Goal: Task Accomplishment & Management: Complete application form

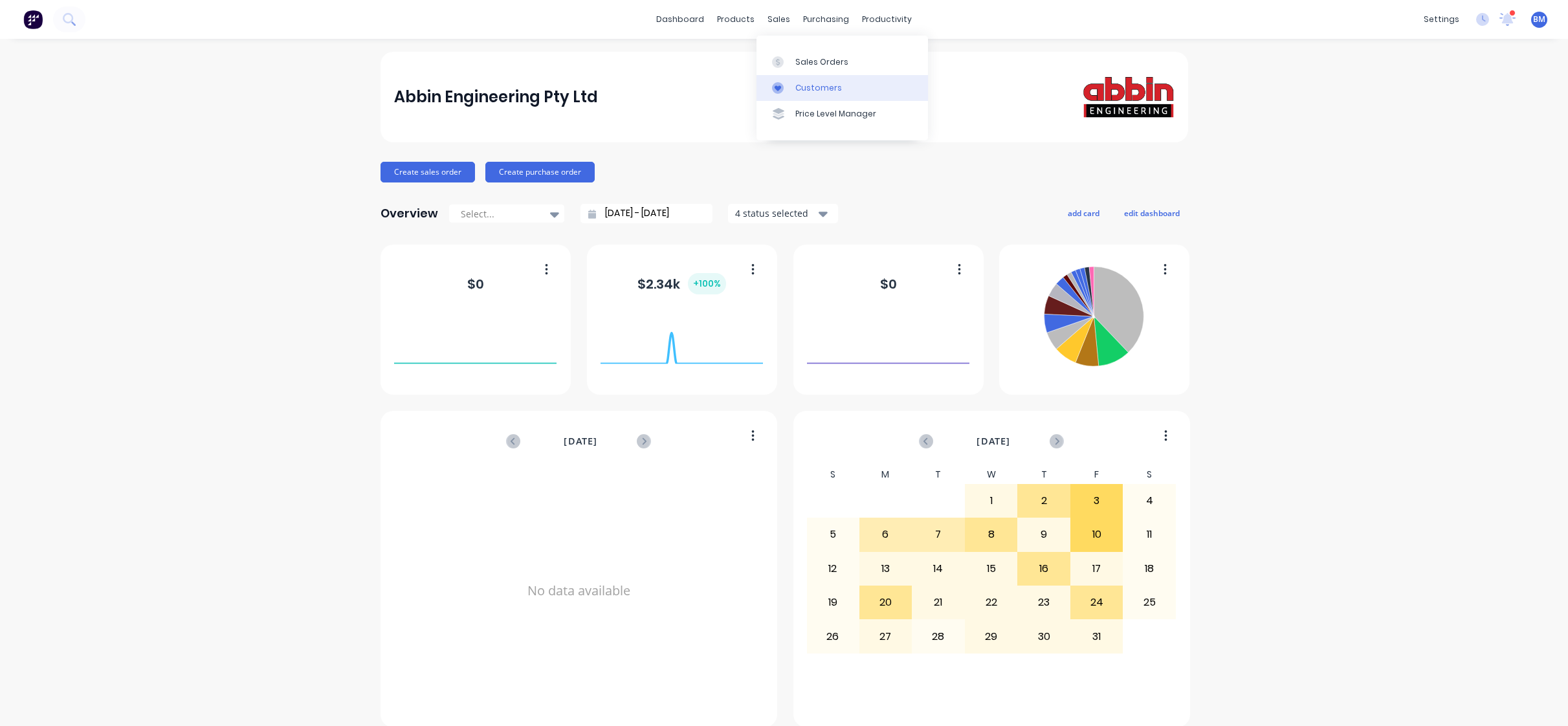
click at [776, 75] on link "Customers" at bounding box center [842, 88] width 172 height 26
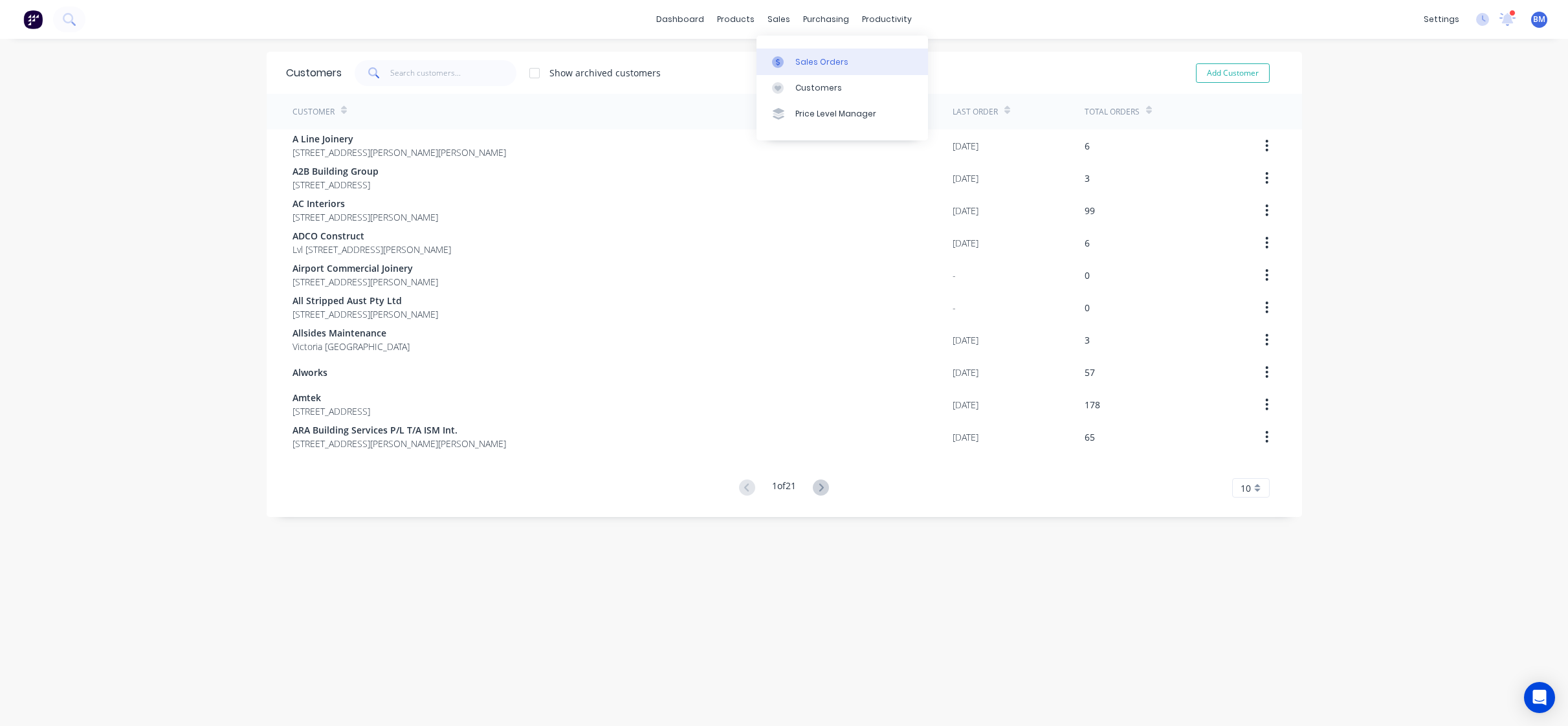
drag, startPoint x: 776, startPoint y: 20, endPoint x: 787, endPoint y: 54, distance: 35.7
click at [776, 21] on div "sales" at bounding box center [778, 19] width 36 height 19
click at [787, 54] on link "Sales Orders" at bounding box center [842, 61] width 172 height 26
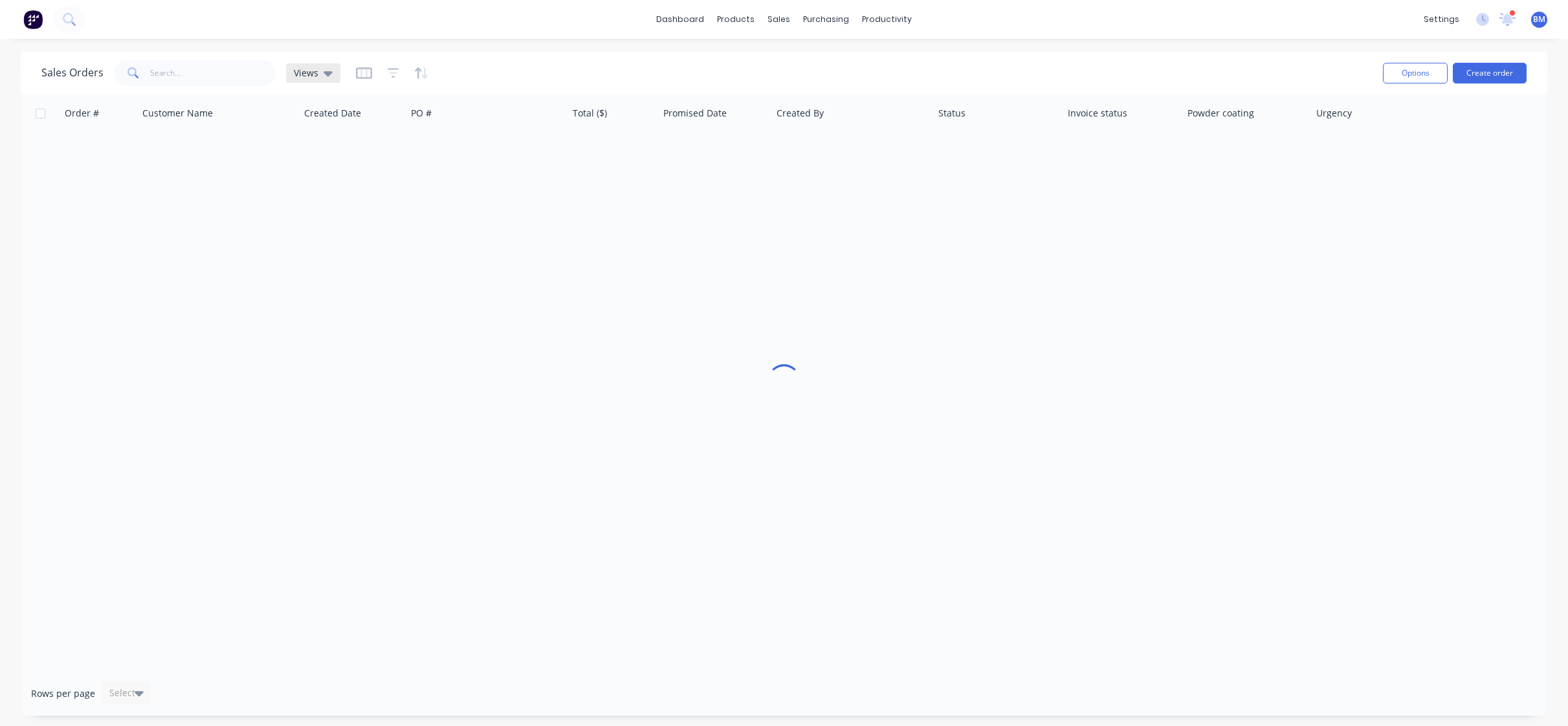
click at [318, 70] on div "Views" at bounding box center [313, 73] width 38 height 12
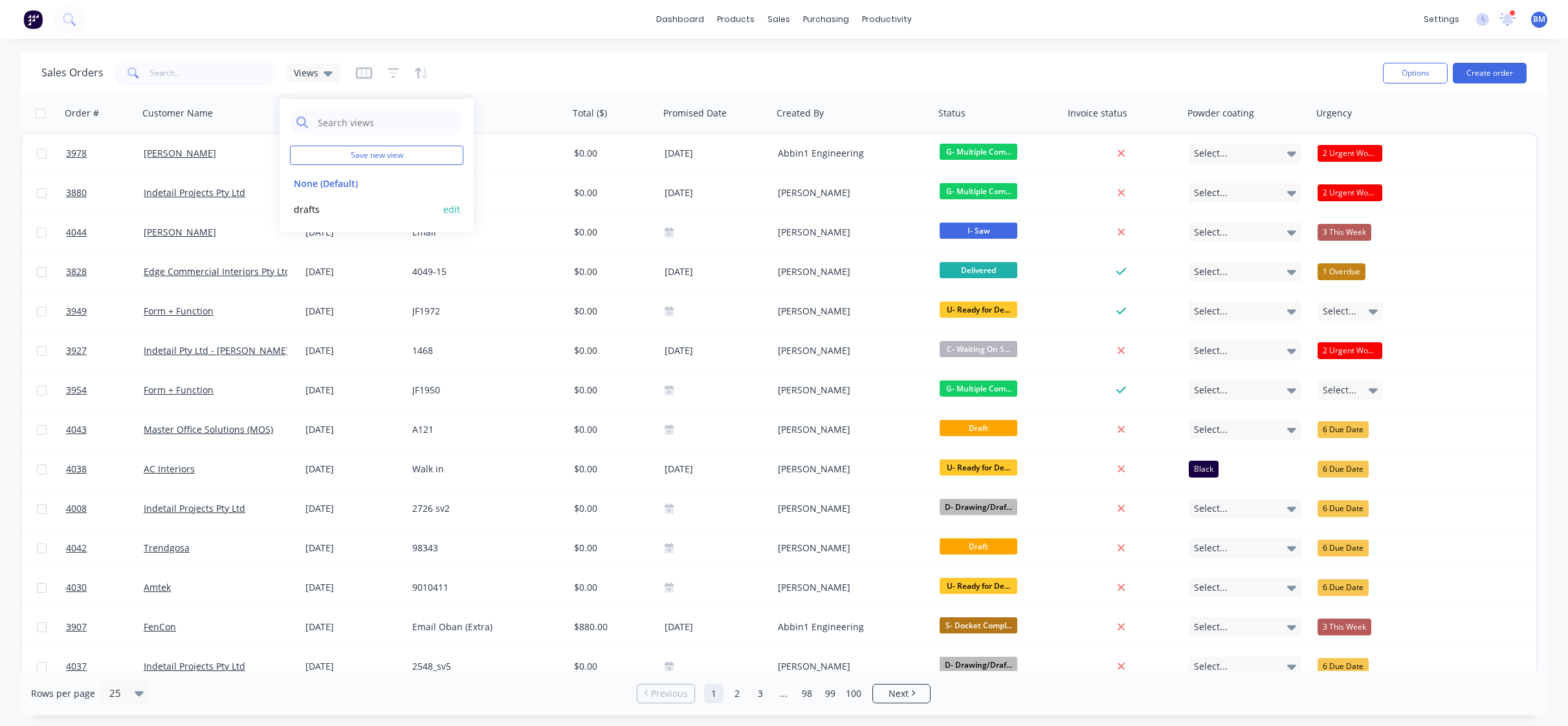
drag, startPoint x: 315, startPoint y: 231, endPoint x: 321, endPoint y: 212, distance: 19.9
click at [317, 227] on div "Save new view None (Default) edit drafts edit" at bounding box center [377, 165] width 194 height 133
click at [321, 212] on button "drafts" at bounding box center [363, 209] width 147 height 15
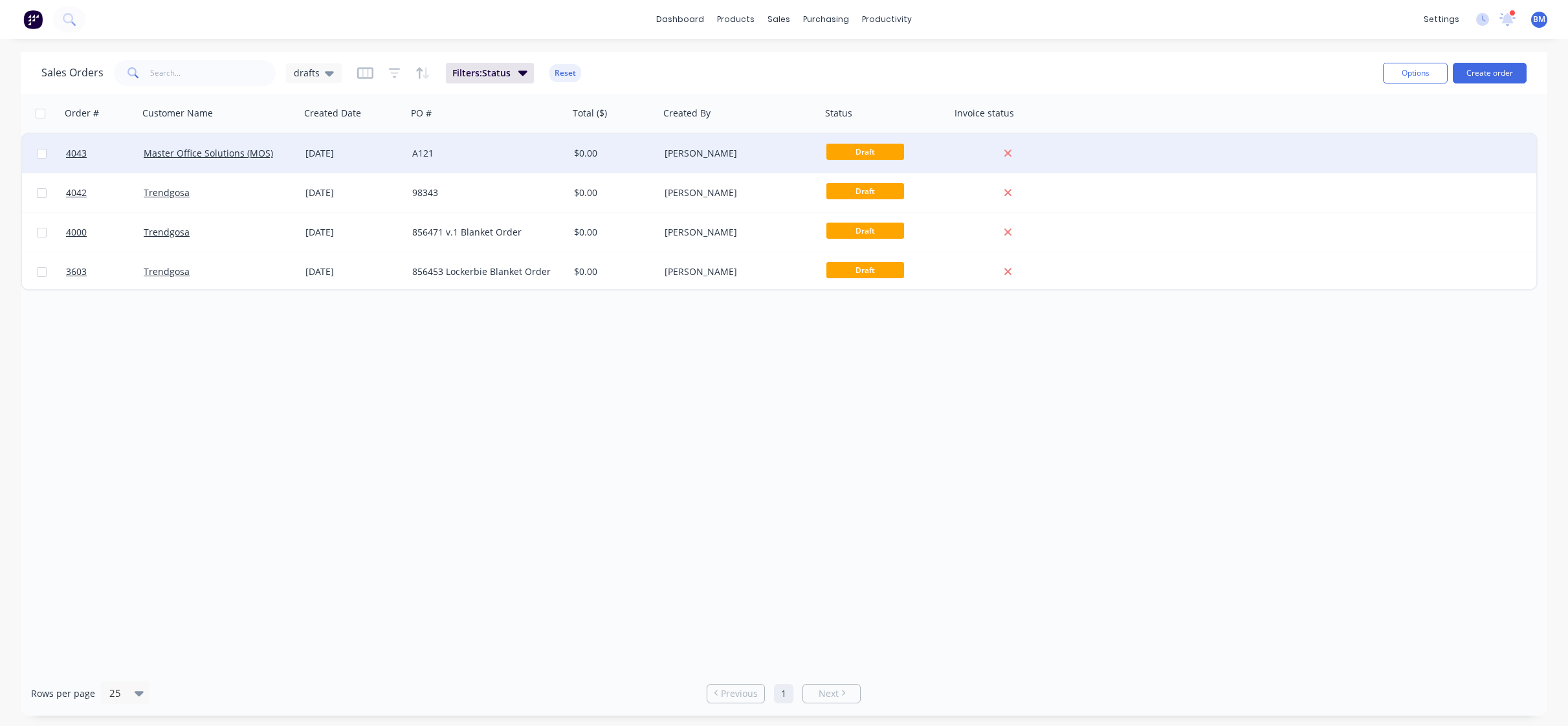
click at [375, 164] on div "[DATE]" at bounding box center [354, 153] width 107 height 38
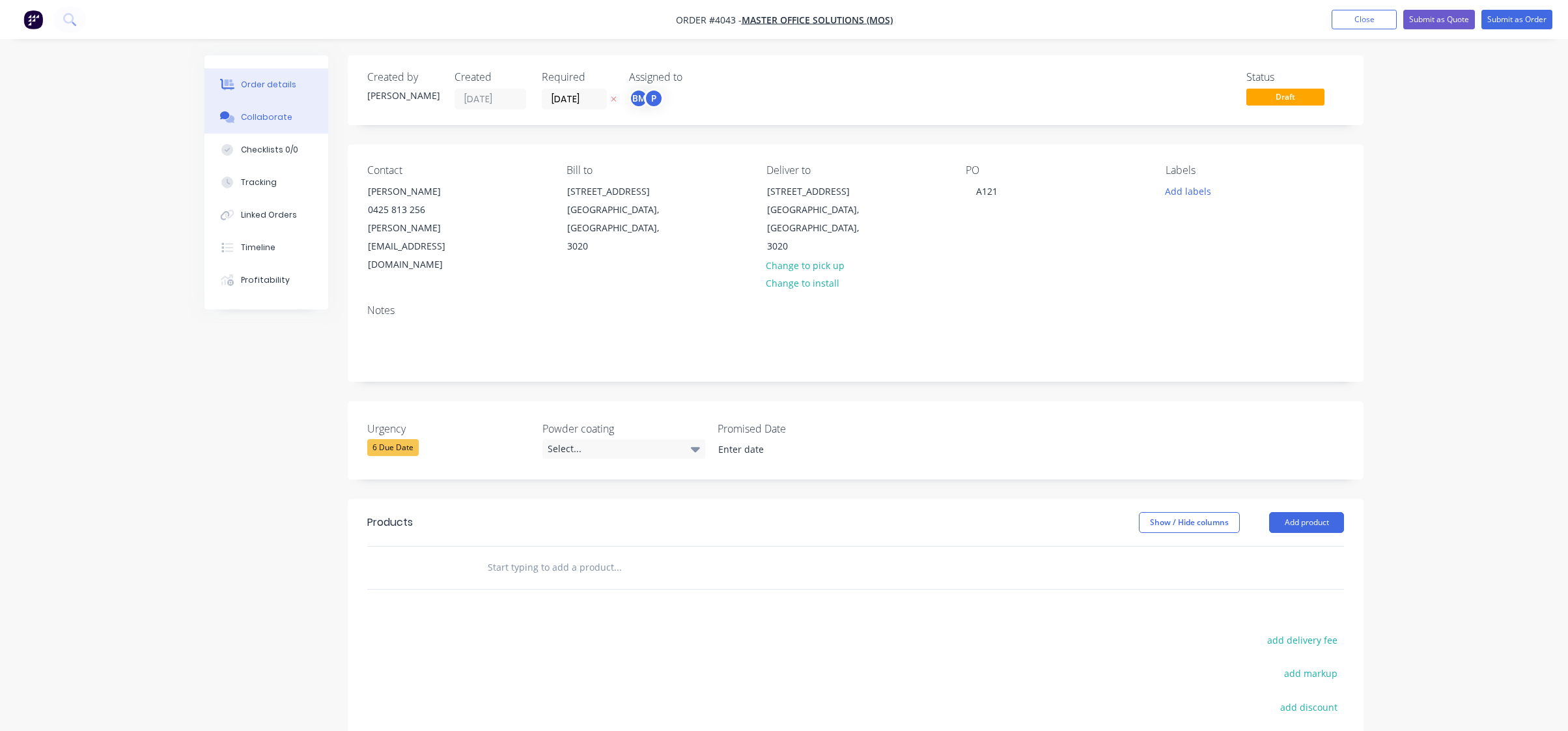
click at [306, 104] on button "Collaborate" at bounding box center [266, 117] width 124 height 33
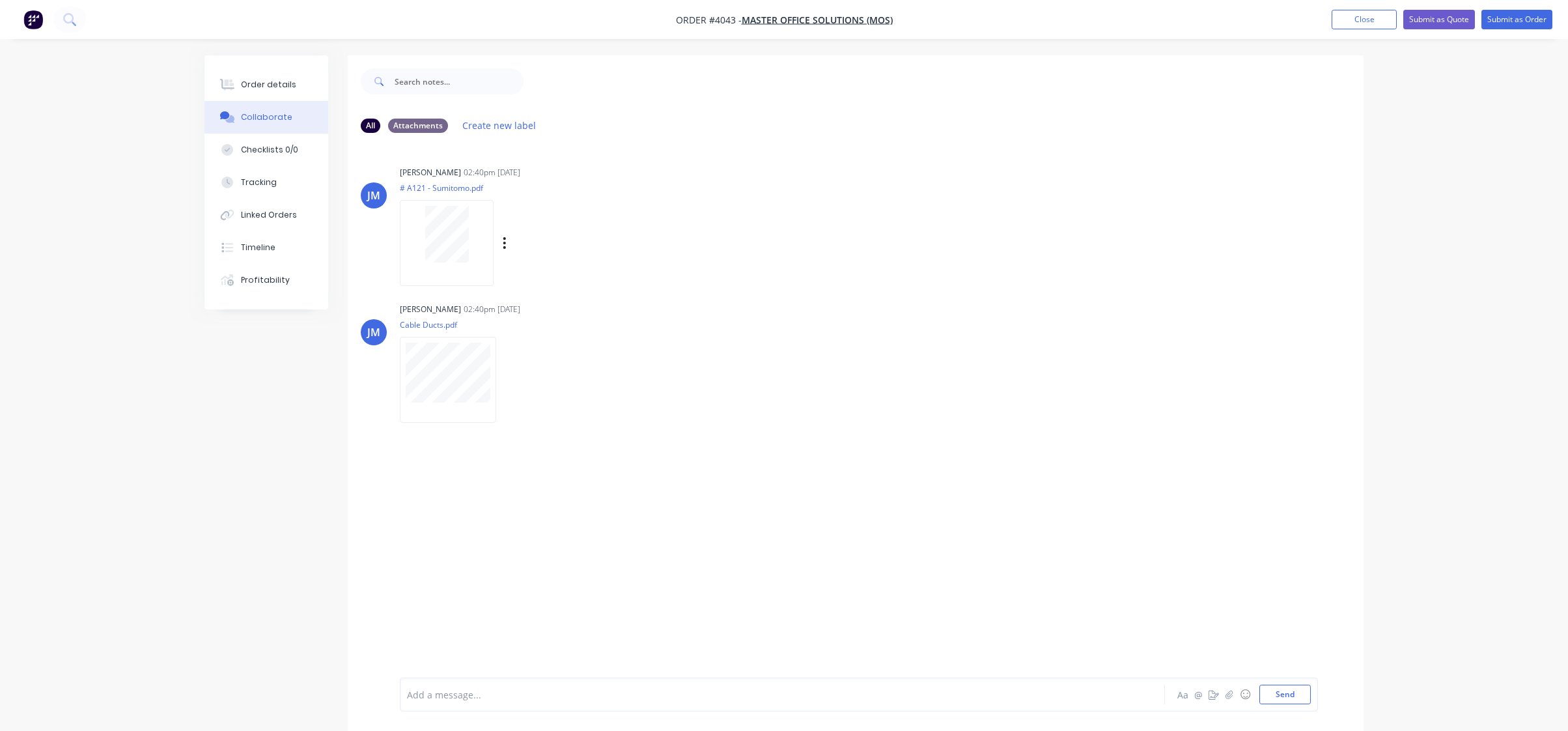
click at [415, 216] on div at bounding box center [446, 233] width 82 height 56
click at [296, 85] on button "Order details" at bounding box center [266, 84] width 124 height 33
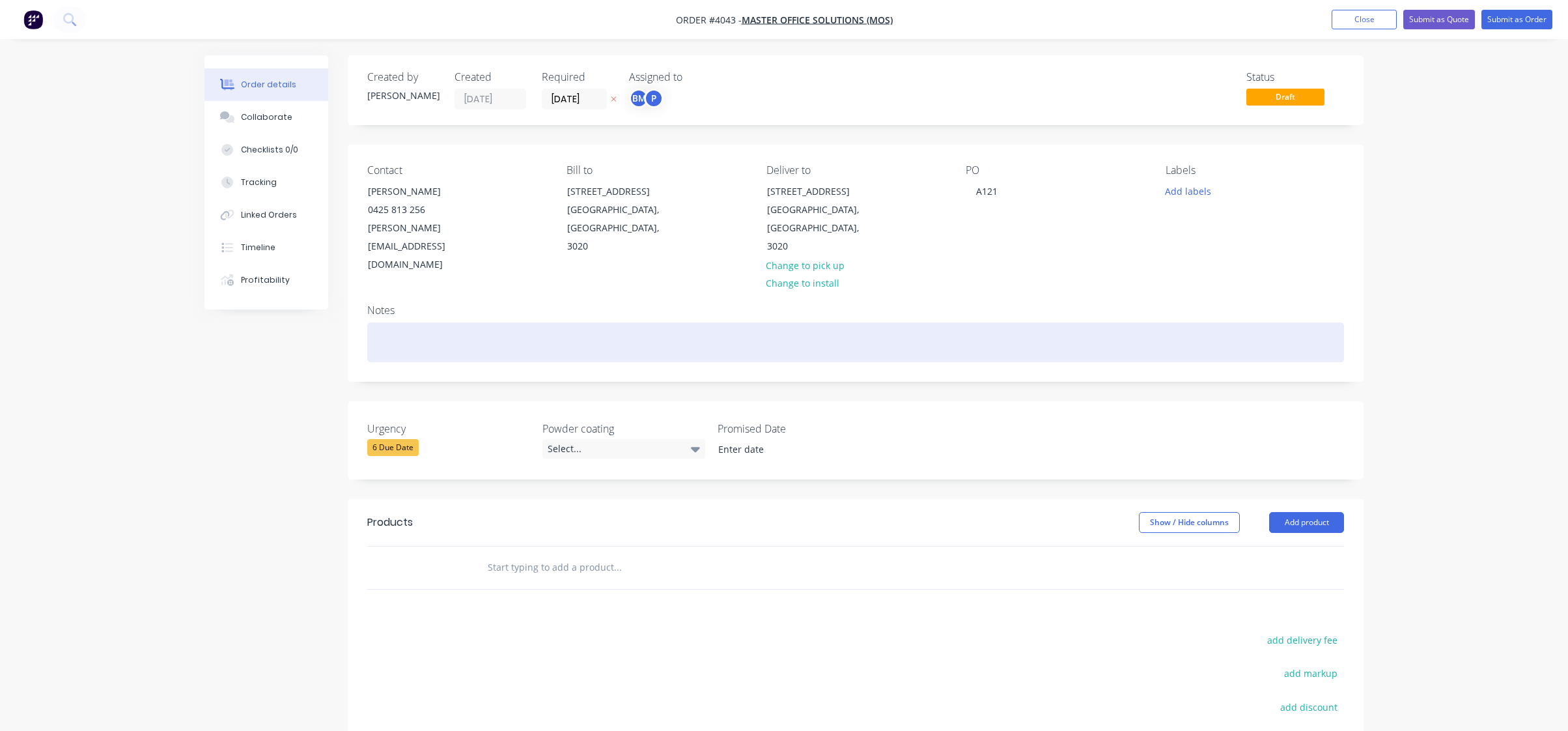
click at [508, 323] on div at bounding box center [856, 342] width 977 height 40
paste div
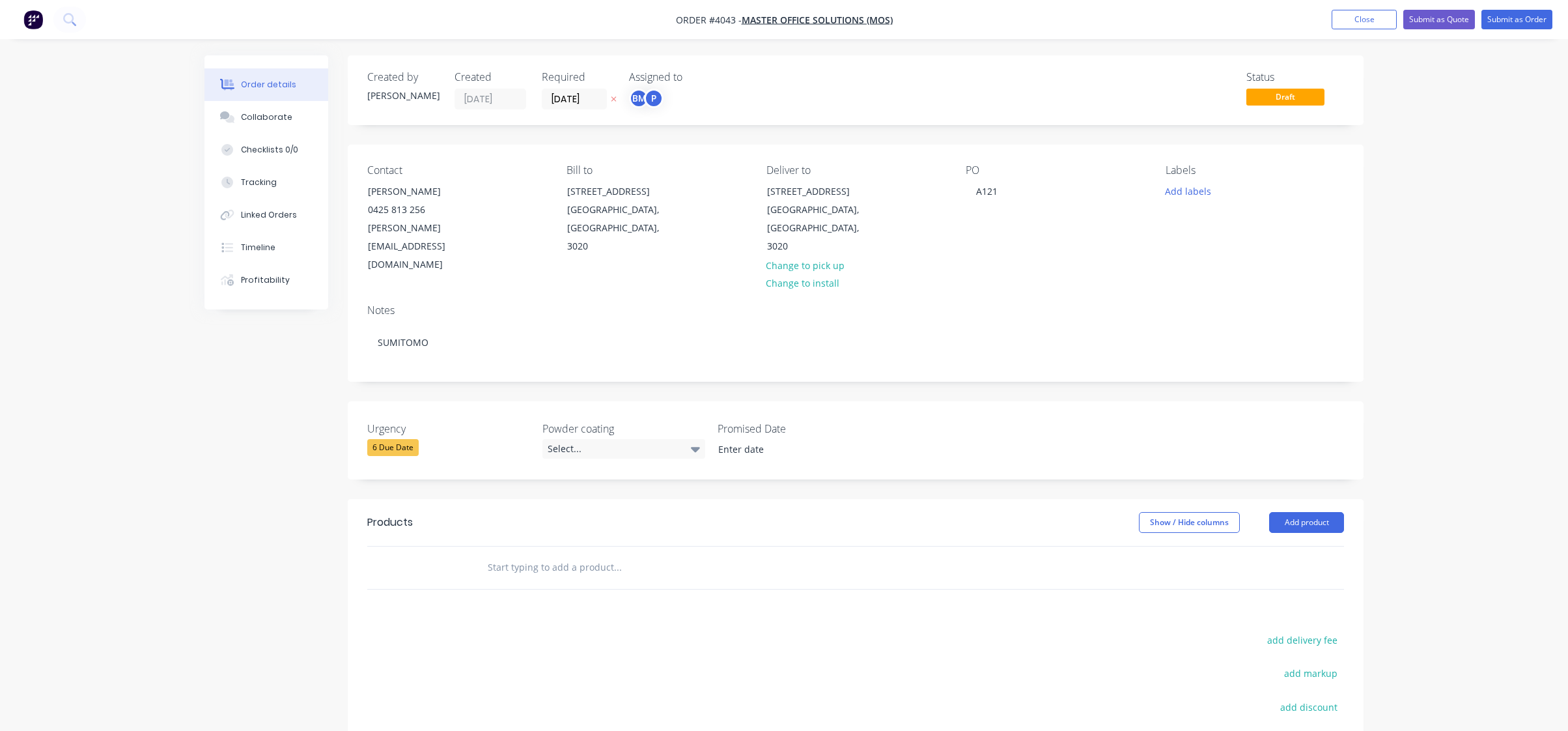
click at [226, 329] on div "Created by Joe Created 10/10/25 Required 10/10/25 Assigned to BM P Status Draft…" at bounding box center [784, 488] width 1159 height 866
click at [1314, 512] on button "Add product" at bounding box center [1306, 522] width 75 height 21
click at [1307, 546] on div "Product catalogue" at bounding box center [1282, 555] width 100 height 19
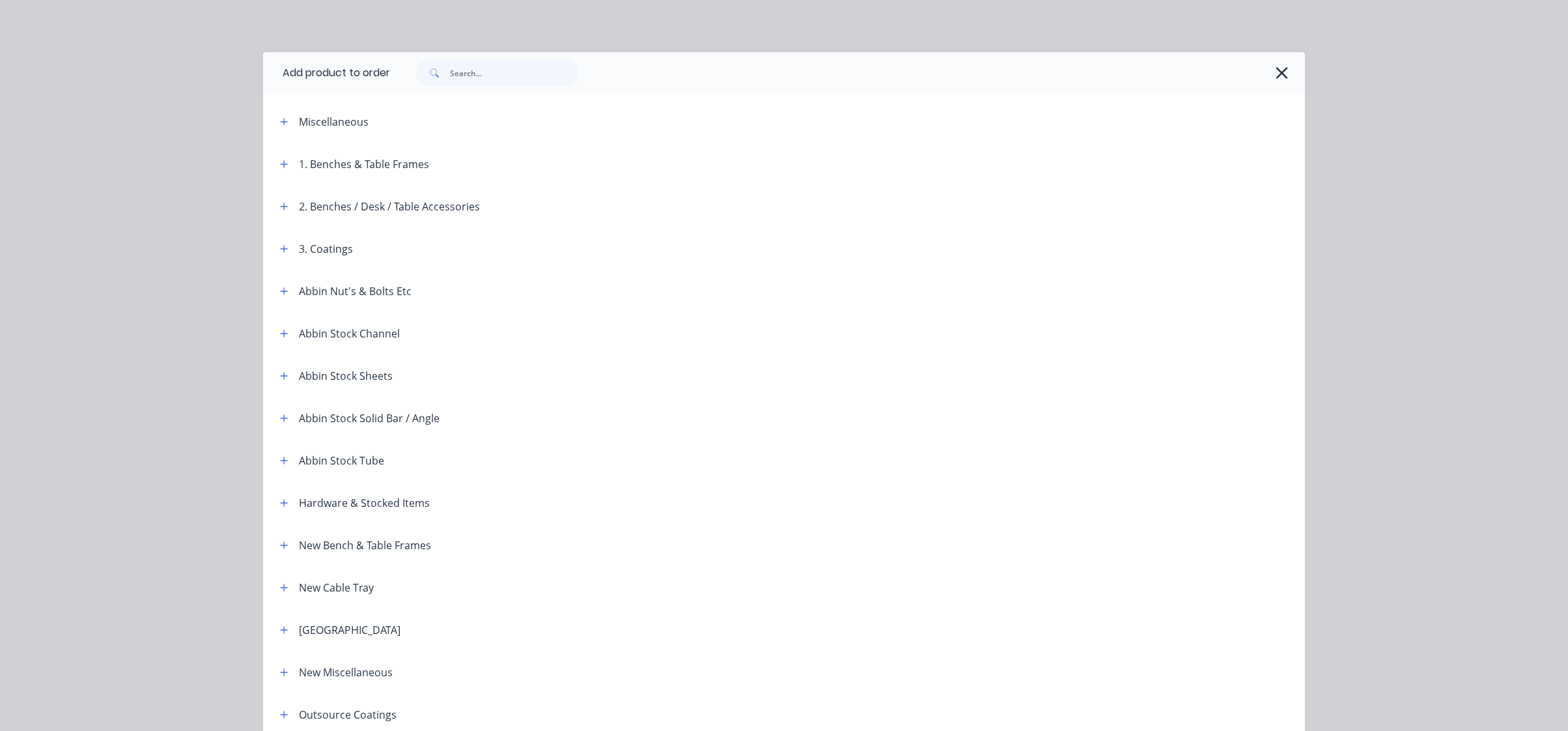
drag, startPoint x: 282, startPoint y: 119, endPoint x: 280, endPoint y: 137, distance: 18.1
click at [281, 119] on icon "button" at bounding box center [284, 121] width 8 height 9
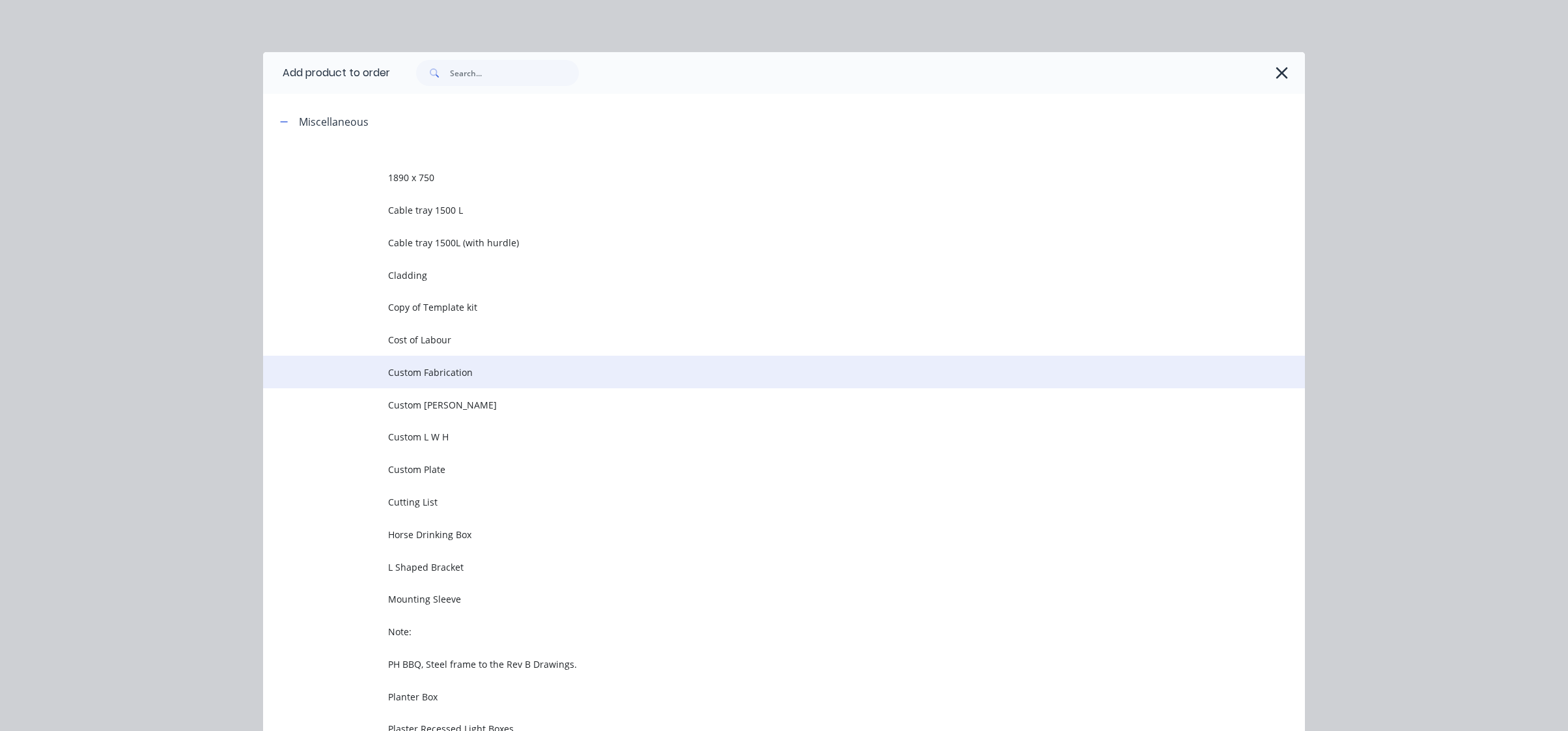
click at [452, 381] on td "Custom Fabrication" at bounding box center [846, 371] width 917 height 33
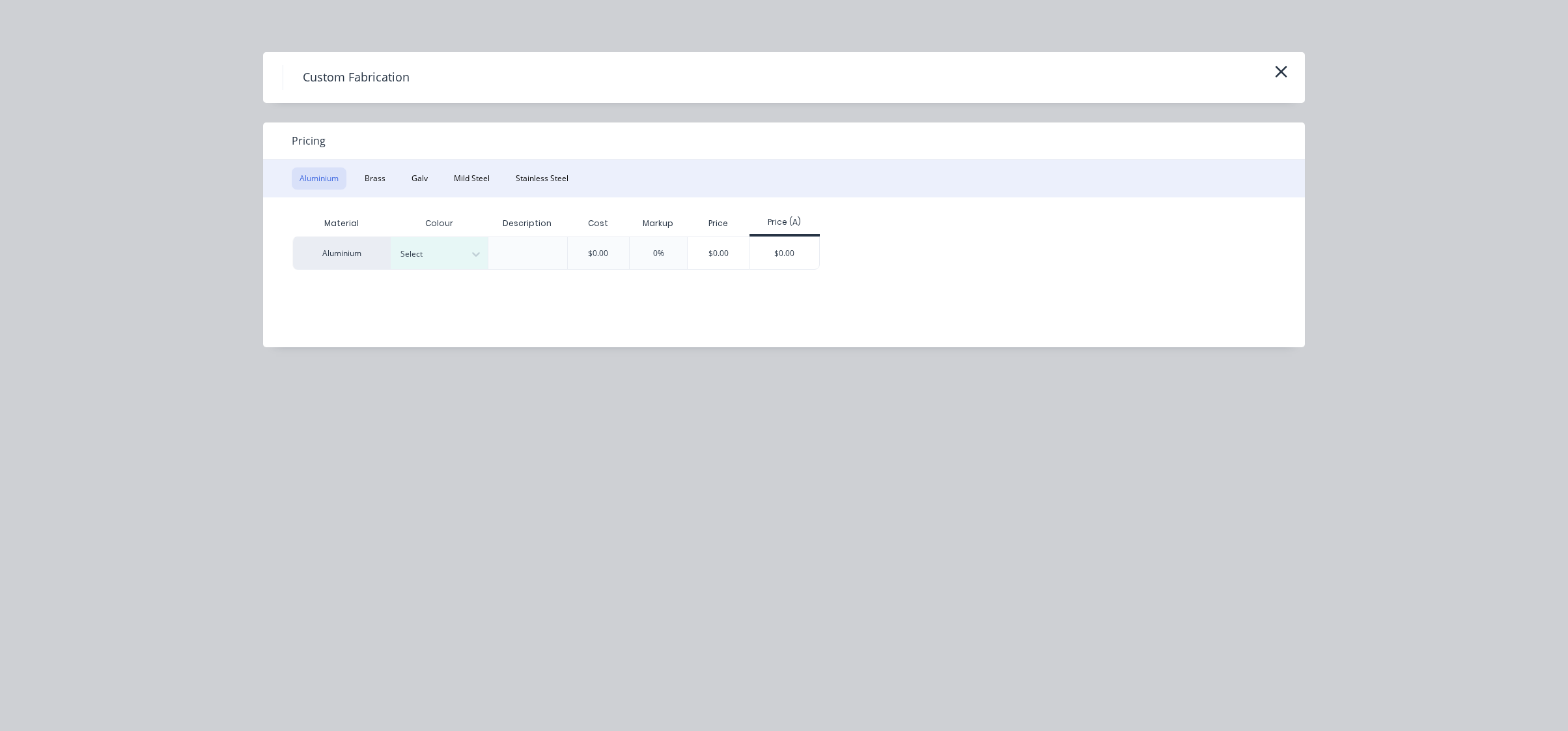
click at [481, 157] on div "Pricing" at bounding box center [783, 141] width 1042 height 37
click at [475, 185] on button "Mild Steel" at bounding box center [472, 179] width 51 height 22
click at [694, 266] on div "$0.00" at bounding box center [687, 252] width 70 height 31
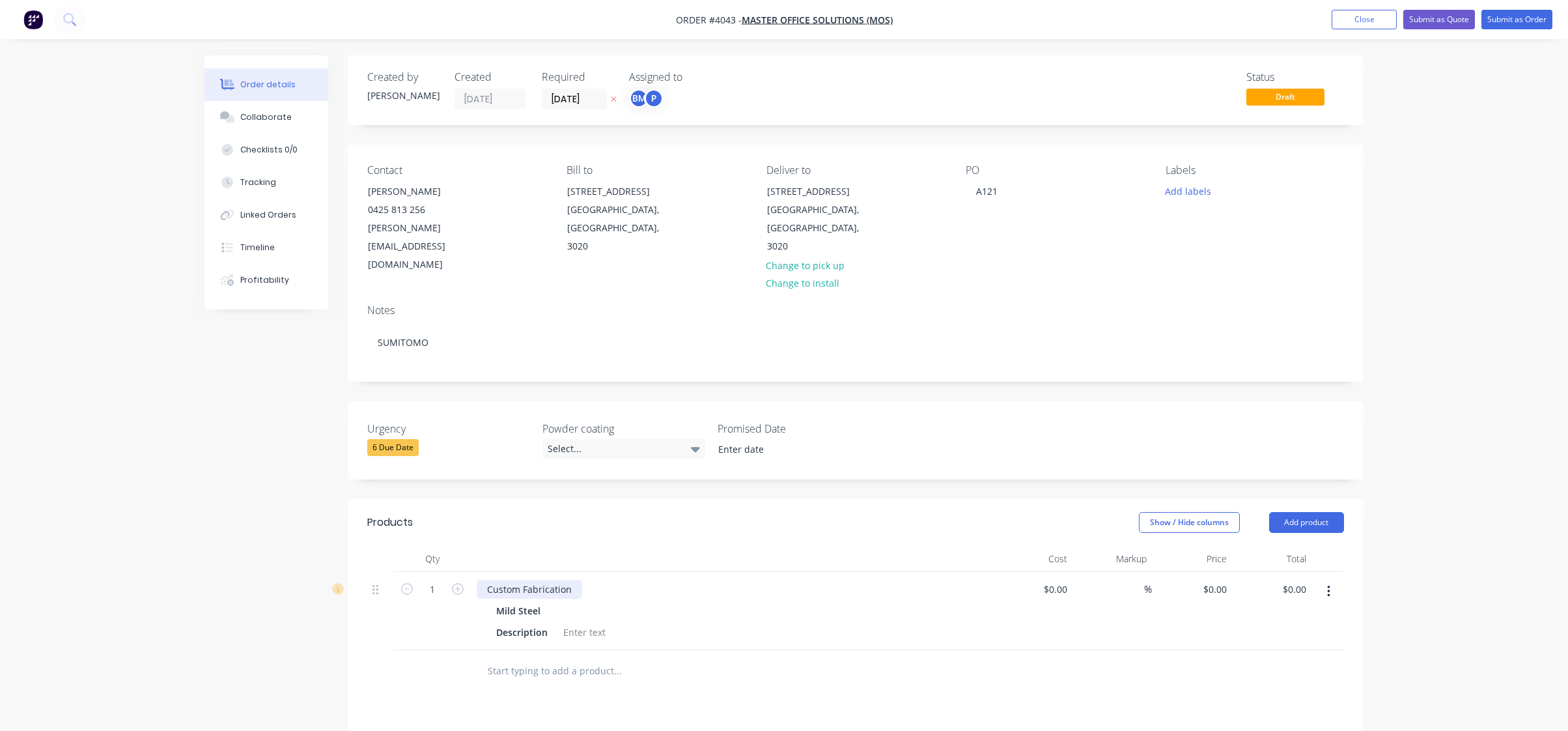
click at [595, 572] on div "Custom Fabrication Mild Steel Description" at bounding box center [732, 611] width 521 height 78
drag, startPoint x: 568, startPoint y: 548, endPoint x: 384, endPoint y: 531, distance: 184.8
click at [351, 546] on div "Qty Cost Markup Price Total 1 Custom Fabrication Mild Steel Description $0.00 $…" at bounding box center [856, 619] width 1016 height 147
paste div
drag, startPoint x: 421, startPoint y: 696, endPoint x: 403, endPoint y: 664, distance: 36.7
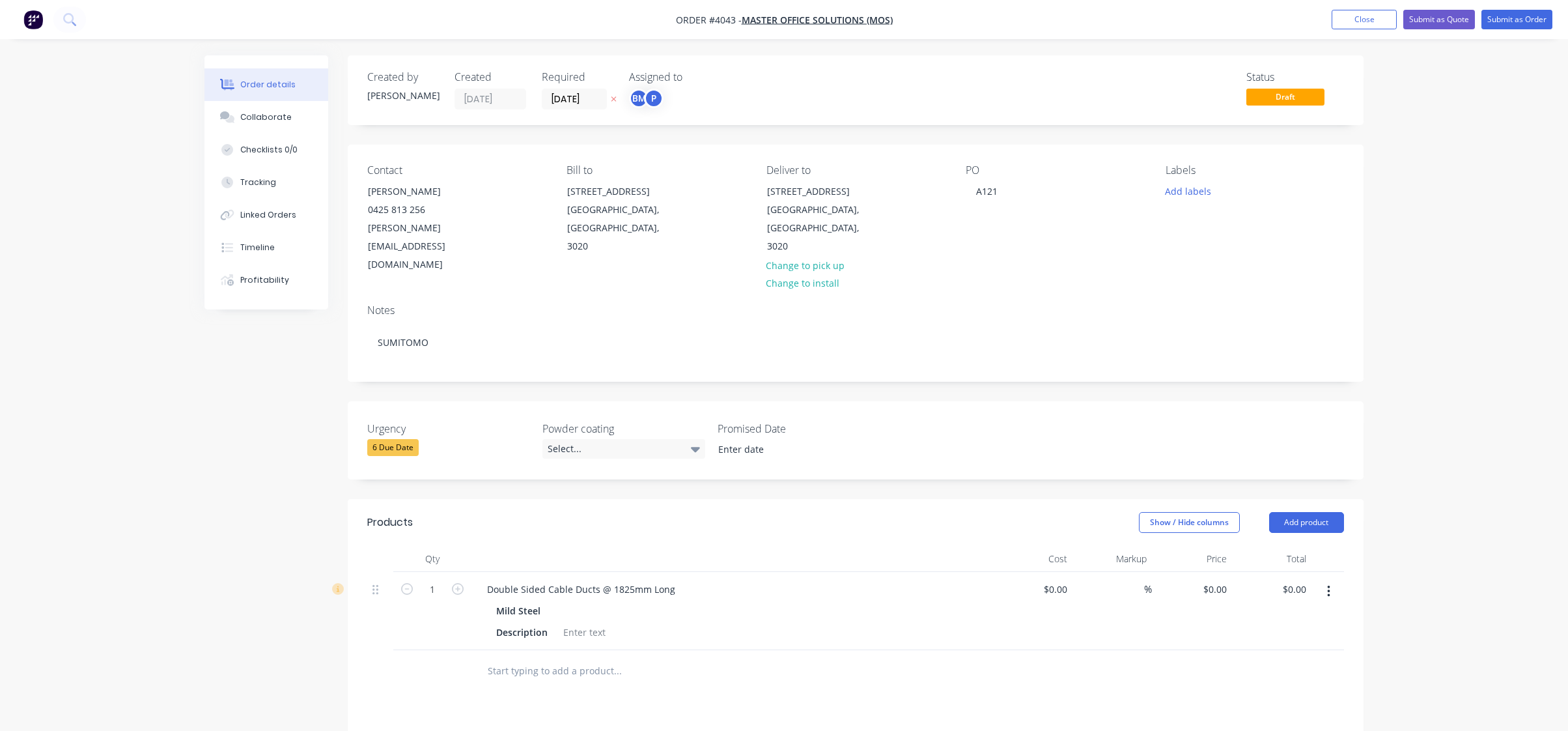
click at [463, 583] on icon "button" at bounding box center [458, 589] width 12 height 12
type input "3"
click at [515, 622] on div "Description" at bounding box center [521, 632] width 61 height 19
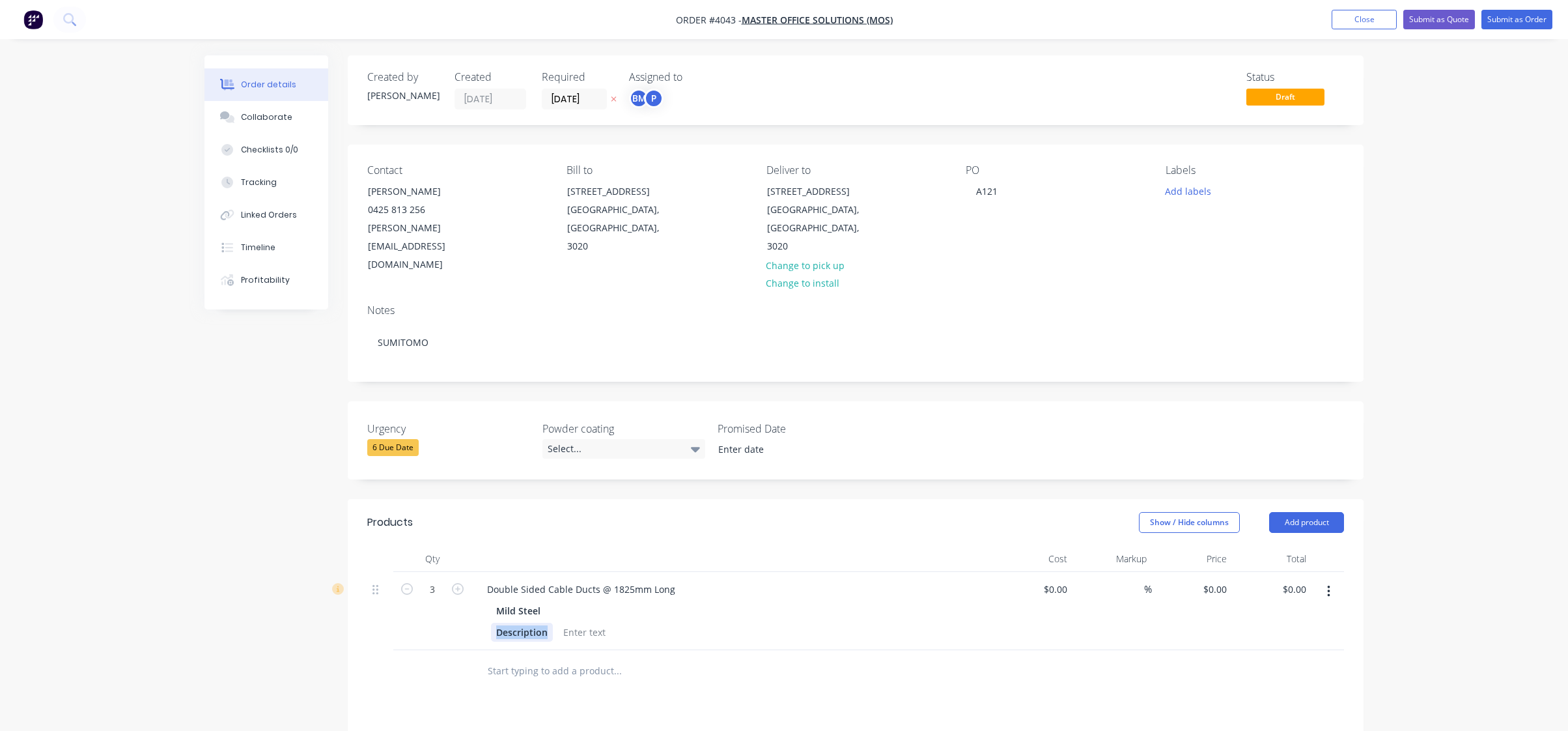
click at [515, 622] on div "Description" at bounding box center [521, 632] width 61 height 19
click at [629, 622] on div "P/C Black Matt" at bounding box center [729, 632] width 477 height 19
click at [1327, 579] on button "button" at bounding box center [1329, 591] width 30 height 24
click at [1309, 642] on div "Duplicate" at bounding box center [1282, 651] width 100 height 19
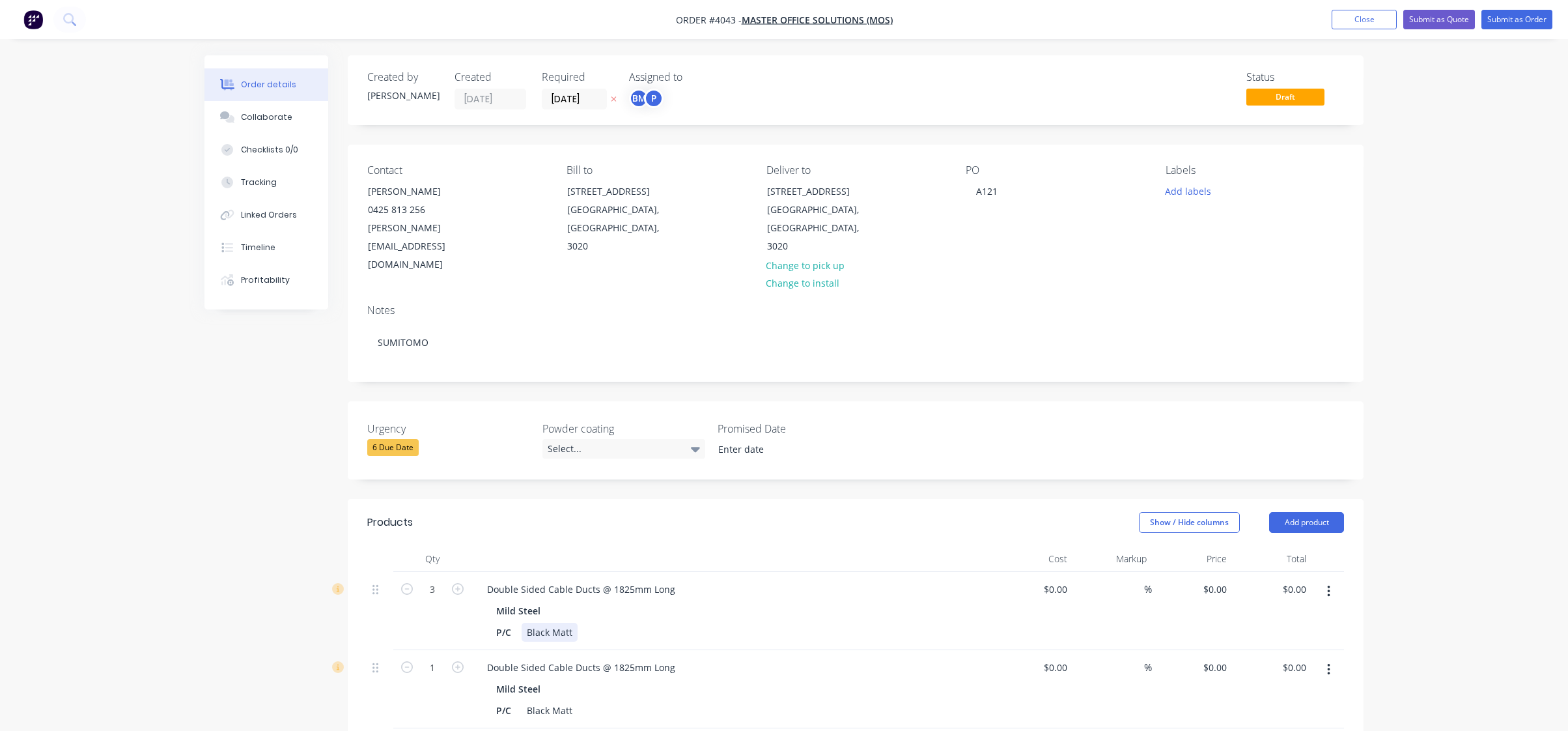
click at [626, 611] on div "Double Sided Cable Ducts @ 1825mm Long Mild Steel P/C Black Matt" at bounding box center [732, 611] width 521 height 78
click at [627, 658] on div "Double Sided Cable Ducts @ 1825mm Long" at bounding box center [581, 667] width 209 height 19
paste div
click at [856, 701] on div "P/C Black Matt" at bounding box center [729, 710] width 477 height 19
click at [933, 650] on div "Double Sided Cable Ducts @ 2100mm Long Mild Steel P/C Black Matt" at bounding box center [732, 689] width 521 height 78
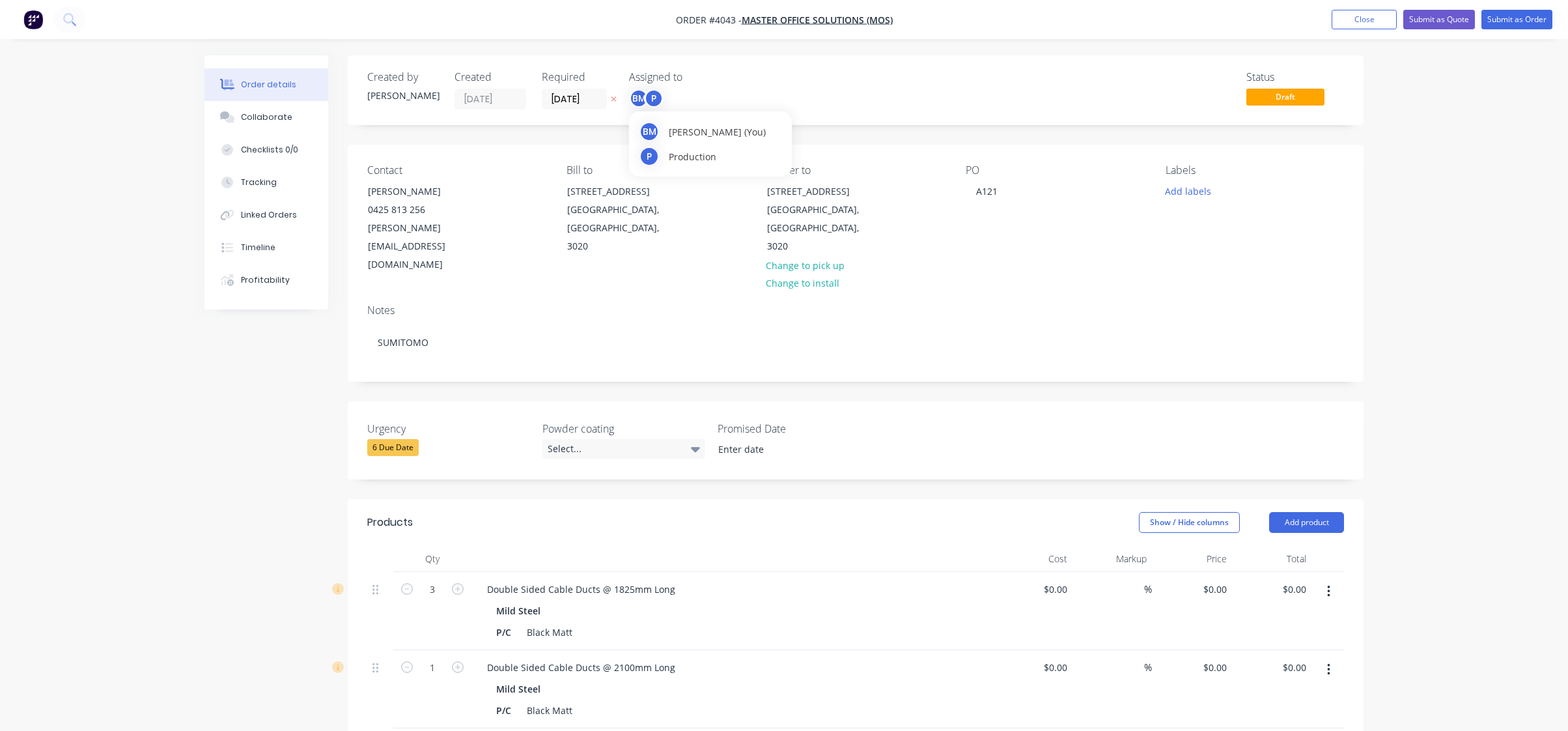
click at [643, 93] on div "BM" at bounding box center [638, 98] width 19 height 19
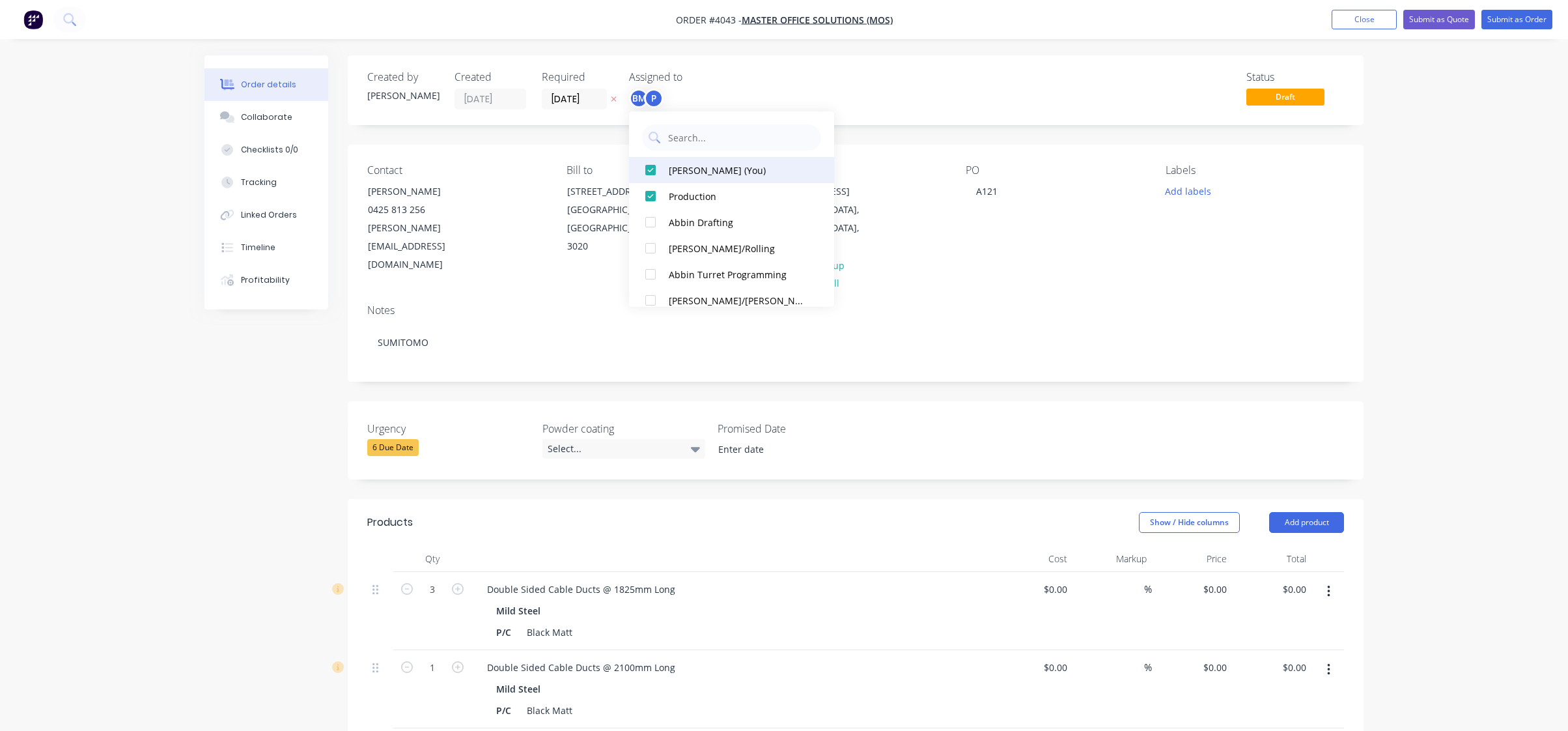
click at [711, 174] on div "[PERSON_NAME] (You)" at bounding box center [738, 170] width 138 height 13
drag, startPoint x: 851, startPoint y: 98, endPoint x: 808, endPoint y: 73, distance: 49.7
click at [851, 93] on div "Status Draft" at bounding box center [1052, 90] width 584 height 39
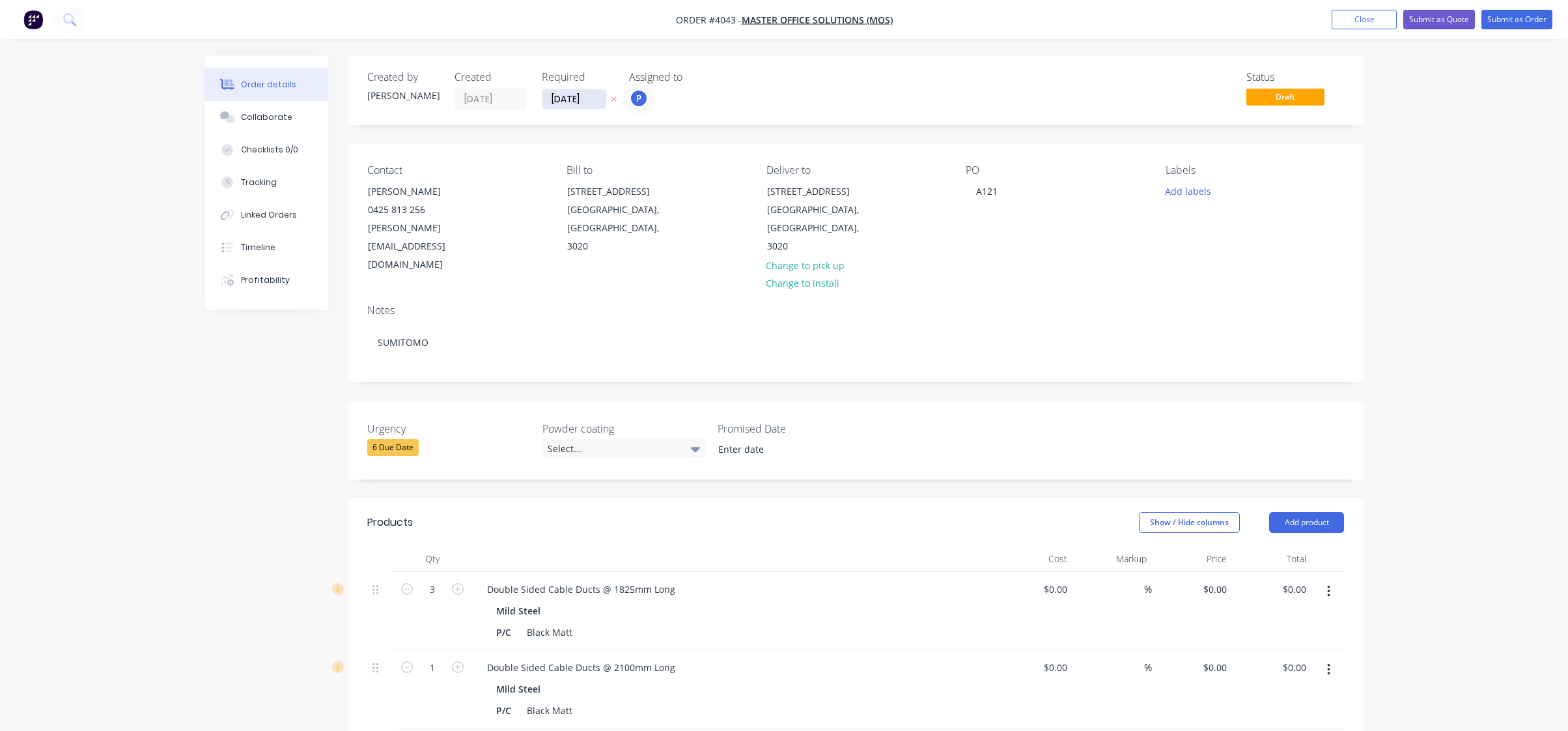
click at [569, 99] on input "10/10/25" at bounding box center [574, 99] width 64 height 19
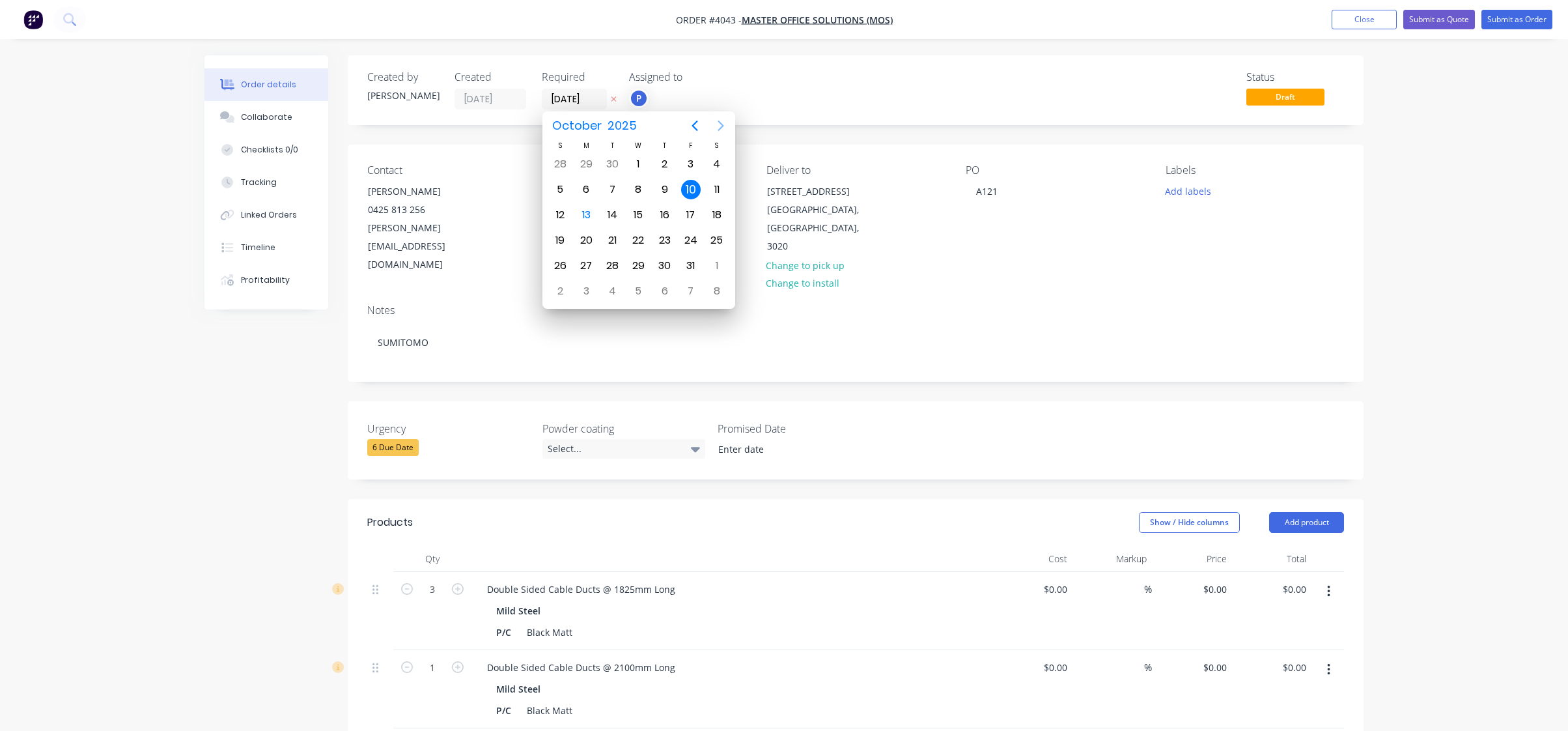
click at [714, 118] on icon "Next page" at bounding box center [721, 125] width 16 height 16
click at [717, 213] on div "15" at bounding box center [717, 215] width 19 height 19
type input "15/11/25"
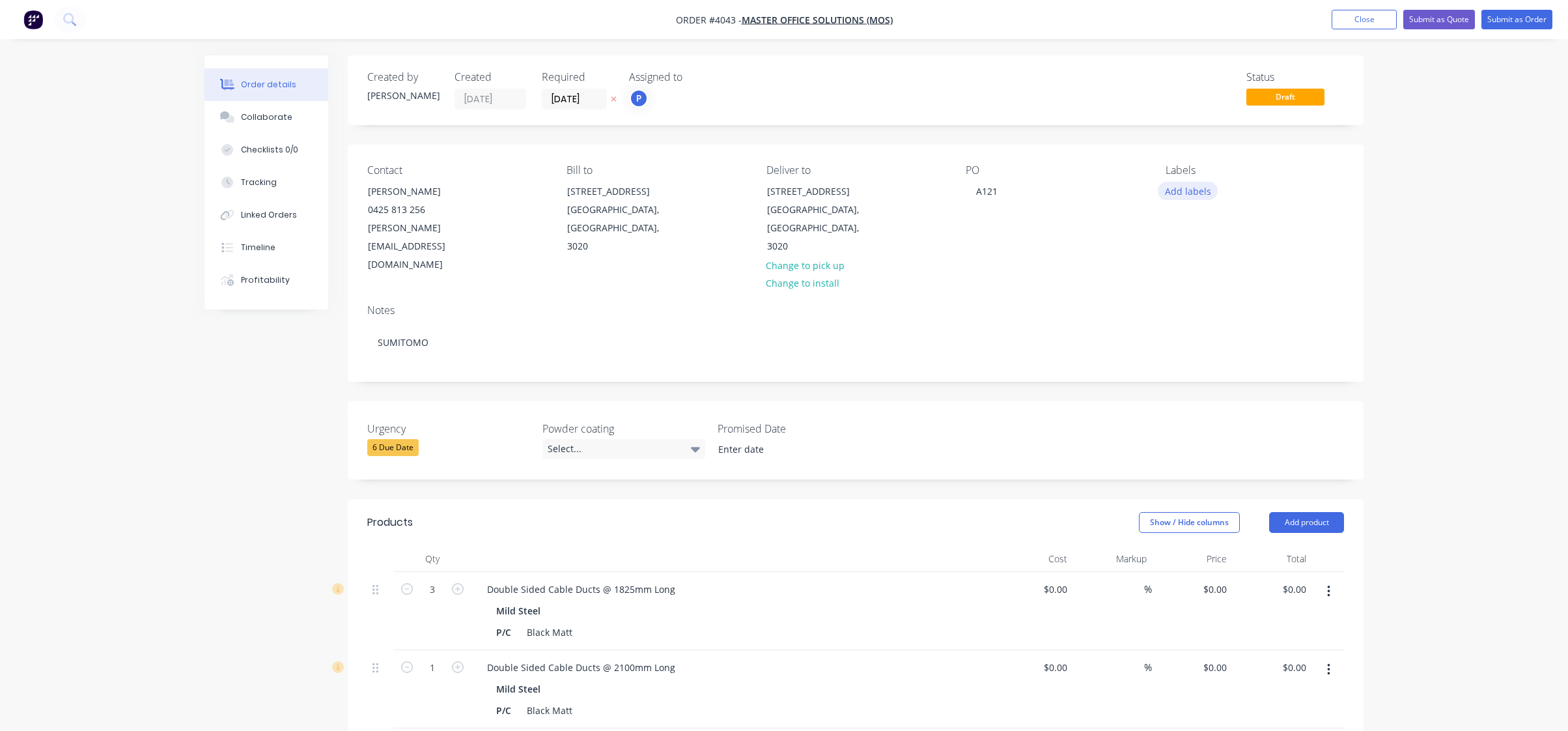
click at [1182, 189] on button "Add labels" at bounding box center [1187, 190] width 60 height 18
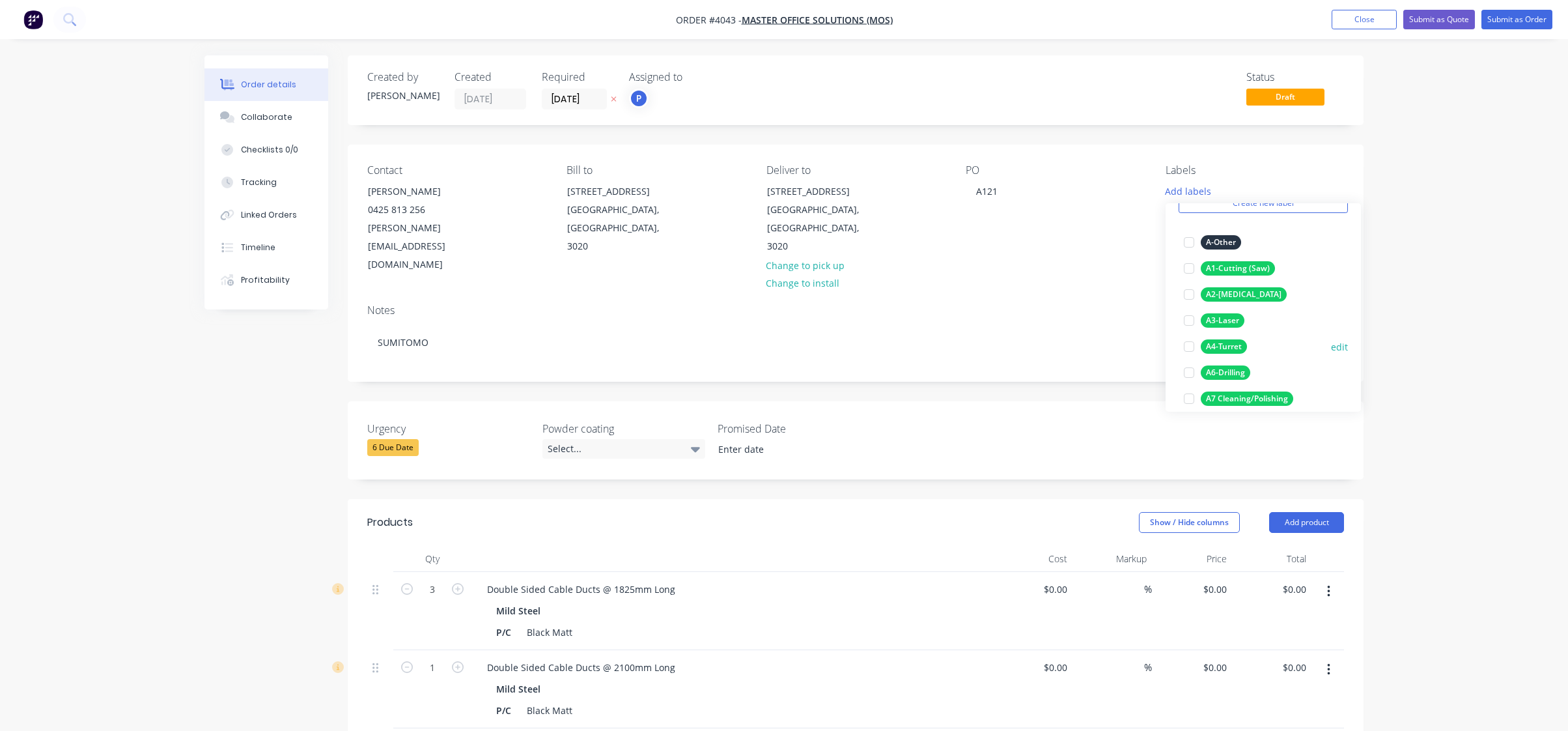
click at [1225, 344] on div "A4-Turret" at bounding box center [1224, 346] width 46 height 14
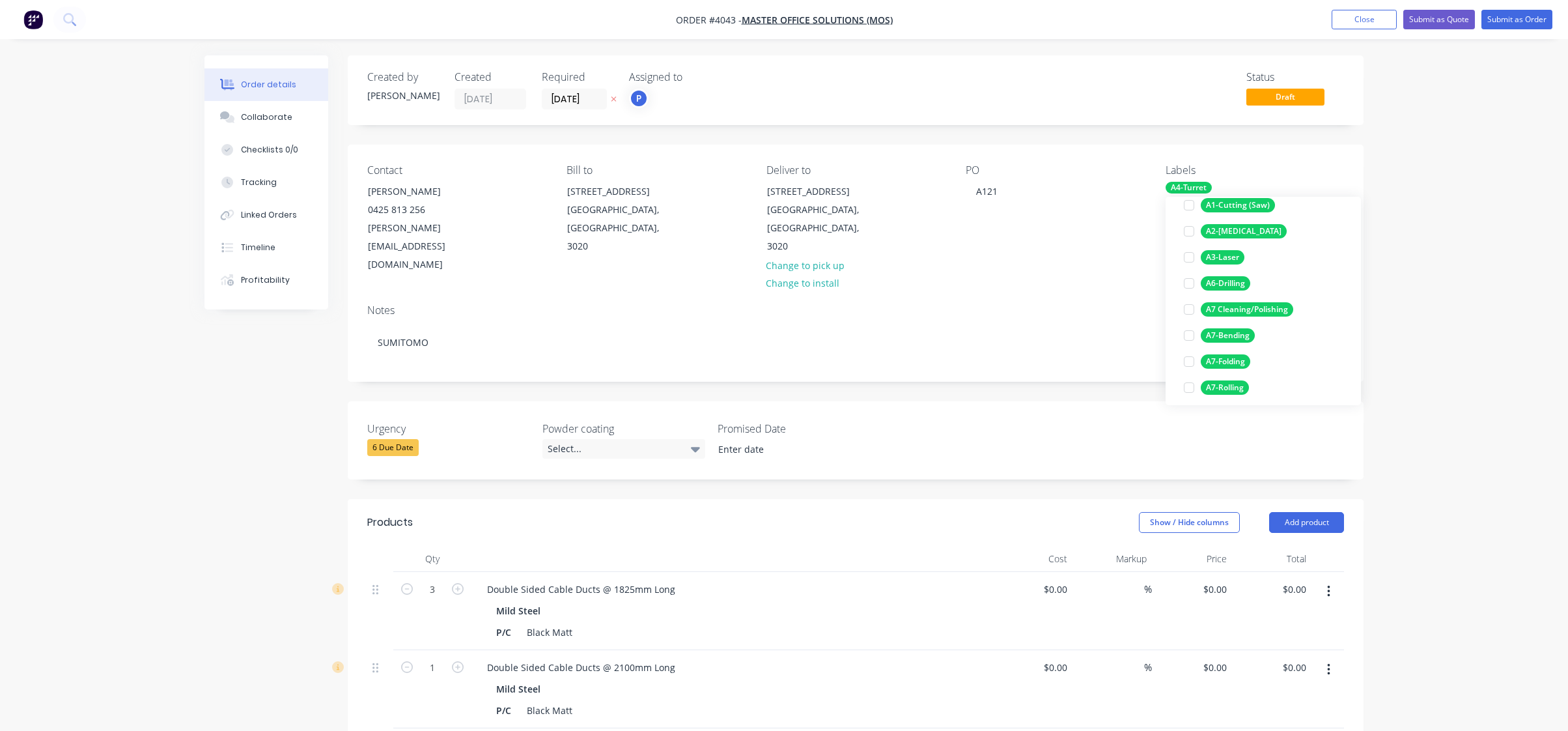
scroll to position [260, 0]
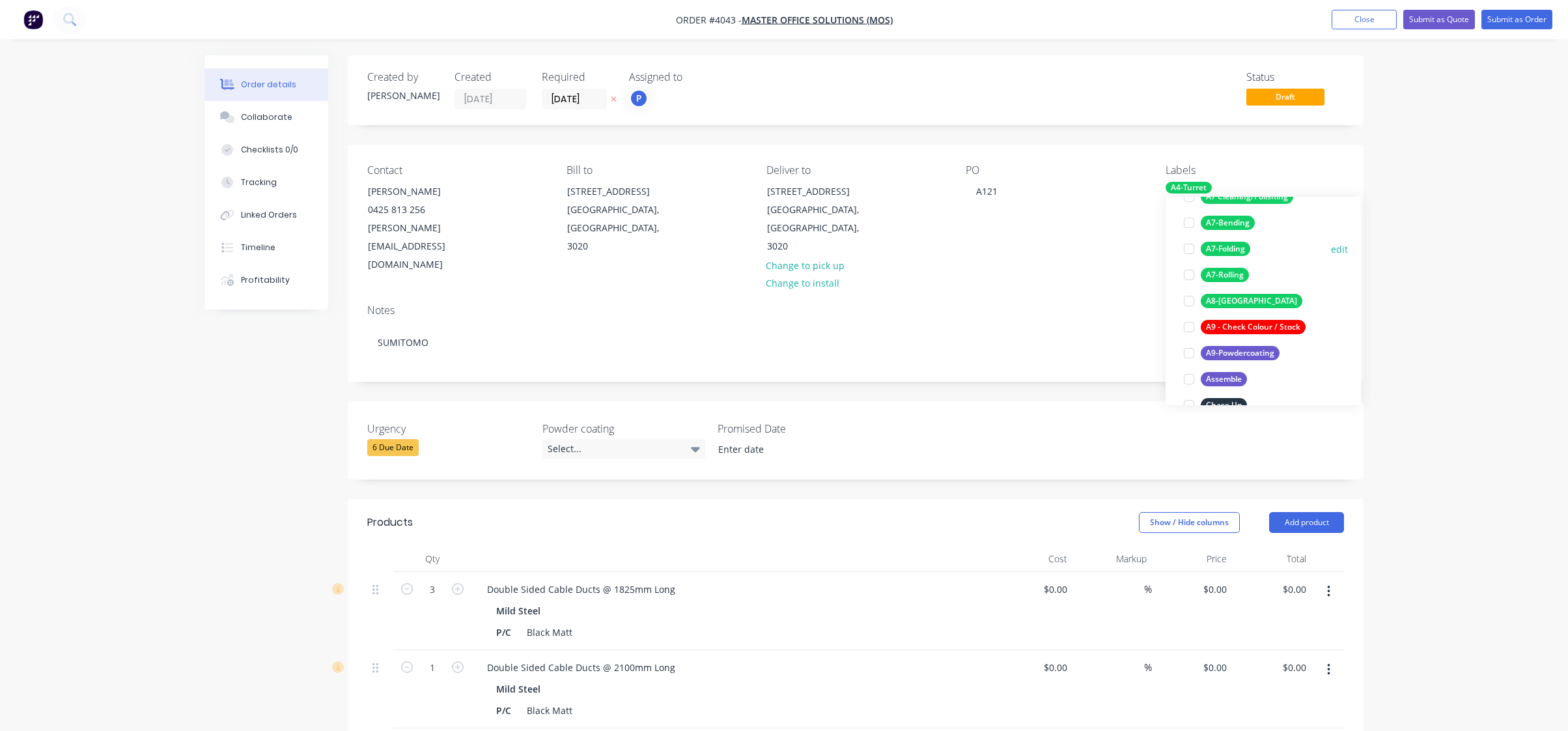
click at [1240, 248] on div "A7-Folding" at bounding box center [1225, 248] width 50 height 14
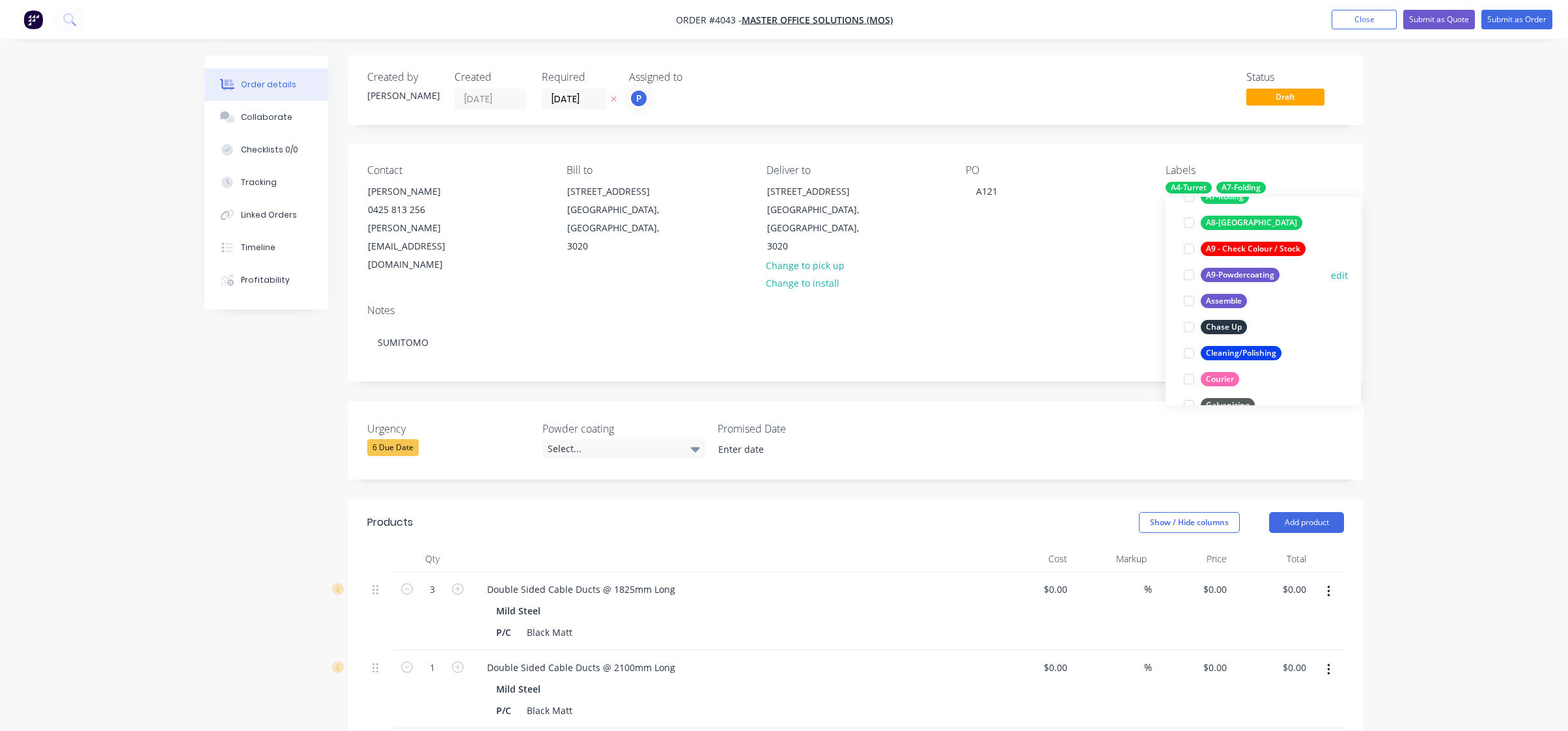
click at [1254, 275] on div "A9-Powdercoating" at bounding box center [1240, 275] width 79 height 14
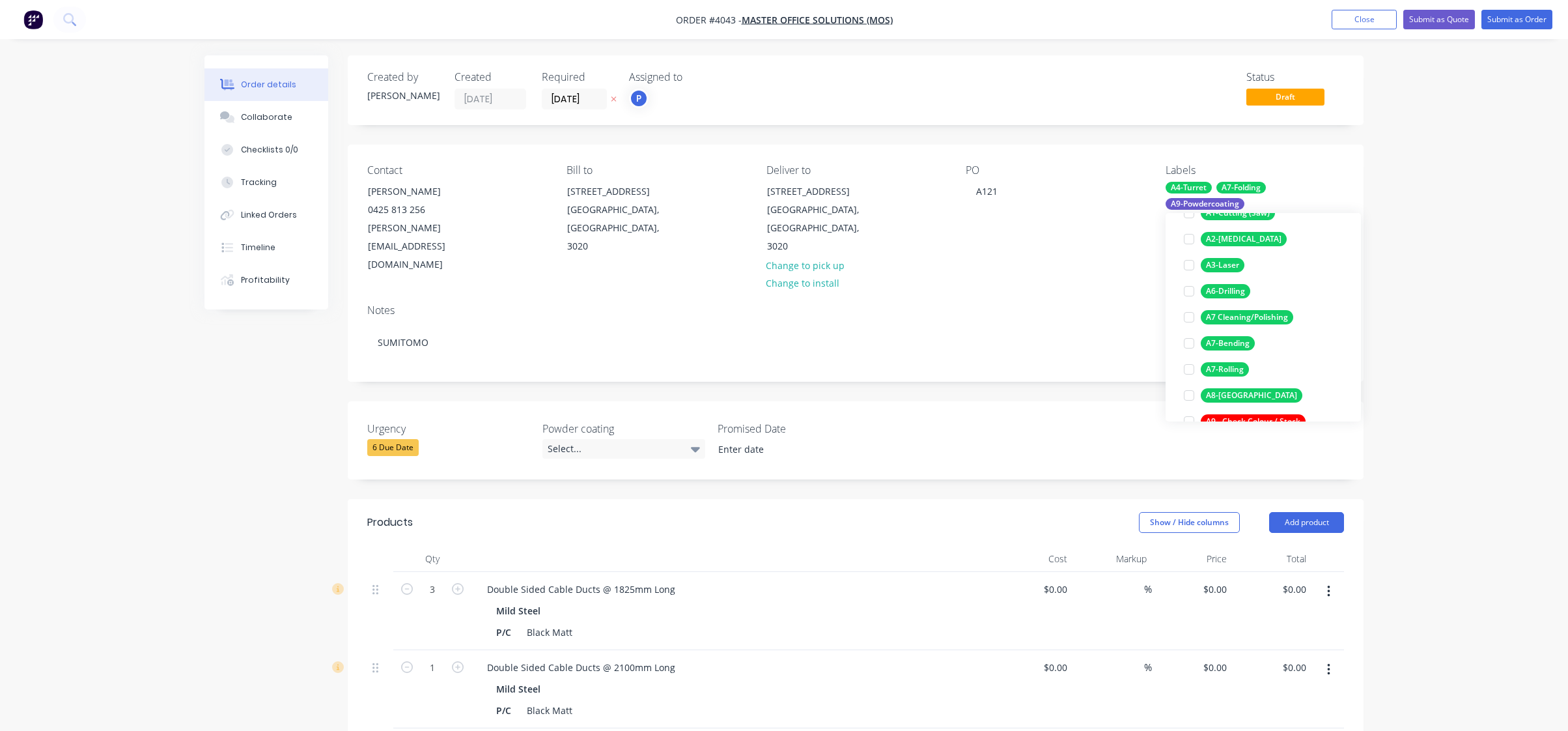
scroll to position [274, 0]
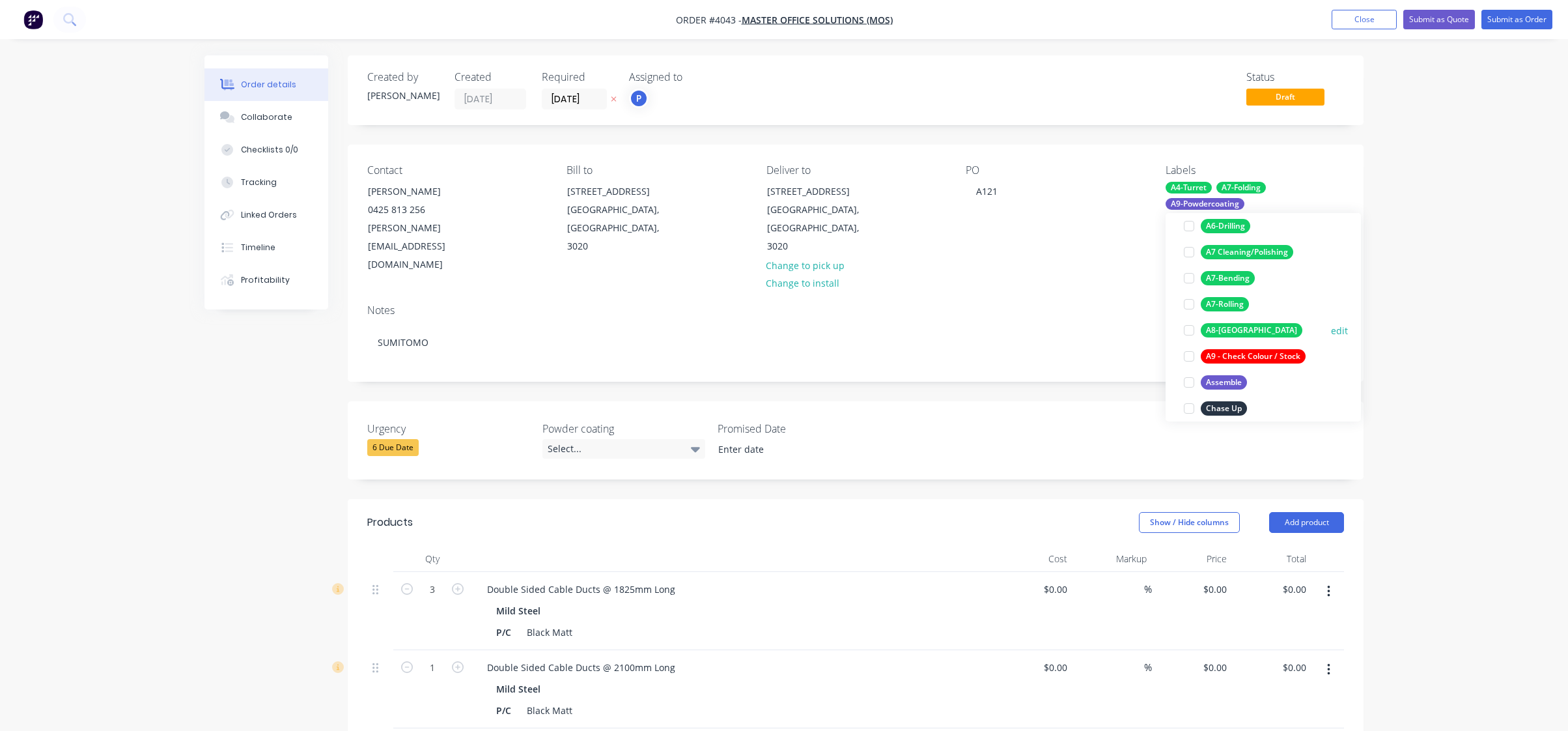
click at [1228, 323] on div "A8-Welding" at bounding box center [1251, 330] width 102 height 14
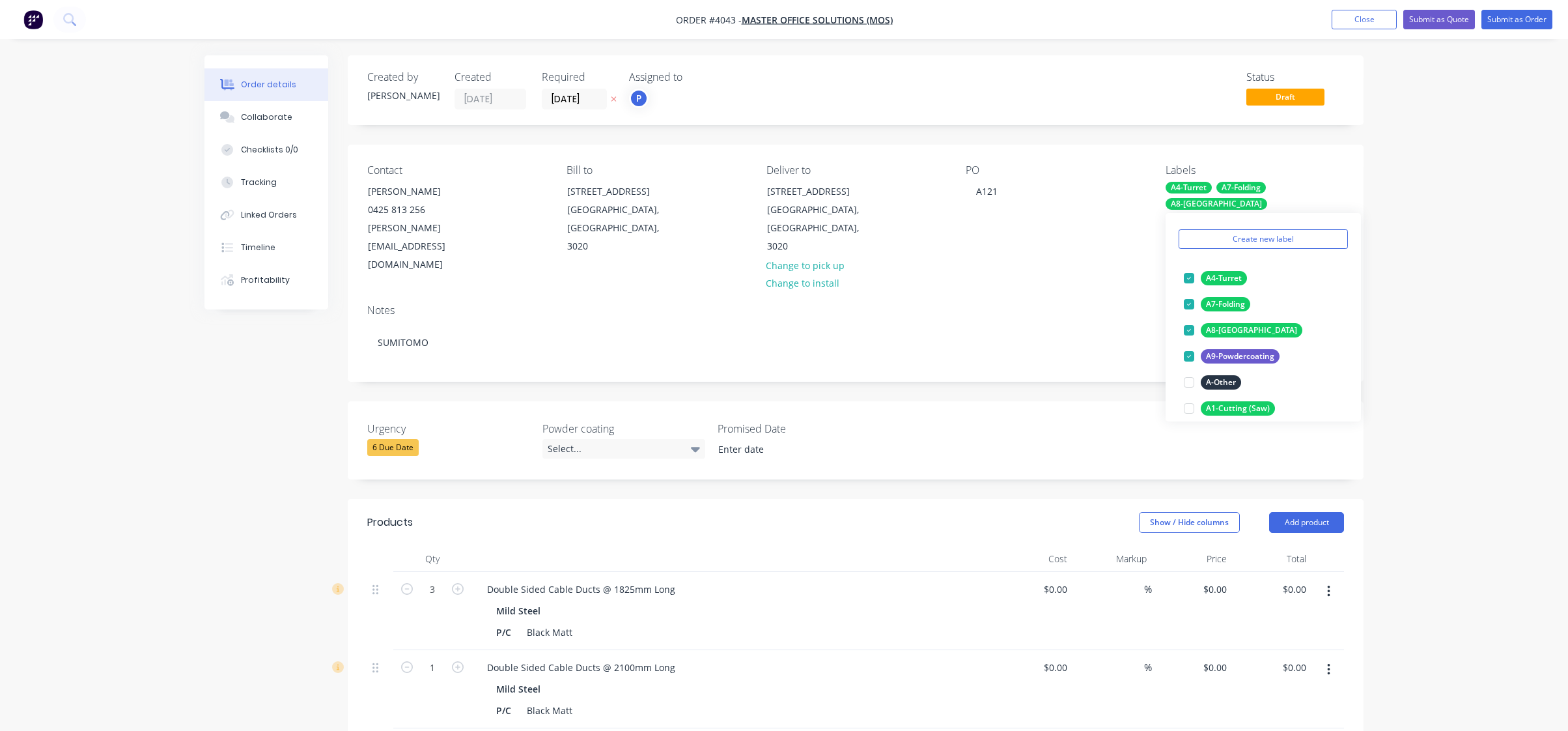
click at [1491, 320] on div "Order details Collaborate Checklists 0/0 Tracking Linked Orders Timeline Profit…" at bounding box center [784, 551] width 1568 height 1102
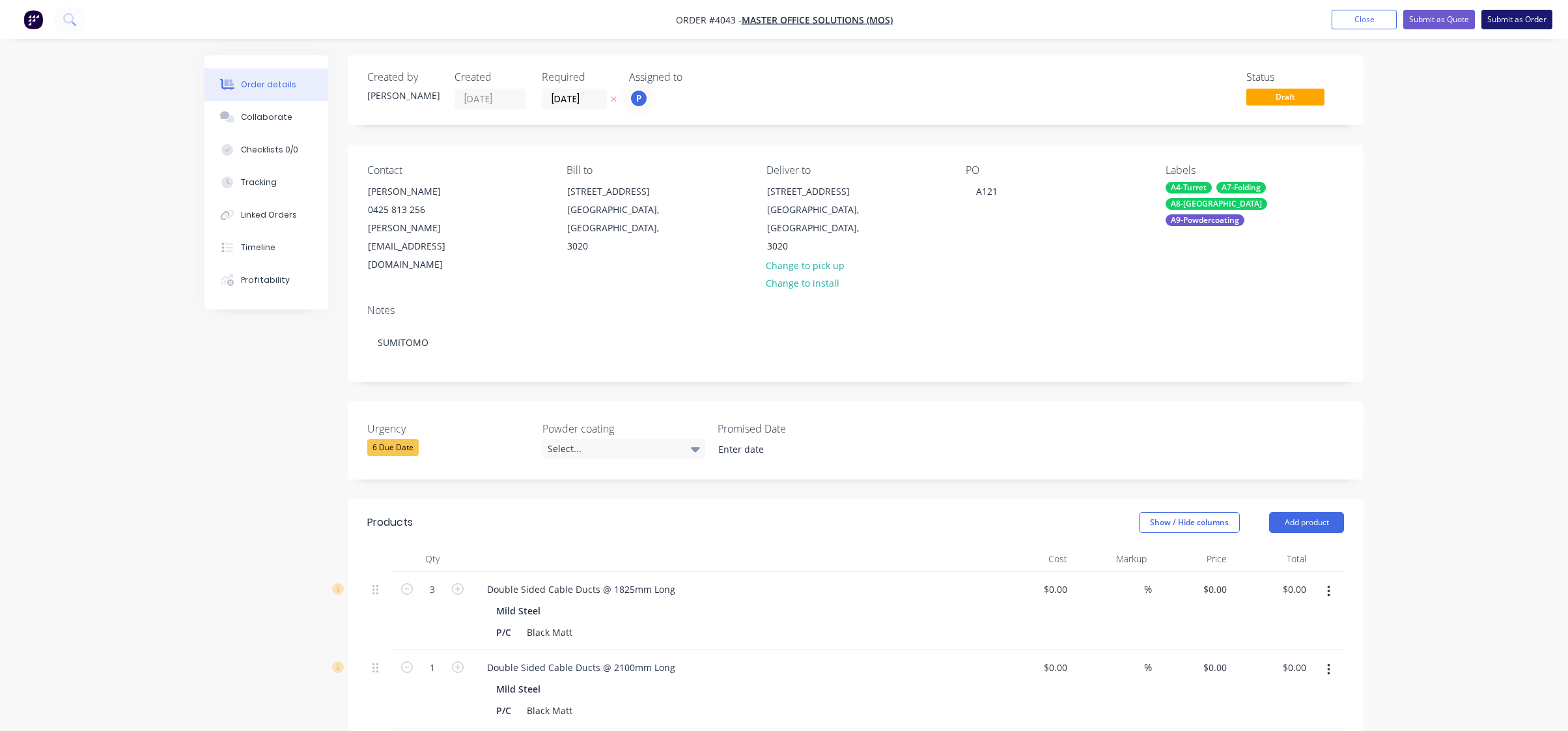
click at [1509, 20] on button "Submit as Order" at bounding box center [1517, 19] width 71 height 19
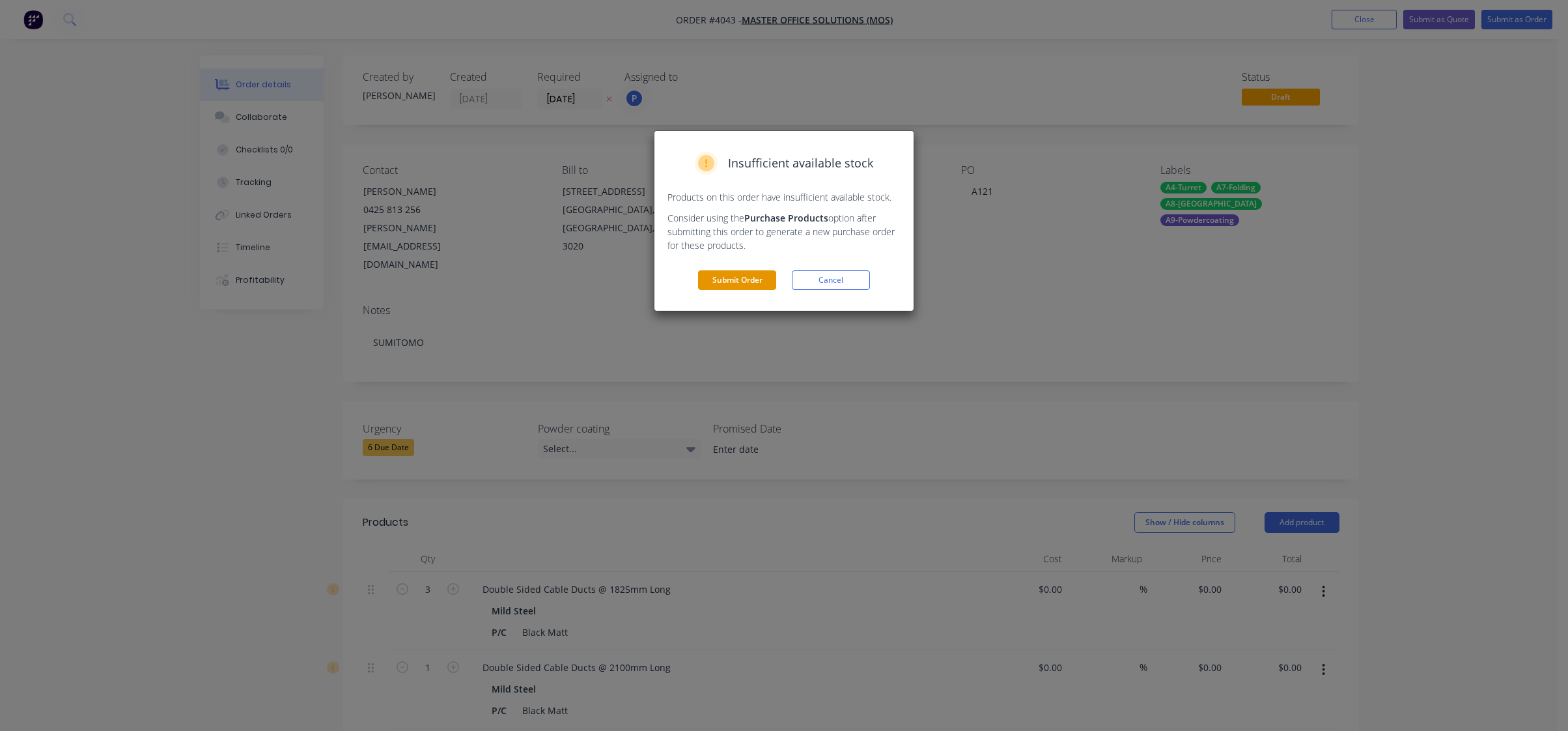
click at [760, 280] on button "Submit Order" at bounding box center [737, 280] width 78 height 19
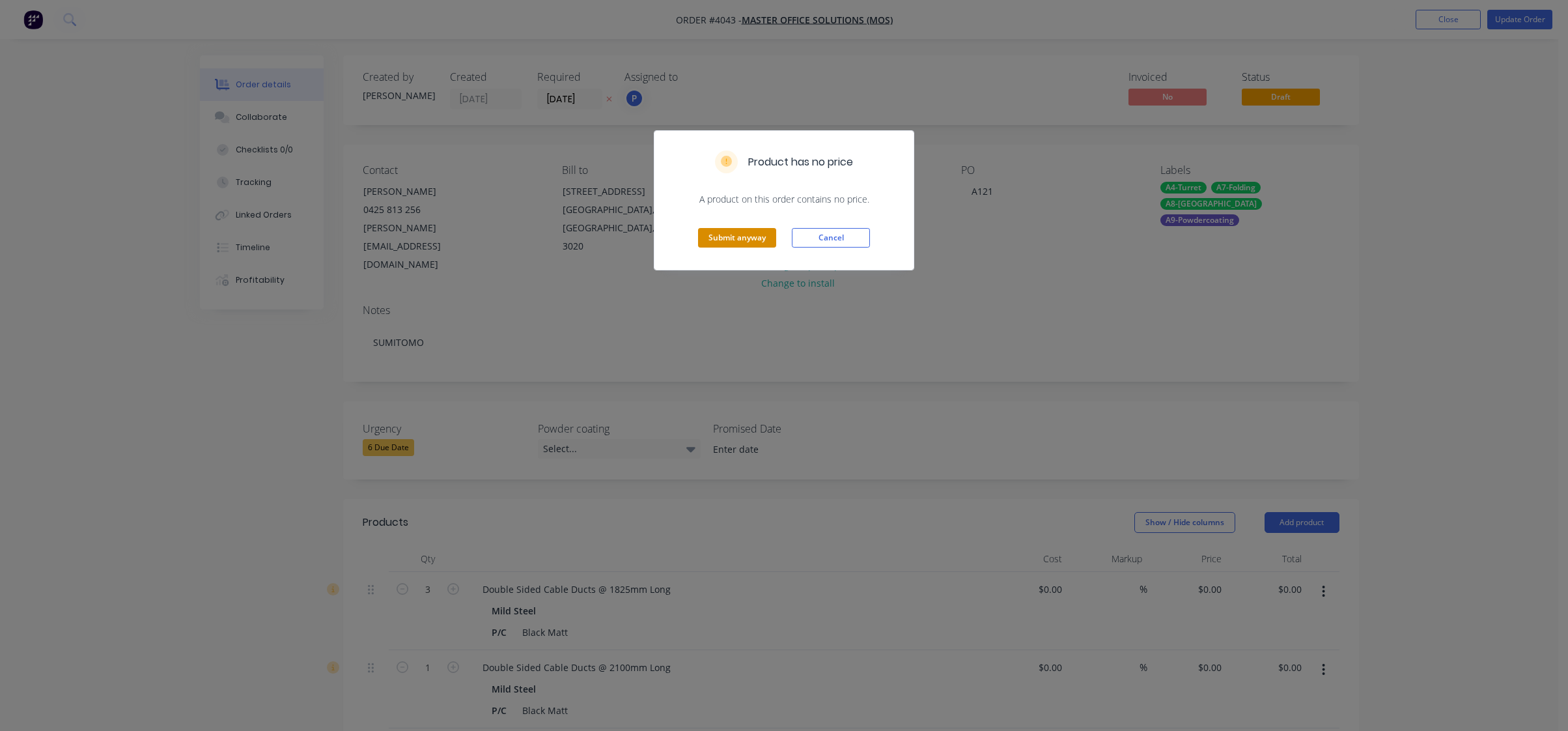
click at [716, 233] on button "Submit anyway" at bounding box center [737, 237] width 78 height 19
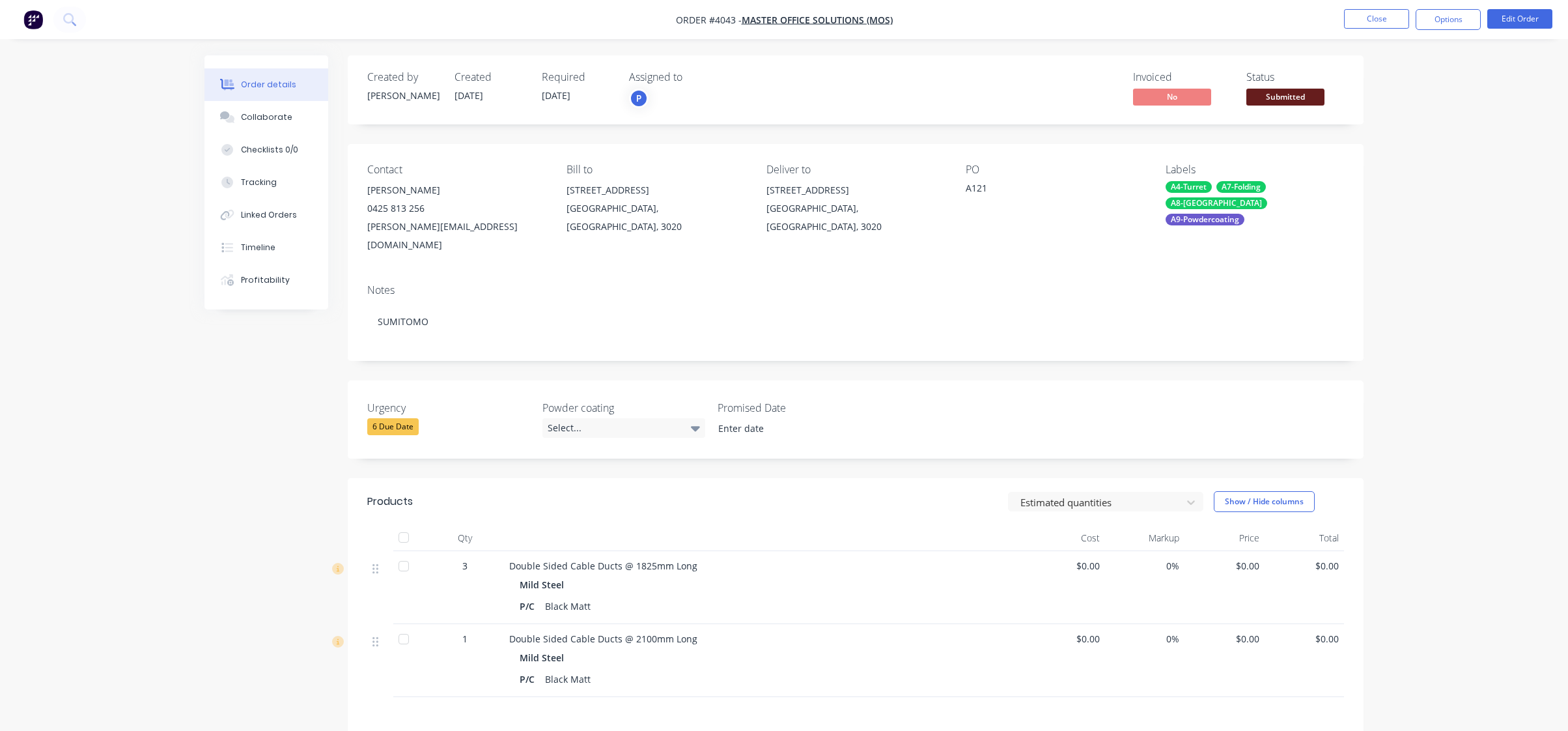
click at [1274, 101] on span "Submitted" at bounding box center [1285, 96] width 78 height 16
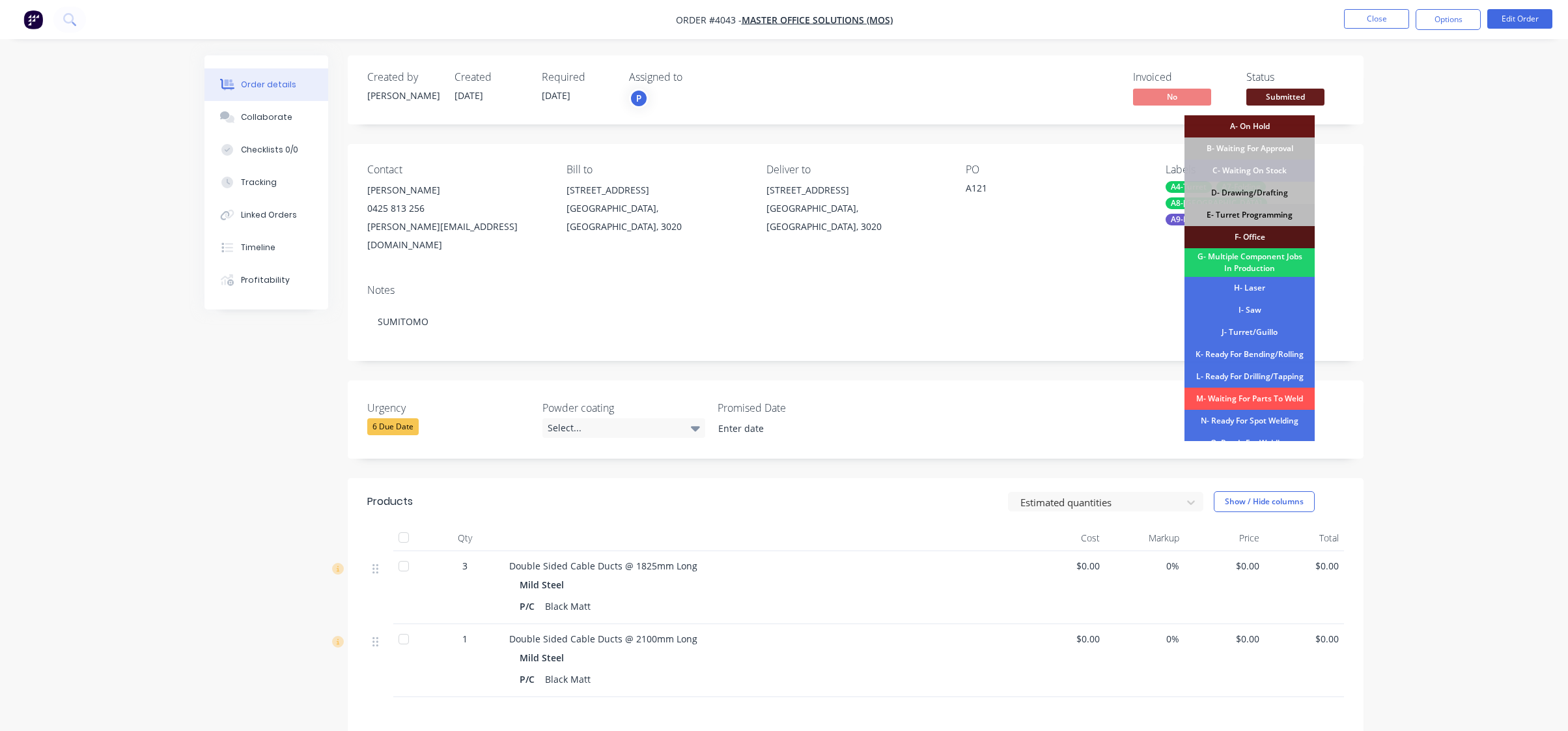
click at [1269, 222] on div "E- Turret Programming" at bounding box center [1250, 215] width 131 height 22
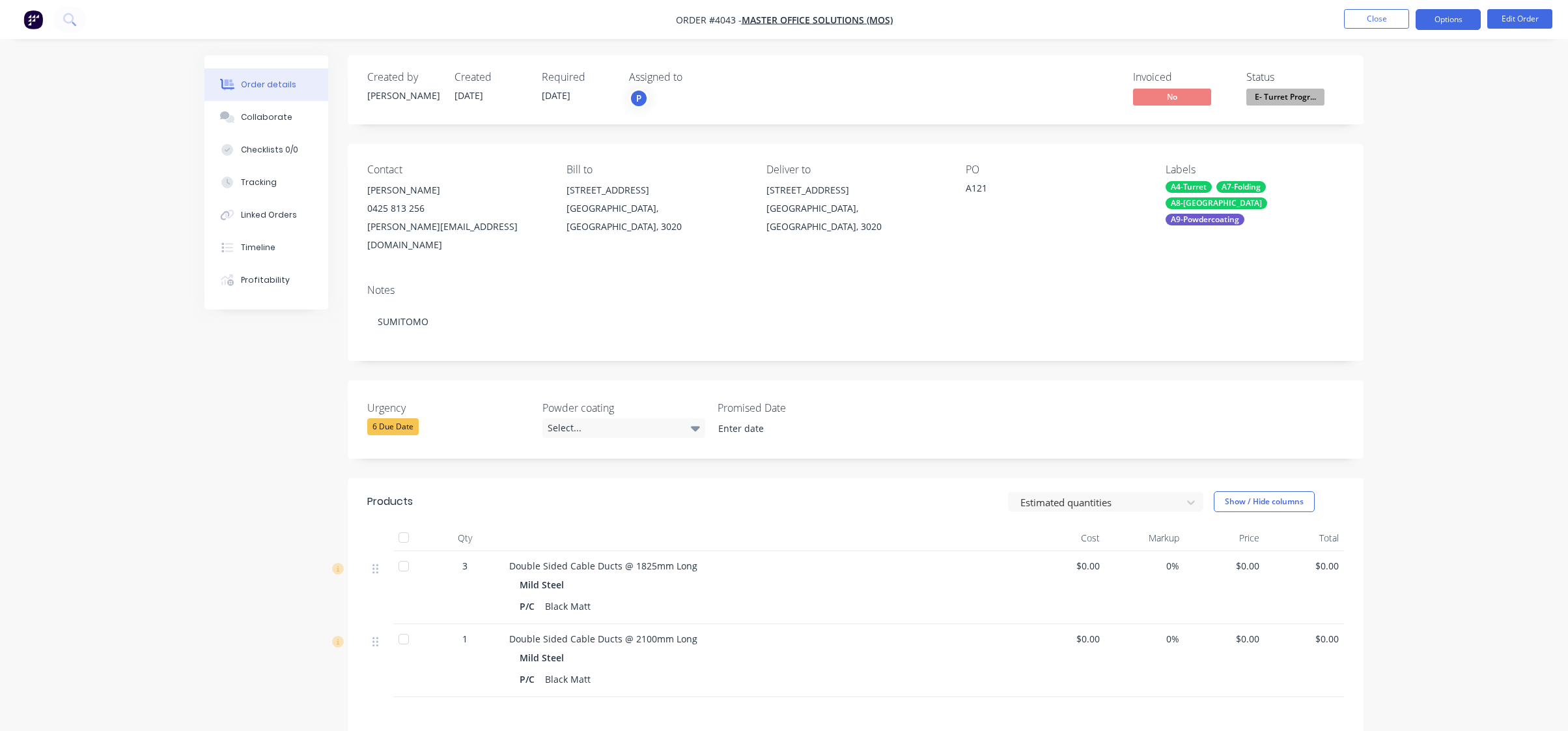
click at [1464, 17] on button "Options" at bounding box center [1448, 19] width 65 height 21
click at [1425, 167] on button "Work Order" at bounding box center [1409, 157] width 143 height 26
click at [1428, 131] on div "Without pricing" at bounding box center [1409, 131] width 120 height 19
click at [120, 260] on div "Order details Collaborate Checklists 0/0 Tracking Linked Orders Timeline Profit…" at bounding box center [784, 464] width 1568 height 929
click at [1386, 11] on button "Close" at bounding box center [1376, 19] width 65 height 19
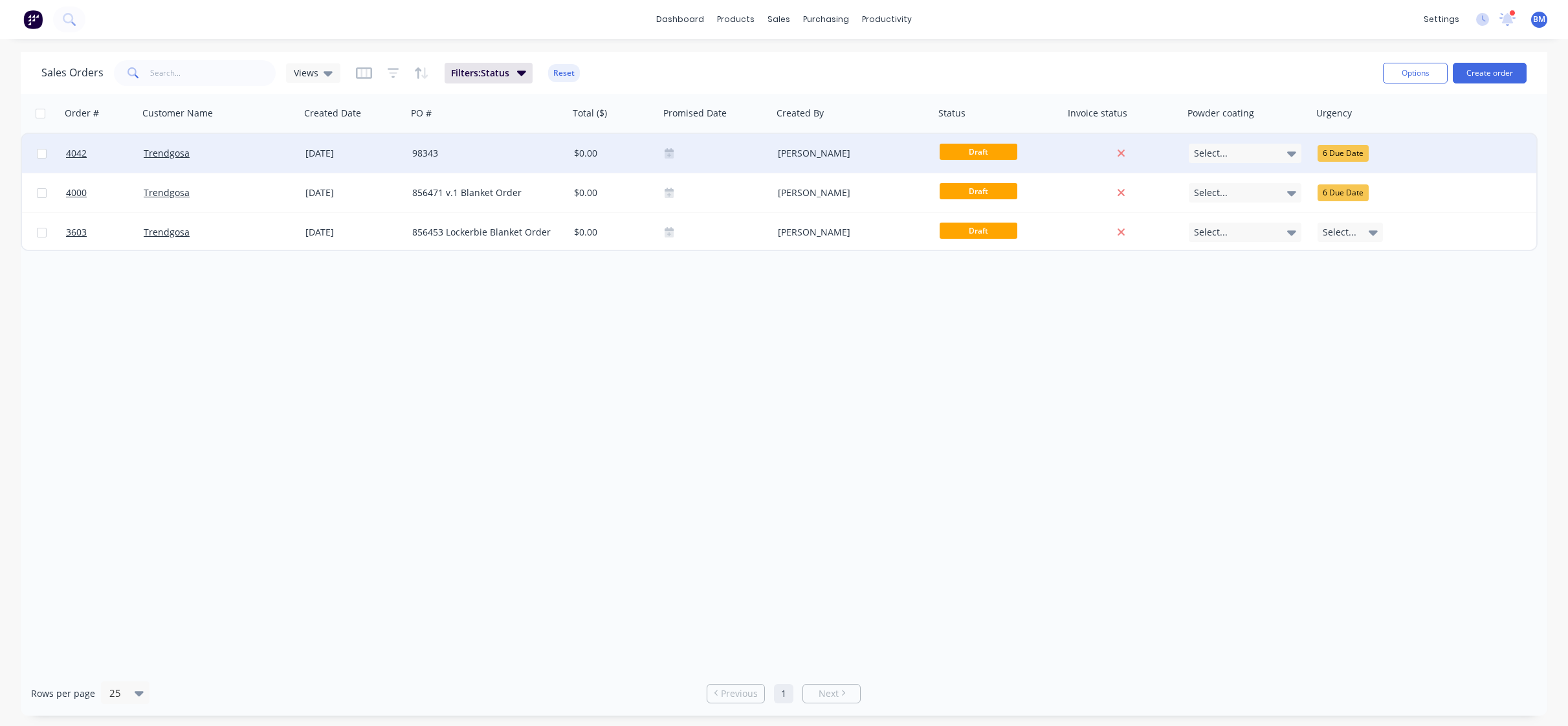
click at [520, 152] on div "98343" at bounding box center [484, 153] width 144 height 13
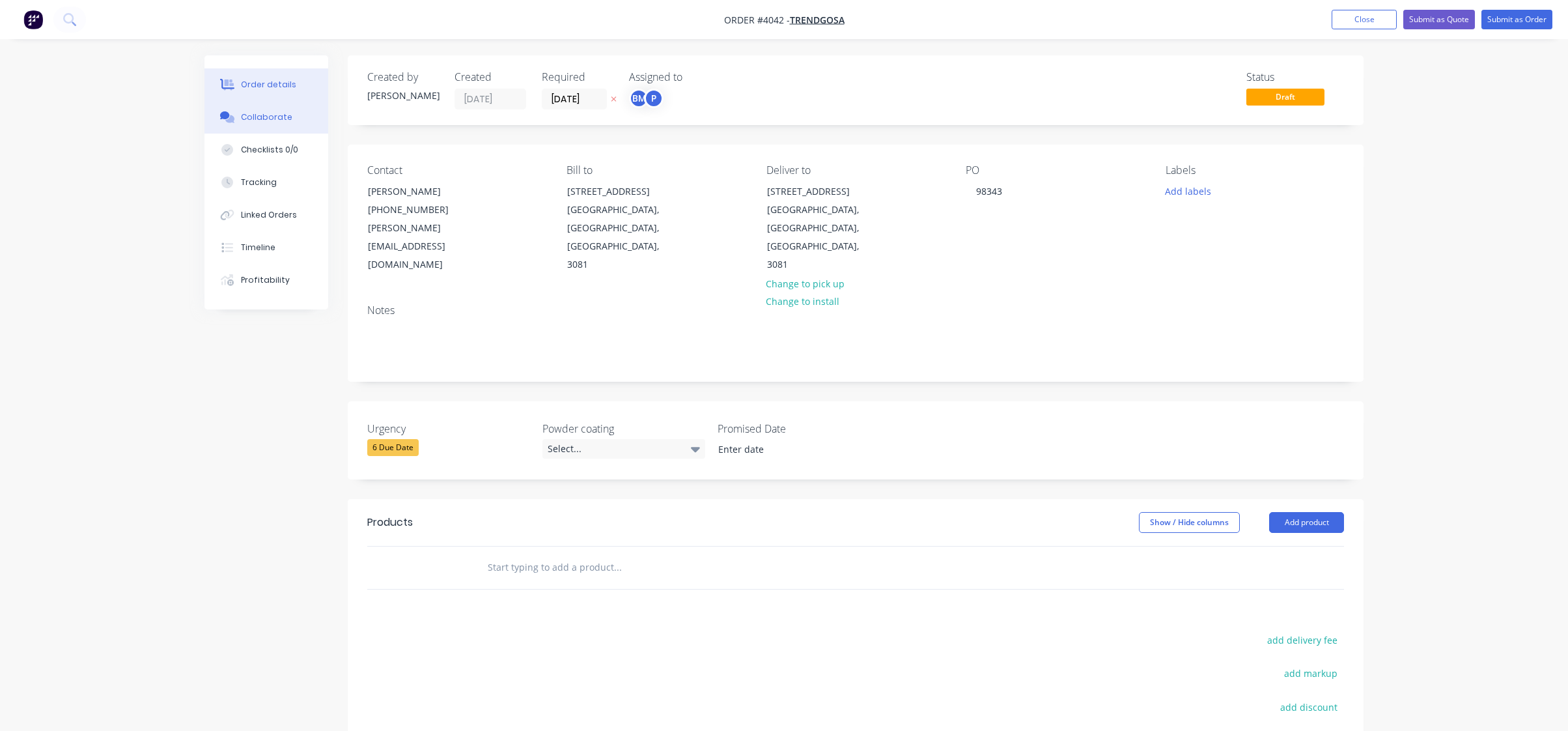
click at [269, 113] on div "Collaborate" at bounding box center [266, 117] width 51 height 12
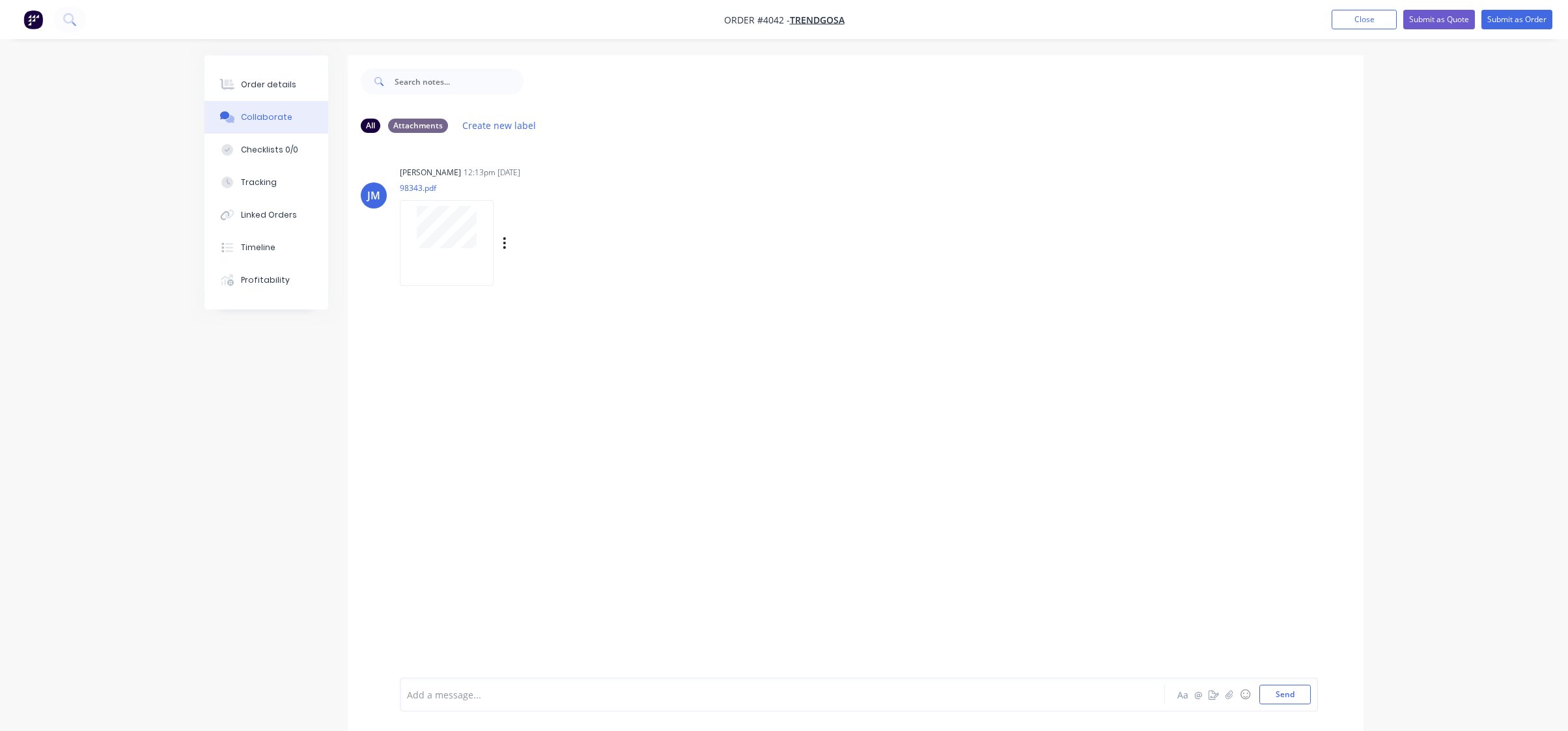
click at [419, 232] on div at bounding box center [446, 227] width 82 height 42
click at [240, 95] on button "Order details" at bounding box center [266, 84] width 124 height 33
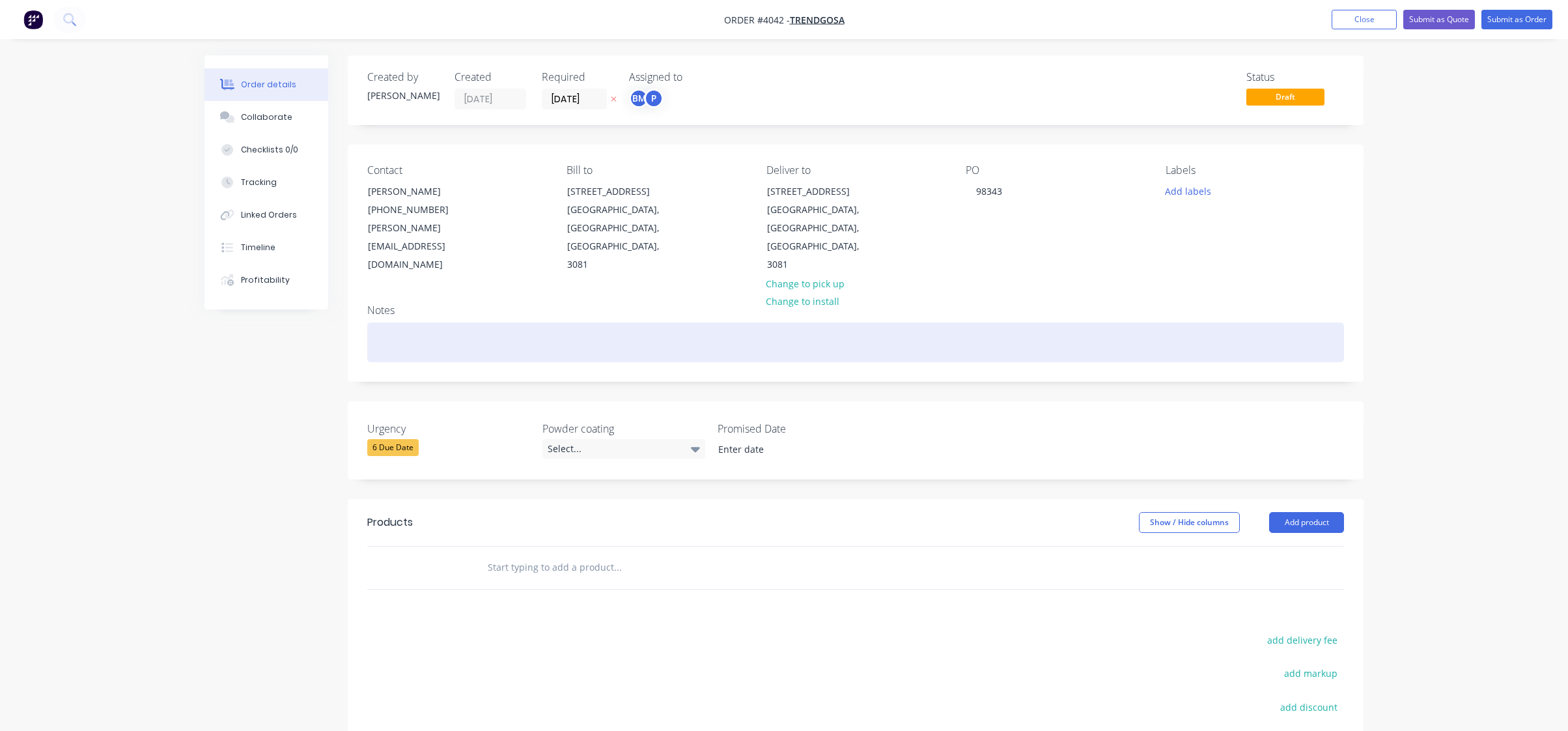
paste div
click at [539, 323] on div at bounding box center [856, 342] width 977 height 40
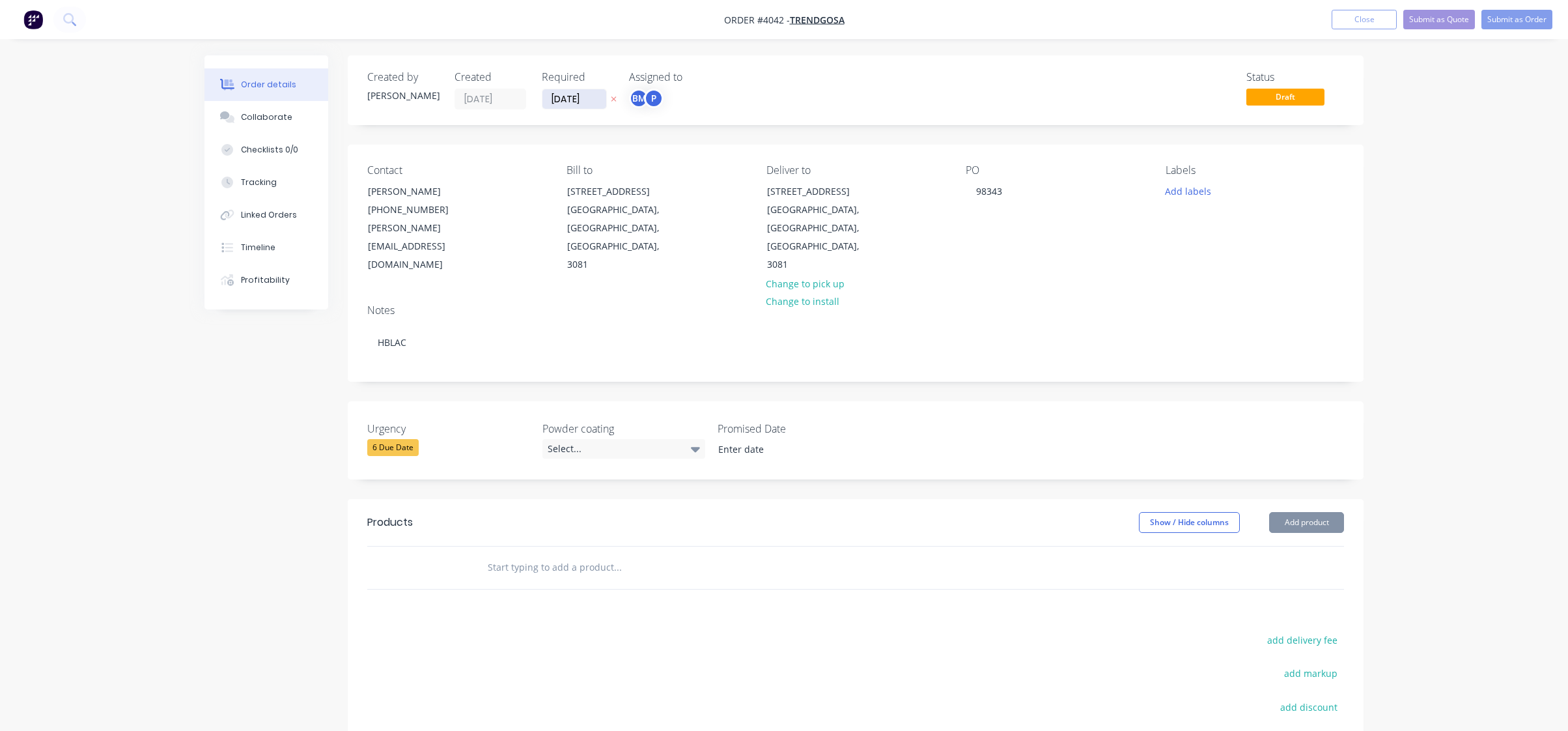
click at [596, 106] on input "10/10/25" at bounding box center [574, 99] width 64 height 19
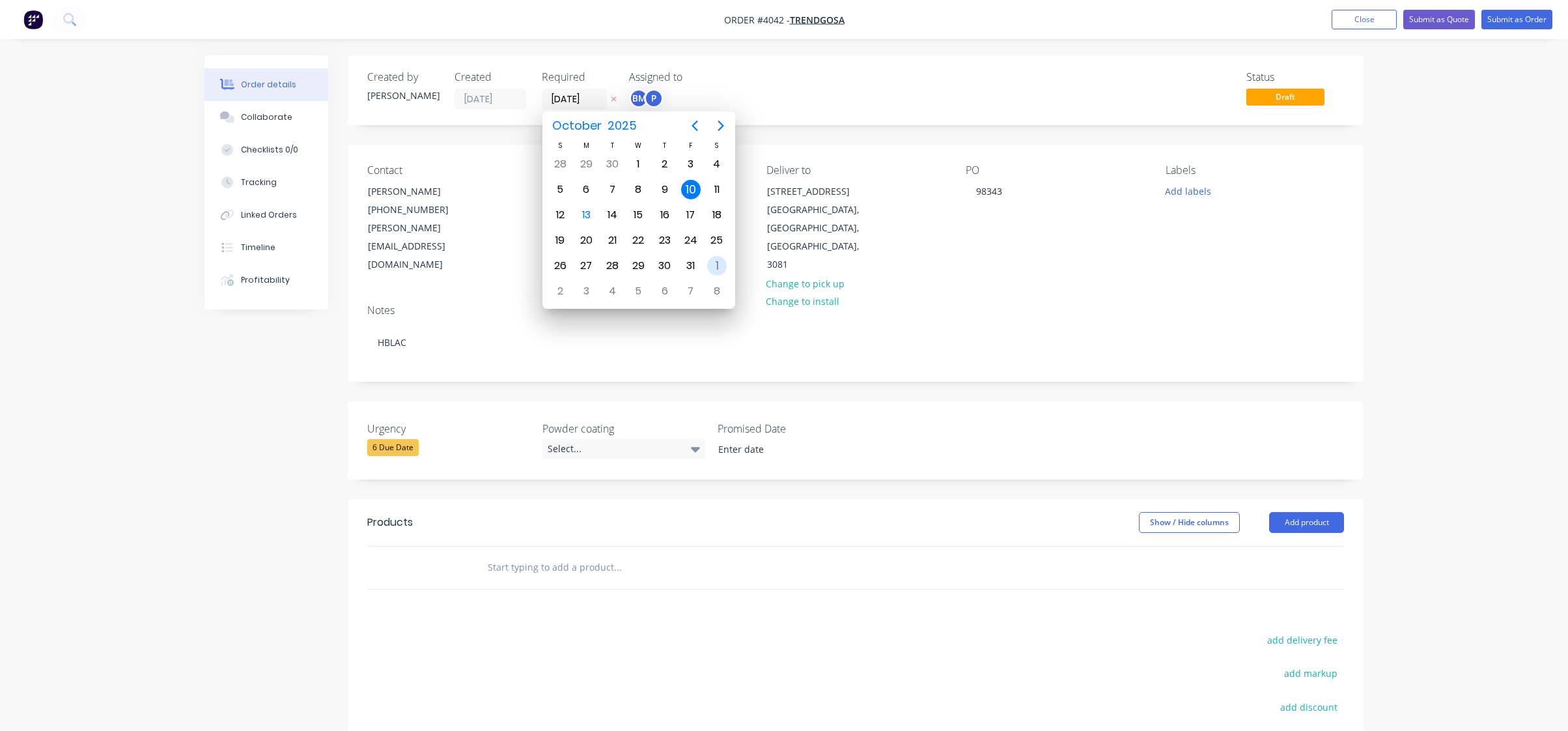
click at [707, 257] on div "Nov 1" at bounding box center [717, 265] width 26 height 24
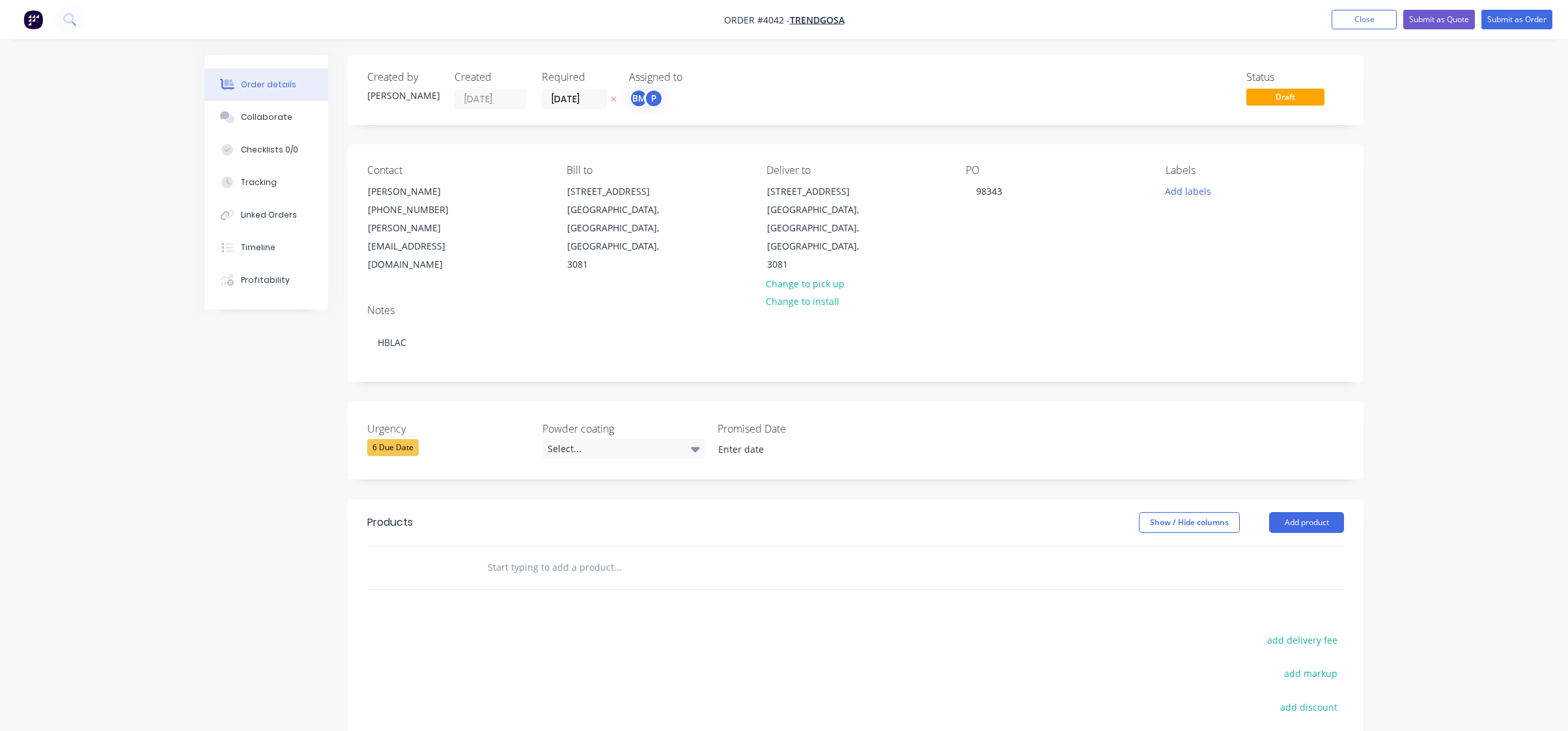
click at [568, 85] on div "Required 01/11/25" at bounding box center [577, 90] width 72 height 39
click at [578, 108] on label "01/11/25" at bounding box center [573, 99] width 65 height 21
click at [578, 108] on input "01/11/25" at bounding box center [574, 99] width 64 height 19
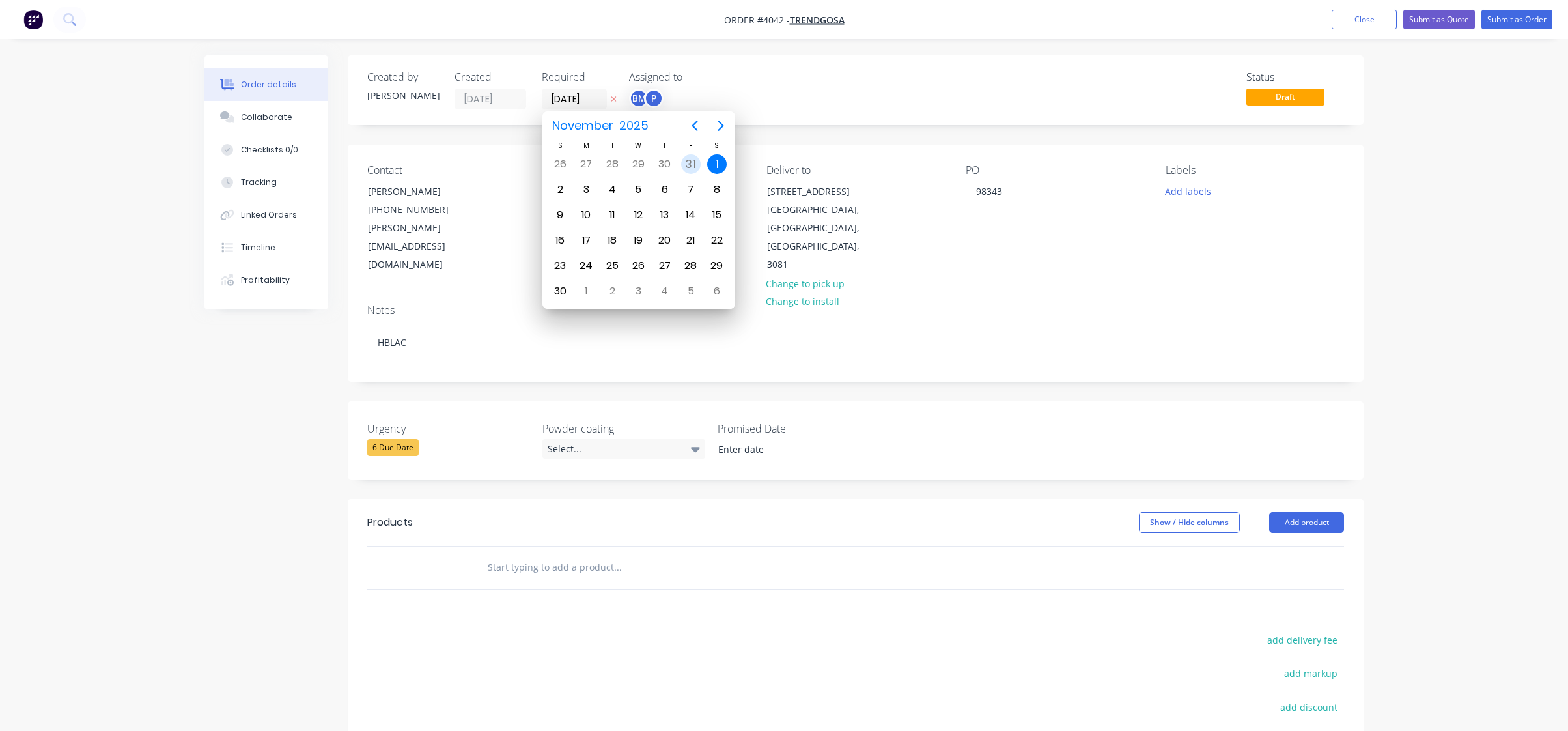
click at [701, 159] on div "31" at bounding box center [691, 163] width 26 height 24
type input "31/10/25"
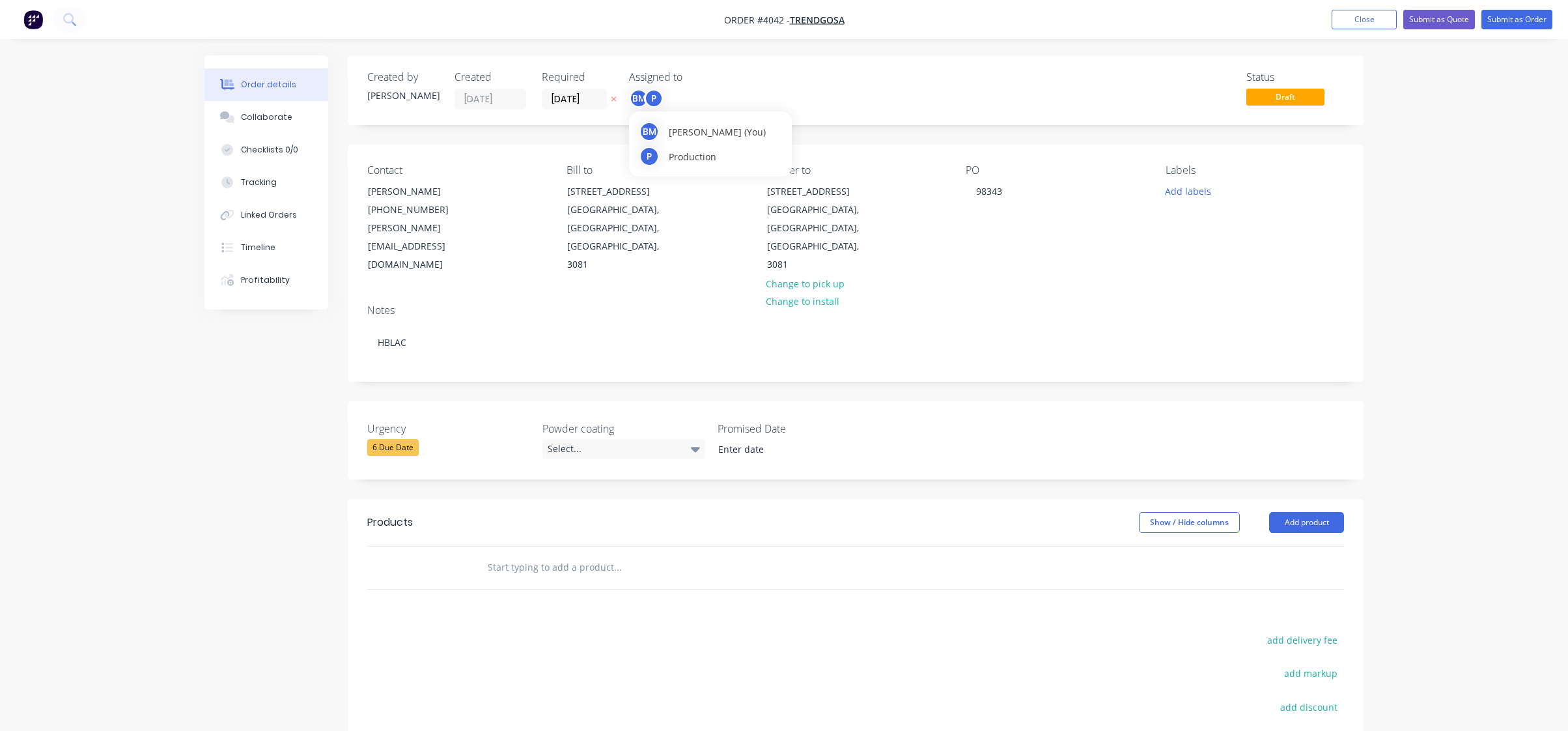
click at [651, 98] on div "P" at bounding box center [653, 98] width 19 height 19
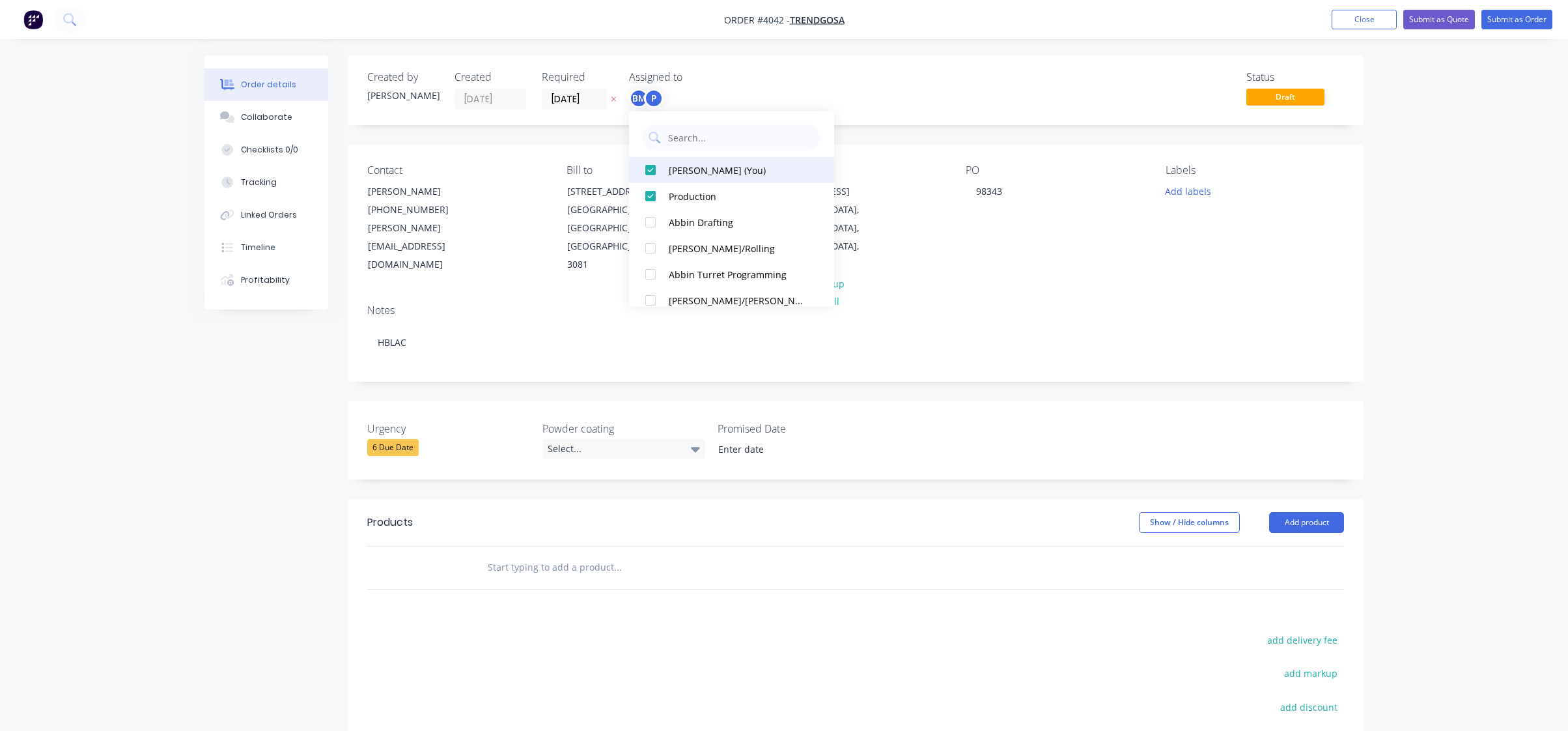
click at [670, 168] on div "[PERSON_NAME] (You)" at bounding box center [738, 170] width 138 height 13
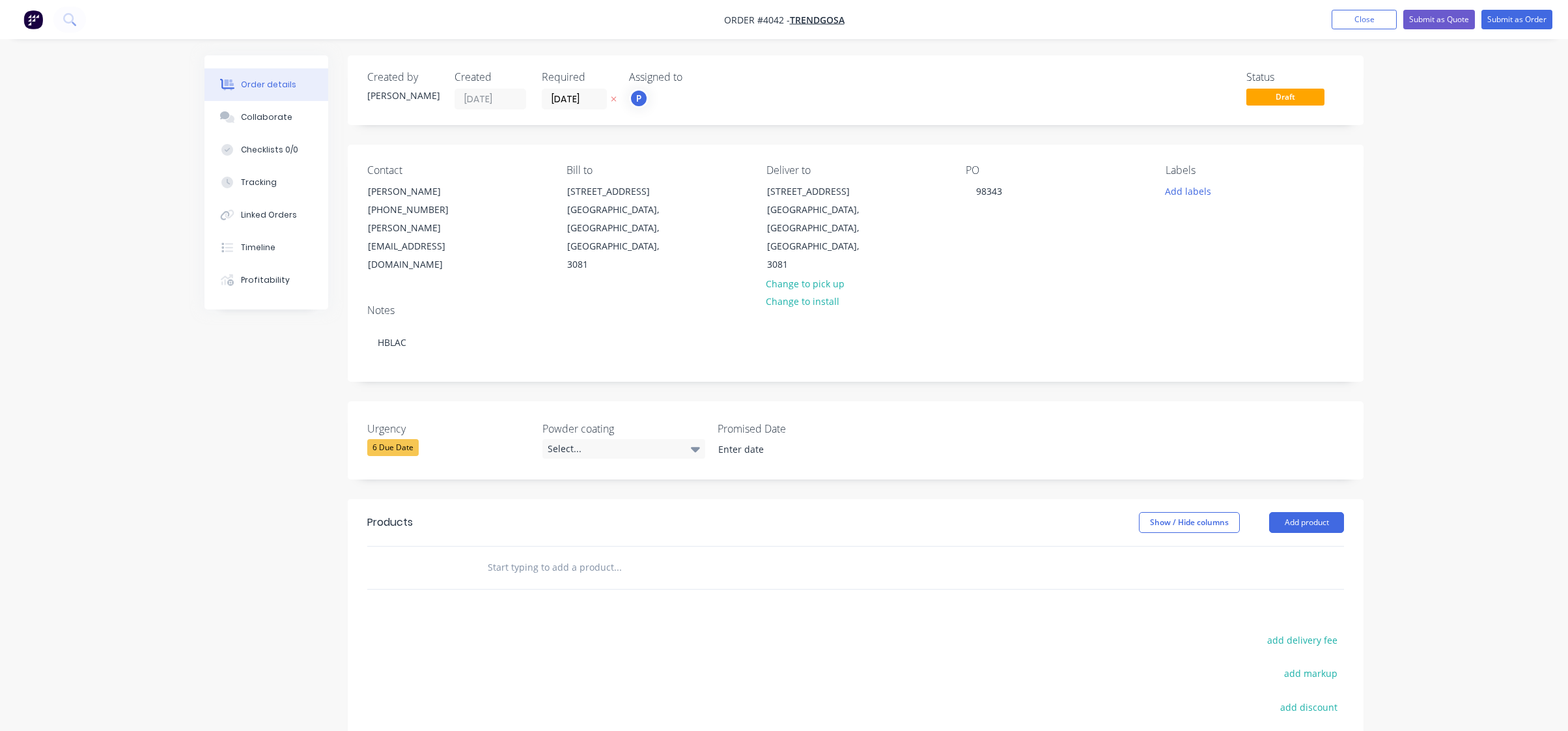
click at [855, 96] on div "Status Draft" at bounding box center [1052, 90] width 584 height 39
click at [483, 358] on div "Created by Joe Created 10/10/25 Required 31/10/25 Assigned to P Status Draft Co…" at bounding box center [856, 478] width 1016 height 846
click at [1311, 512] on button "Add product" at bounding box center [1306, 522] width 75 height 21
click at [1310, 546] on div "Product catalogue" at bounding box center [1282, 555] width 100 height 19
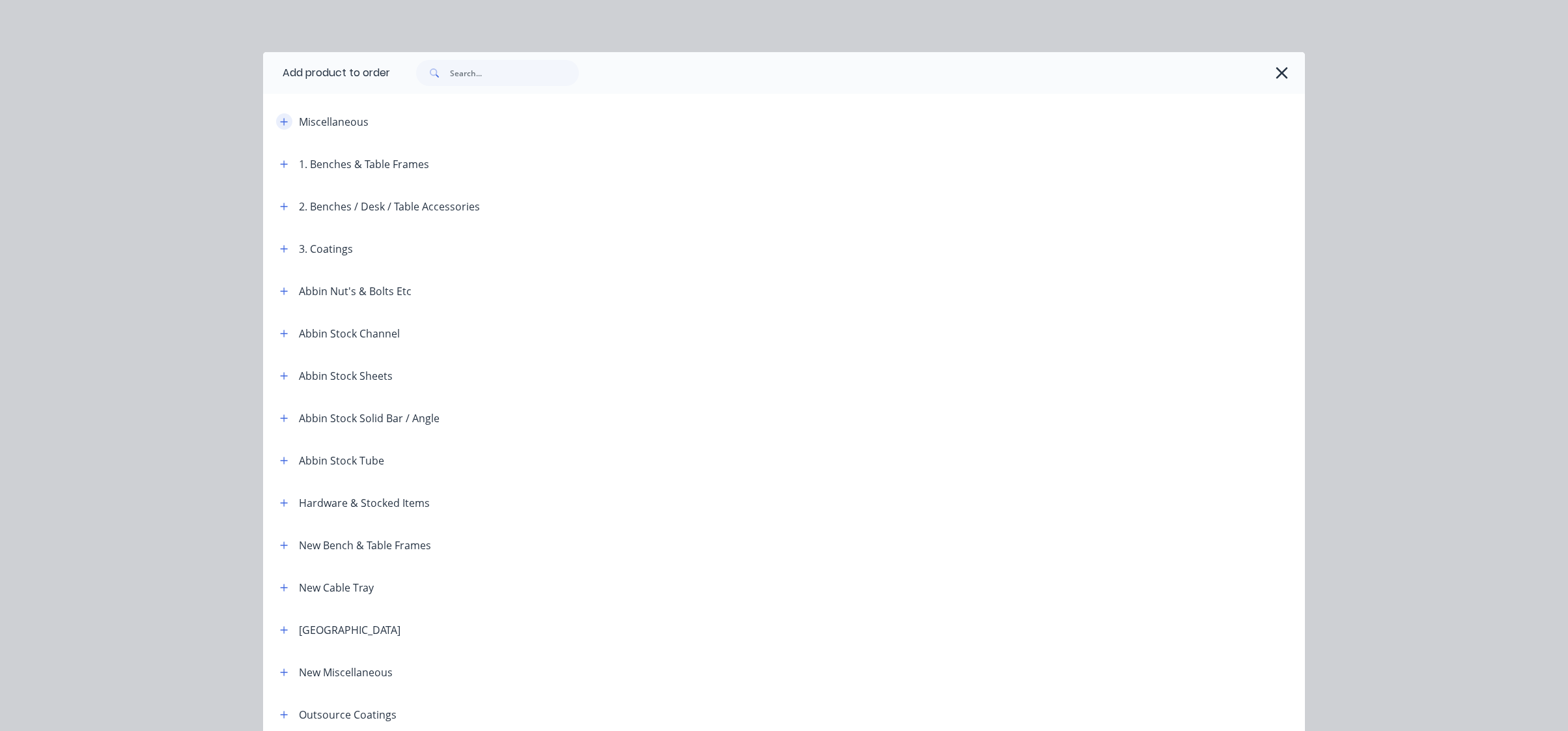
click at [280, 122] on icon "button" at bounding box center [284, 121] width 8 height 9
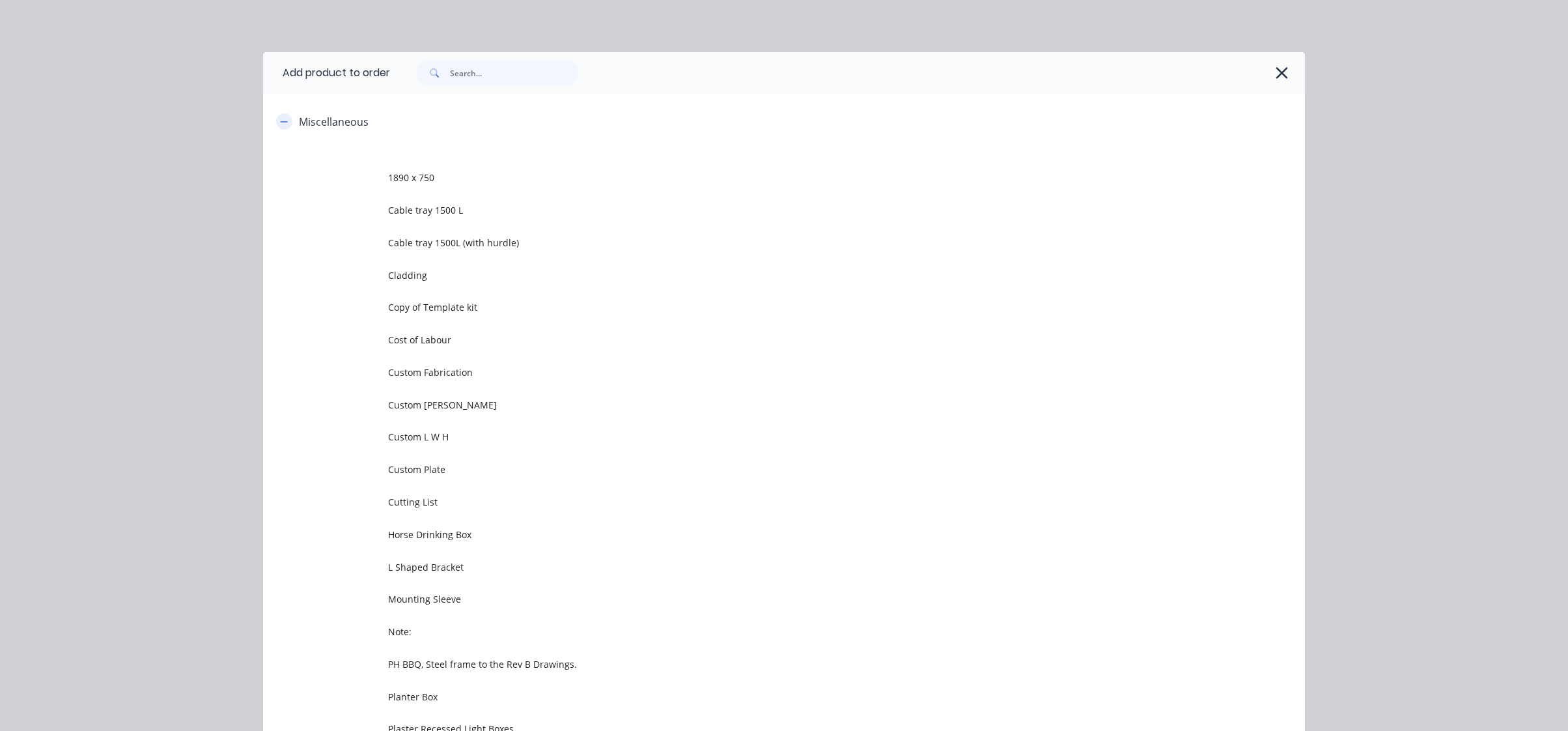
click at [478, 391] on td "Custom L W" at bounding box center [846, 404] width 917 height 33
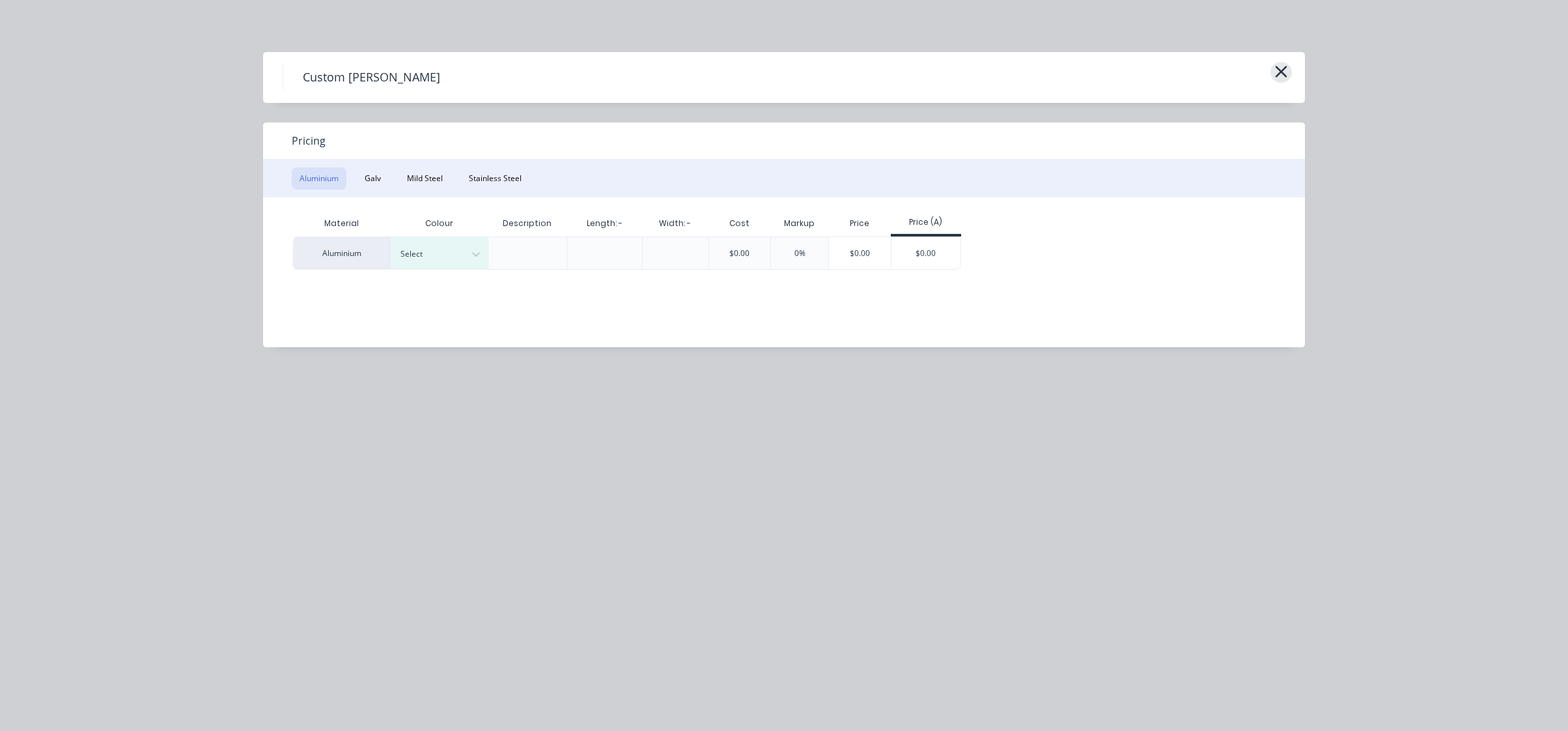
click at [1282, 76] on icon "button" at bounding box center [1281, 72] width 13 height 19
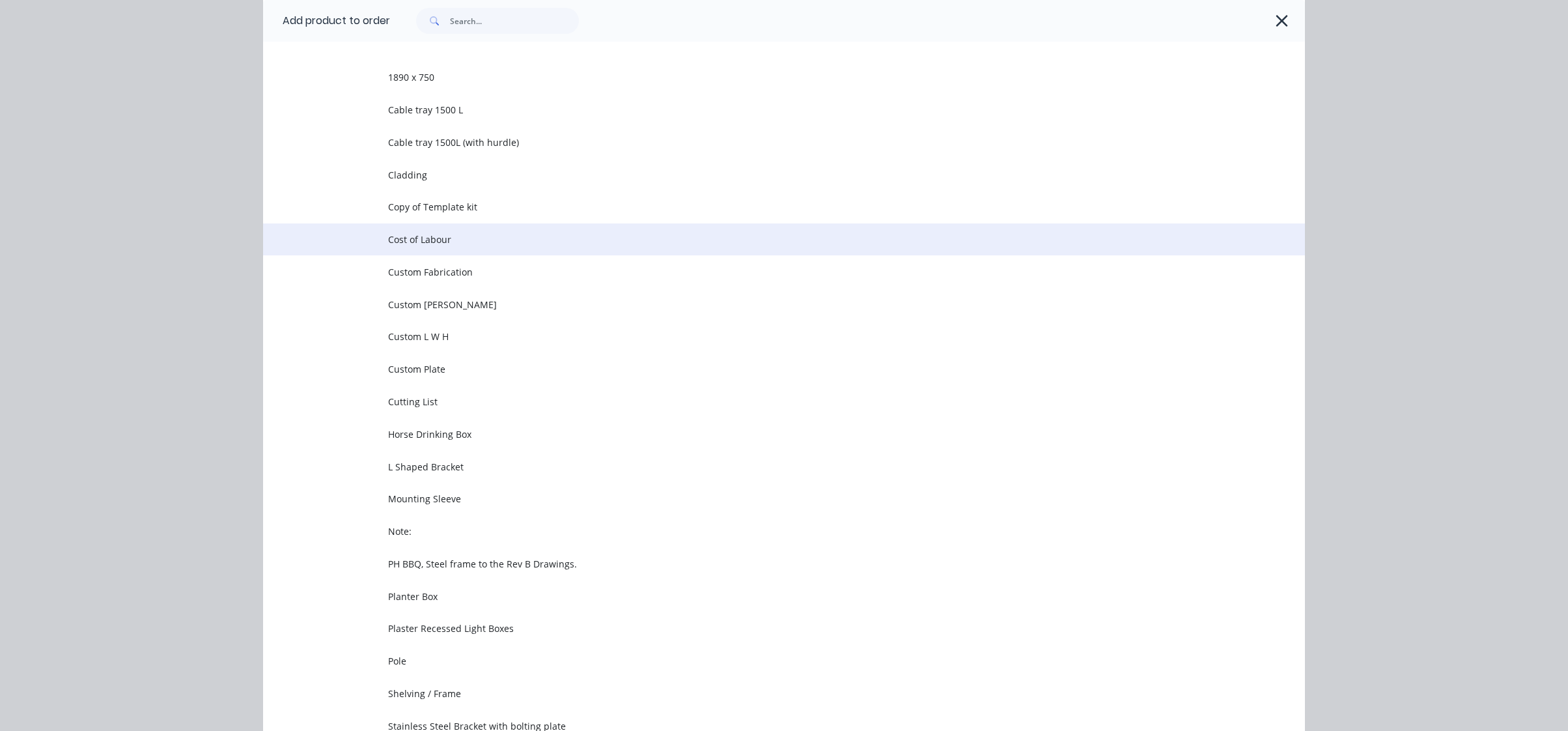
click at [417, 232] on td "Cost of Labour" at bounding box center [846, 239] width 917 height 33
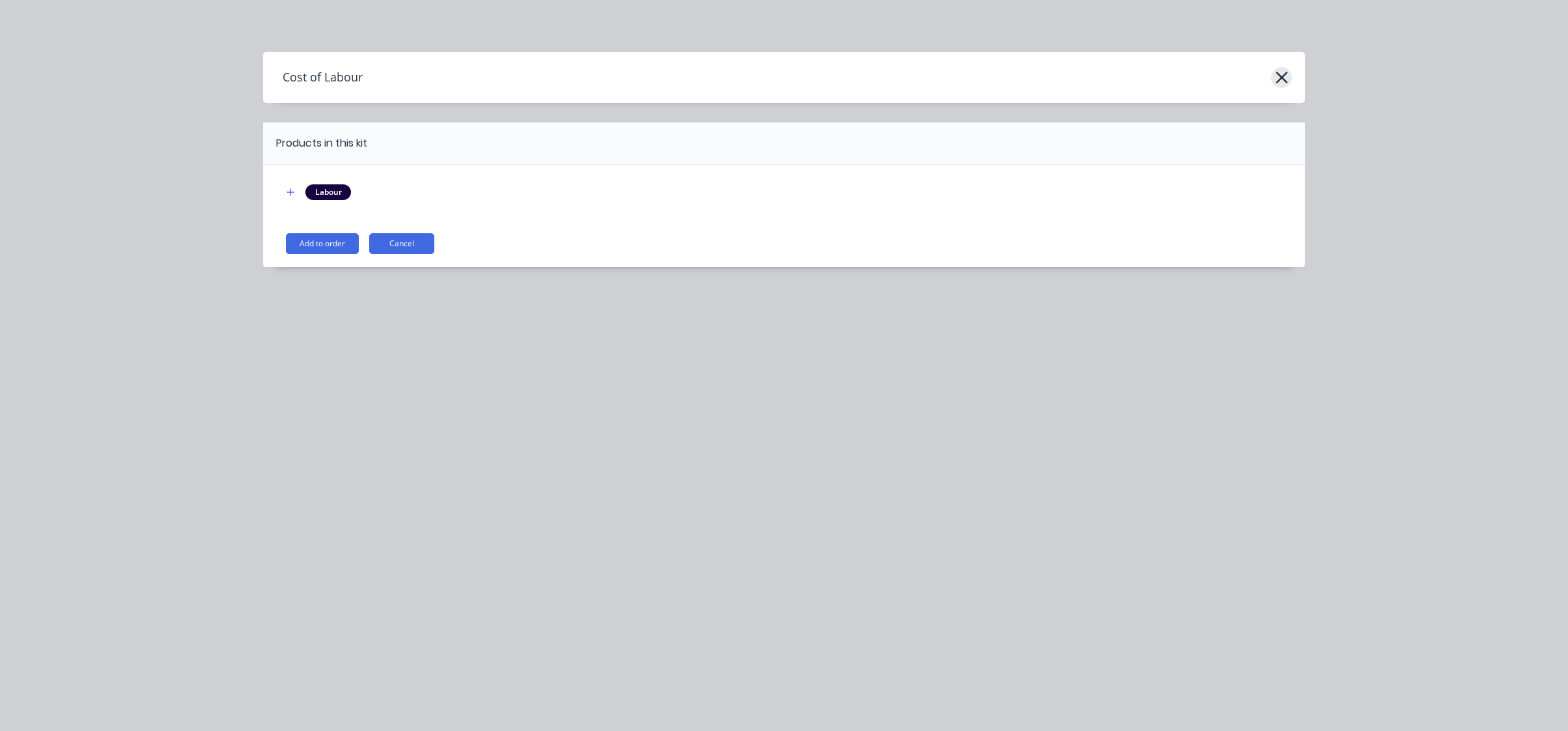
click at [1285, 71] on icon "button" at bounding box center [1282, 77] width 13 height 19
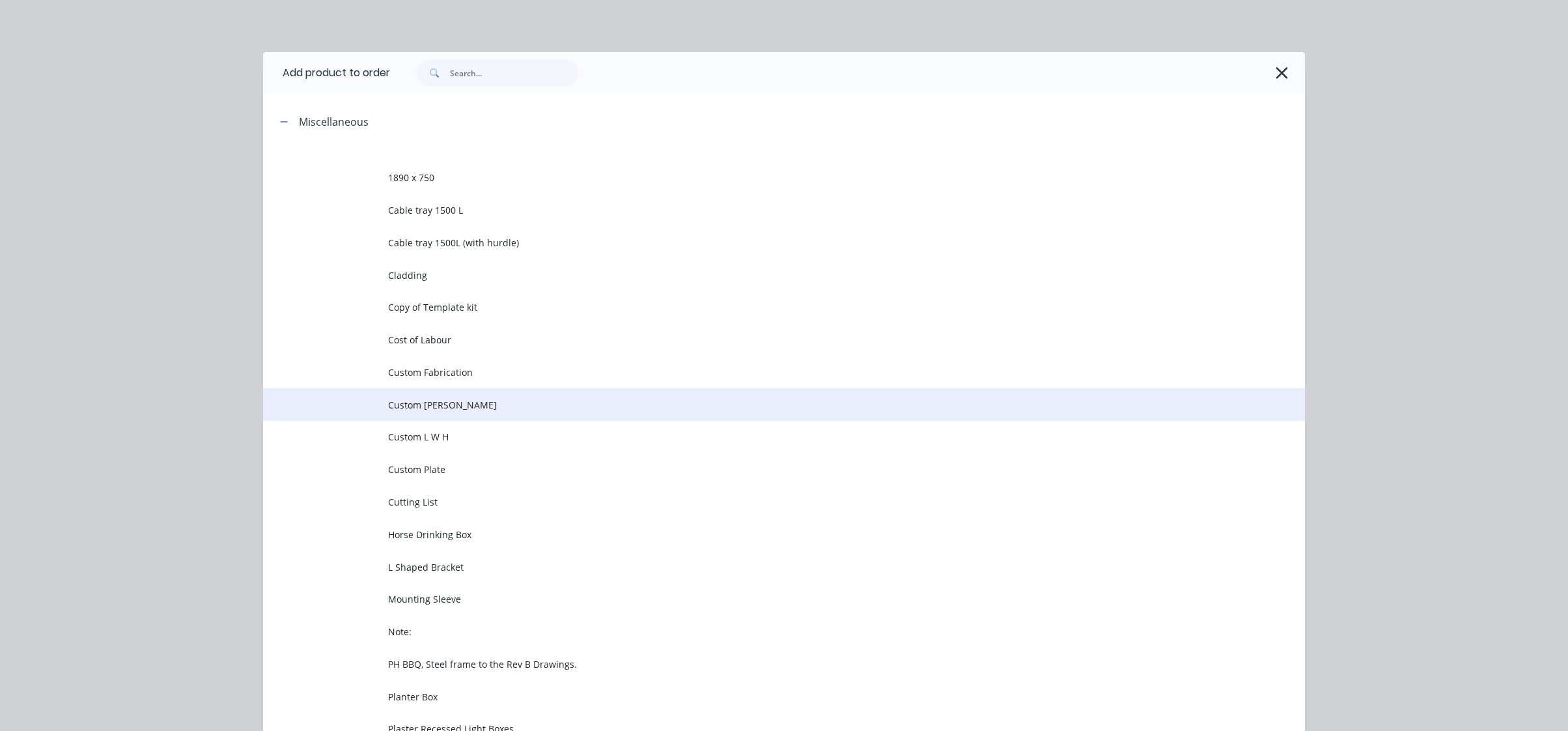
scroll to position [100, 0]
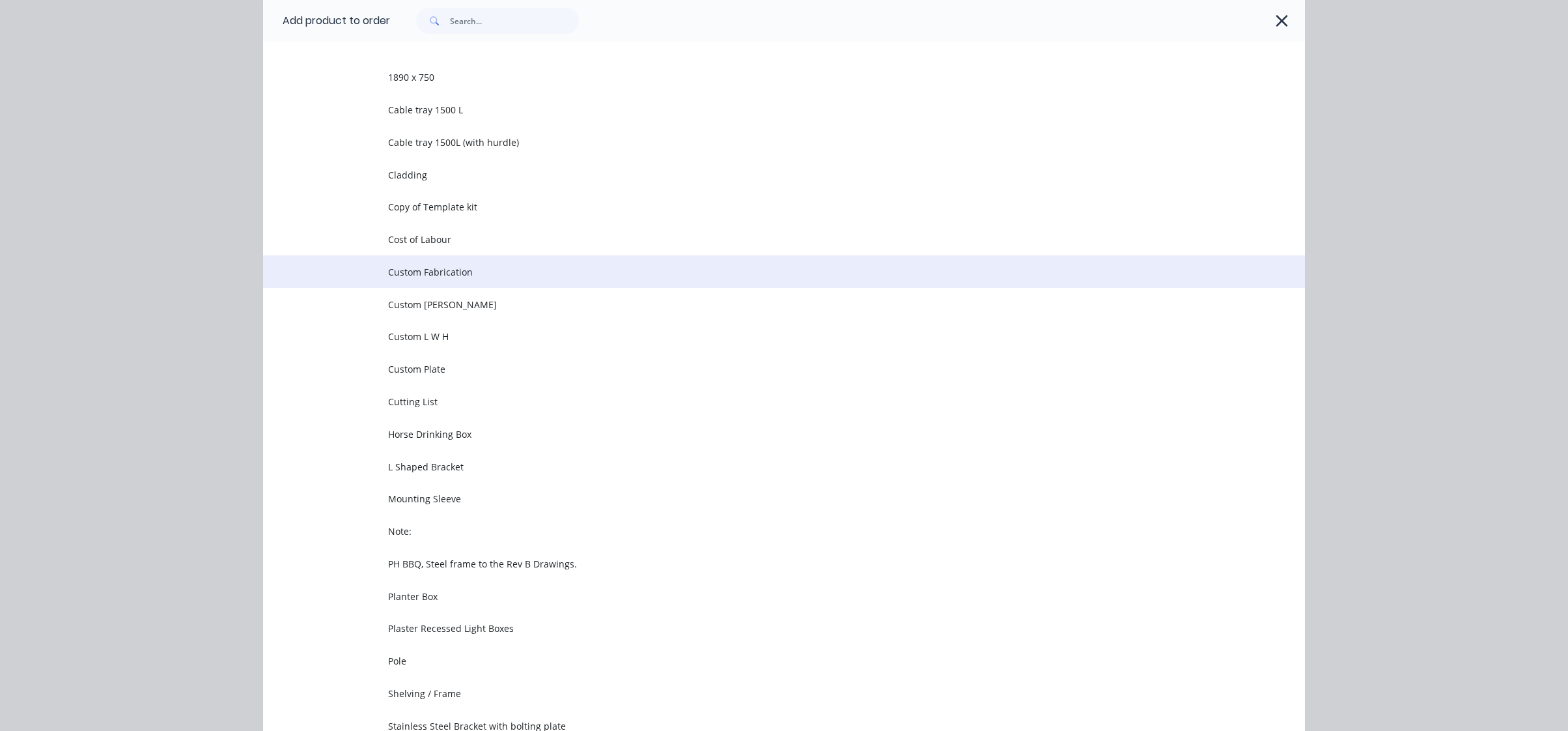
click at [522, 275] on span "Custom Fabrication" at bounding box center [755, 272] width 733 height 13
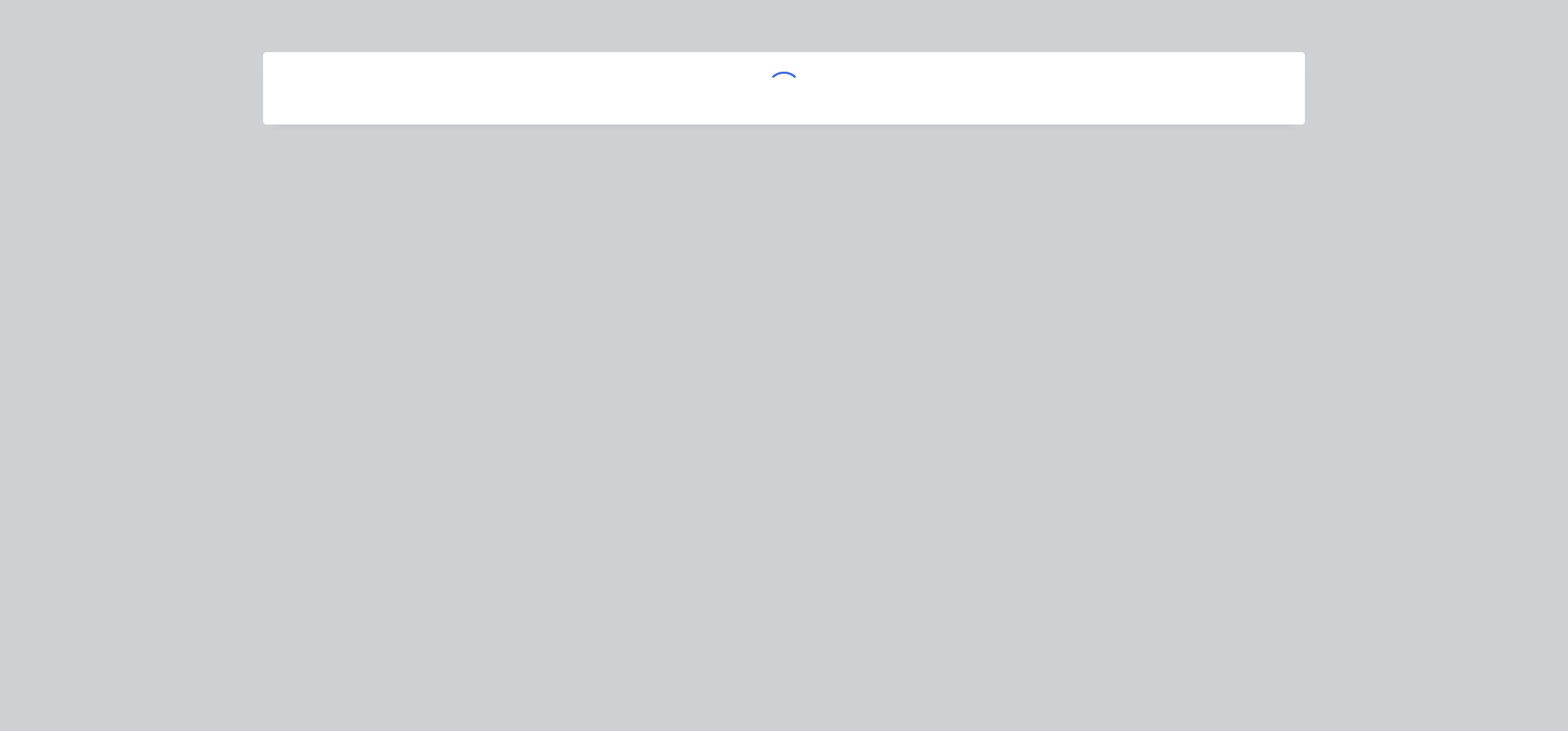
scroll to position [0, 0]
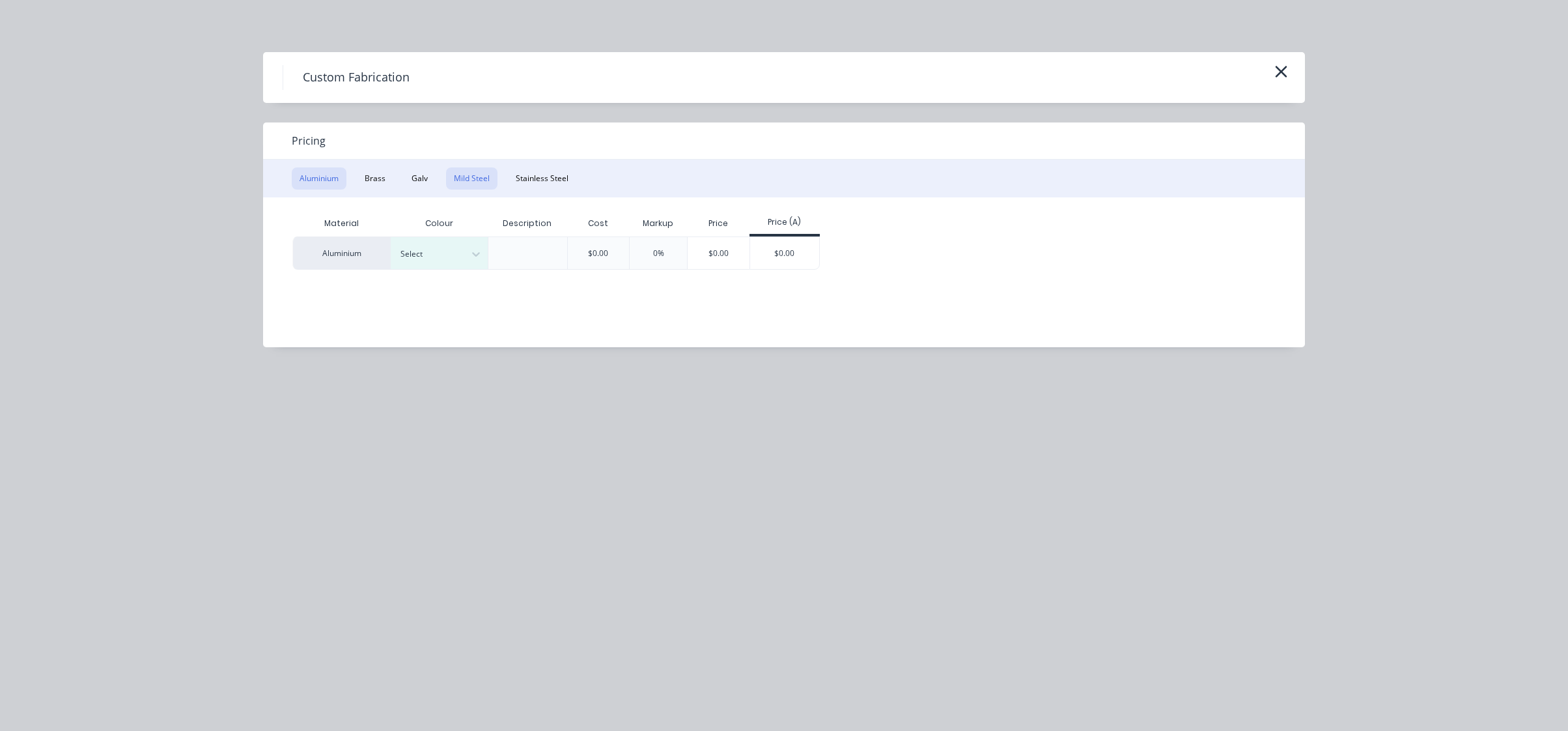
drag, startPoint x: 438, startPoint y: 177, endPoint x: 488, endPoint y: 174, distance: 50.1
click at [456, 177] on div "Aluminium Brass Galv Mild Steel Stainless Steel" at bounding box center [783, 178] width 1042 height 38
click at [488, 174] on button "Mild Steel" at bounding box center [472, 179] width 51 height 22
click at [662, 248] on div "$0.00" at bounding box center [687, 252] width 70 height 31
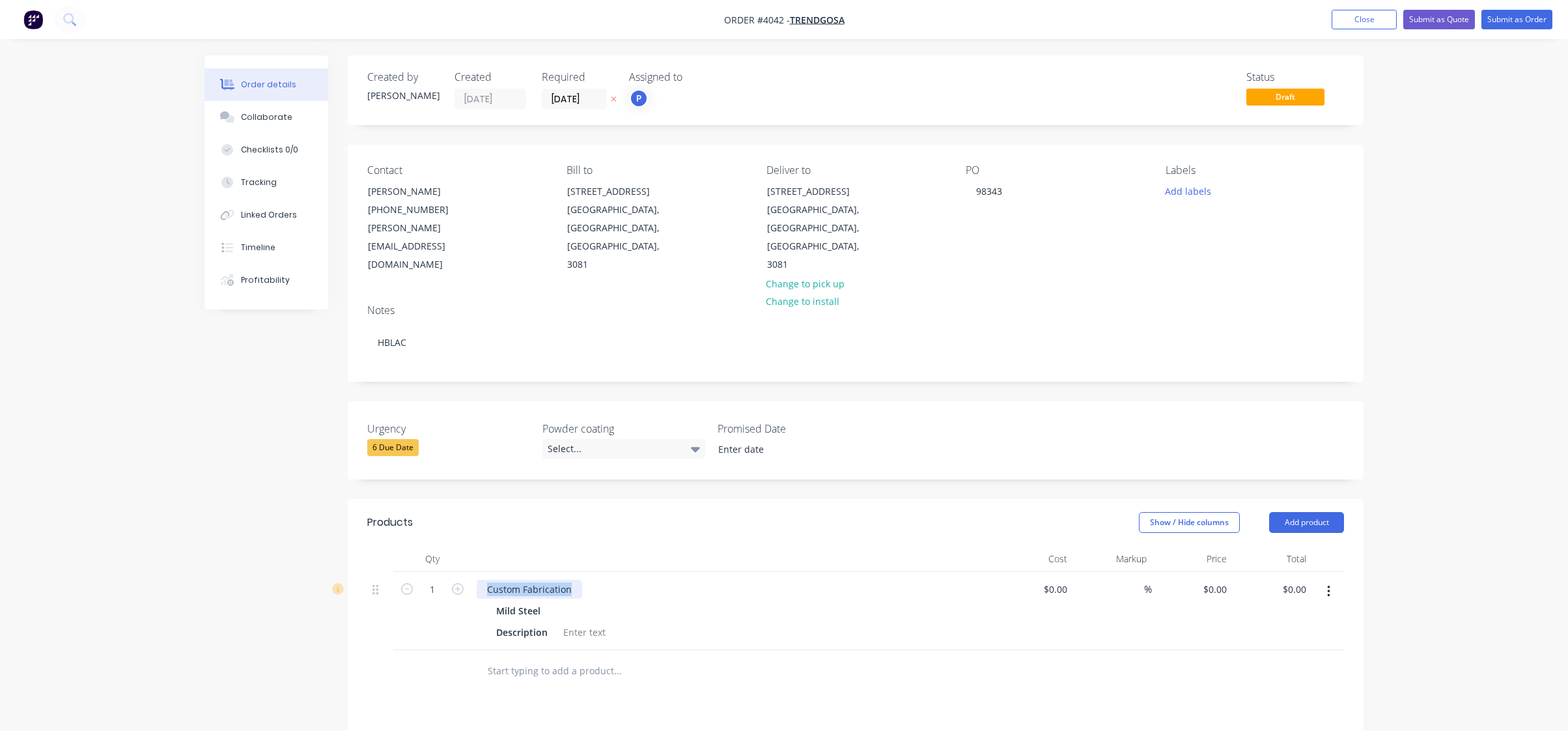
drag, startPoint x: 477, startPoint y: 557, endPoint x: 765, endPoint y: 559, distance: 288.0
click at [810, 579] on div "Custom Fabrication" at bounding box center [732, 589] width 510 height 19
paste div
click at [753, 658] on div at bounding box center [672, 670] width 391 height 26
drag, startPoint x: 282, startPoint y: 415, endPoint x: 271, endPoint y: 383, distance: 33.8
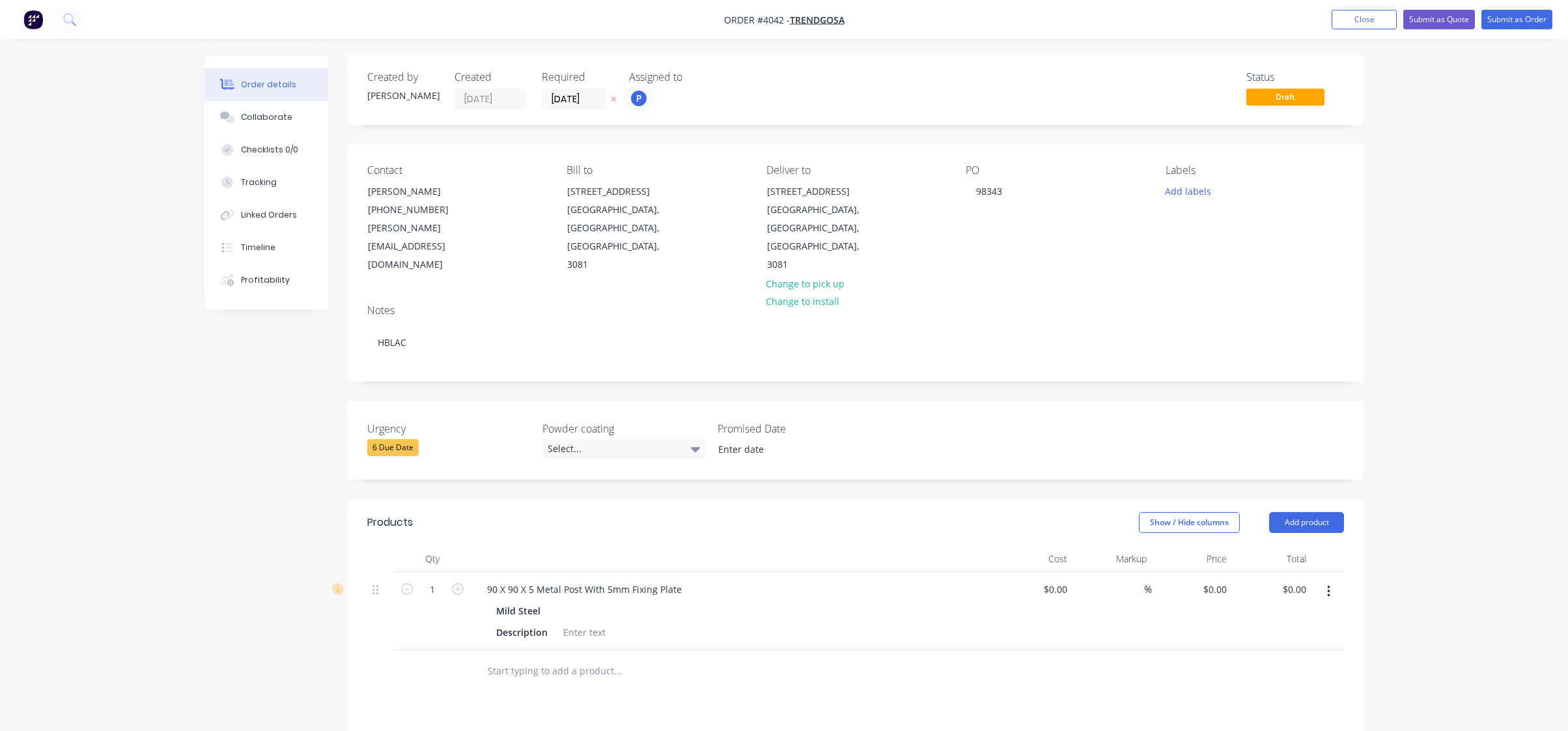
click at [280, 417] on div "Created by Joe Created 10/10/25 Required 31/10/25 Assigned to P Status Draft Co…" at bounding box center [784, 540] width 1159 height 969
drag, startPoint x: 602, startPoint y: 431, endPoint x: 622, endPoint y: 431, distance: 20.0
click at [622, 431] on div "Urgency 6 Due Date Powder coating Select... Promised Date" at bounding box center [856, 440] width 1016 height 78
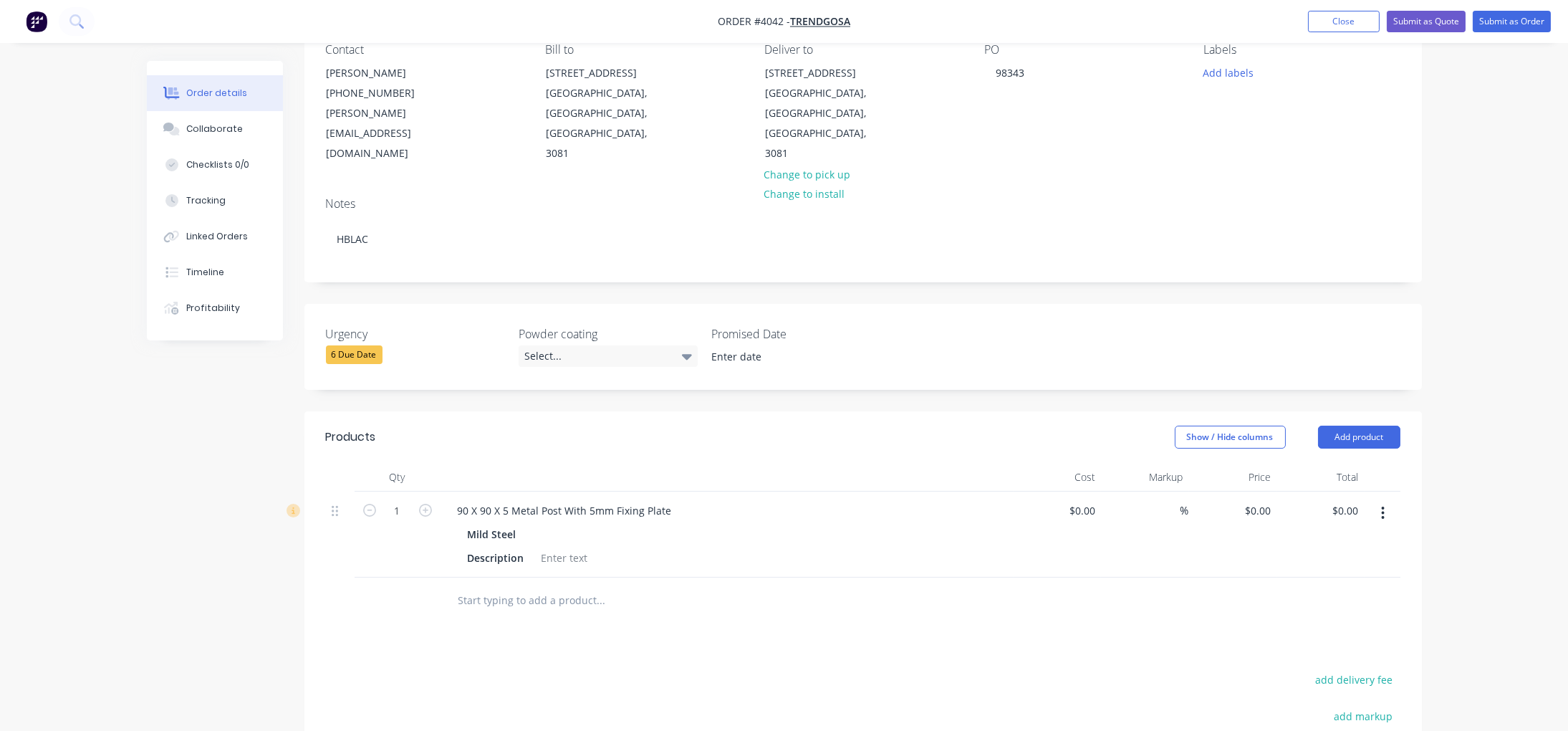
scroll to position [260, 0]
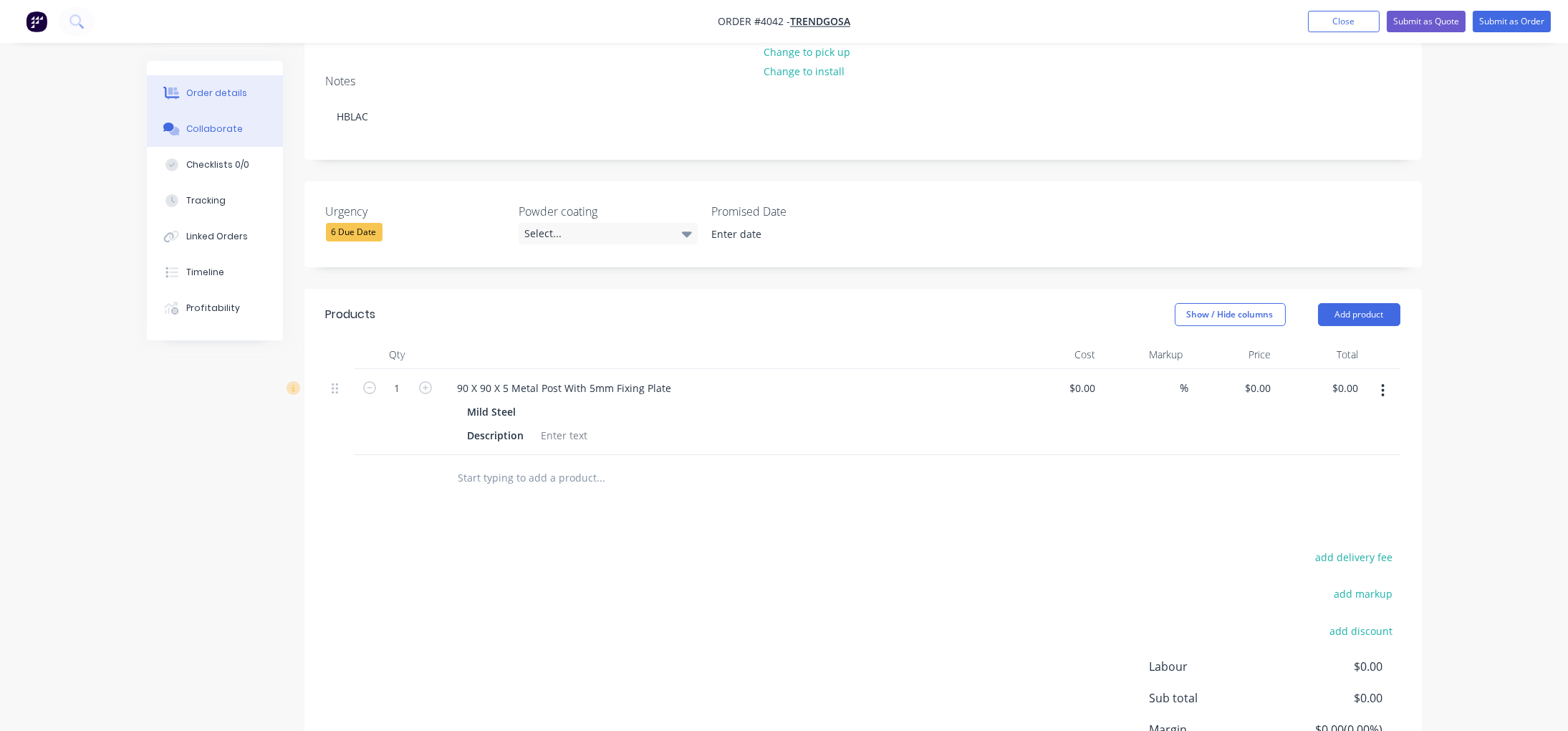
click at [197, 136] on button "Collaborate" at bounding box center [215, 129] width 136 height 36
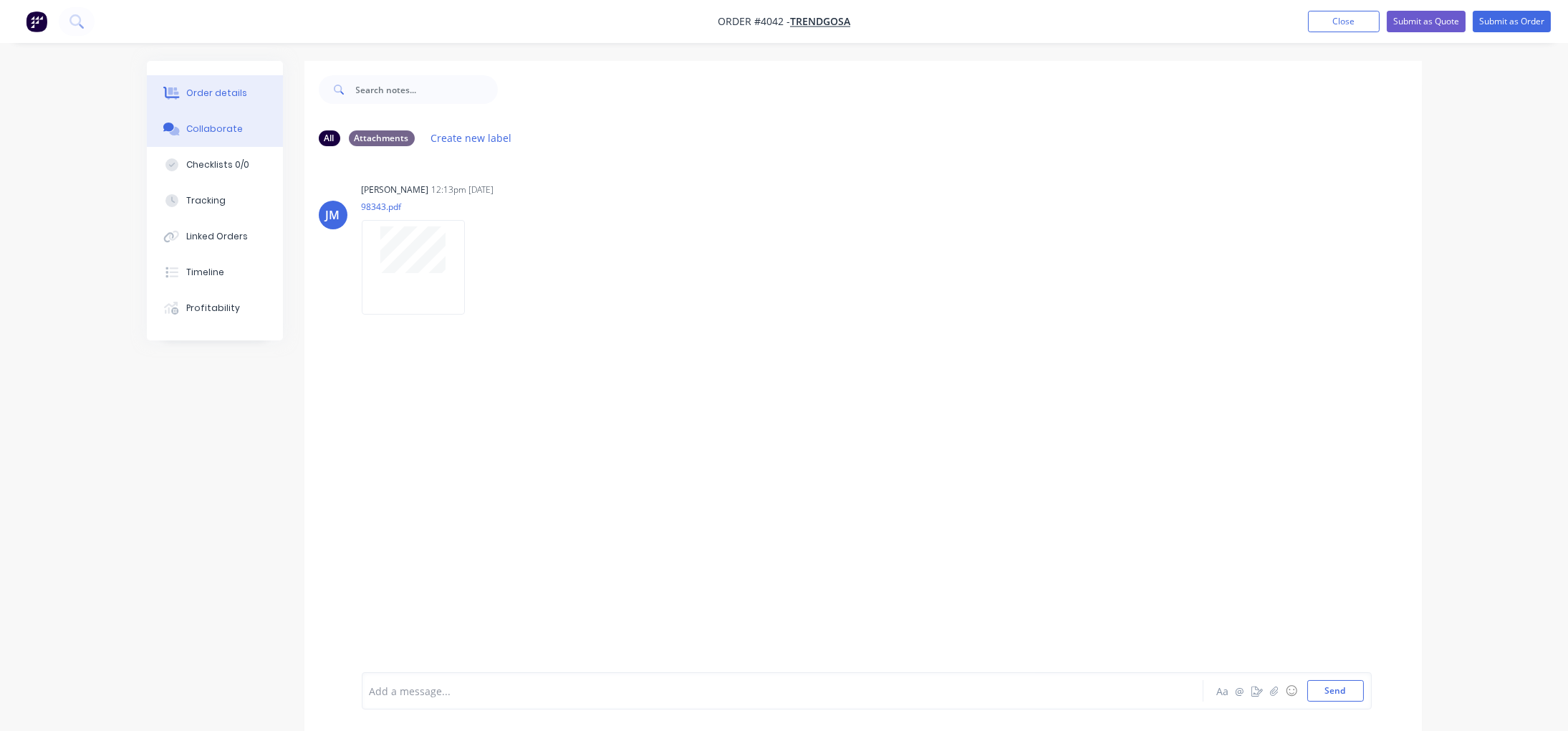
click at [195, 87] on div "Order details" at bounding box center [217, 94] width 61 height 13
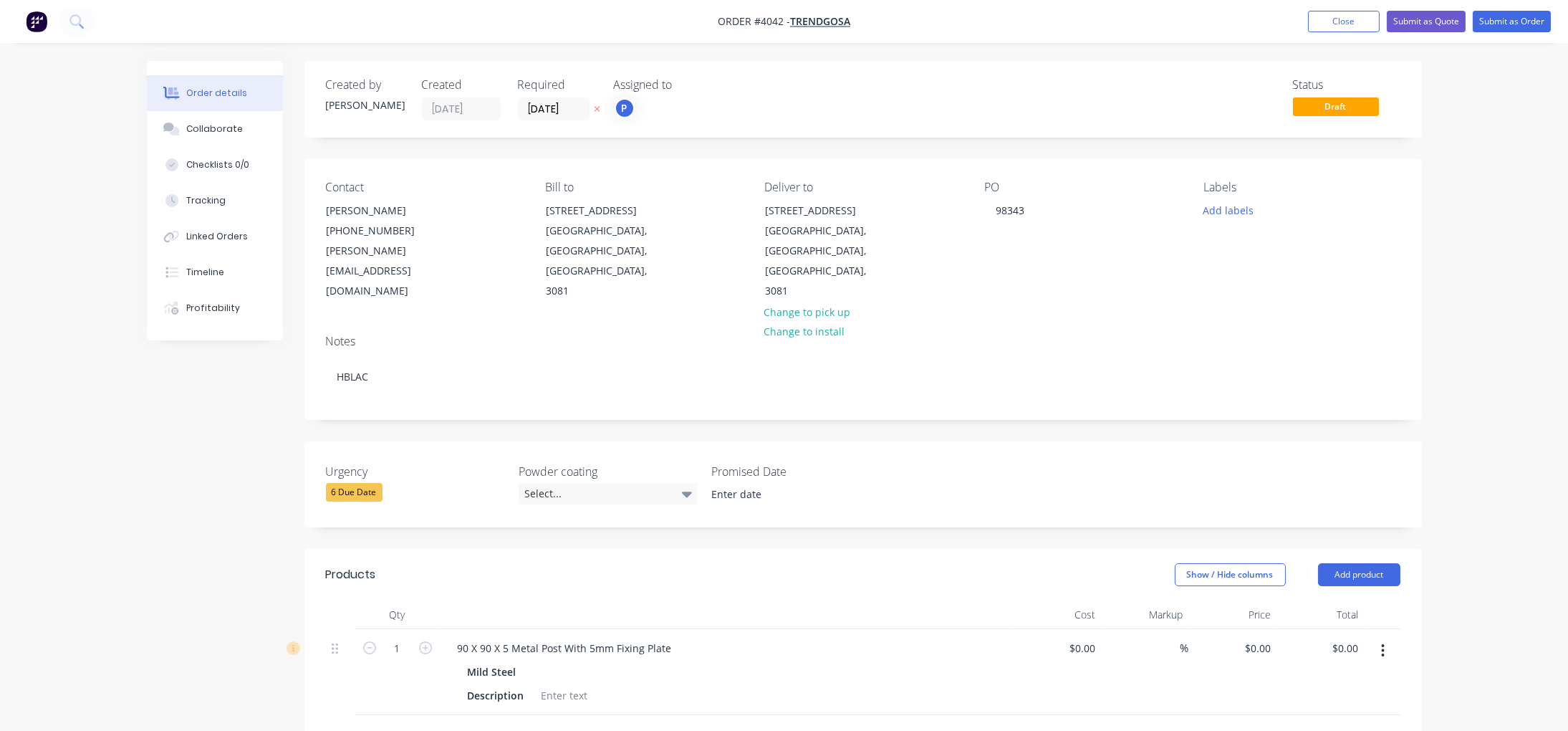
drag, startPoint x: 1055, startPoint y: 295, endPoint x: 953, endPoint y: 295, distance: 102.0
click at [1032, 334] on div "Notes" at bounding box center [863, 341] width 1074 height 14
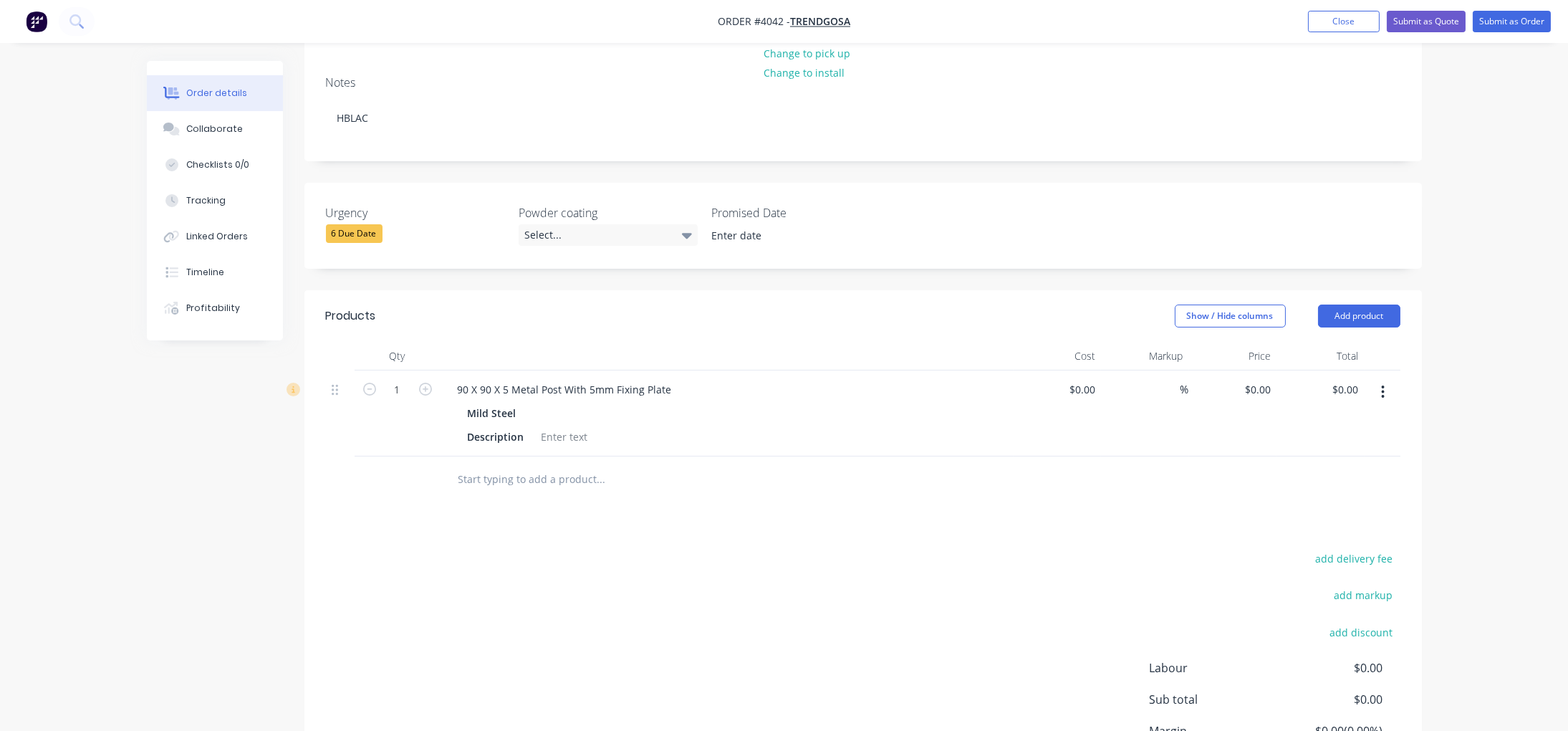
scroll to position [195, 0]
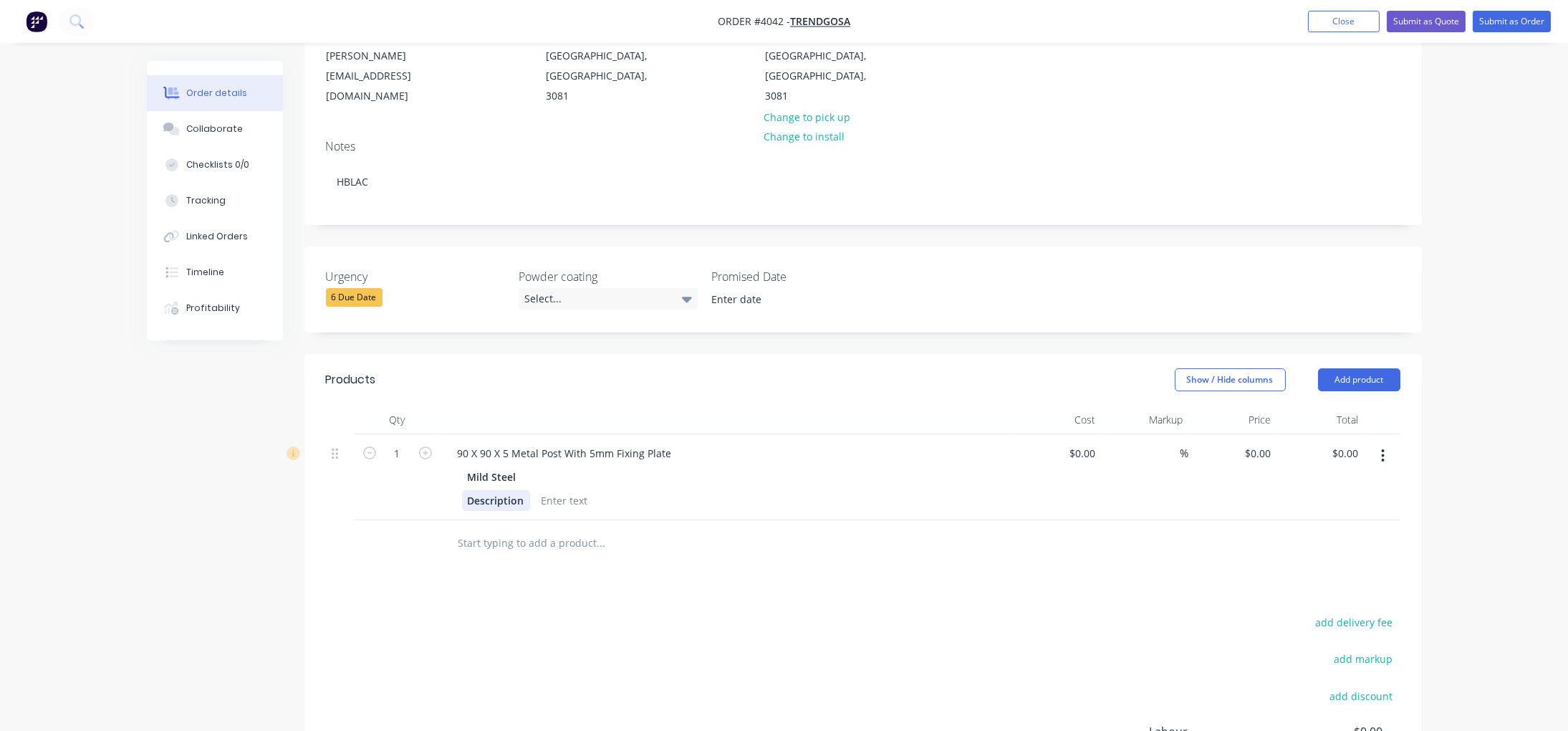
click at [511, 490] on div "Description" at bounding box center [495, 500] width 68 height 20
click at [537, 490] on div at bounding box center [524, 500] width 58 height 20
click at [820, 565] on div "Products Show / Hide columns Add product Qty Cost Markup Price Total 1 90 X 90 …" at bounding box center [863, 632] width 1117 height 557
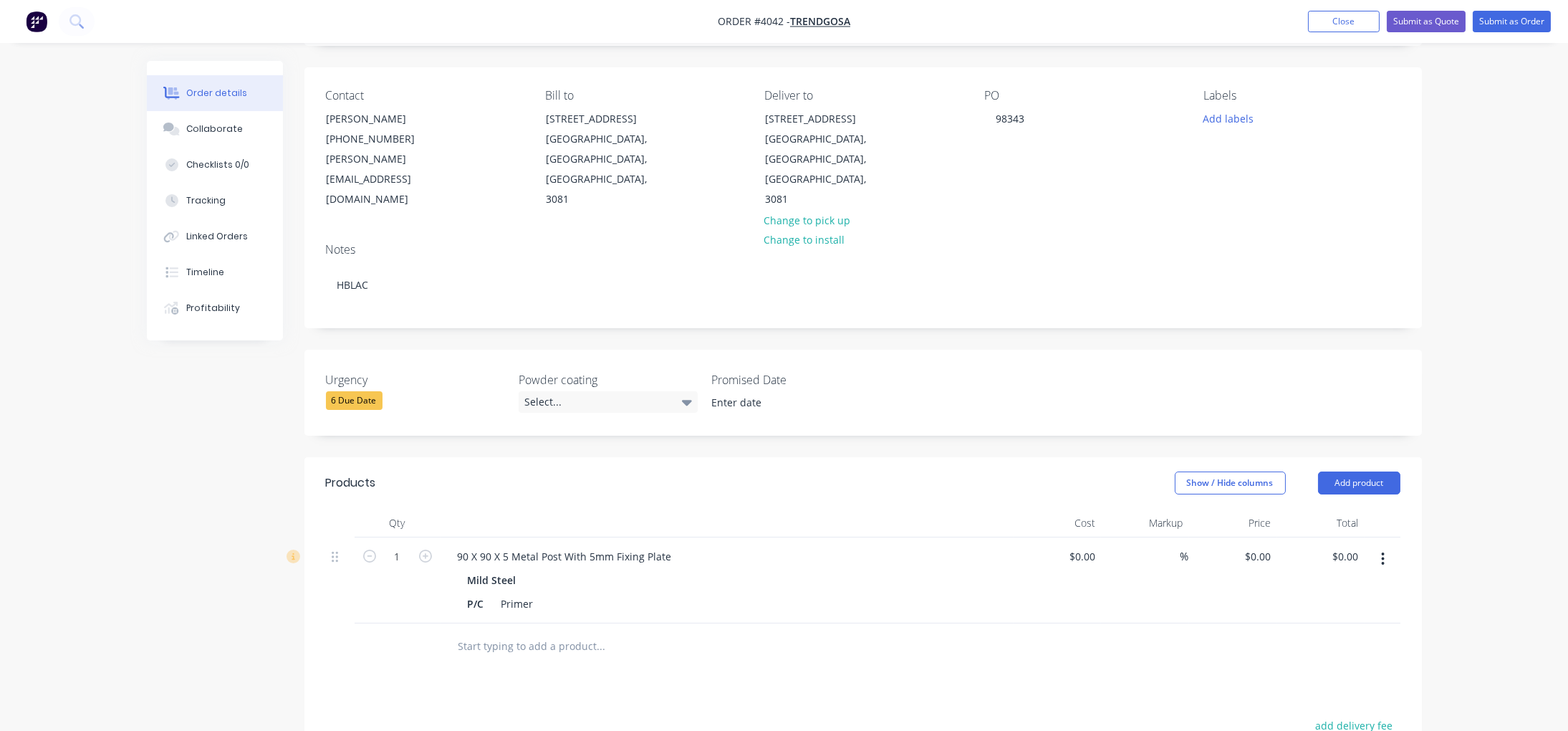
scroll to position [0, 0]
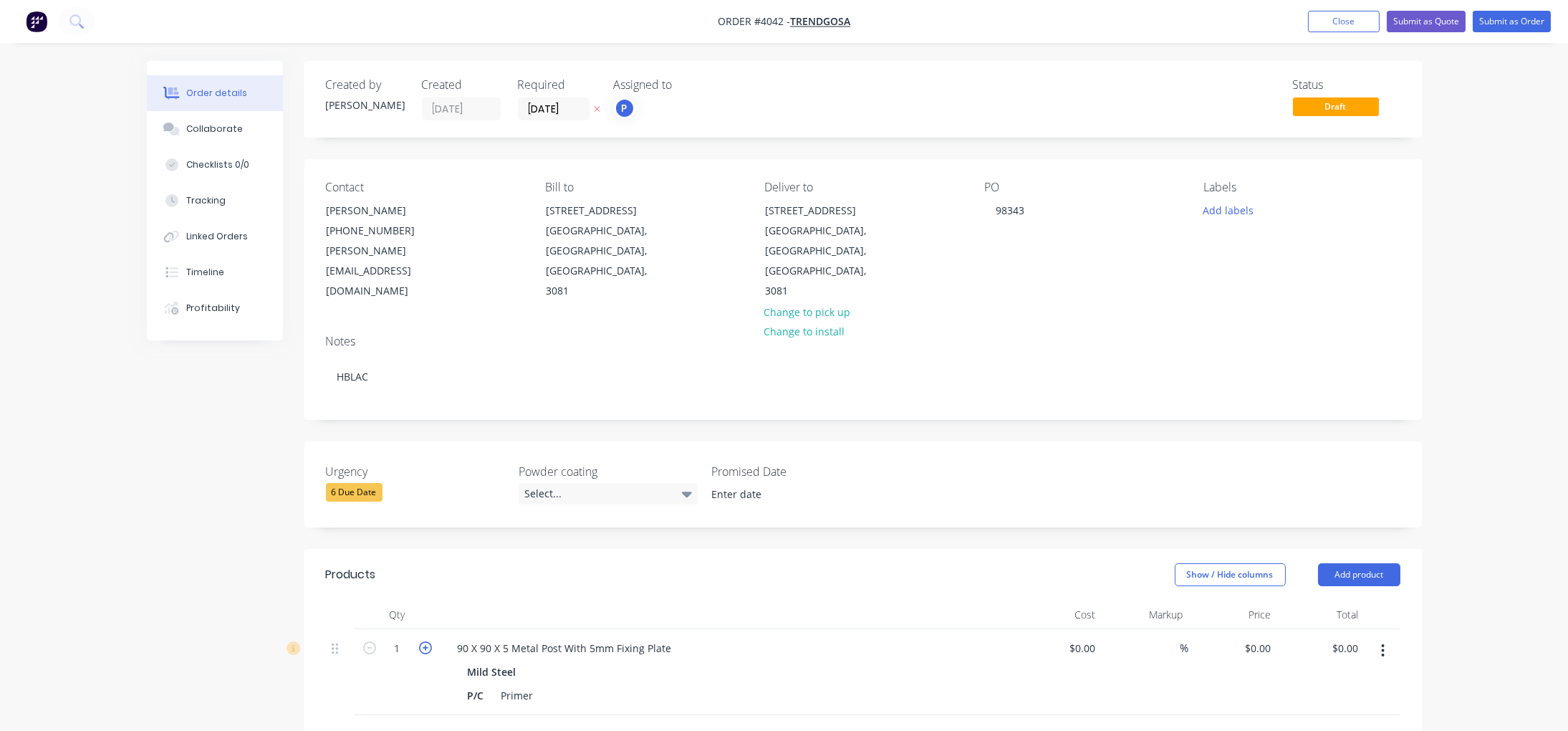
click at [420, 641] on icon "button" at bounding box center [425, 648] width 13 height 13
type input "3"
click at [1003, 637] on div "90 X 90 X 5 Metal Post With 5mm Fixing Plate" at bounding box center [727, 648] width 561 height 20
click at [1211, 204] on button "Add labels" at bounding box center [1228, 209] width 66 height 19
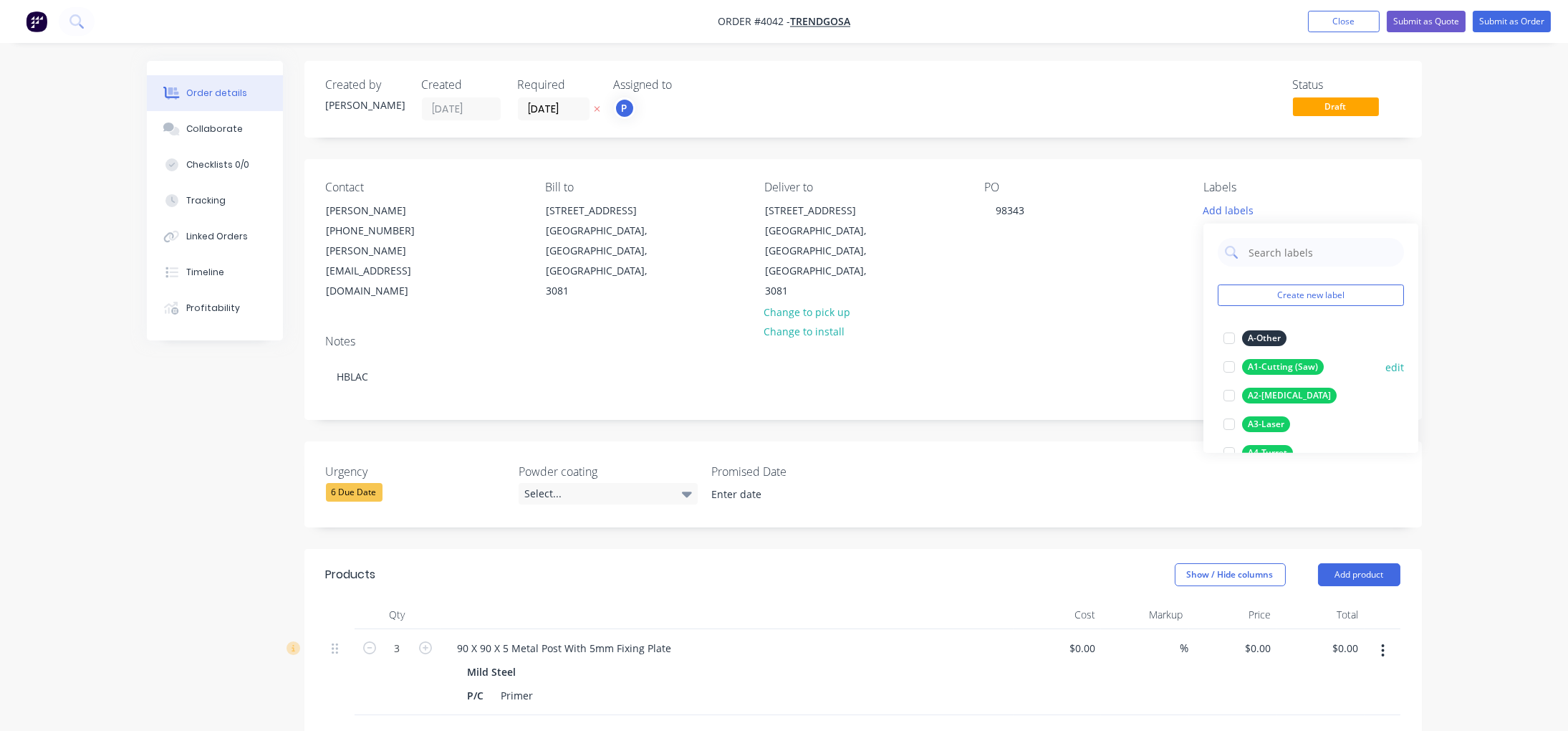
click at [1314, 371] on div "A1-Cutting (Saw)" at bounding box center [1283, 366] width 82 height 16
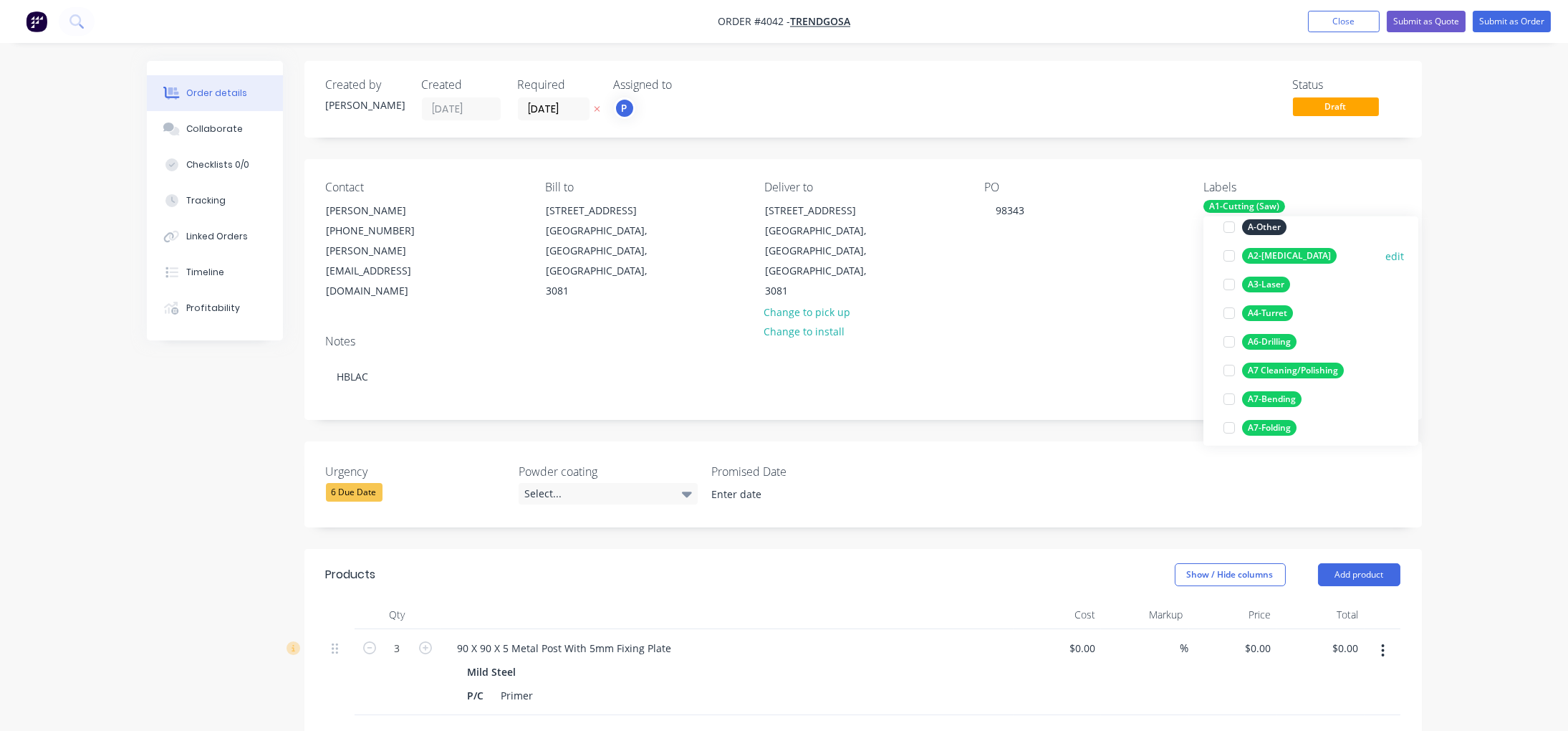
scroll to position [260, 0]
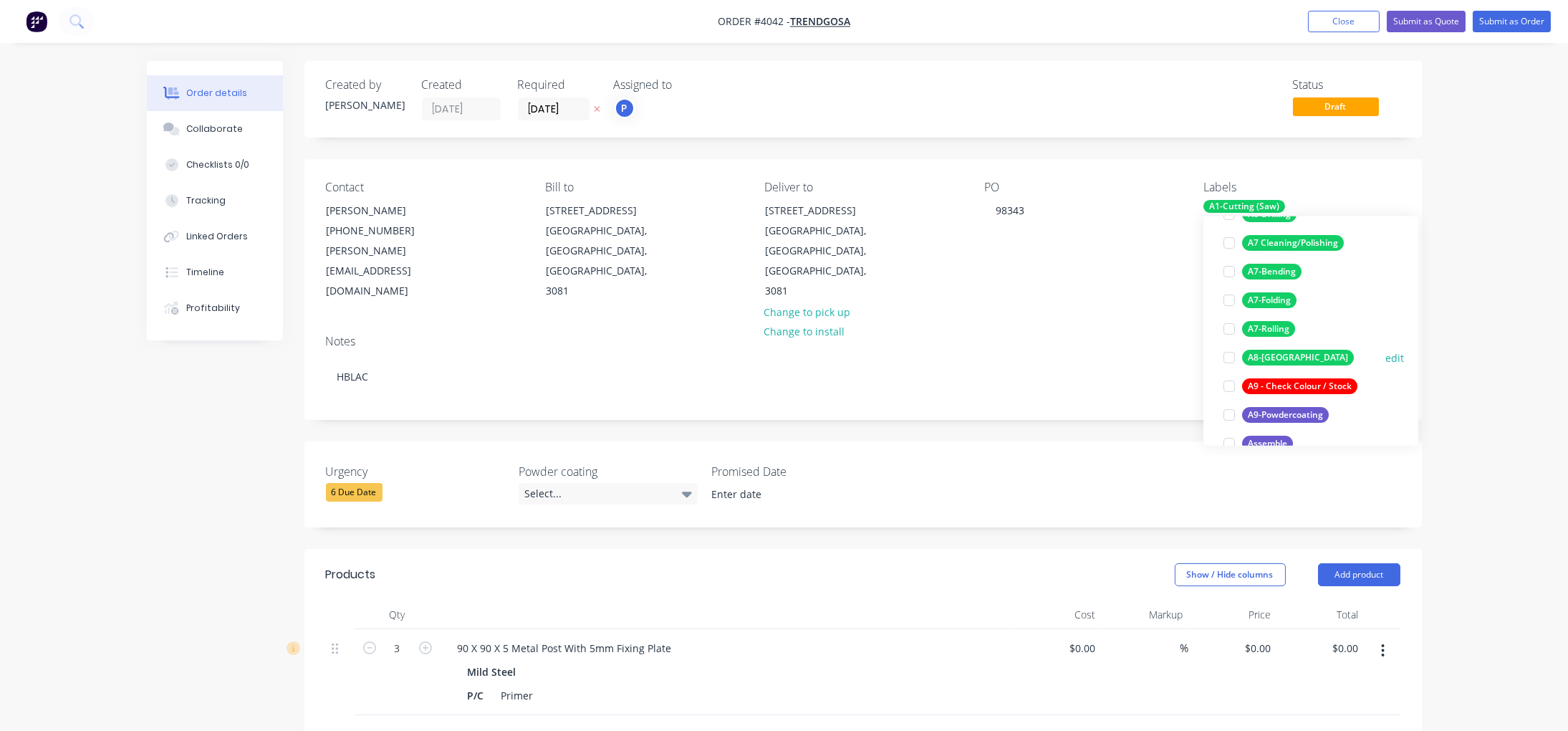
click at [1288, 359] on div "A8-Welding" at bounding box center [1298, 357] width 112 height 16
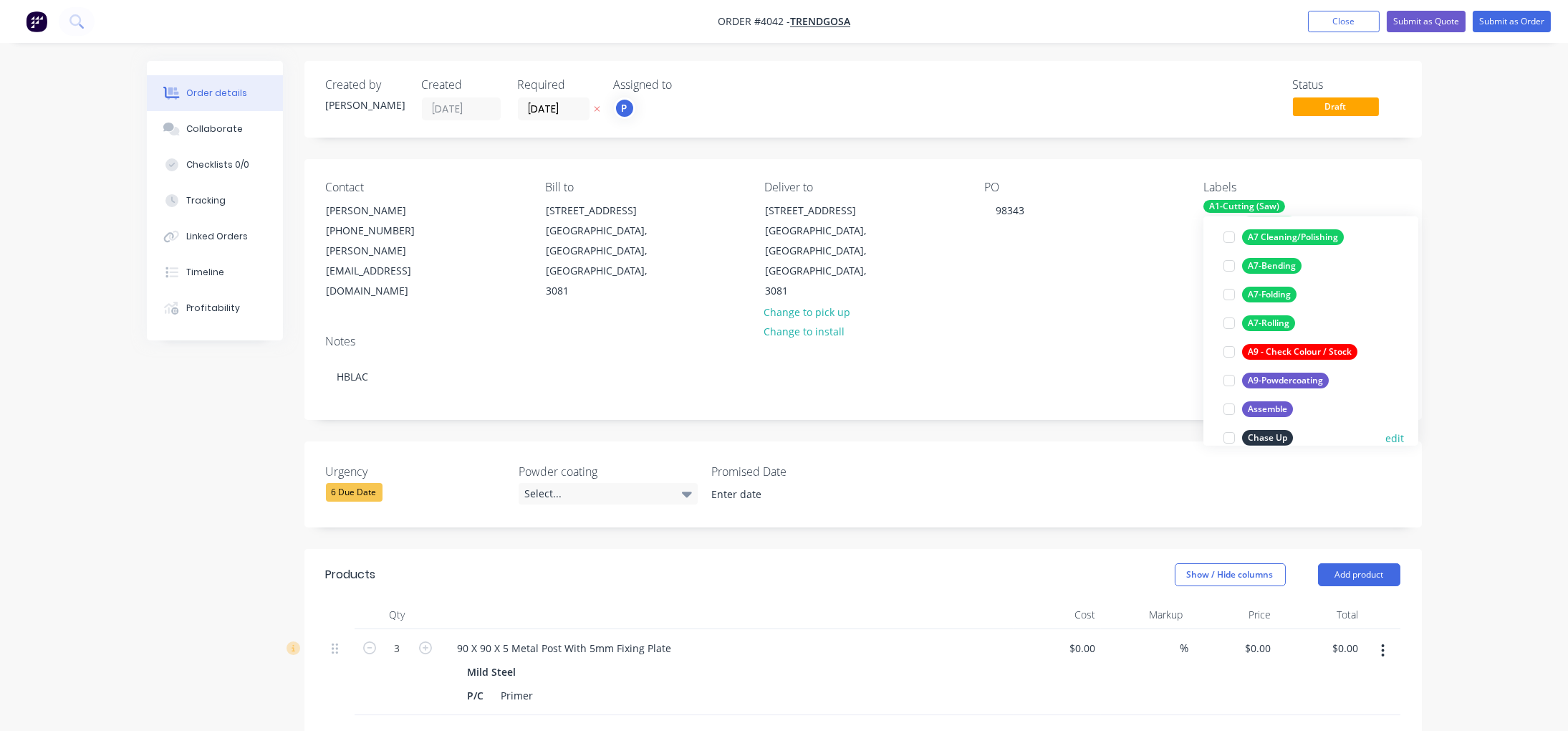
scroll to position [263, 0]
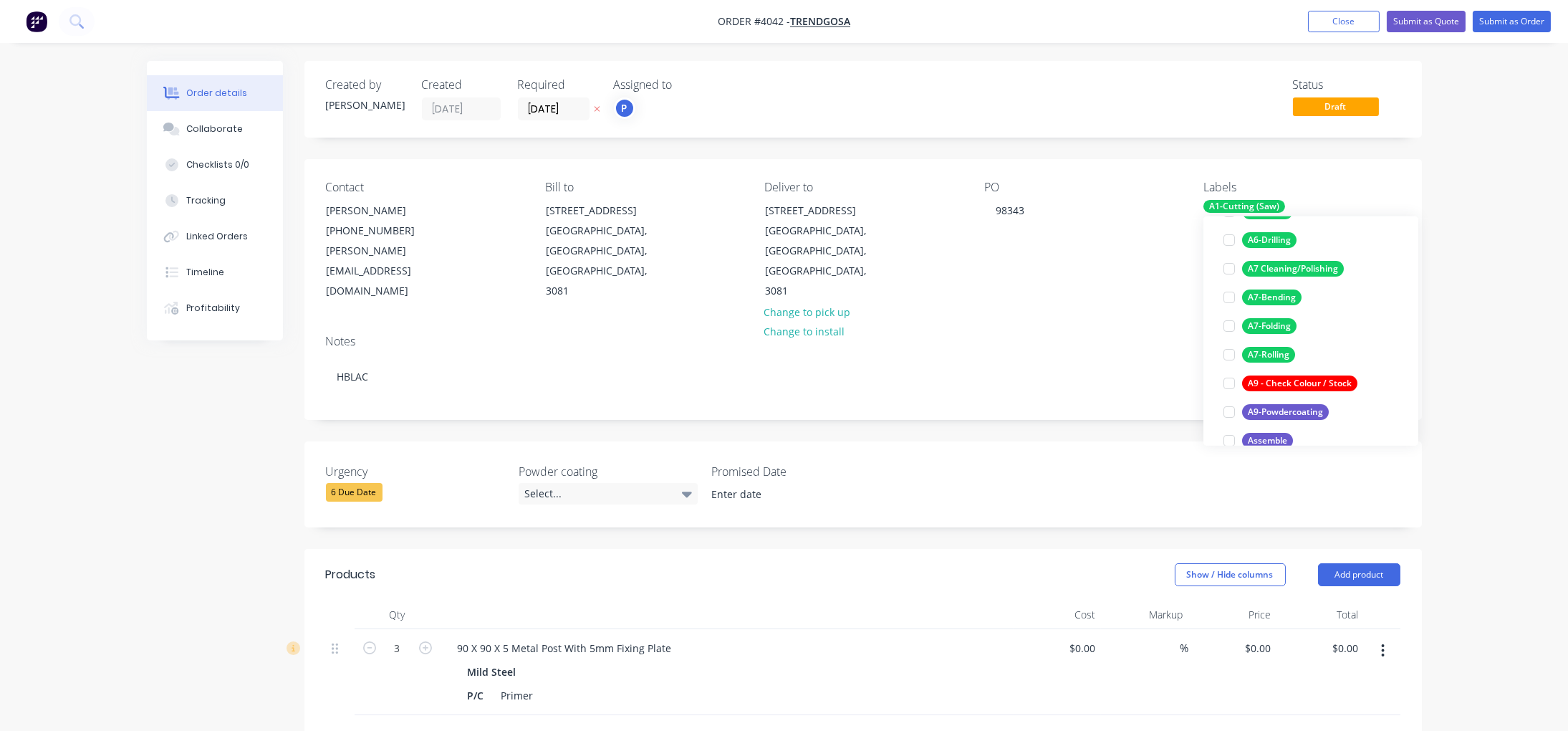
click at [1506, 179] on div "Order details Collaborate Checklists 0/0 Tracking Linked Orders Timeline Profit…" at bounding box center [784, 563] width 1568 height 1127
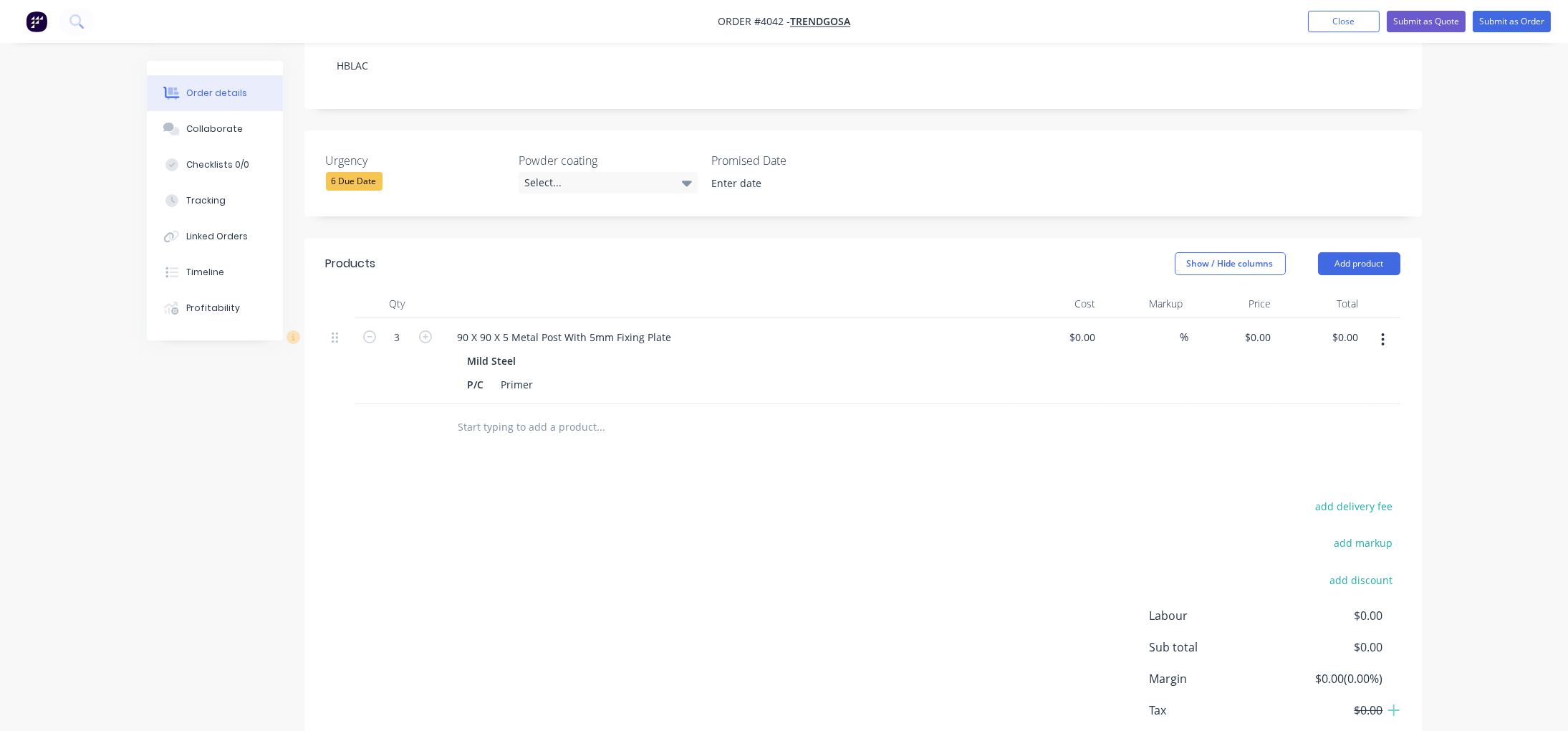
scroll to position [325, 0]
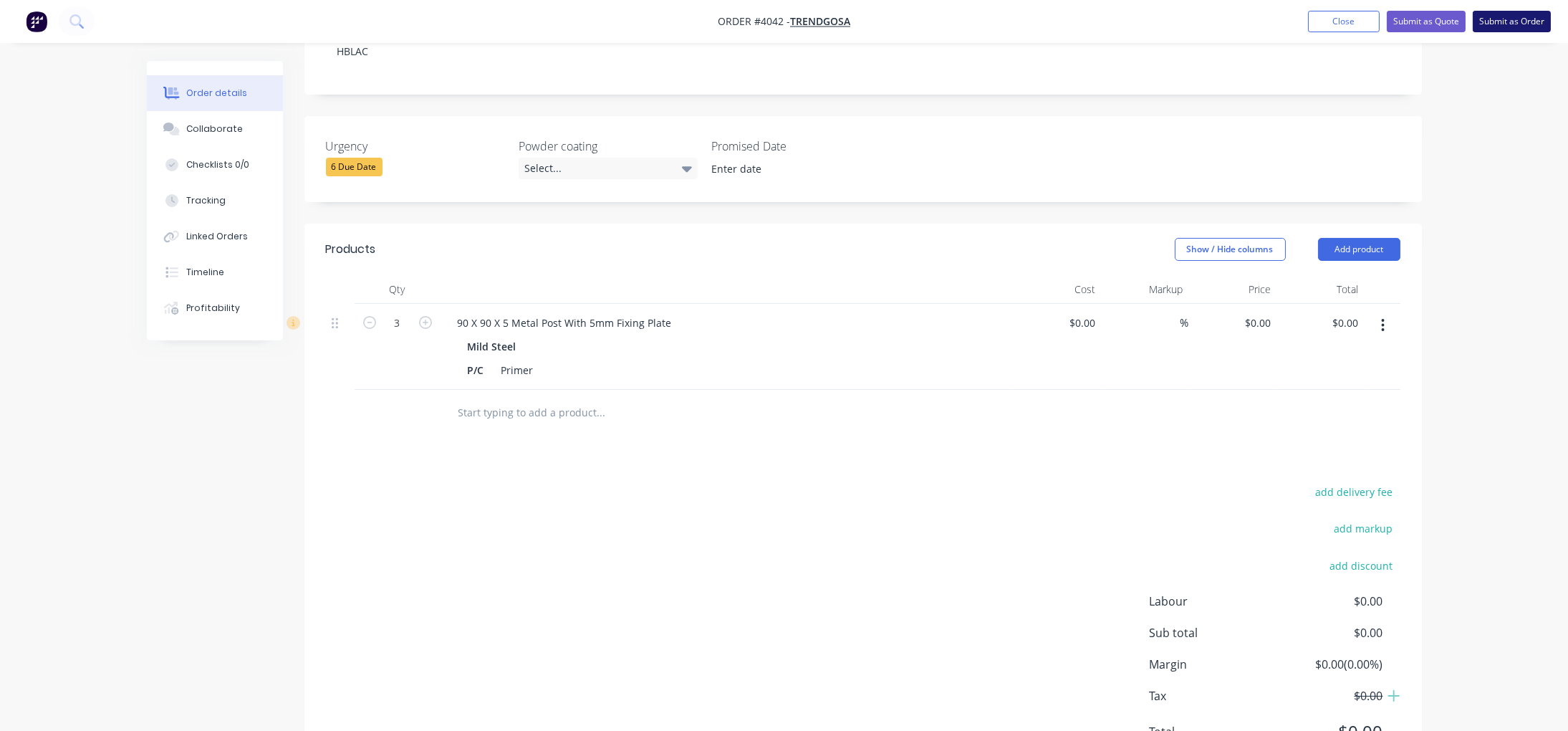
click at [1502, 12] on button "Submit as Order" at bounding box center [1512, 21] width 78 height 21
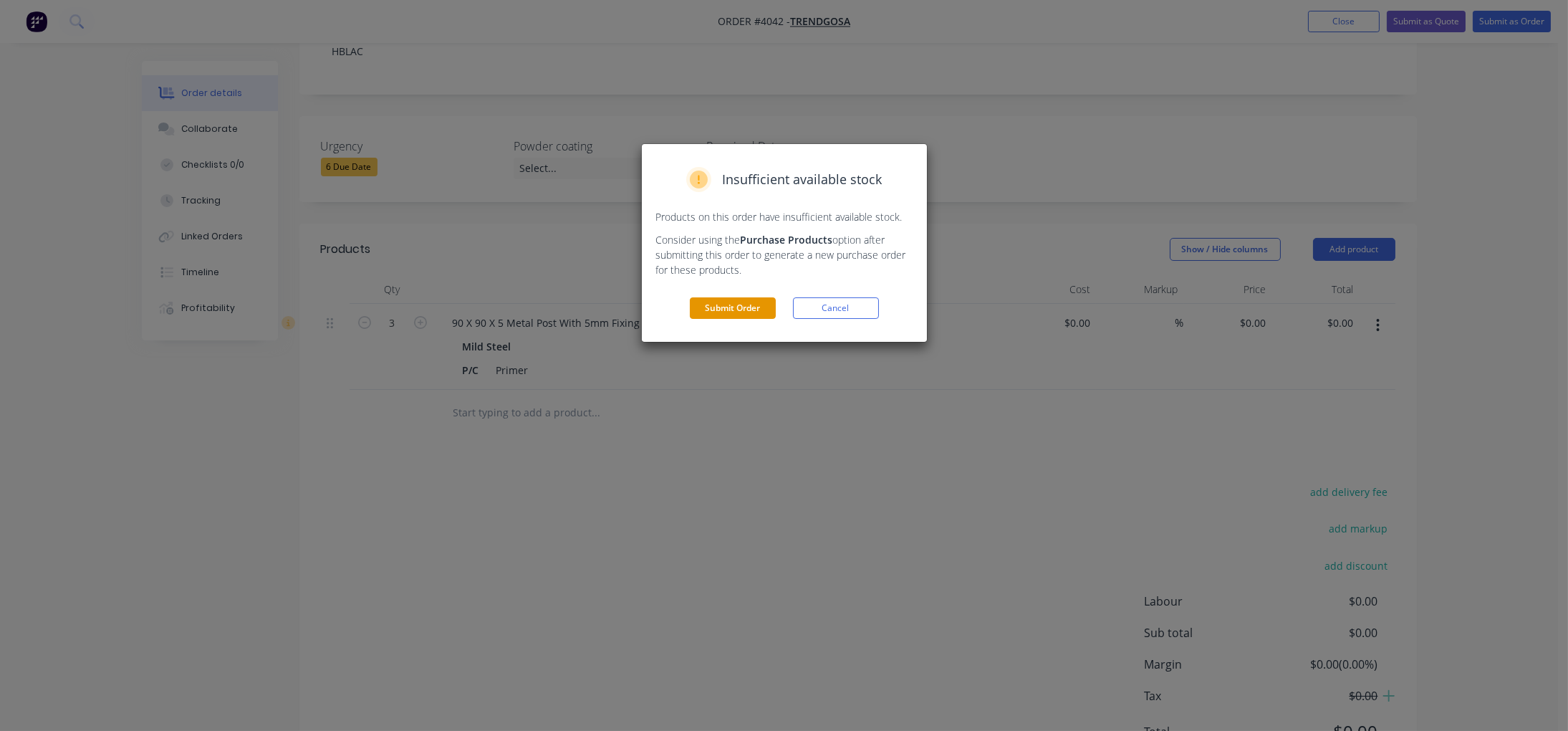
click at [736, 312] on button "Submit Order" at bounding box center [733, 308] width 86 height 21
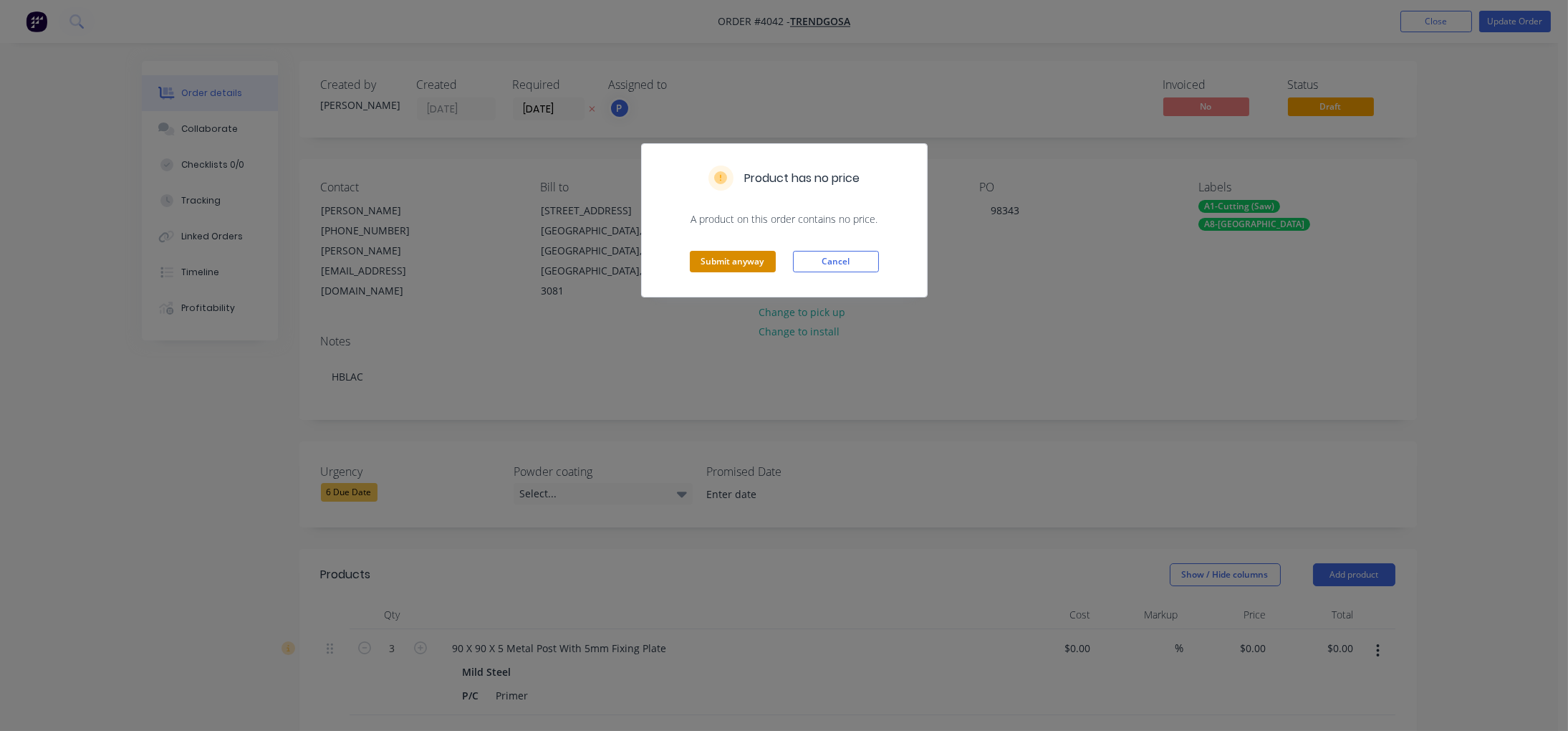
click at [763, 258] on button "Submit anyway" at bounding box center [733, 261] width 86 height 21
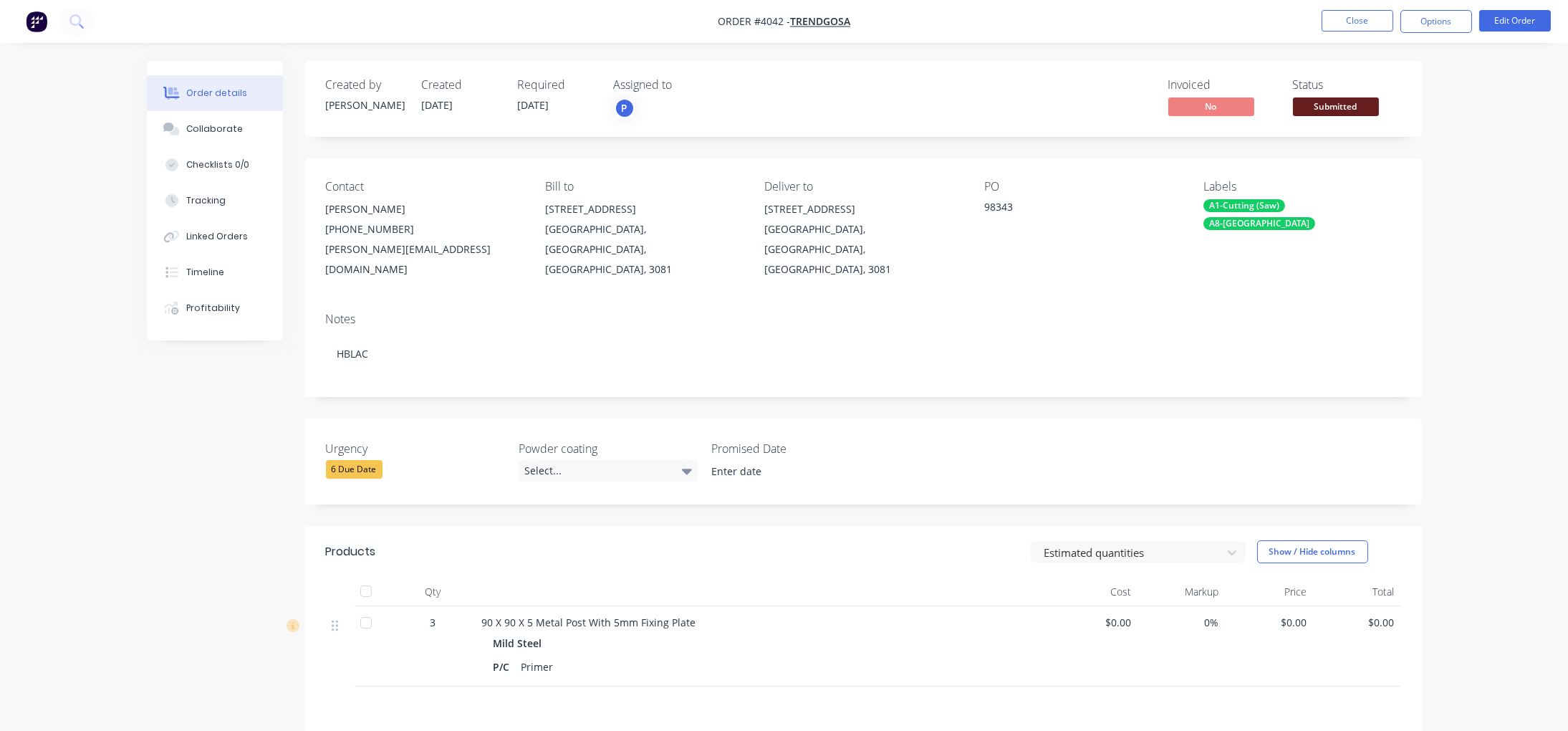
click at [1361, 102] on span "Submitted" at bounding box center [1336, 106] width 86 height 18
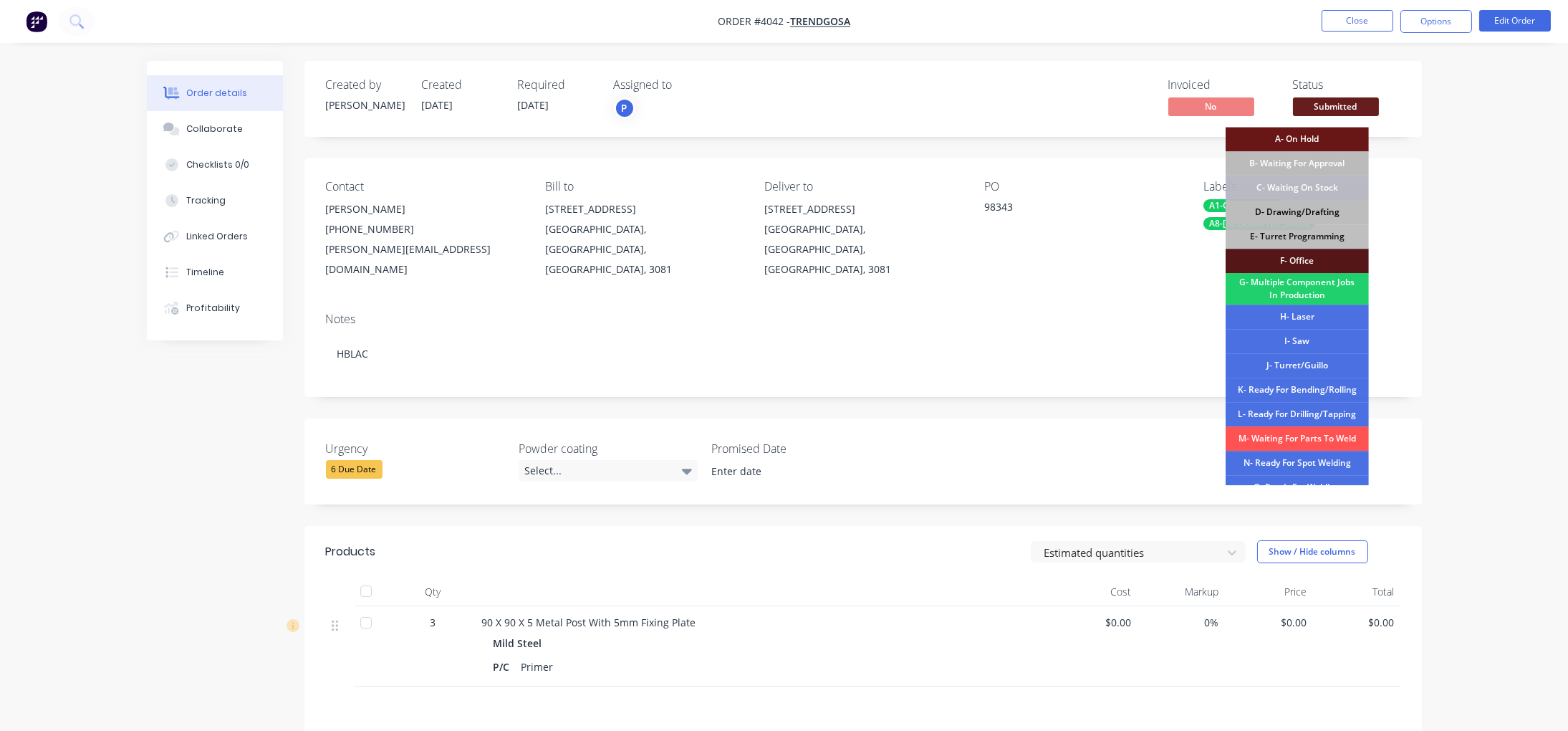
click at [1297, 211] on div "D- Drawing/Drafting" at bounding box center [1297, 212] width 144 height 24
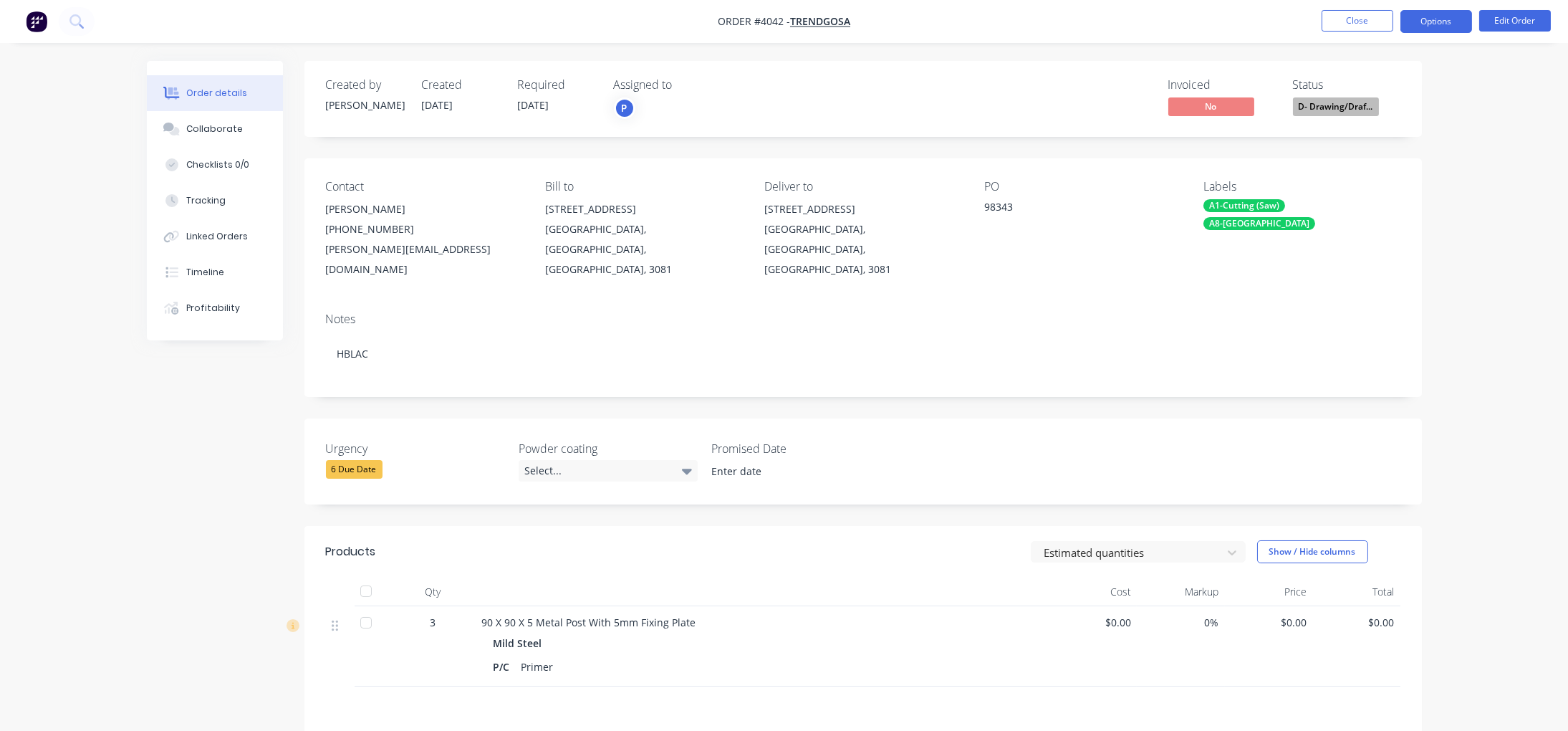
click at [1435, 14] on button "Options" at bounding box center [1436, 21] width 71 height 23
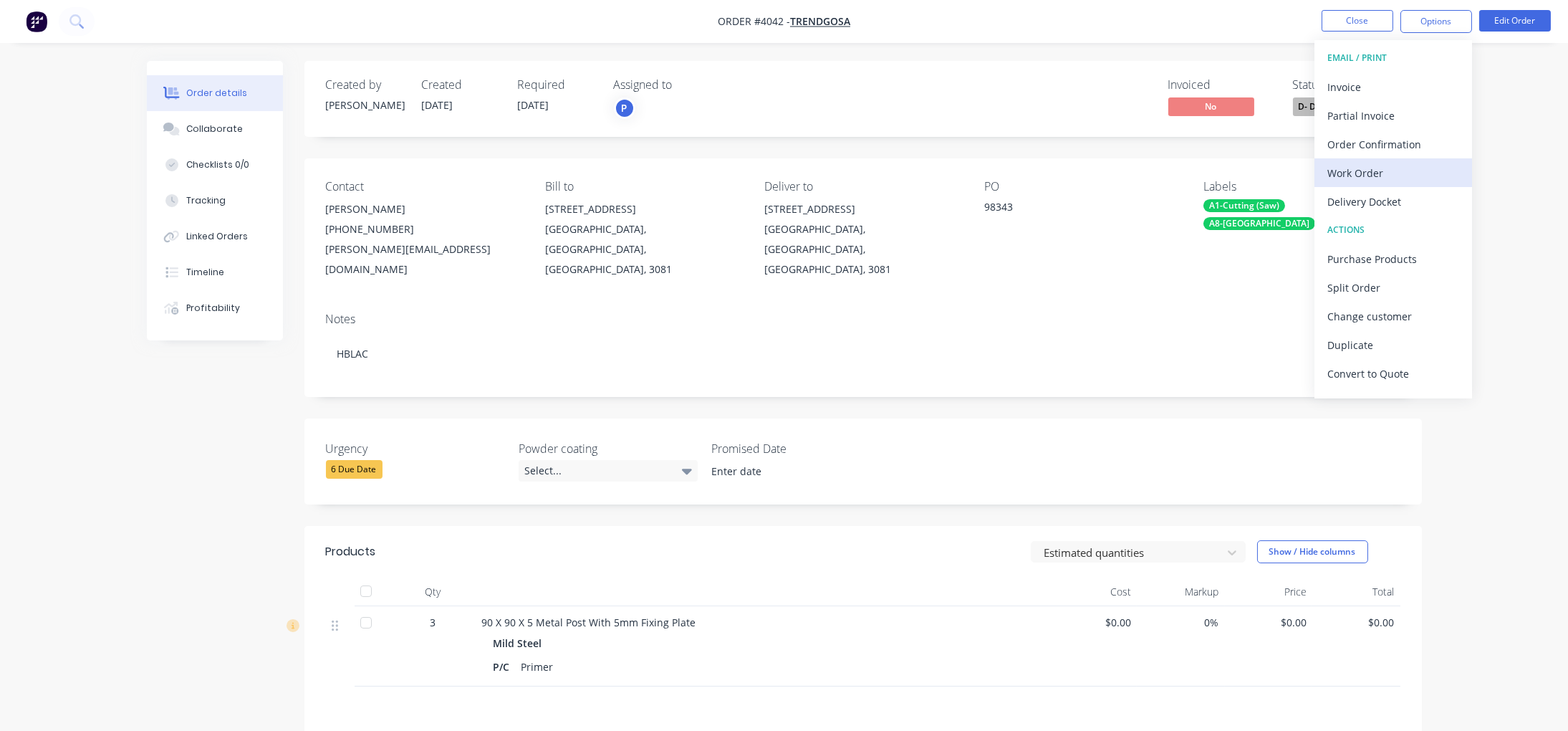
click at [1408, 166] on div "Work Order" at bounding box center [1393, 173] width 132 height 20
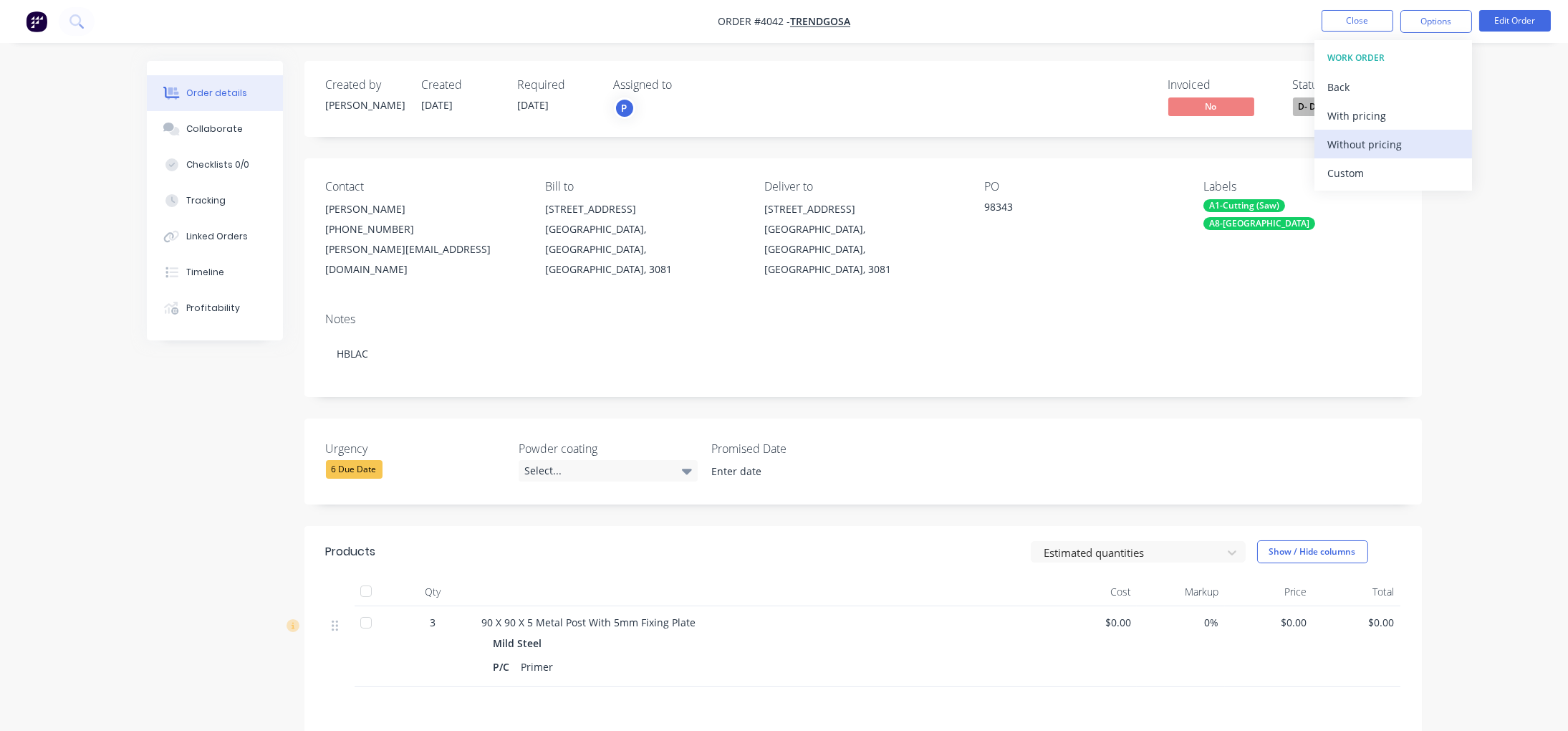
click at [1411, 143] on div "Without pricing" at bounding box center [1393, 145] width 132 height 20
click at [99, 150] on div "Order details Collaborate Checklists 0/0 Tracking Linked Orders Timeline Profit…" at bounding box center [784, 471] width 1568 height 941
click at [1332, 14] on button "Close" at bounding box center [1357, 20] width 71 height 21
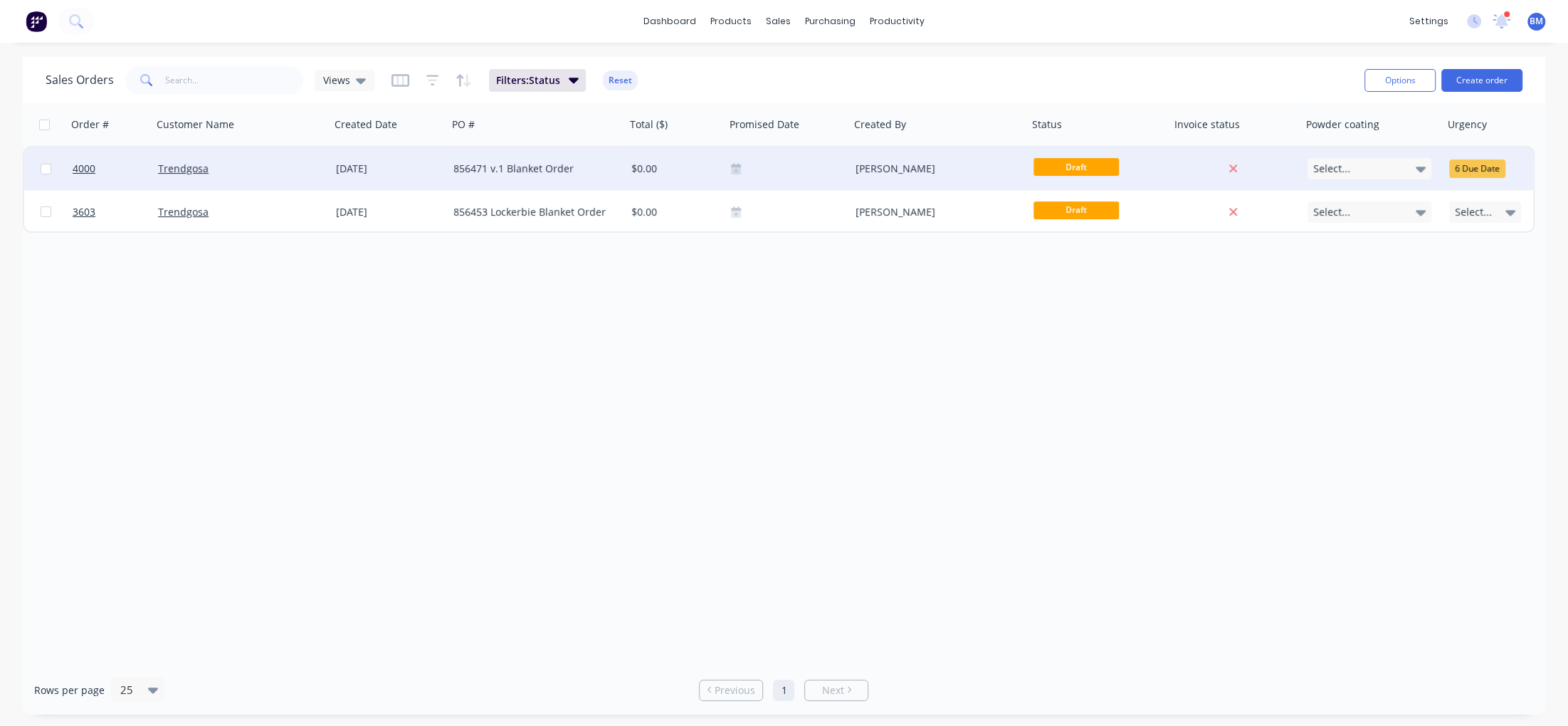
click at [291, 171] on div "Trendgosa" at bounding box center [237, 168] width 158 height 14
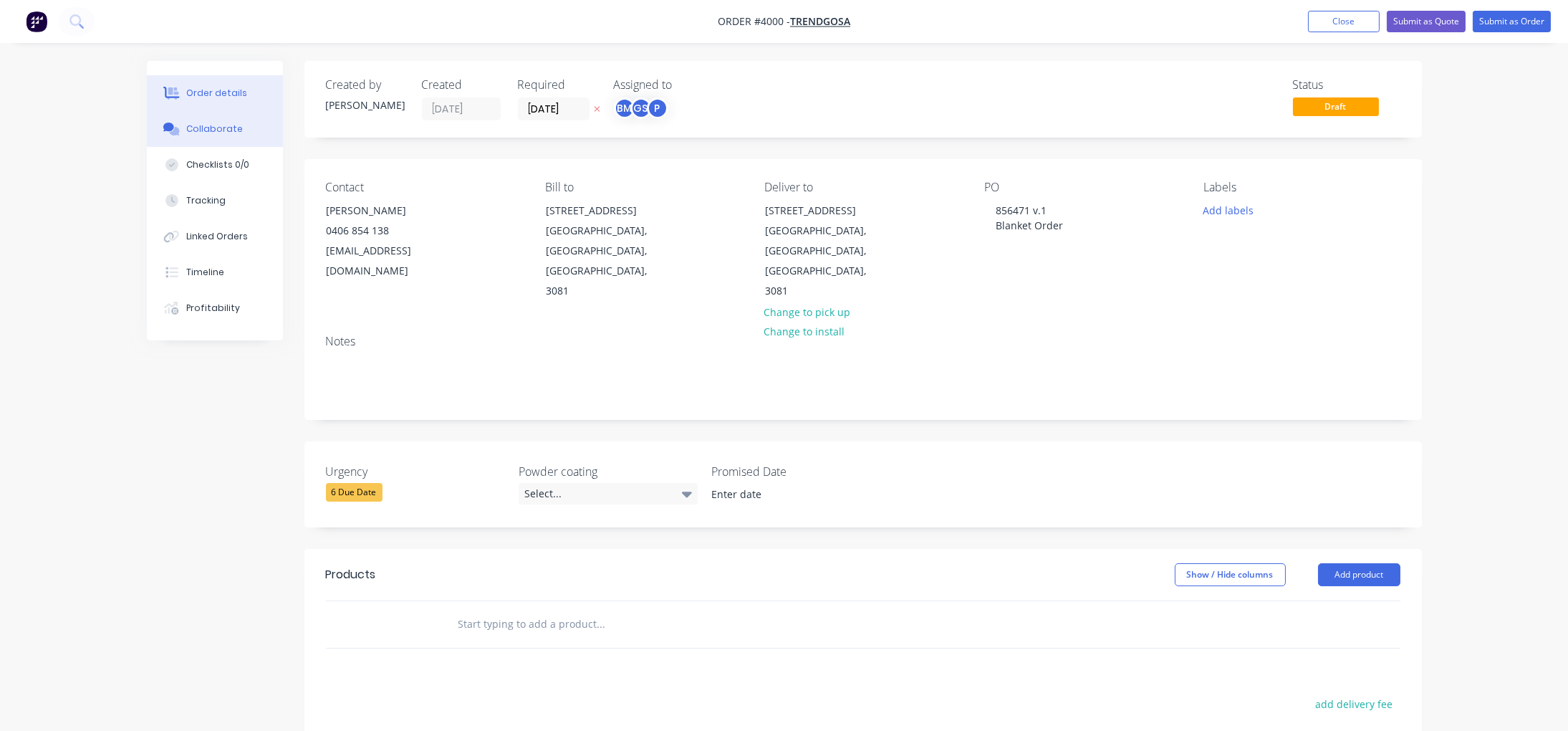
click at [227, 128] on div "Collaborate" at bounding box center [214, 129] width 56 height 13
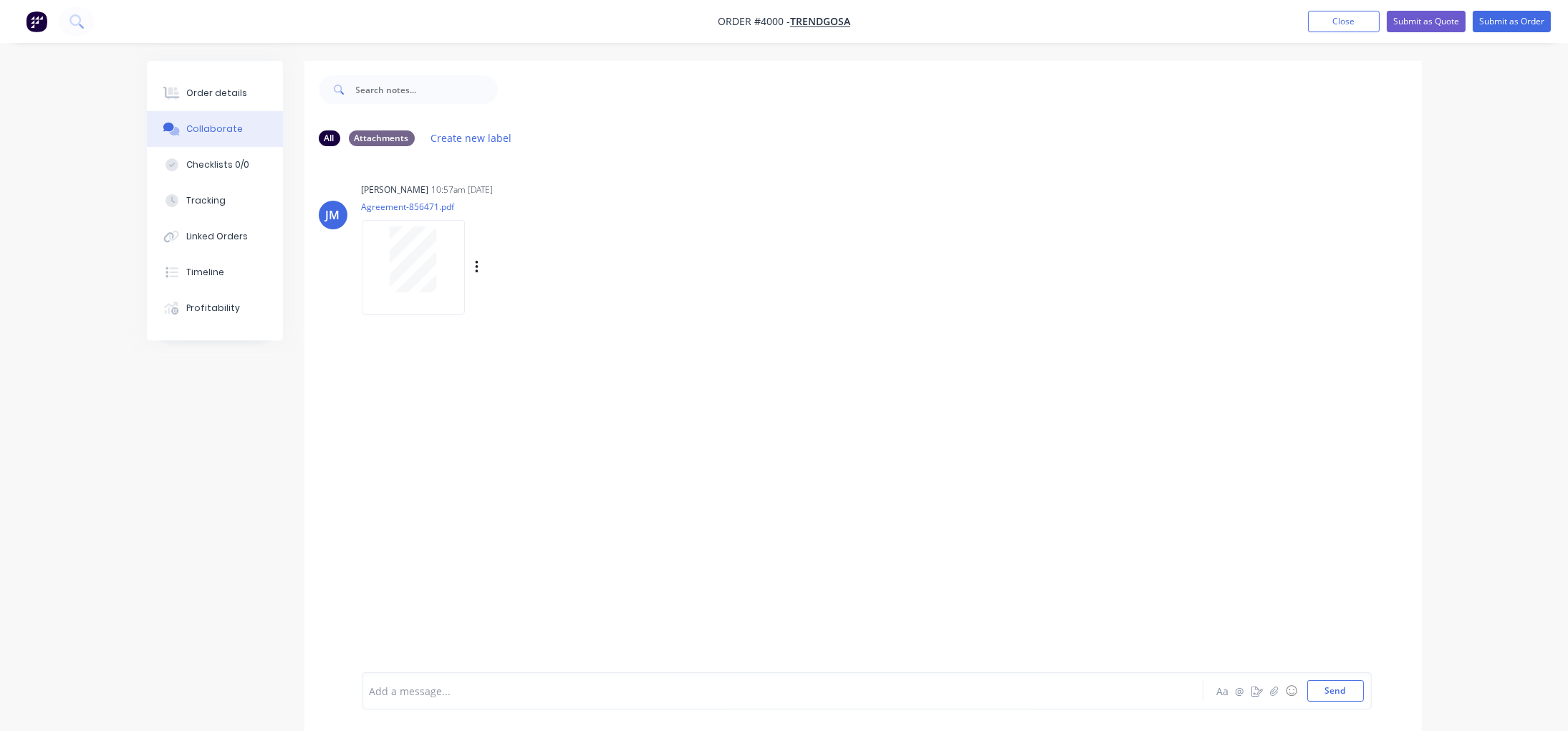
click at [463, 251] on div at bounding box center [413, 266] width 103 height 94
click at [226, 100] on button "Order details" at bounding box center [215, 93] width 136 height 36
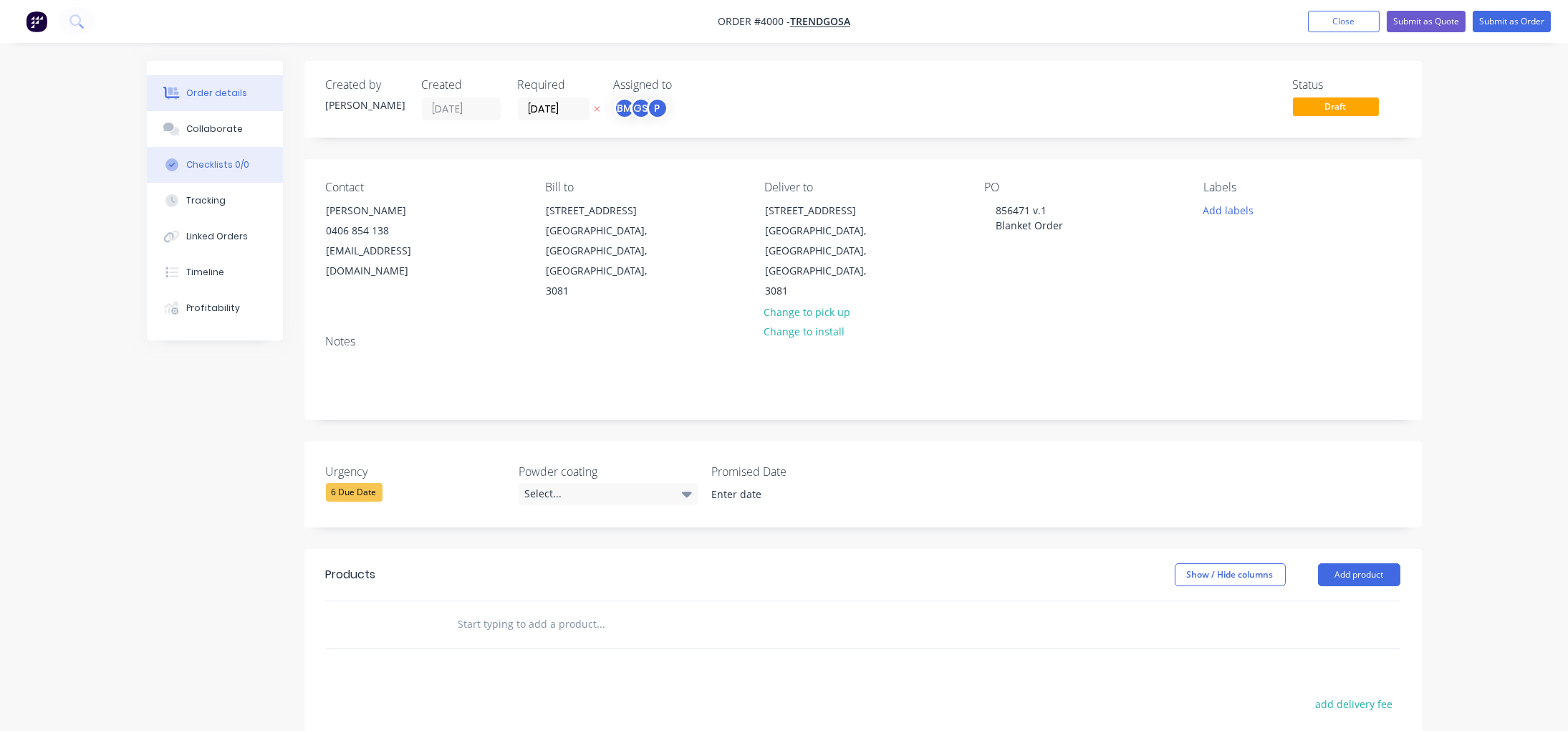
click at [217, 174] on button "Checklists 0/0" at bounding box center [215, 165] width 136 height 36
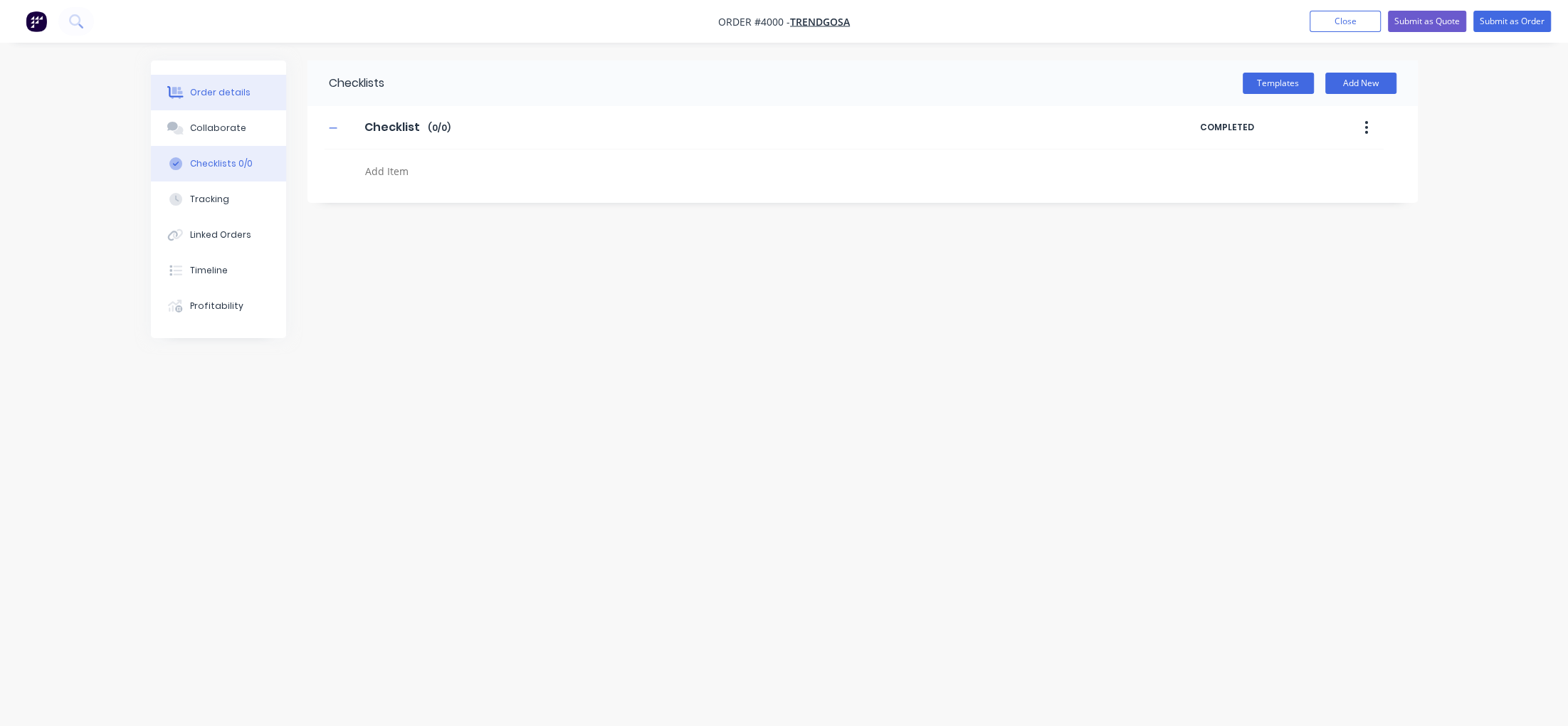
click at [249, 102] on button "Order details" at bounding box center [218, 92] width 135 height 36
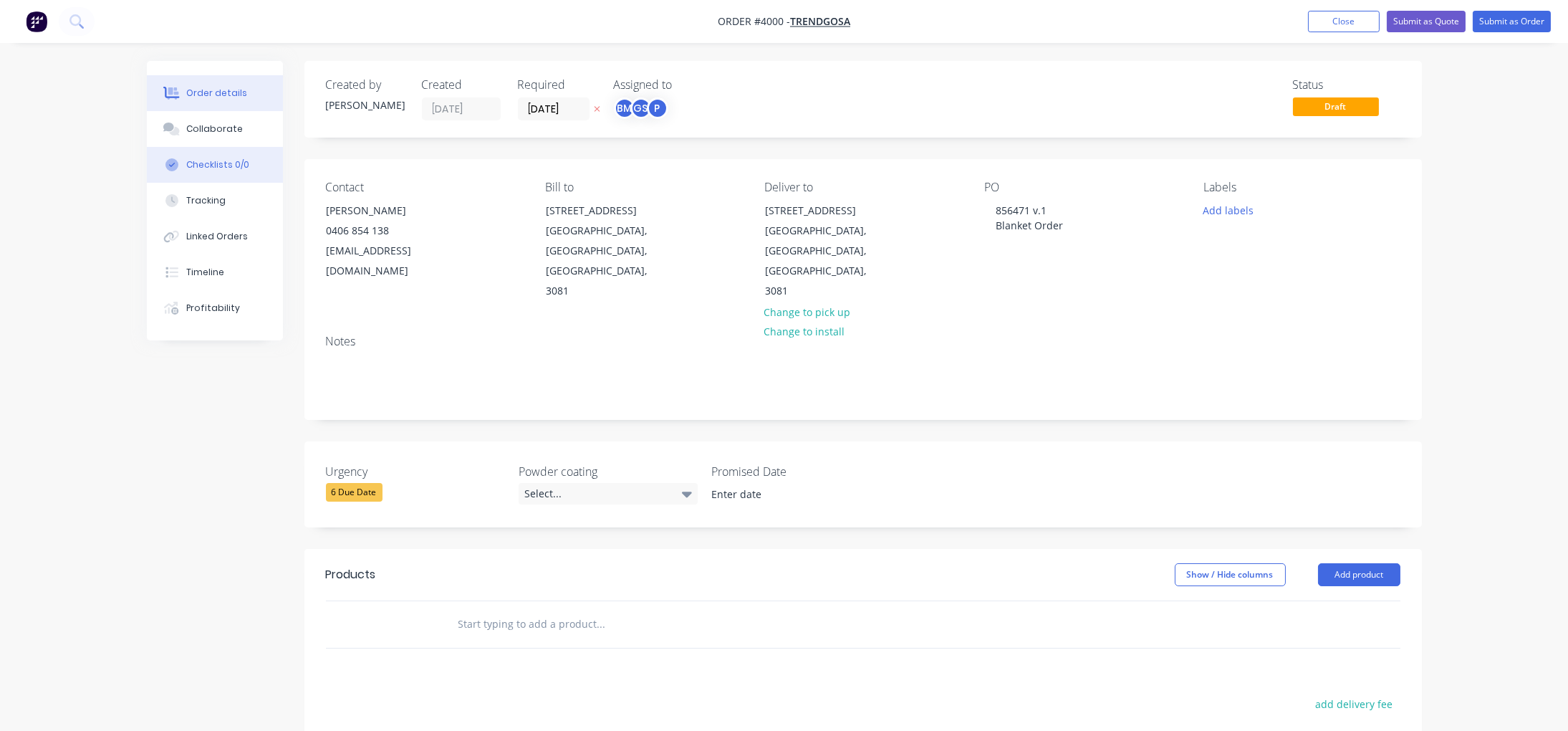
click at [248, 150] on button "Checklists 0/0" at bounding box center [215, 165] width 136 height 36
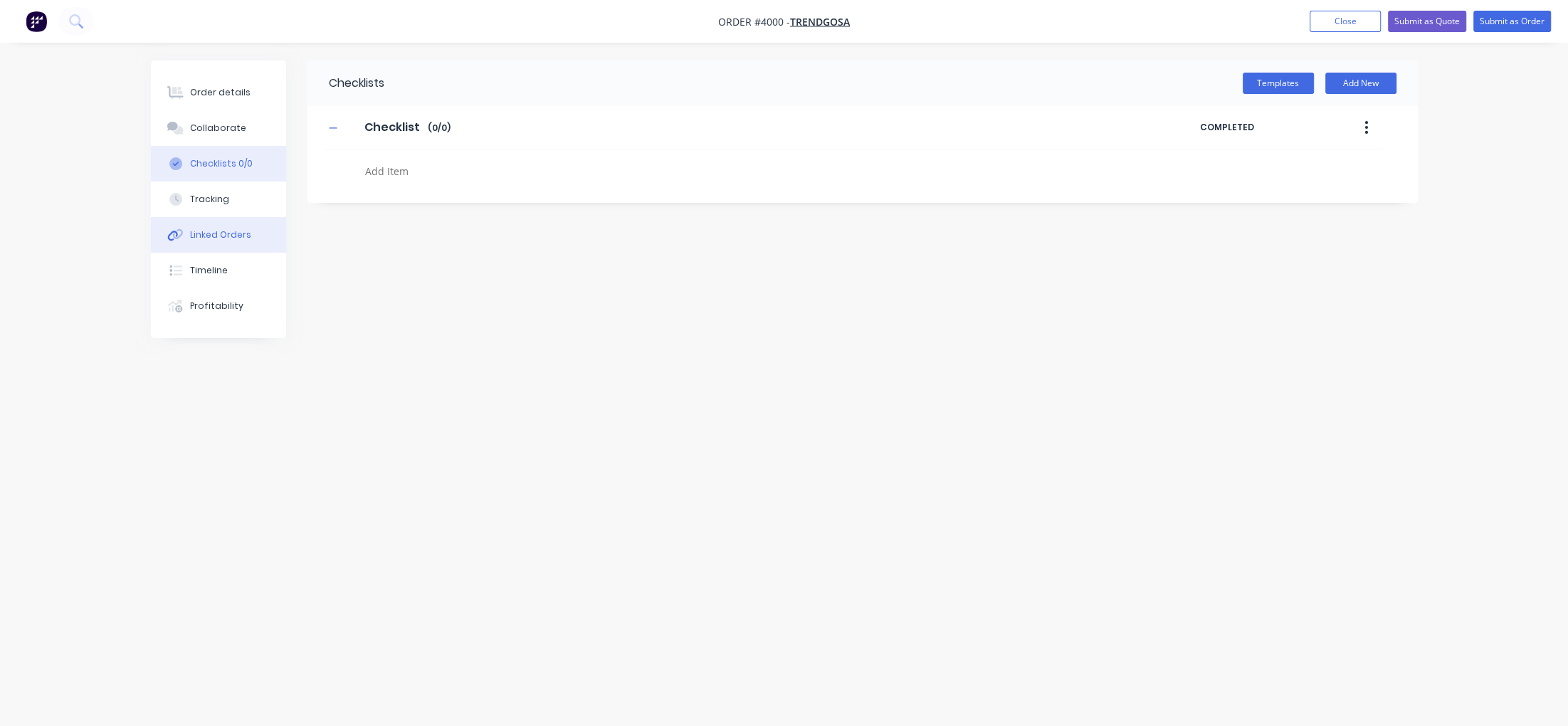
click at [228, 238] on div "Linked Orders" at bounding box center [220, 235] width 62 height 13
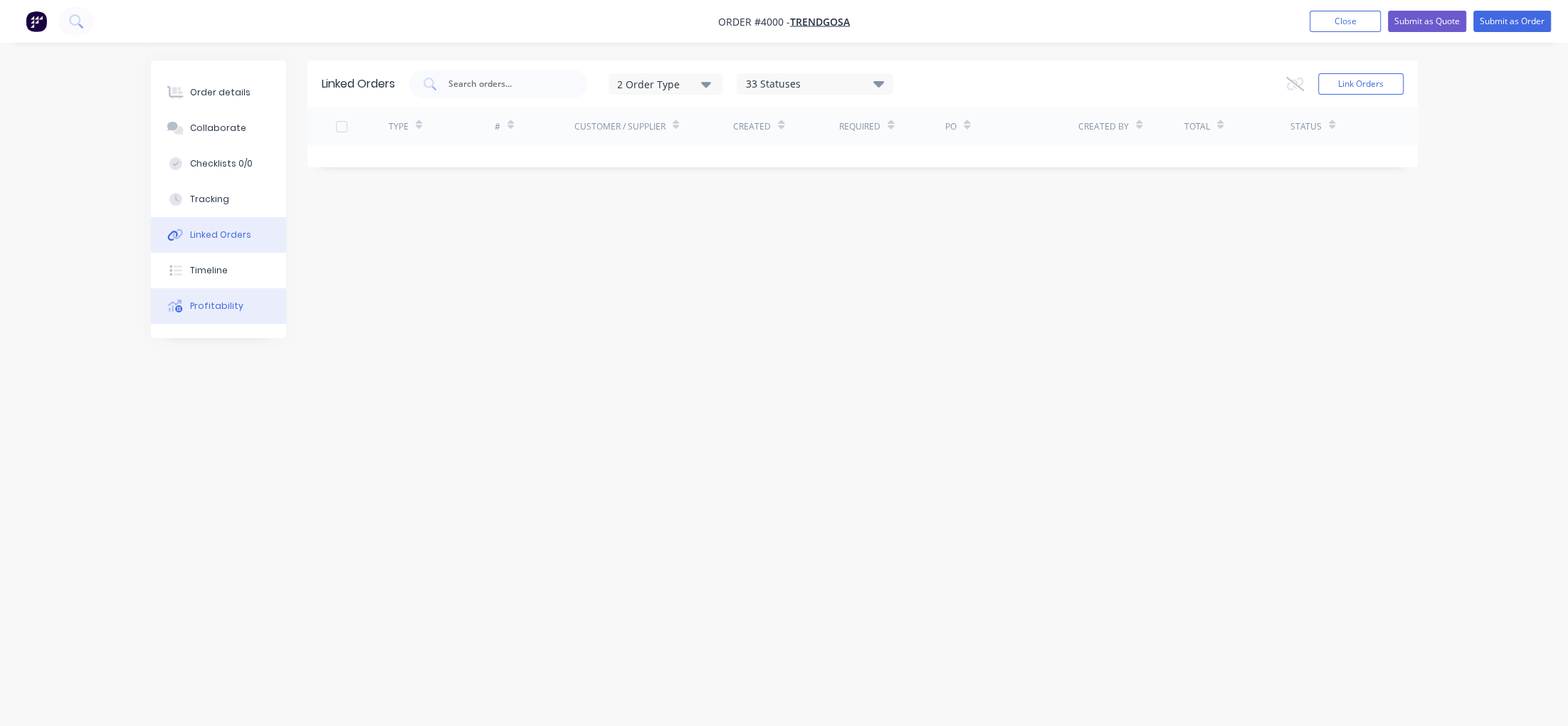
click at [228, 308] on div "Profitability" at bounding box center [216, 306] width 53 height 13
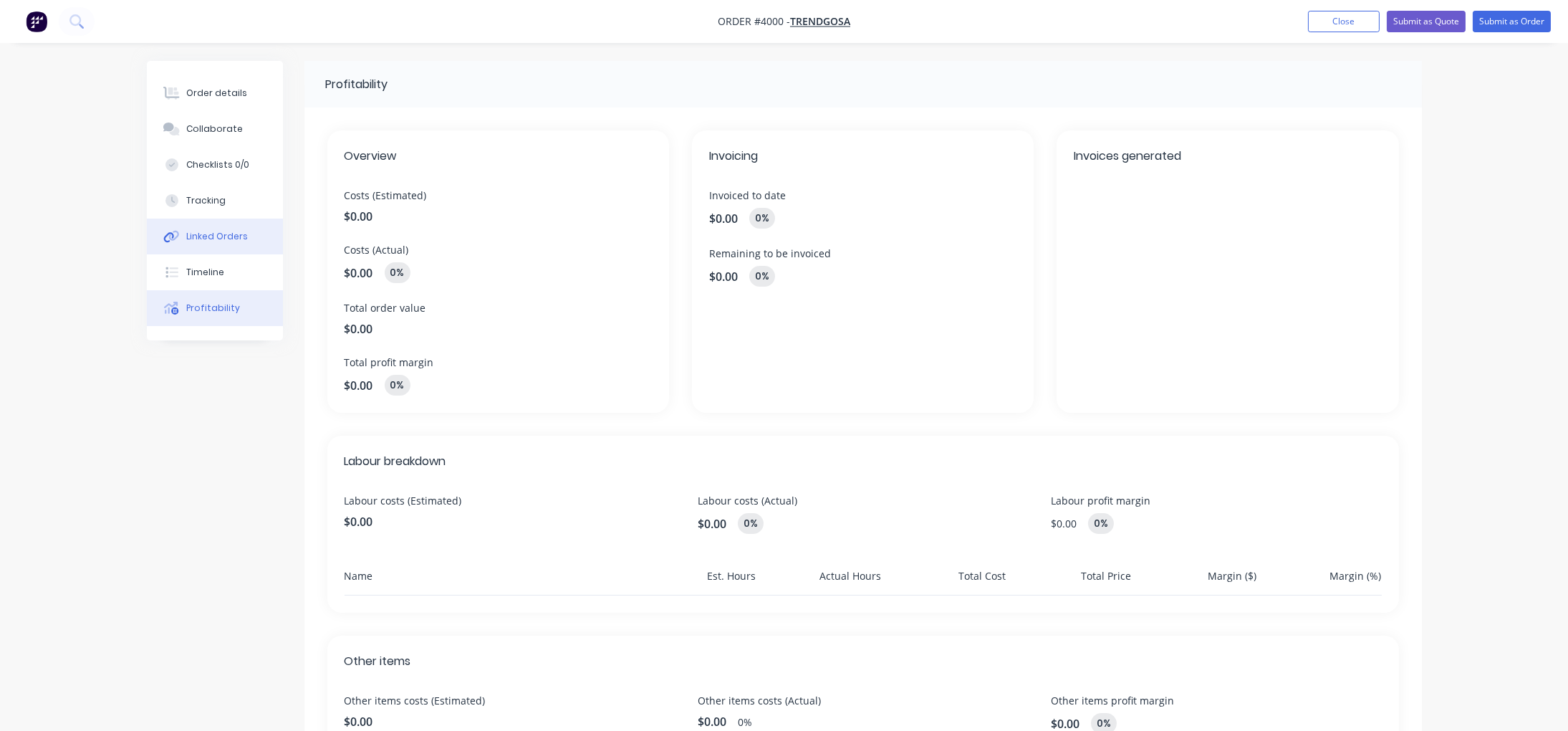
click at [251, 238] on button "Linked Orders" at bounding box center [215, 236] width 136 height 36
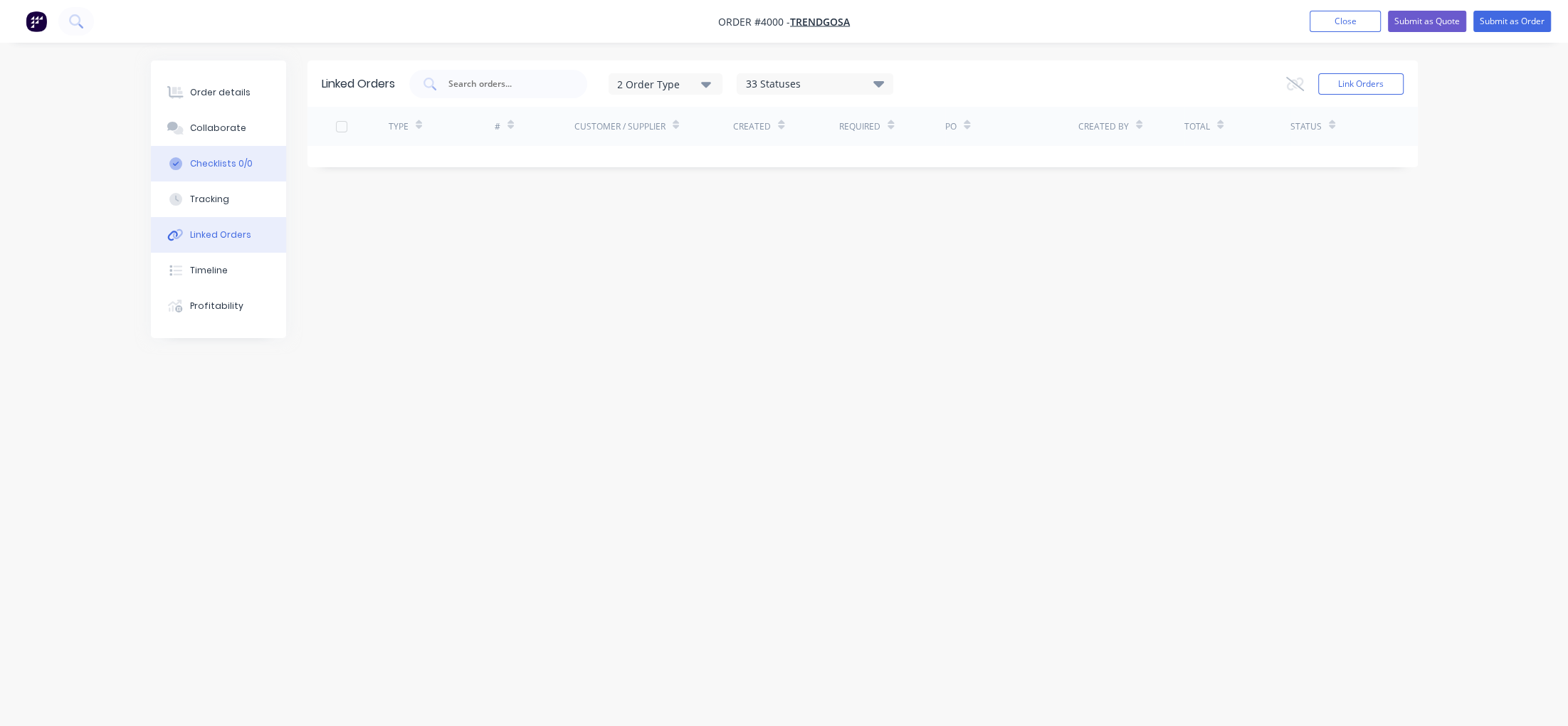
click at [227, 155] on button "Checklists 0/0" at bounding box center [218, 164] width 135 height 36
type textarea "x"
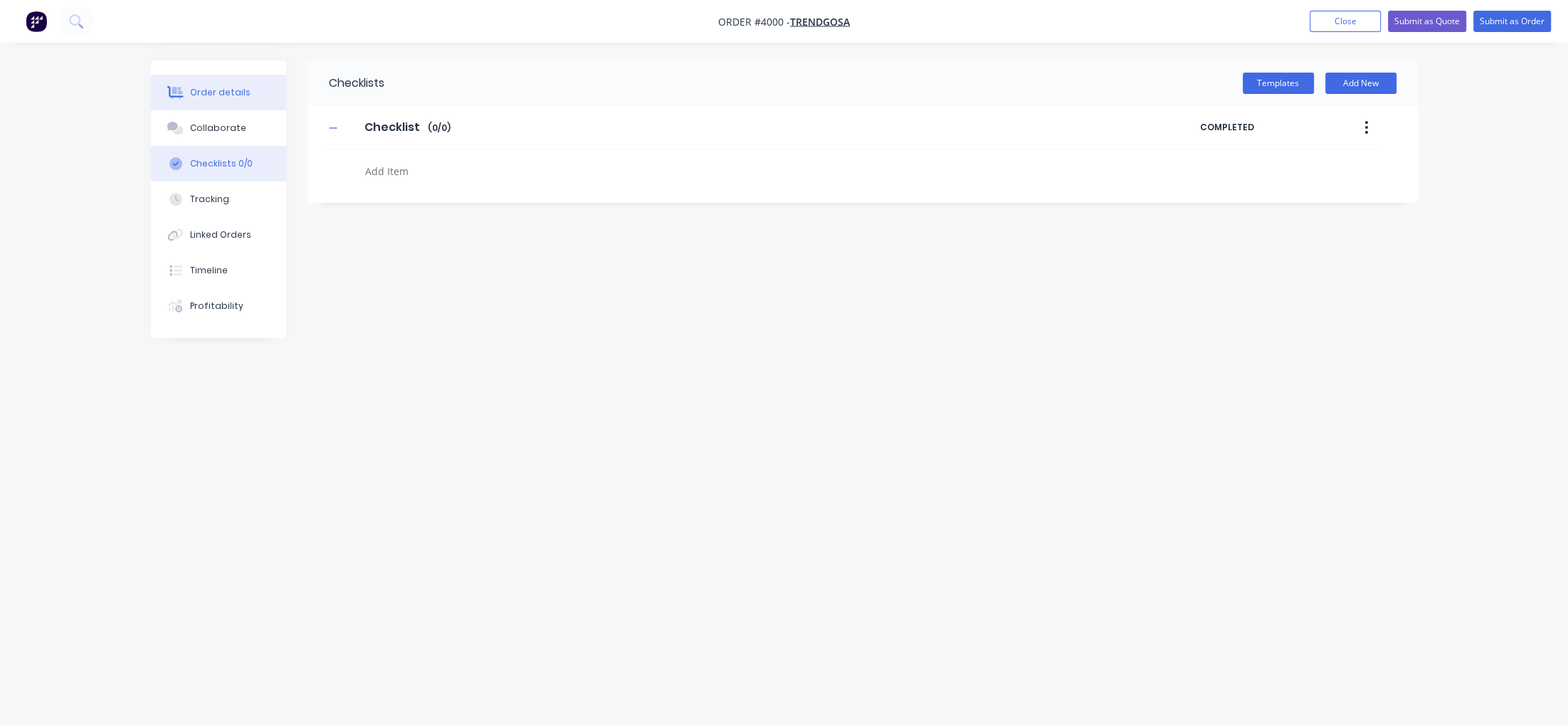
click at [240, 91] on div "Order details" at bounding box center [220, 93] width 61 height 13
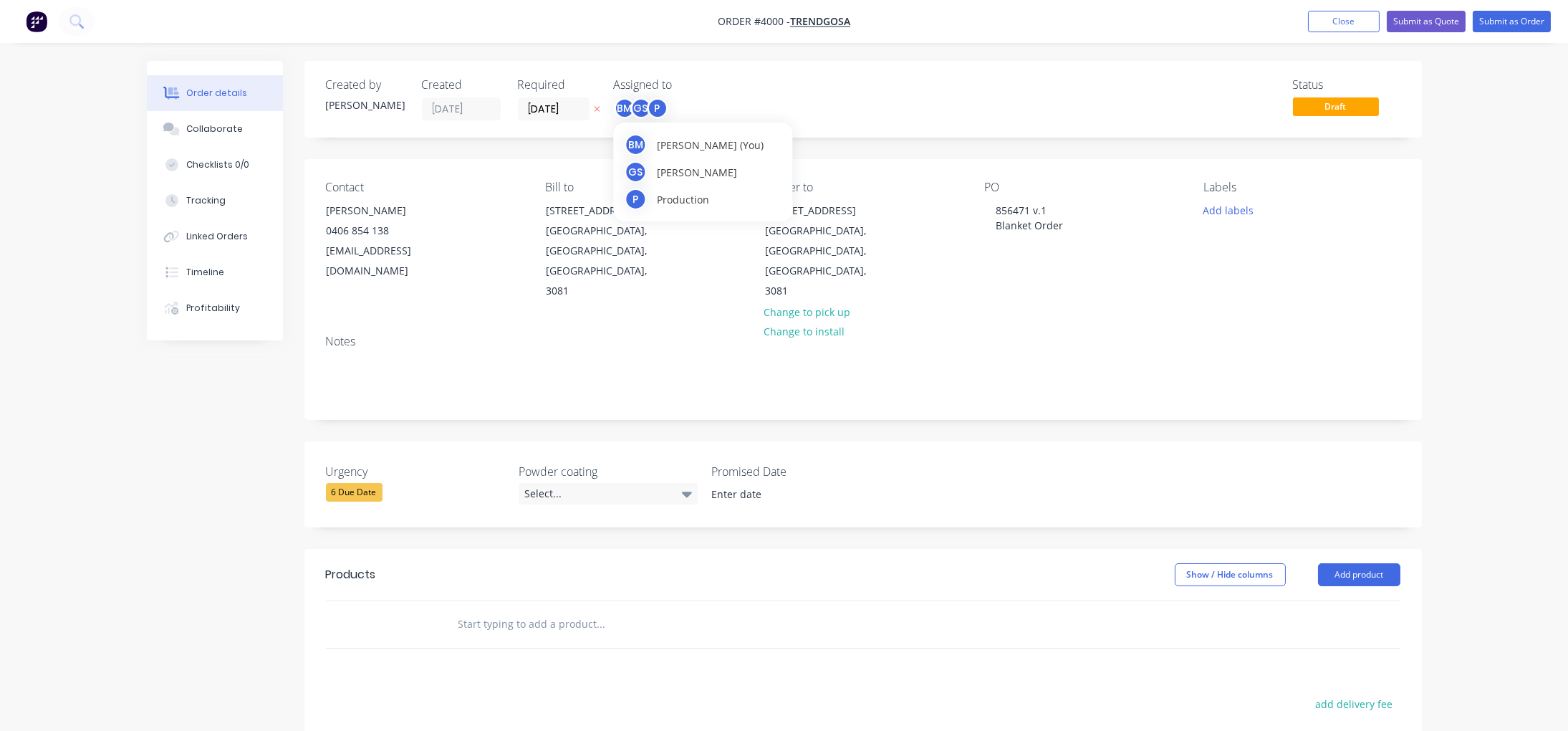
click at [655, 107] on div "P" at bounding box center [657, 107] width 21 height 21
click at [935, 119] on div "Status Draft" at bounding box center [1078, 99] width 643 height 43
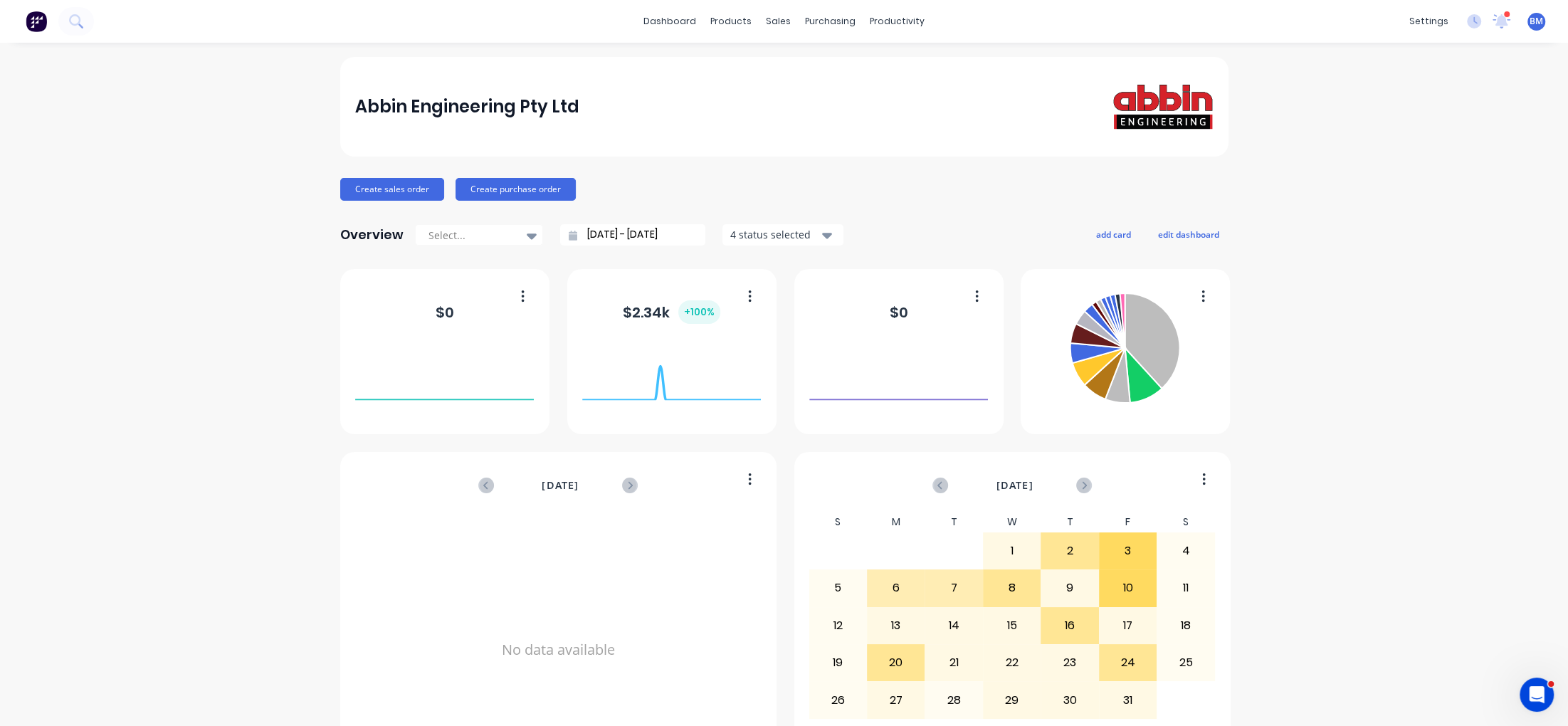
click at [839, 190] on div "Create sales order Create purchase order" at bounding box center [784, 189] width 888 height 23
drag, startPoint x: 772, startPoint y: 149, endPoint x: 739, endPoint y: 105, distance: 55.0
click at [768, 149] on div "Abbin Engineering Pty Ltd Create sales order Create purchase order Overview Sel…" at bounding box center [784, 428] width 888 height 743
click at [740, 21] on div "products" at bounding box center [731, 21] width 55 height 21
click at [783, 21] on div "sales" at bounding box center [778, 21] width 40 height 21
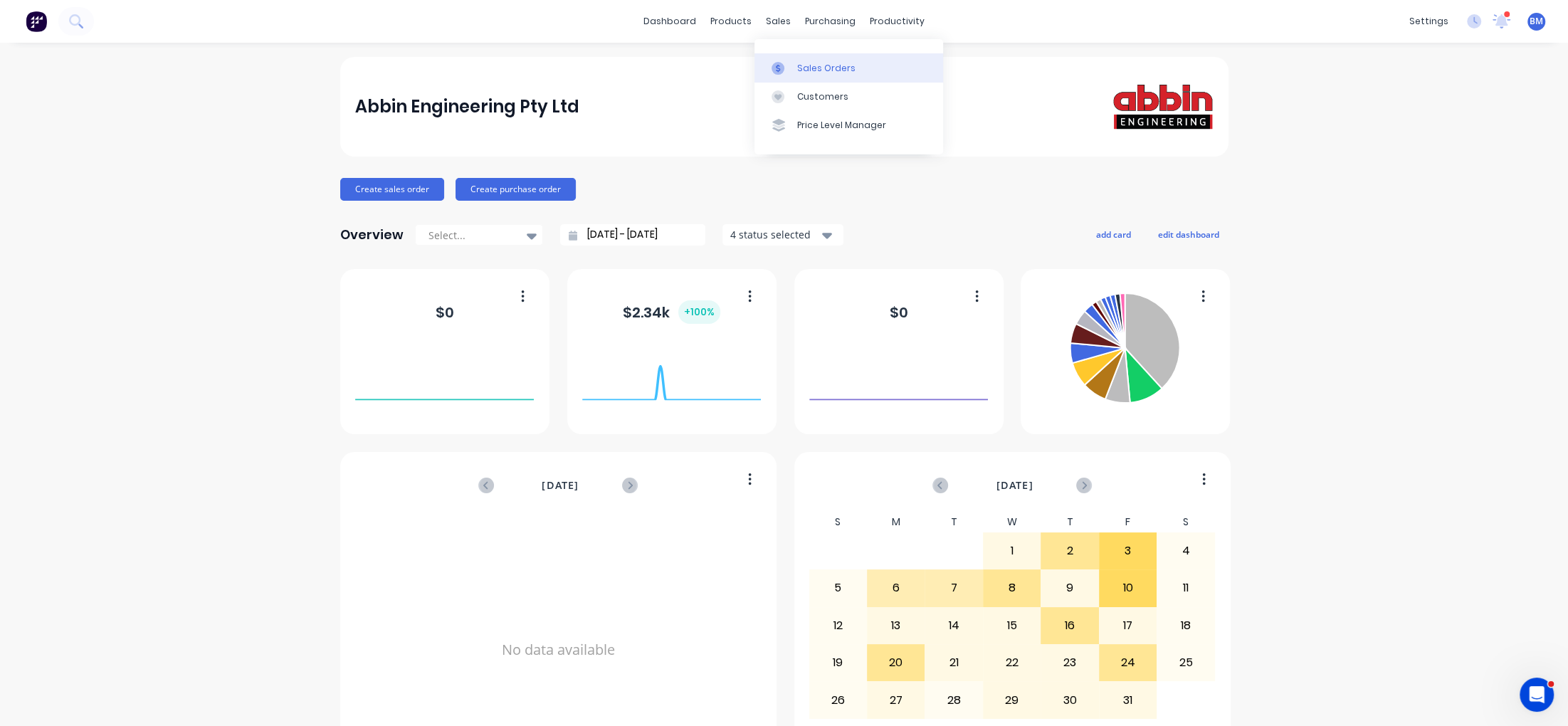
click at [785, 71] on div at bounding box center [781, 68] width 21 height 13
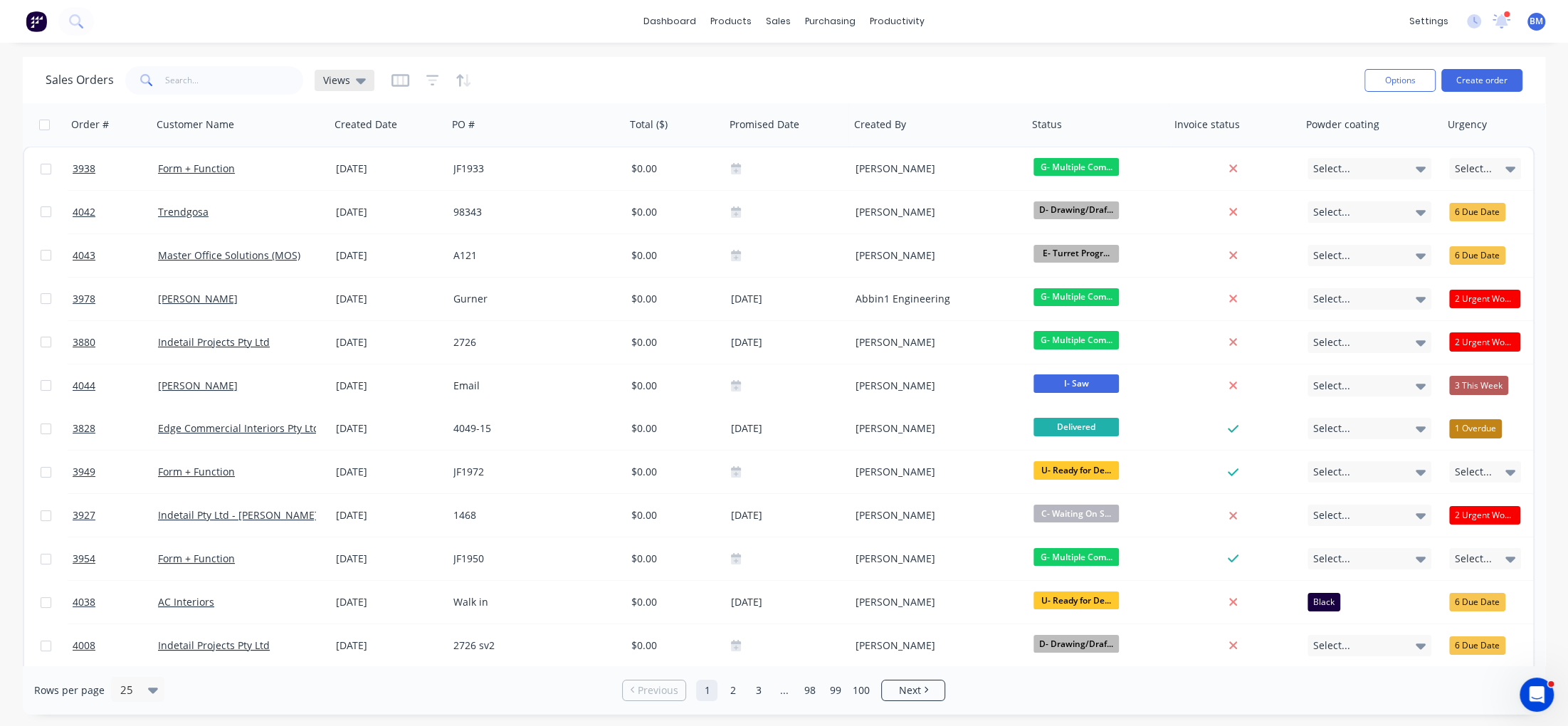
drag, startPoint x: 302, startPoint y: 80, endPoint x: 350, endPoint y: 79, distance: 48.0
click at [306, 81] on div "Sales Orders Views" at bounding box center [209, 80] width 329 height 29
click at [350, 79] on div "Views" at bounding box center [344, 80] width 42 height 13
click at [365, 230] on button "drafts" at bounding box center [399, 229] width 162 height 17
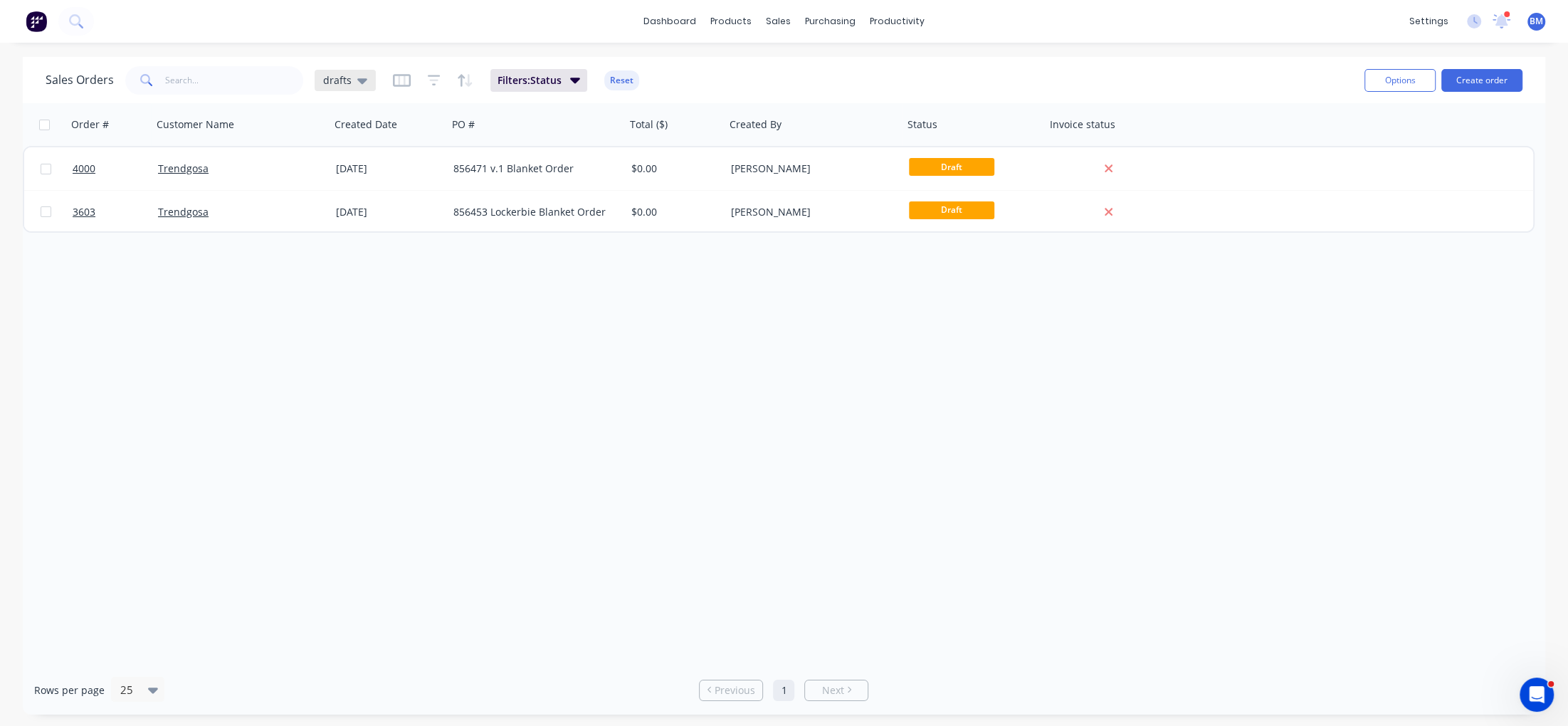
click at [360, 74] on icon at bounding box center [362, 80] width 10 height 16
click at [334, 222] on button "drafts" at bounding box center [399, 229] width 162 height 17
click at [494, 303] on div "Order # Customer Name Created Date PO # Total ($) Created By Status Invoice sta…" at bounding box center [784, 384] width 1522 height 562
click at [36, 20] on img at bounding box center [36, 21] width 21 height 21
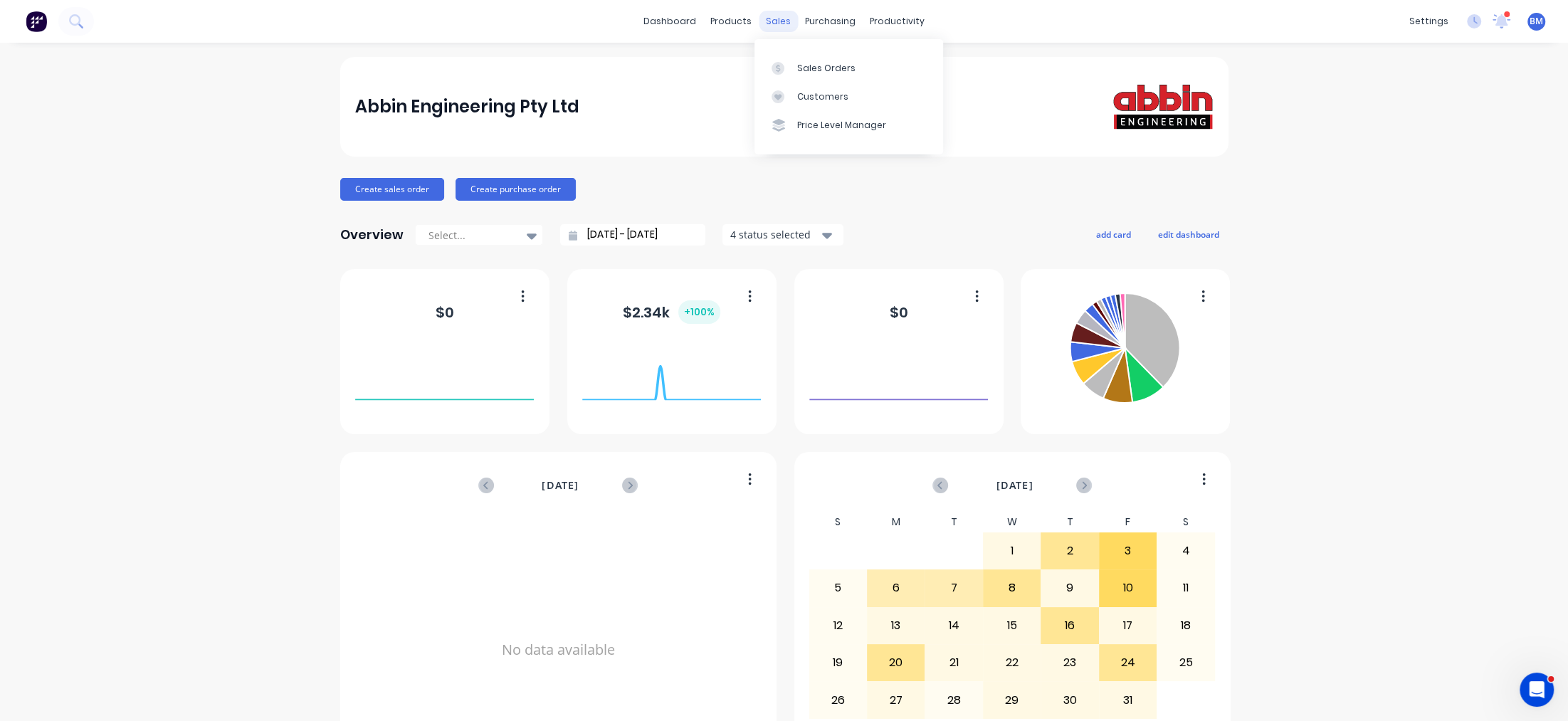
click at [766, 26] on div "sales" at bounding box center [778, 21] width 40 height 21
click at [778, 63] on icon at bounding box center [778, 68] width 13 height 13
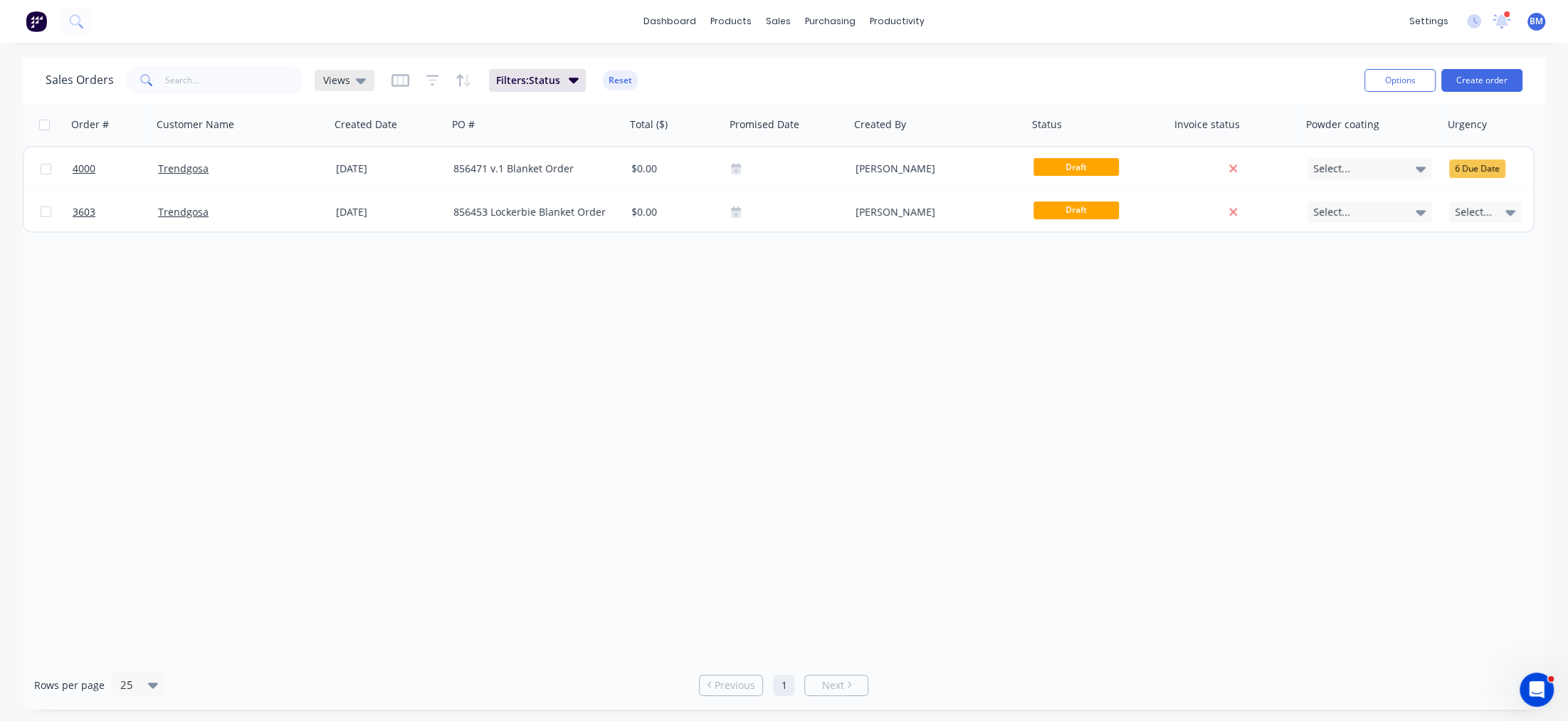
click at [344, 73] on span "Views" at bounding box center [336, 80] width 27 height 15
click at [371, 234] on button "drafts" at bounding box center [399, 229] width 162 height 17
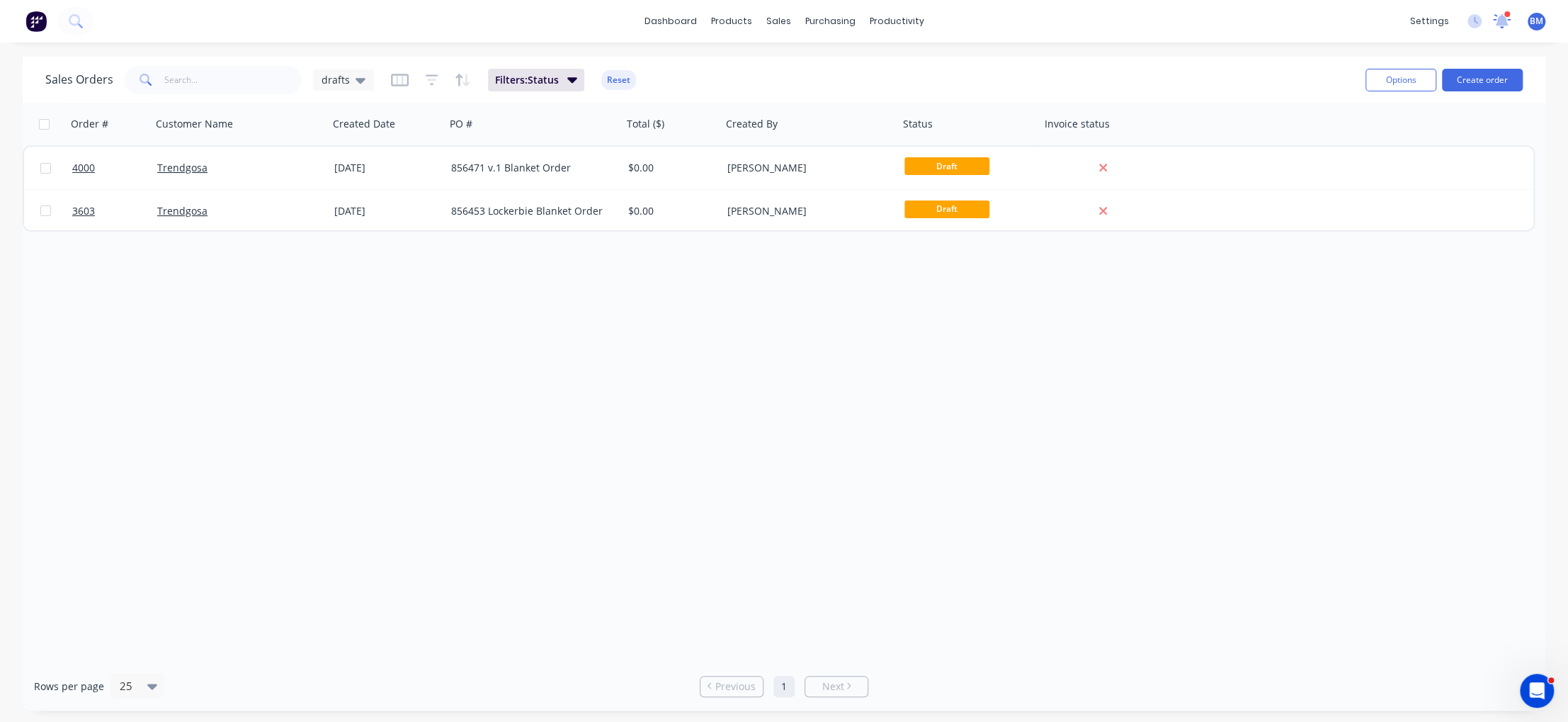
click at [1508, 21] on icon at bounding box center [1501, 20] width 17 height 14
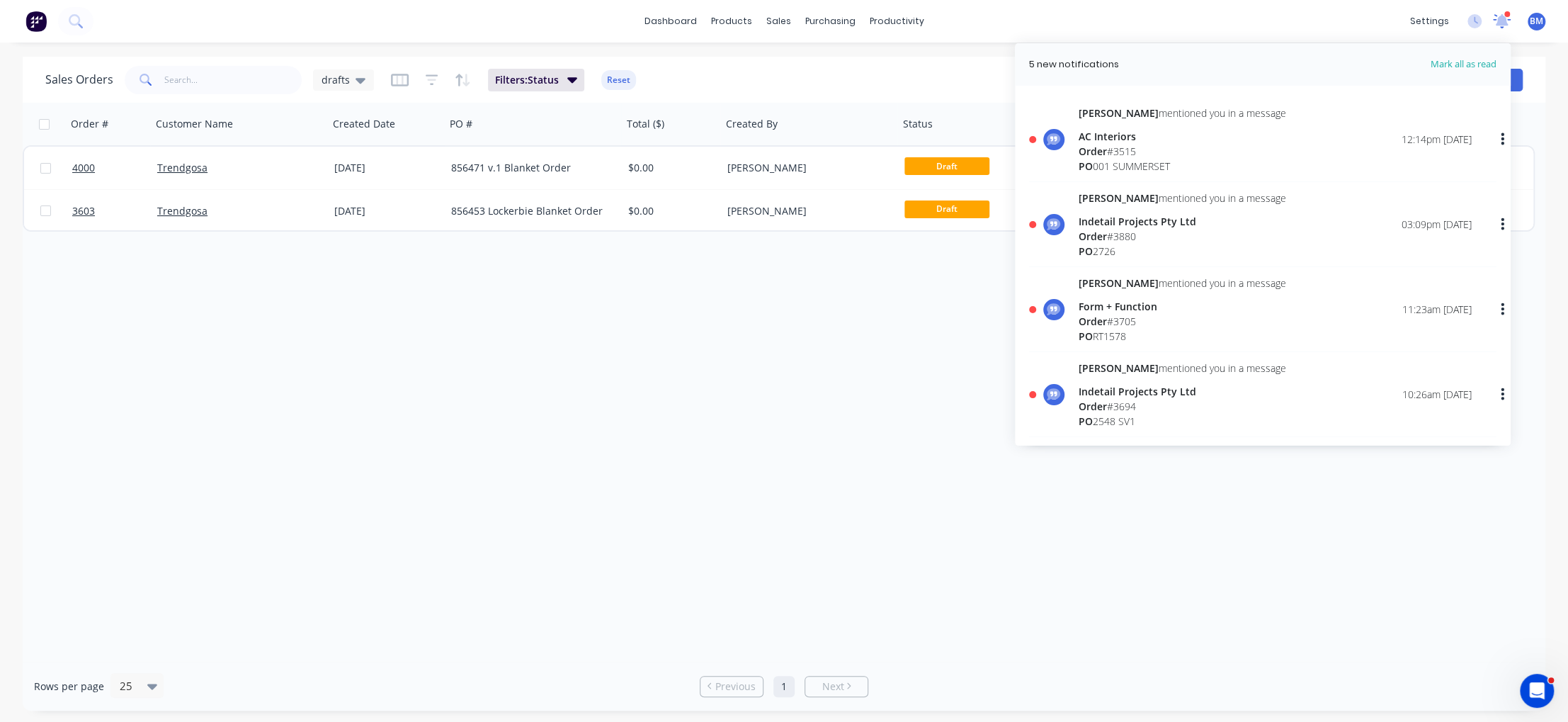
click at [1499, 27] on icon at bounding box center [1502, 21] width 20 height 16
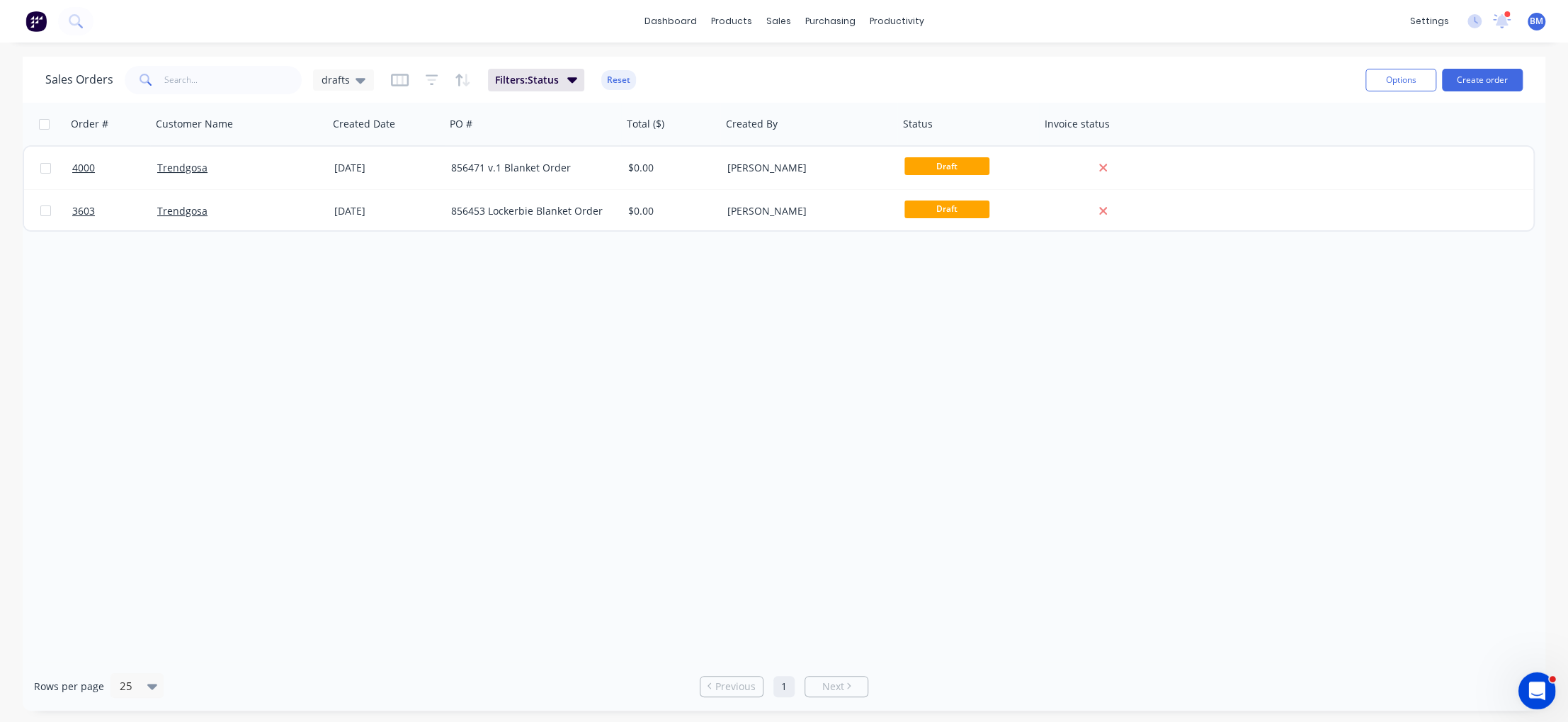
click at [1539, 692] on icon "Open Intercom Messenger" at bounding box center [1535, 689] width 24 height 24
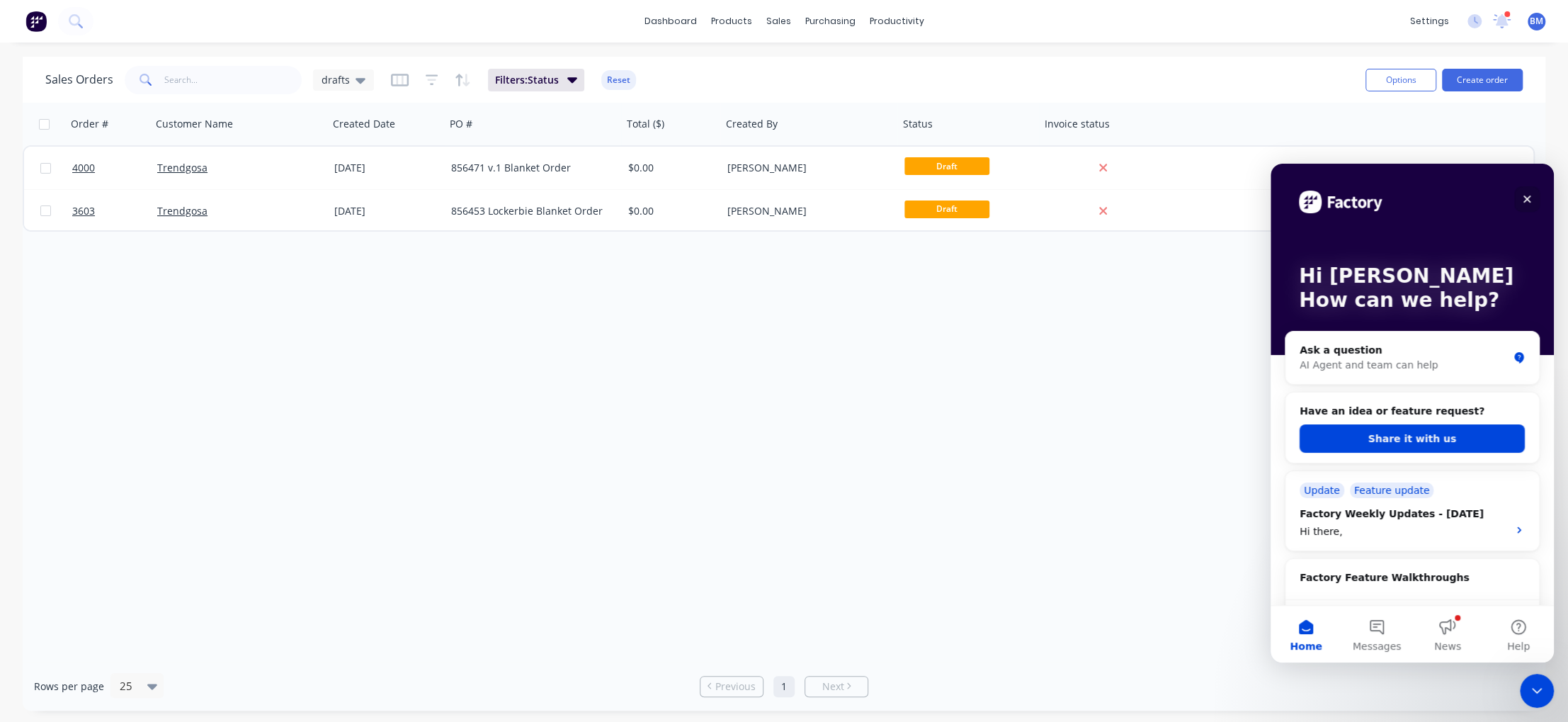
click at [1519, 197] on div "Close" at bounding box center [1527, 199] width 26 height 26
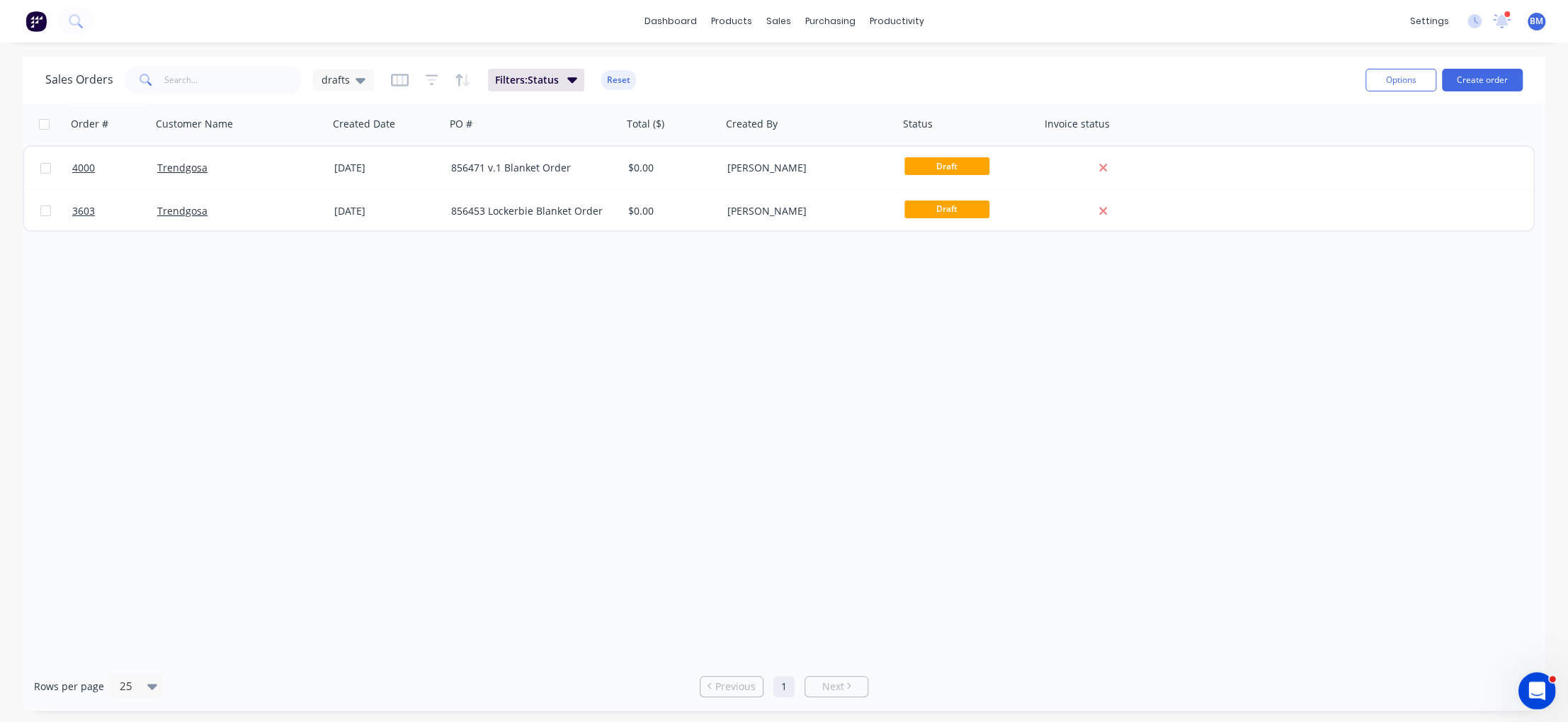
click at [1541, 705] on div "Open Intercom Messenger" at bounding box center [1534, 688] width 47 height 47
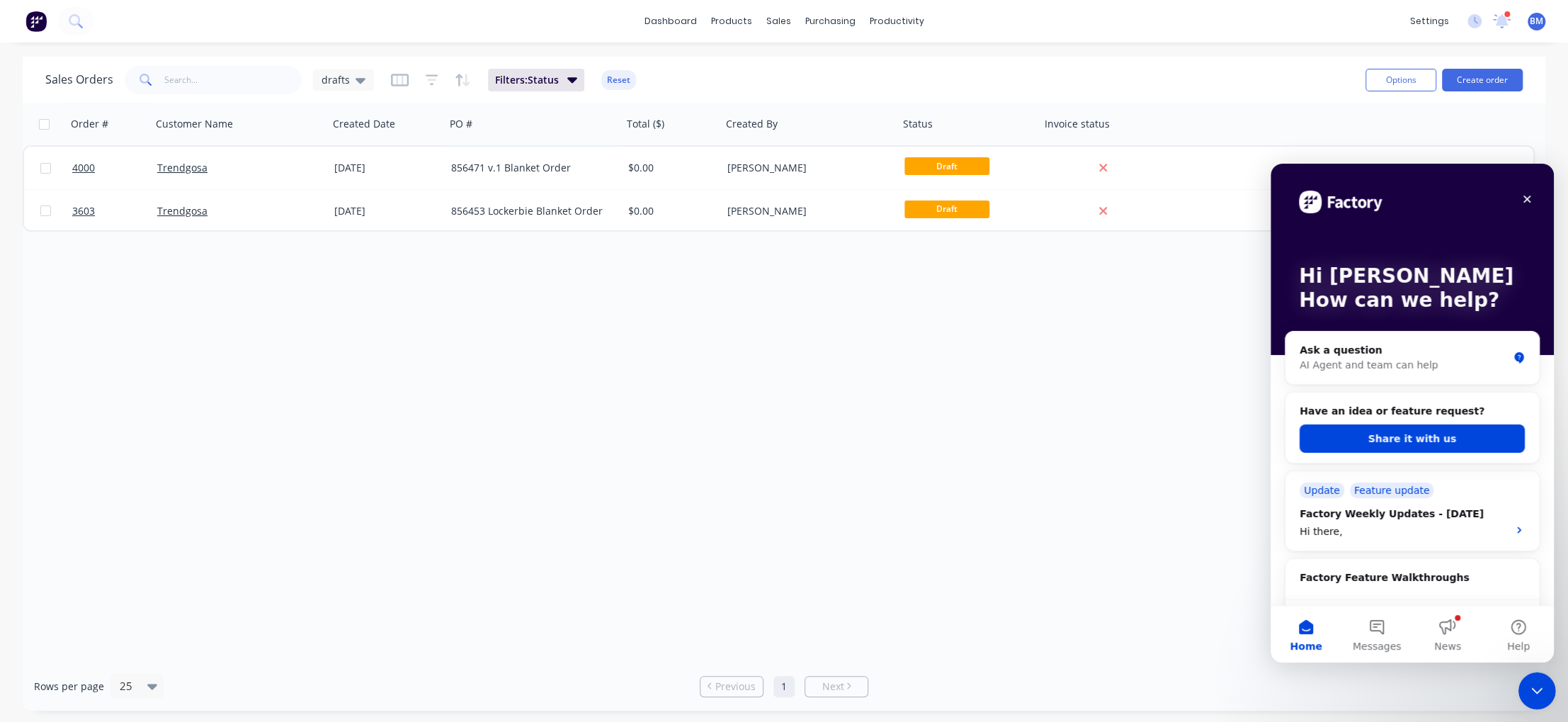
click at [1539, 697] on div "Close Intercom Messenger" at bounding box center [1534, 688] width 34 height 34
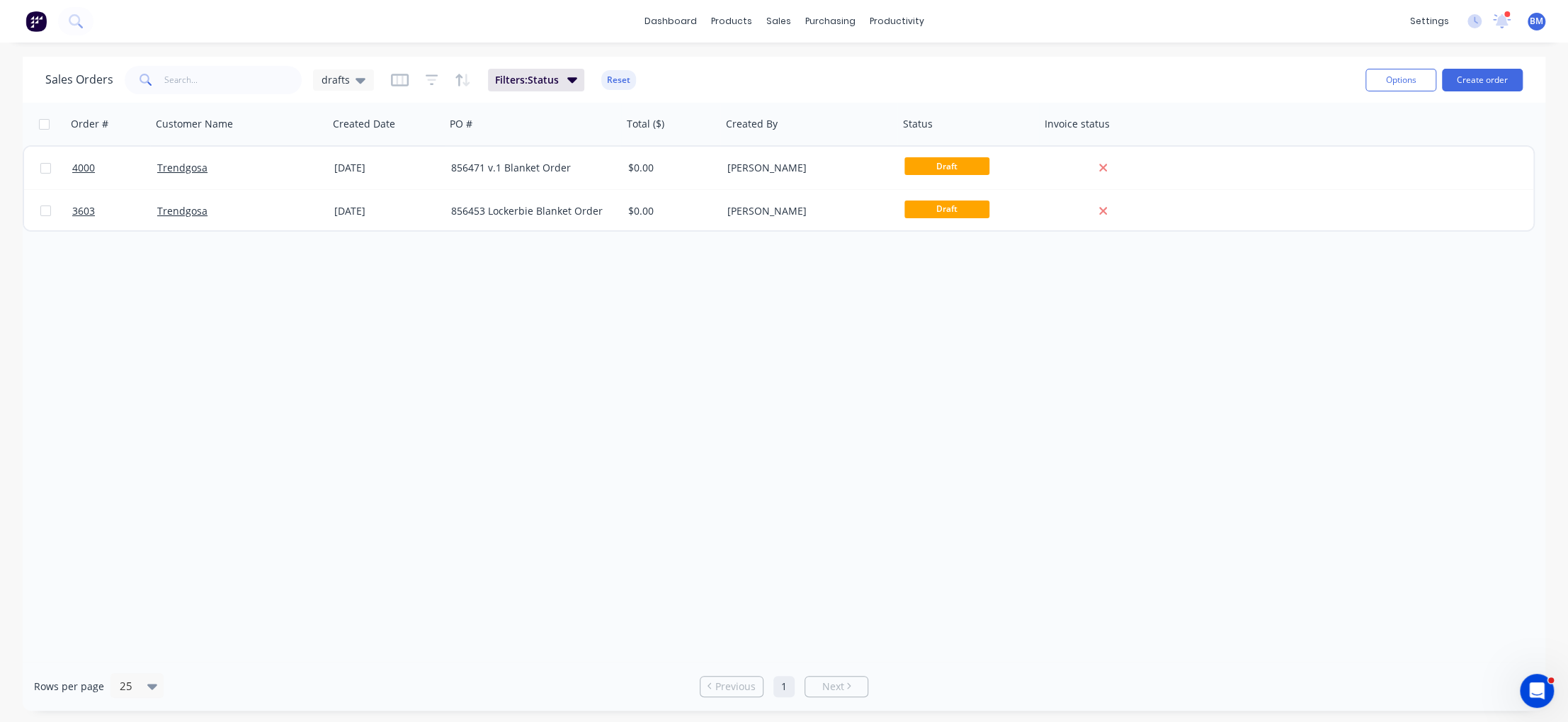
drag, startPoint x: 1297, startPoint y: 576, endPoint x: 1136, endPoint y: 517, distance: 171.5
click at [1136, 517] on div "Order # Customer Name Created Date PO # Total ($) Created By Status Invoice sta…" at bounding box center [784, 382] width 1523 height 559
click at [1502, 16] on icon at bounding box center [1501, 19] width 14 height 14
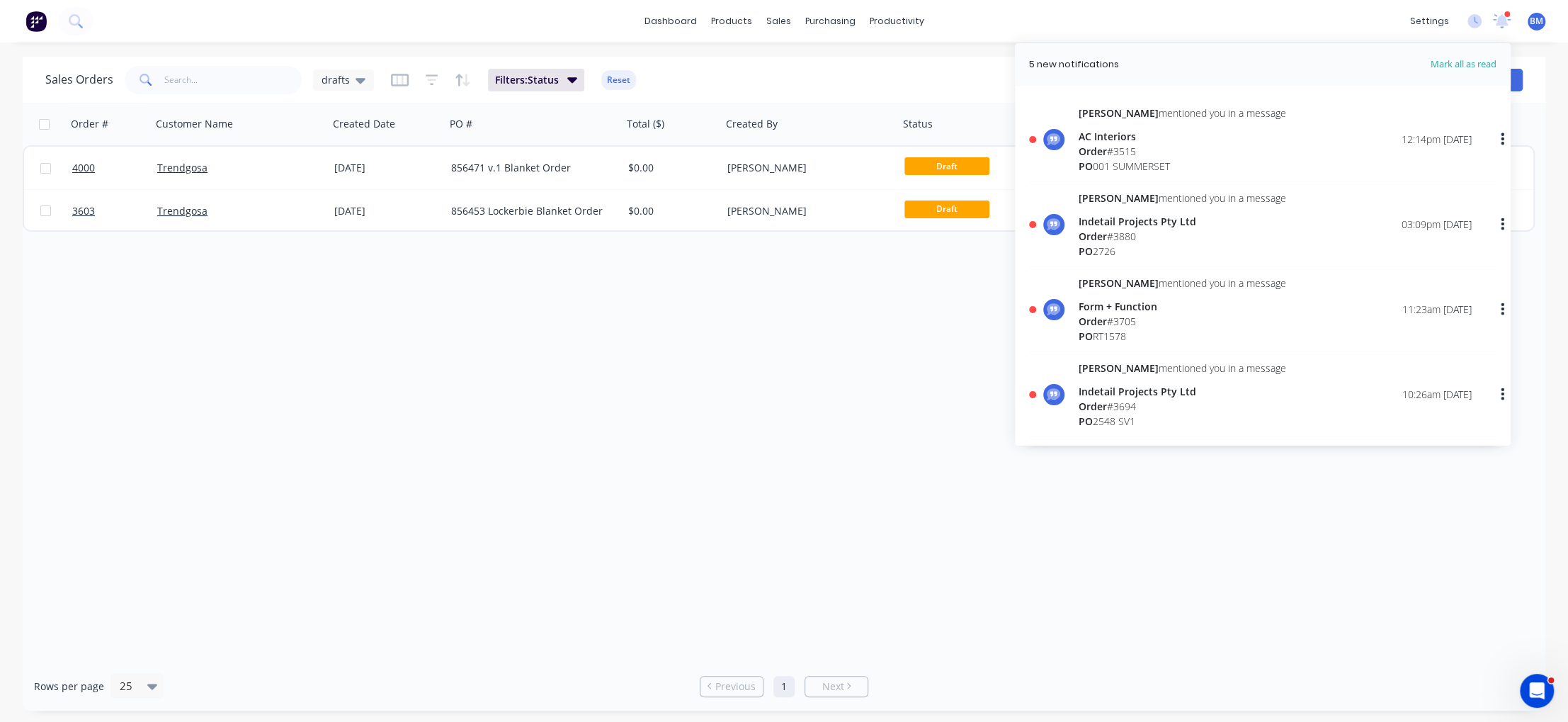
click at [1190, 146] on div "Order # 3515" at bounding box center [1182, 151] width 208 height 15
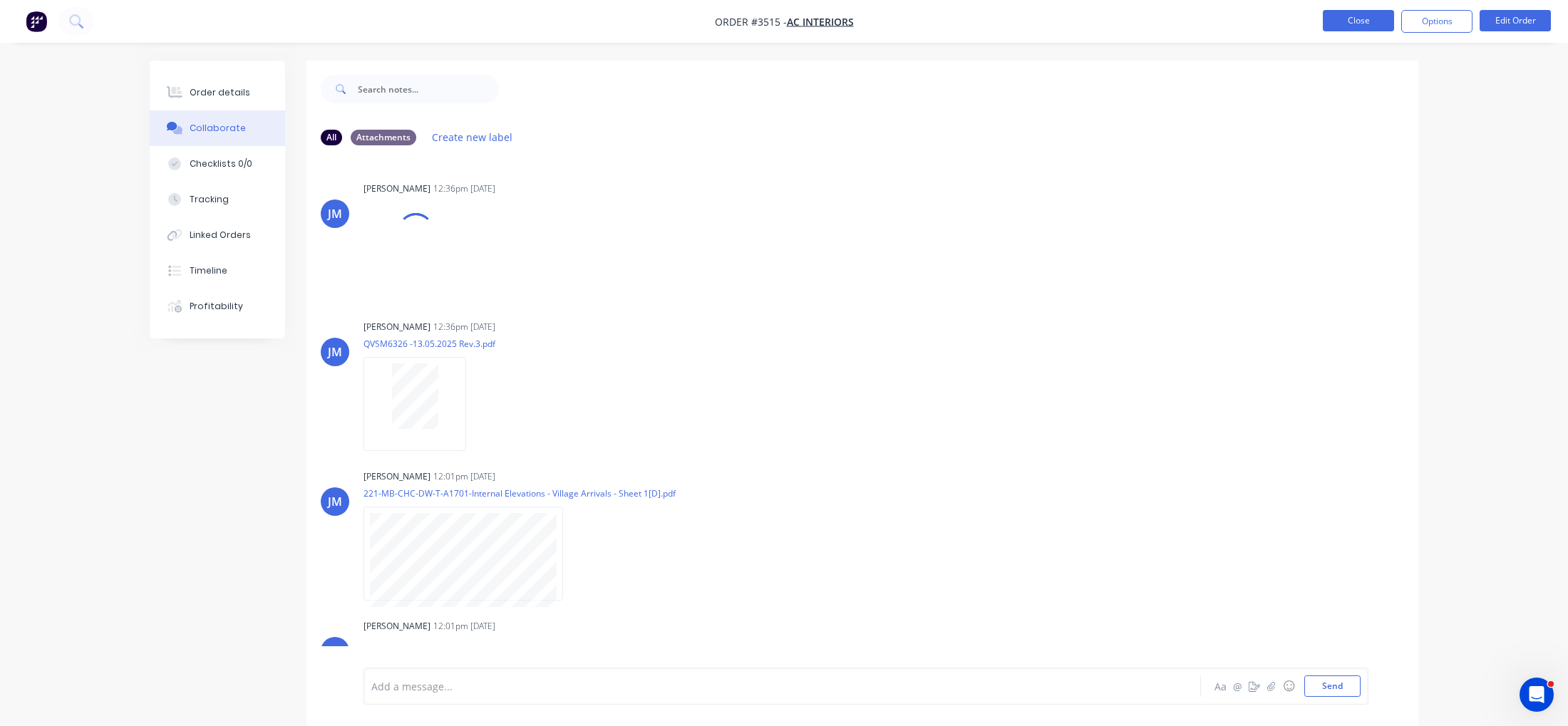
click at [1359, 26] on button "Close" at bounding box center [1358, 20] width 71 height 21
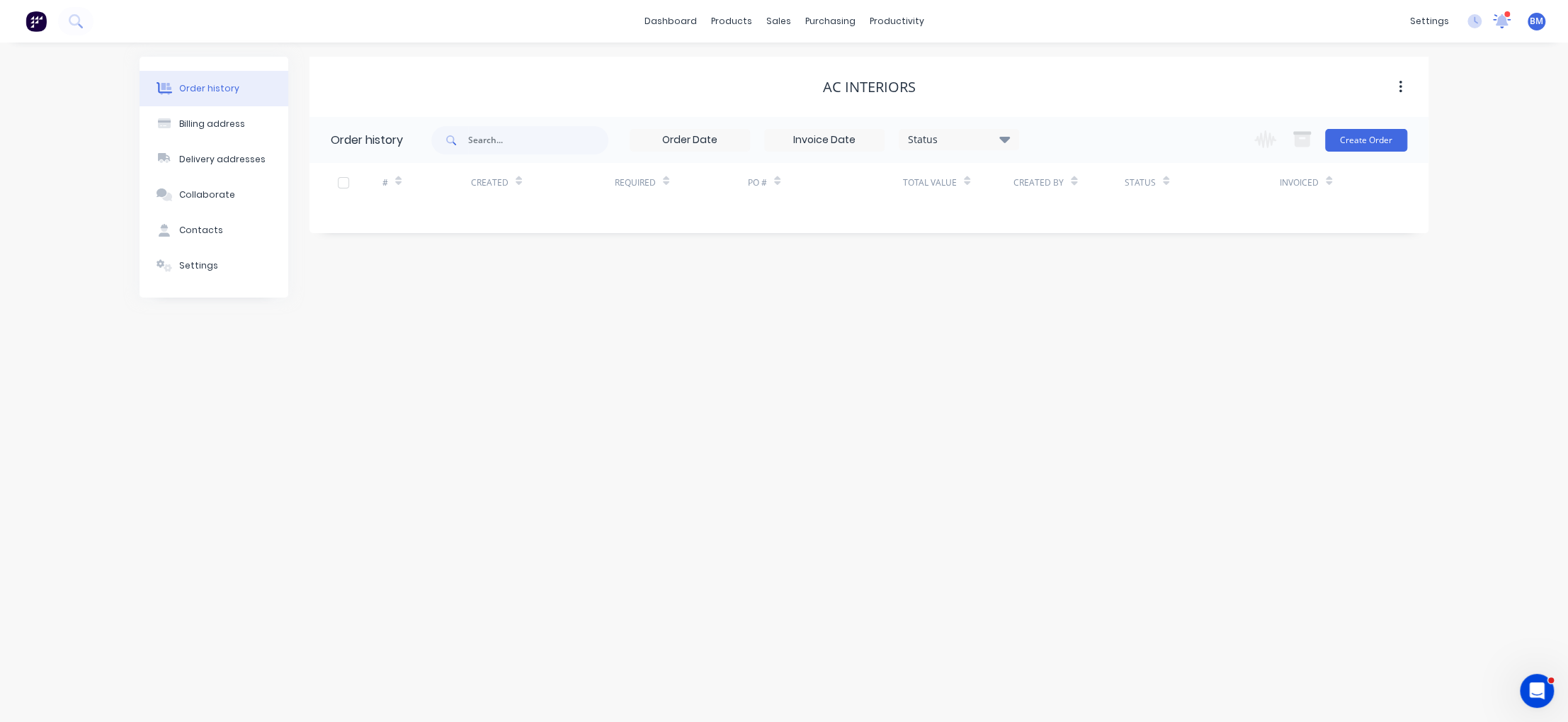
click at [1499, 20] on icon at bounding box center [1501, 19] width 14 height 14
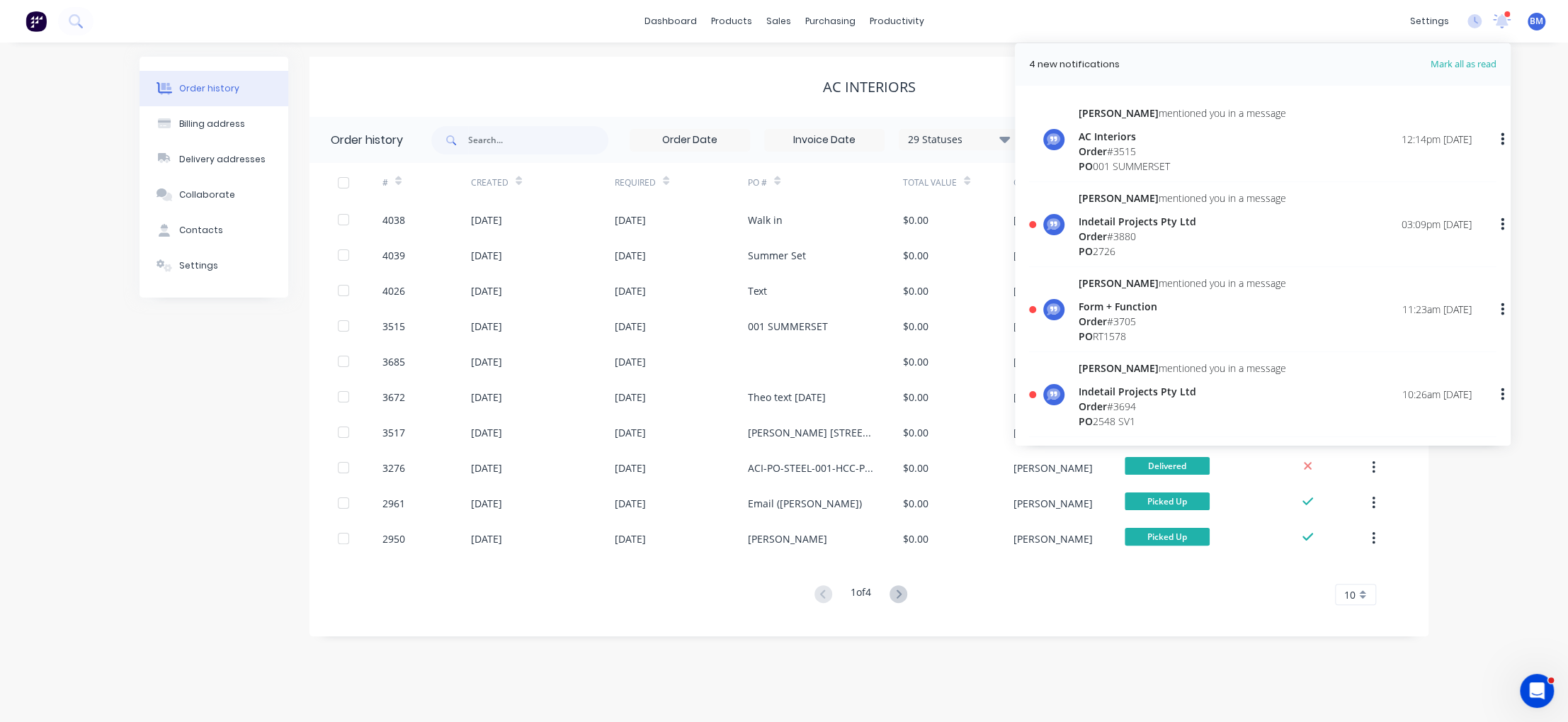
click at [1220, 240] on div "Order # 3880" at bounding box center [1182, 236] width 208 height 15
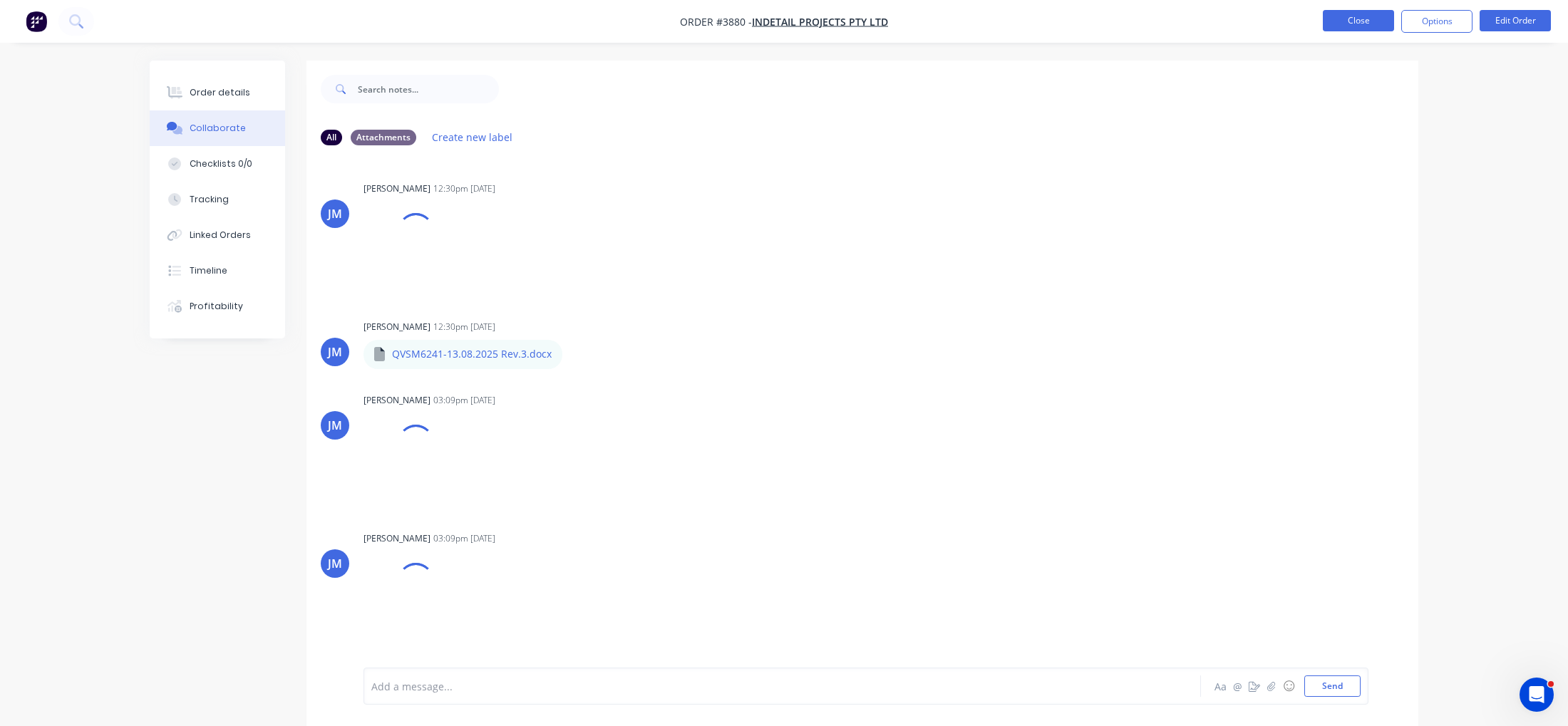
click at [1366, 28] on button "Close" at bounding box center [1358, 20] width 71 height 21
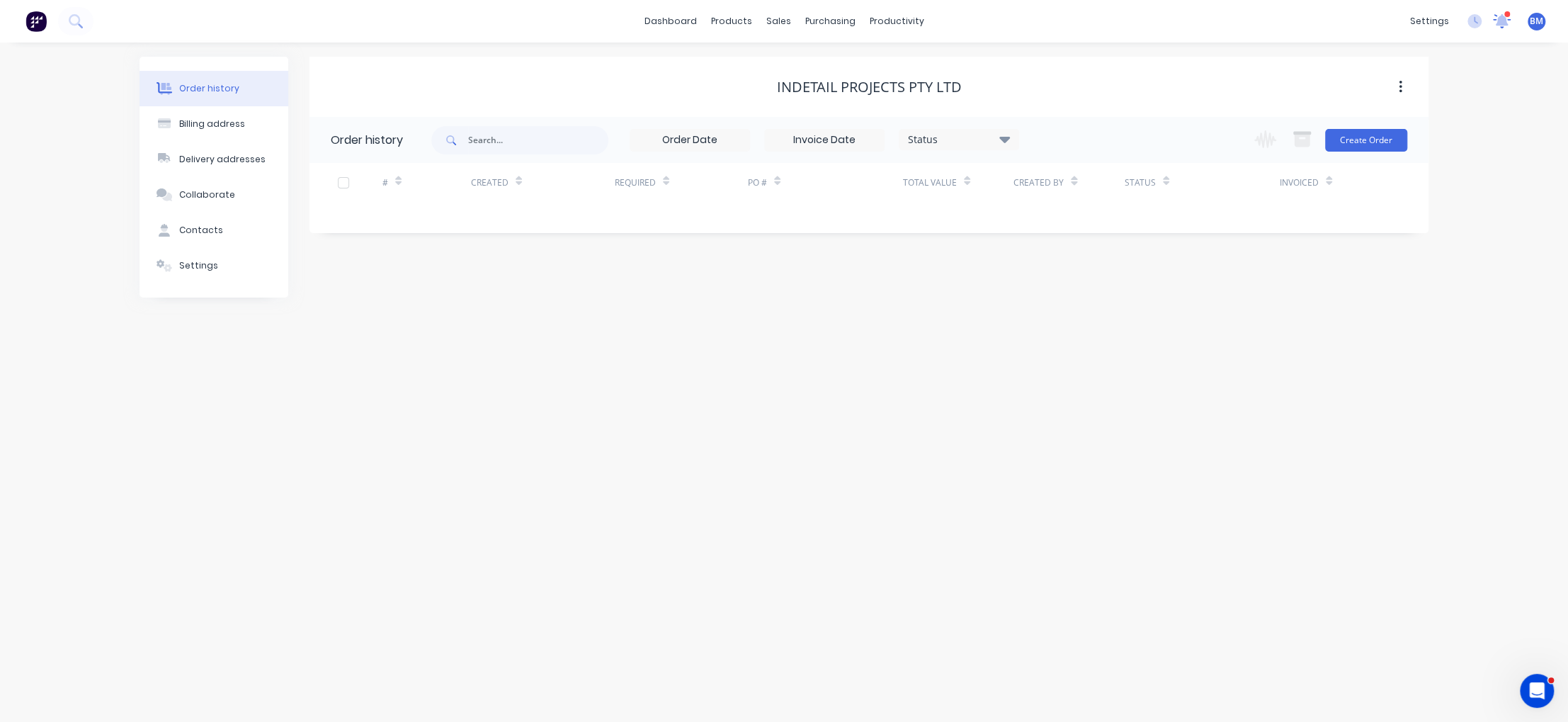
click at [1492, 22] on icon at bounding box center [1501, 21] width 19 height 16
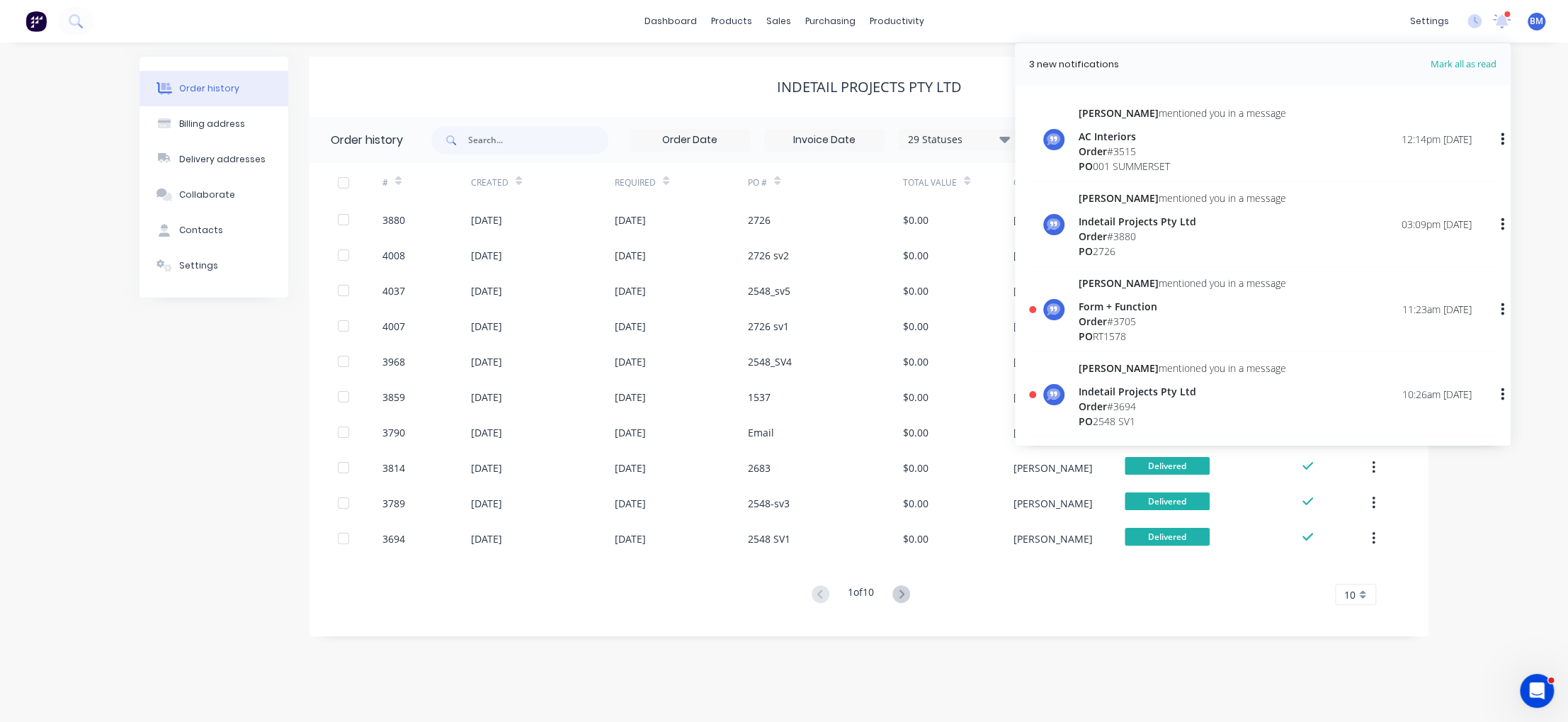
click at [1329, 285] on div "[PERSON_NAME] mentioned you in a message Form + Function Order # 3705 PO RT1578…" at bounding box center [1275, 310] width 393 height 68
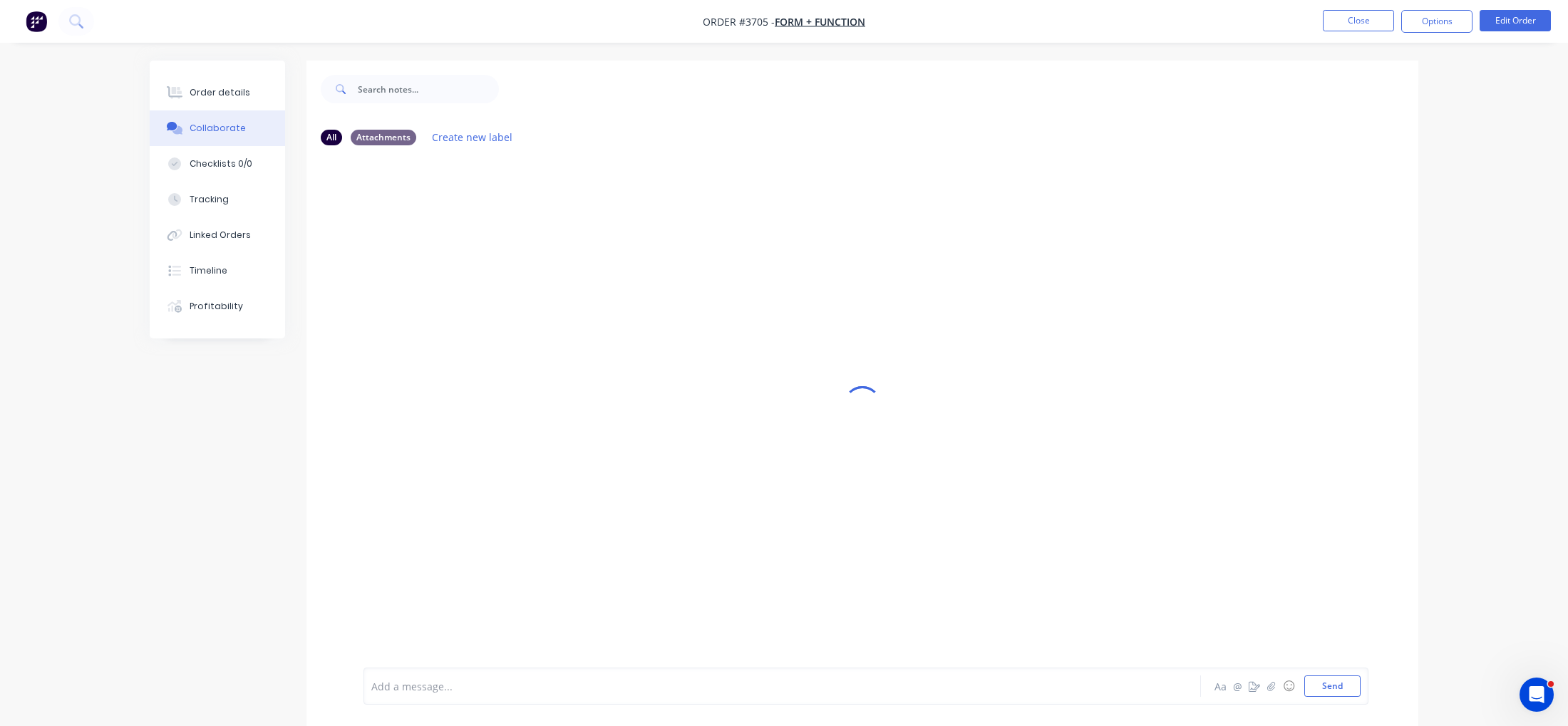
click at [1370, 20] on button "Close" at bounding box center [1358, 20] width 71 height 21
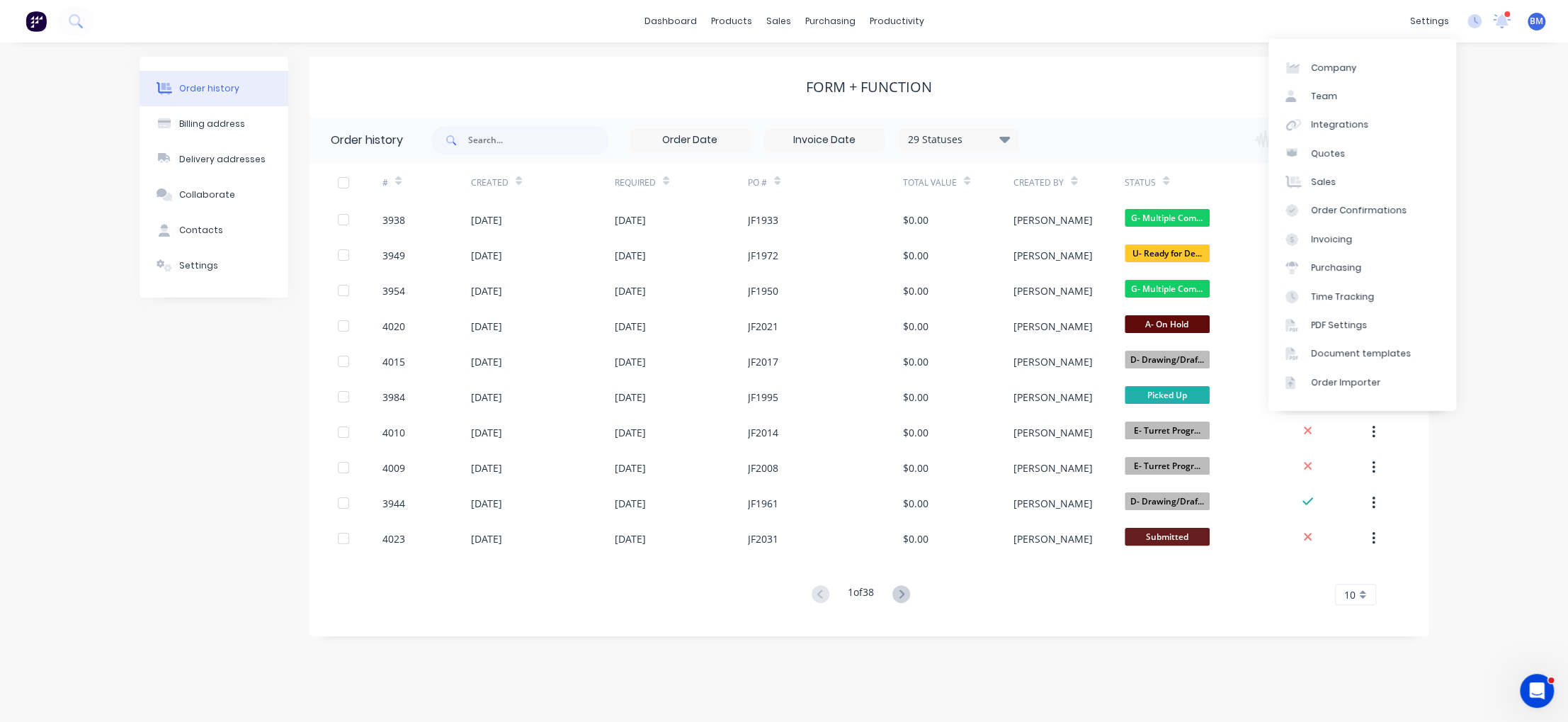
click at [1503, 25] on icon at bounding box center [1502, 19] width 13 height 11
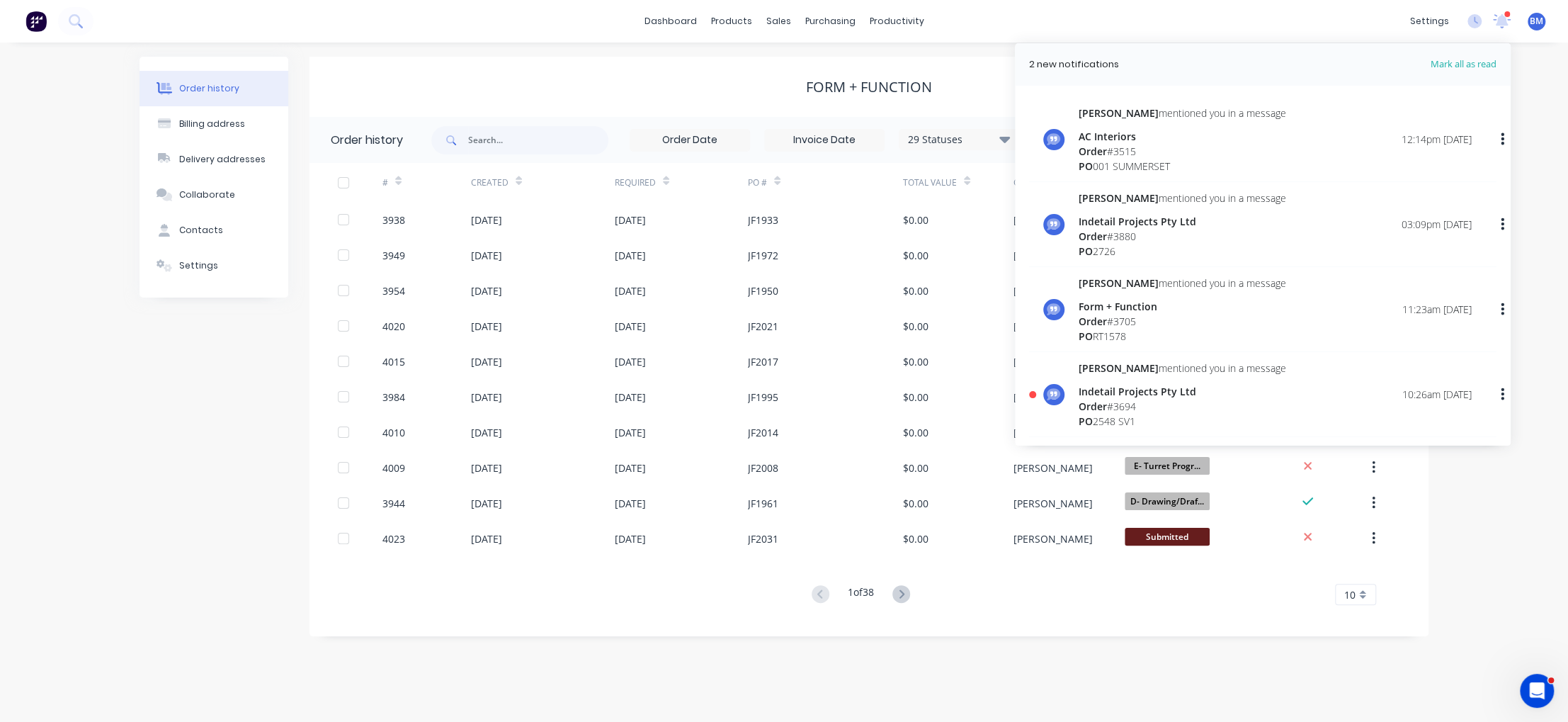
click at [1338, 407] on div "[PERSON_NAME] mentioned you in a message Indetail Projects Pty Ltd Order # 3694…" at bounding box center [1275, 395] width 393 height 68
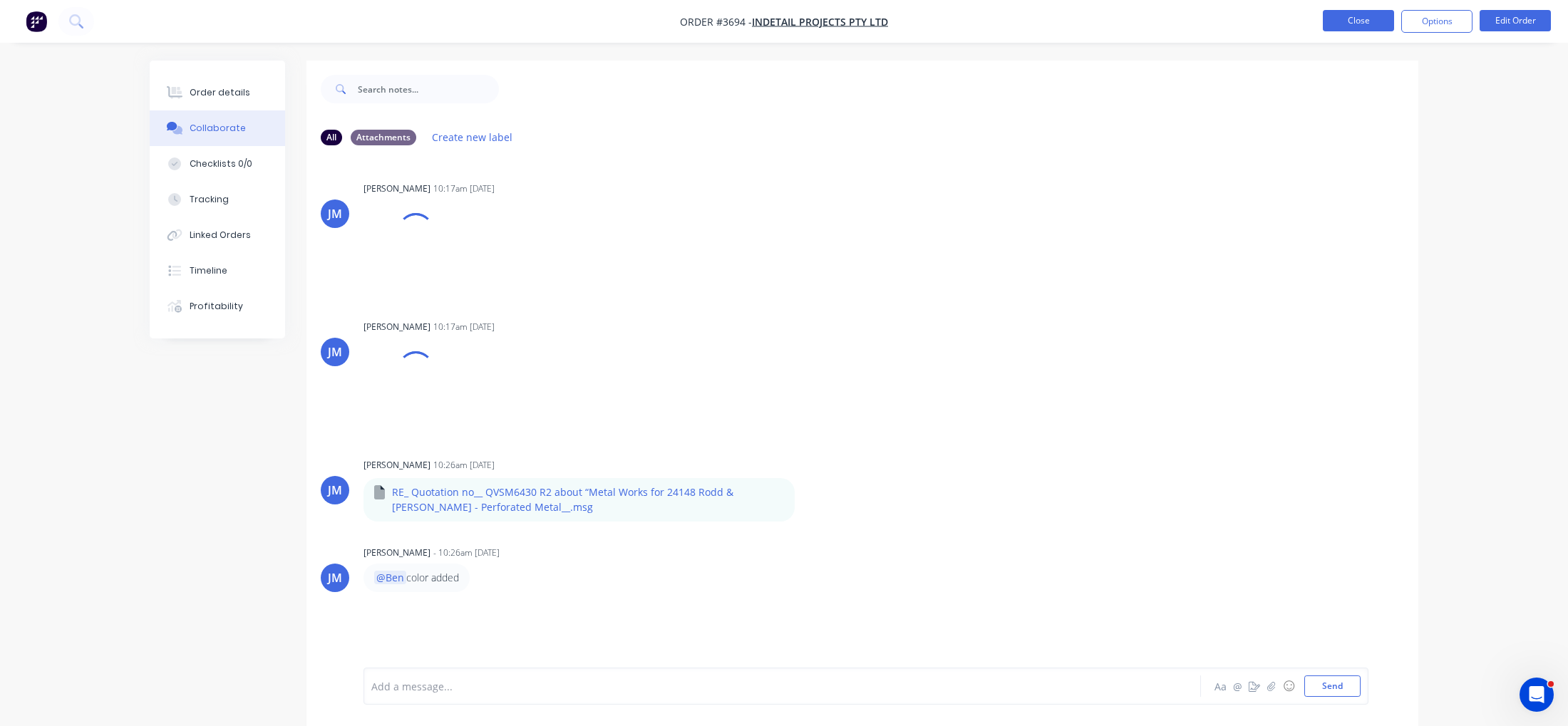
click at [1343, 20] on button "Close" at bounding box center [1358, 20] width 71 height 21
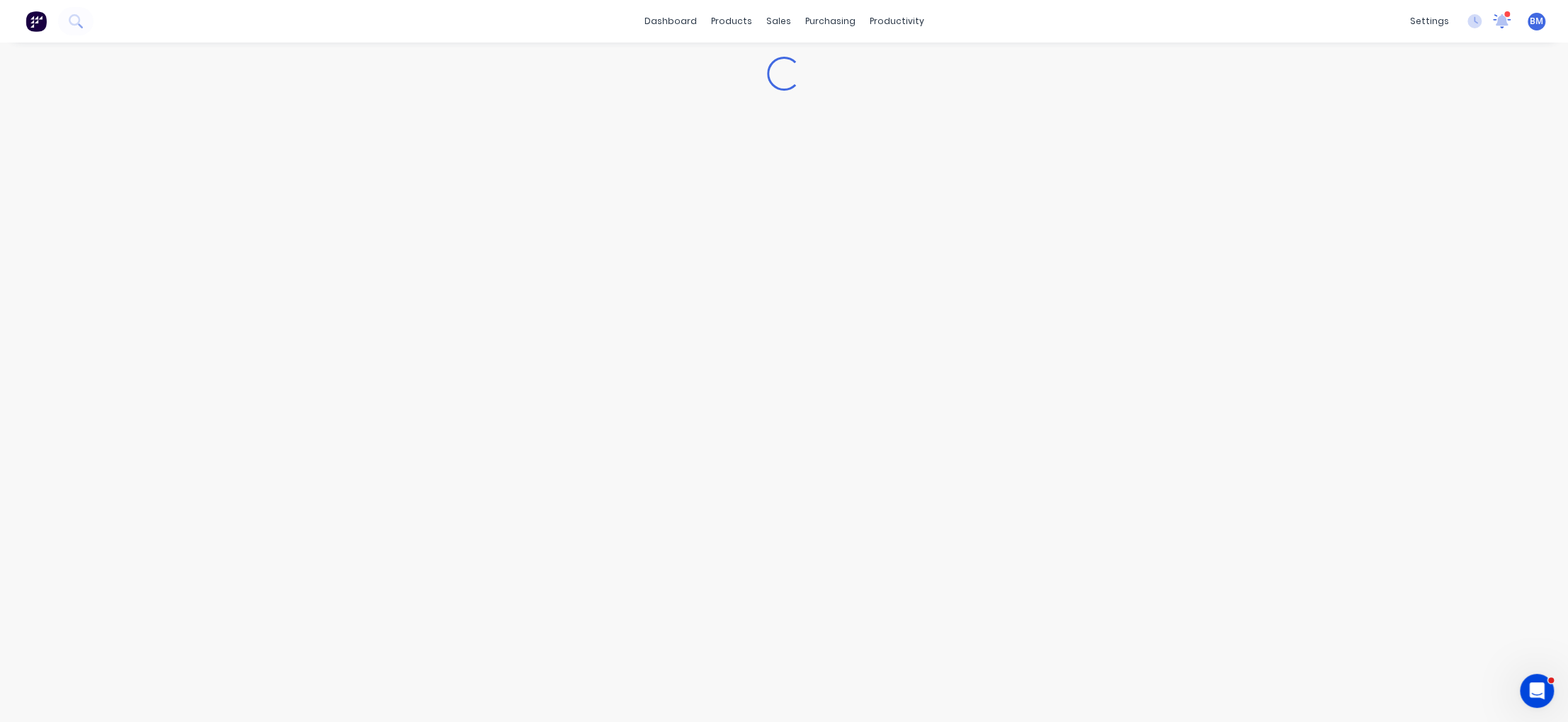
click at [1497, 22] on icon at bounding box center [1502, 19] width 13 height 12
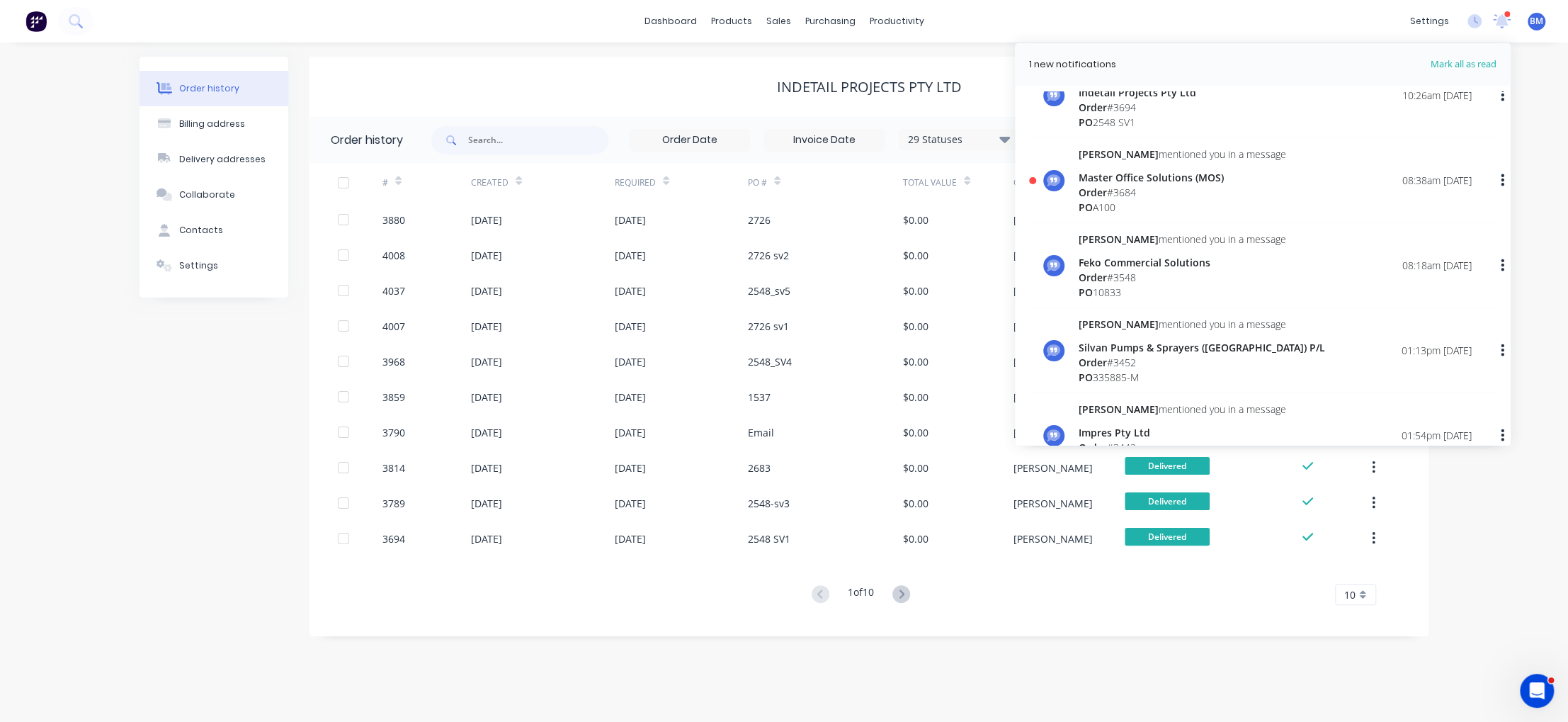
scroll to position [322, 0]
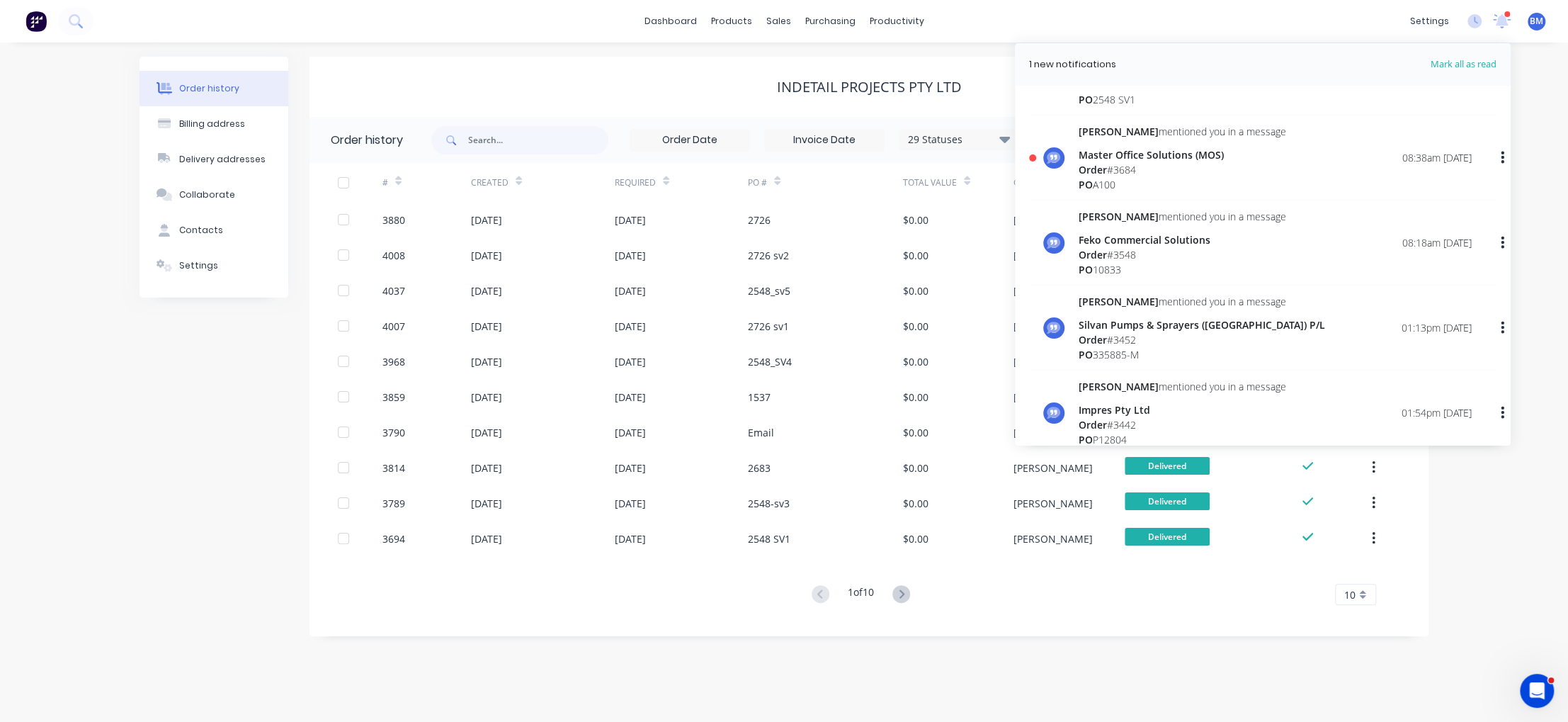
click at [1244, 170] on div "[PERSON_NAME] mentioned you in a message Master Office Solutions (MOS) Order # …" at bounding box center [1275, 158] width 393 height 68
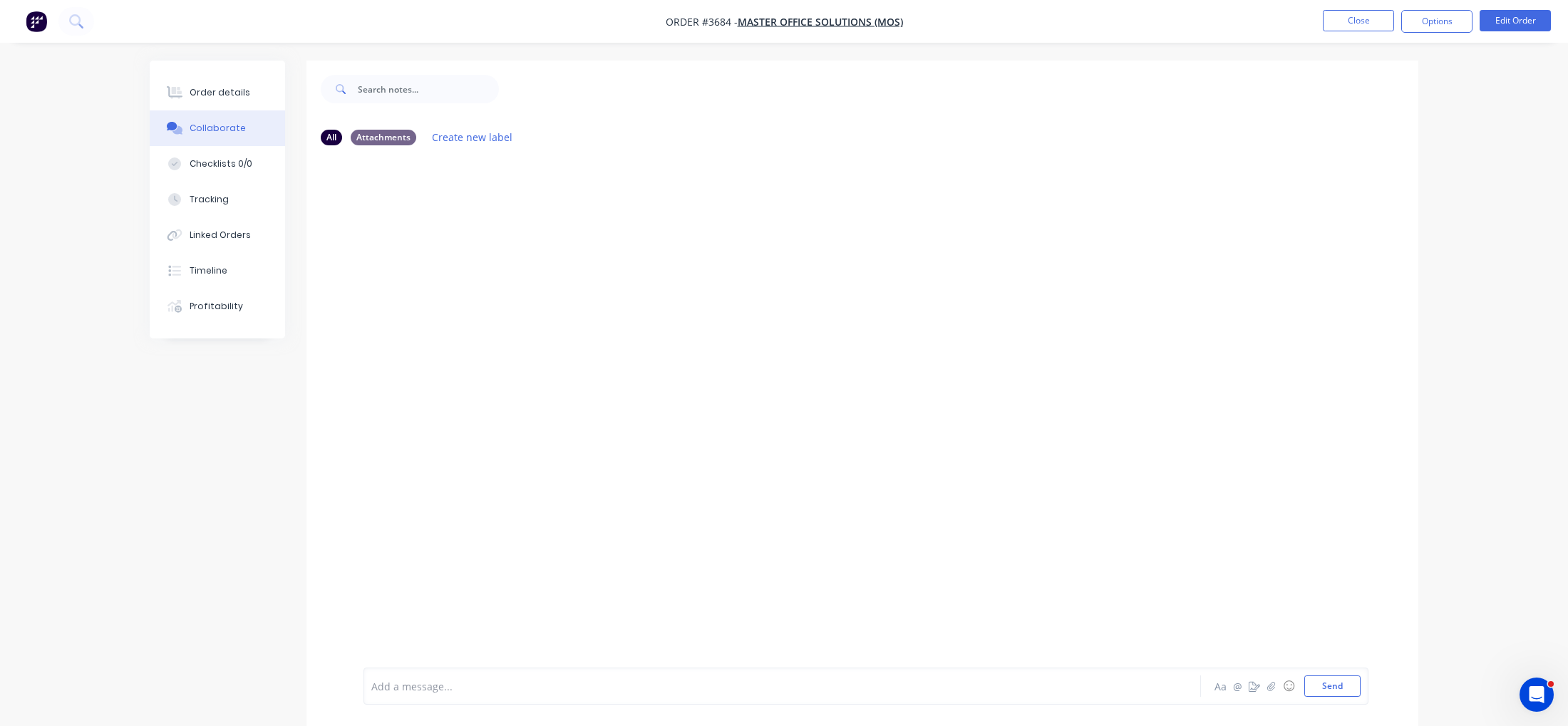
click at [1382, 31] on li "Close" at bounding box center [1358, 21] width 71 height 23
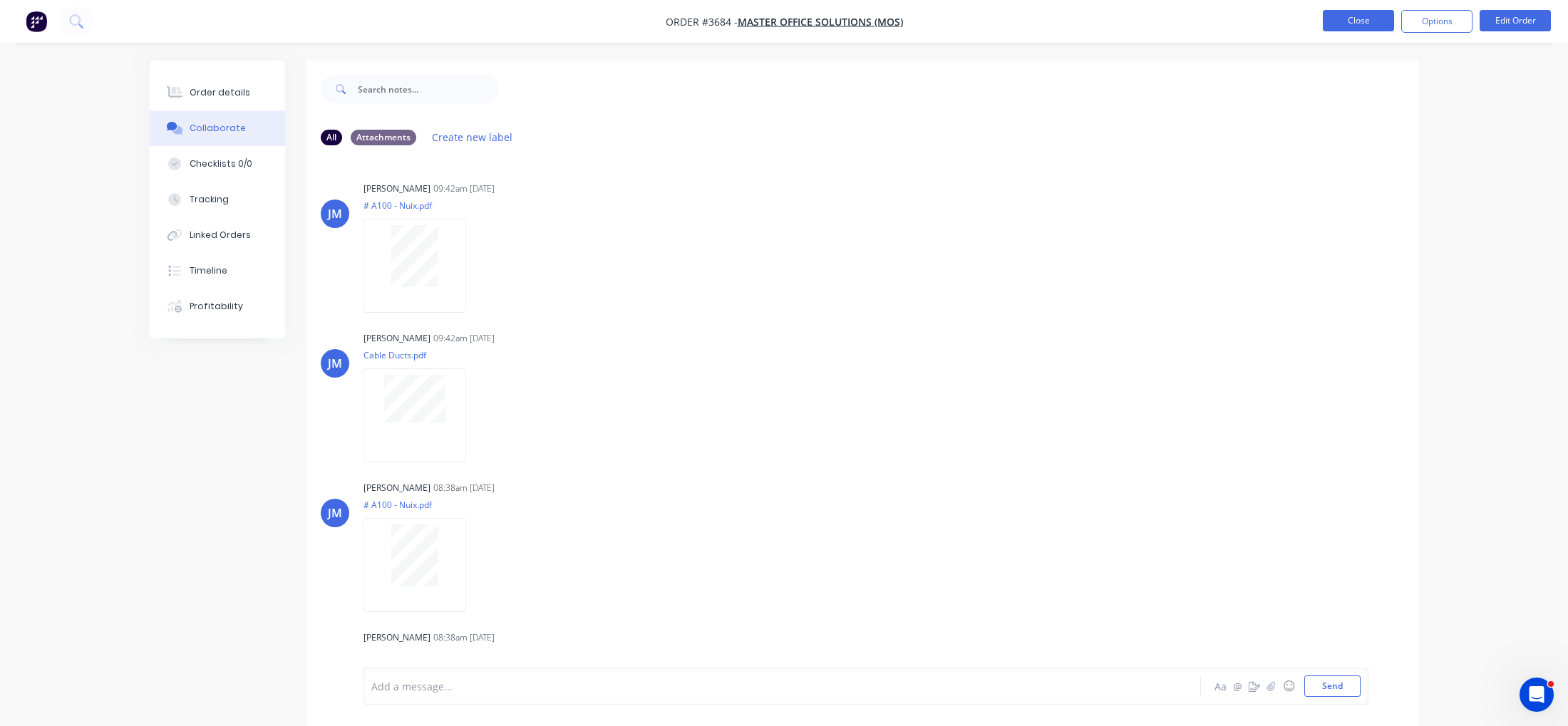
click at [1344, 21] on button "Close" at bounding box center [1358, 20] width 71 height 21
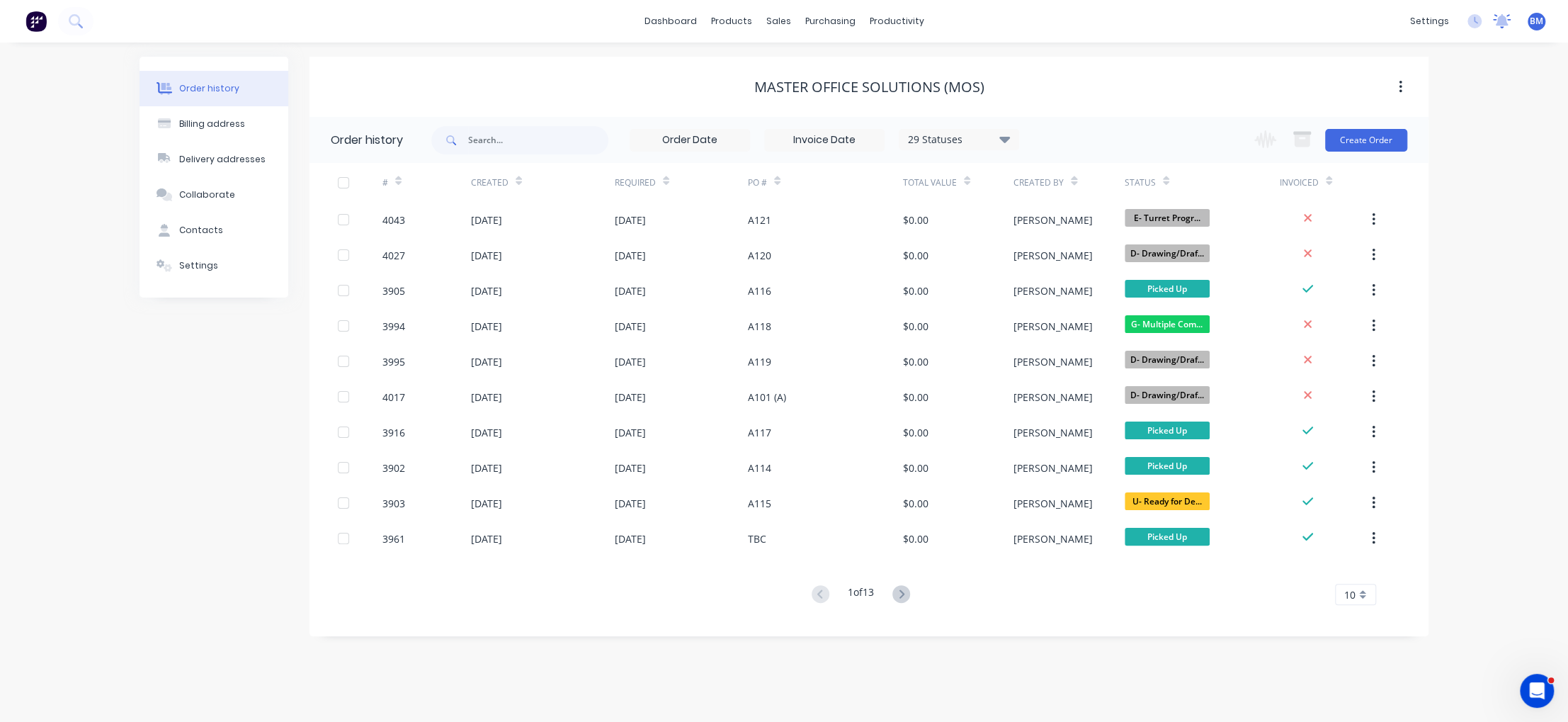
click at [1504, 22] on icon at bounding box center [1502, 19] width 13 height 11
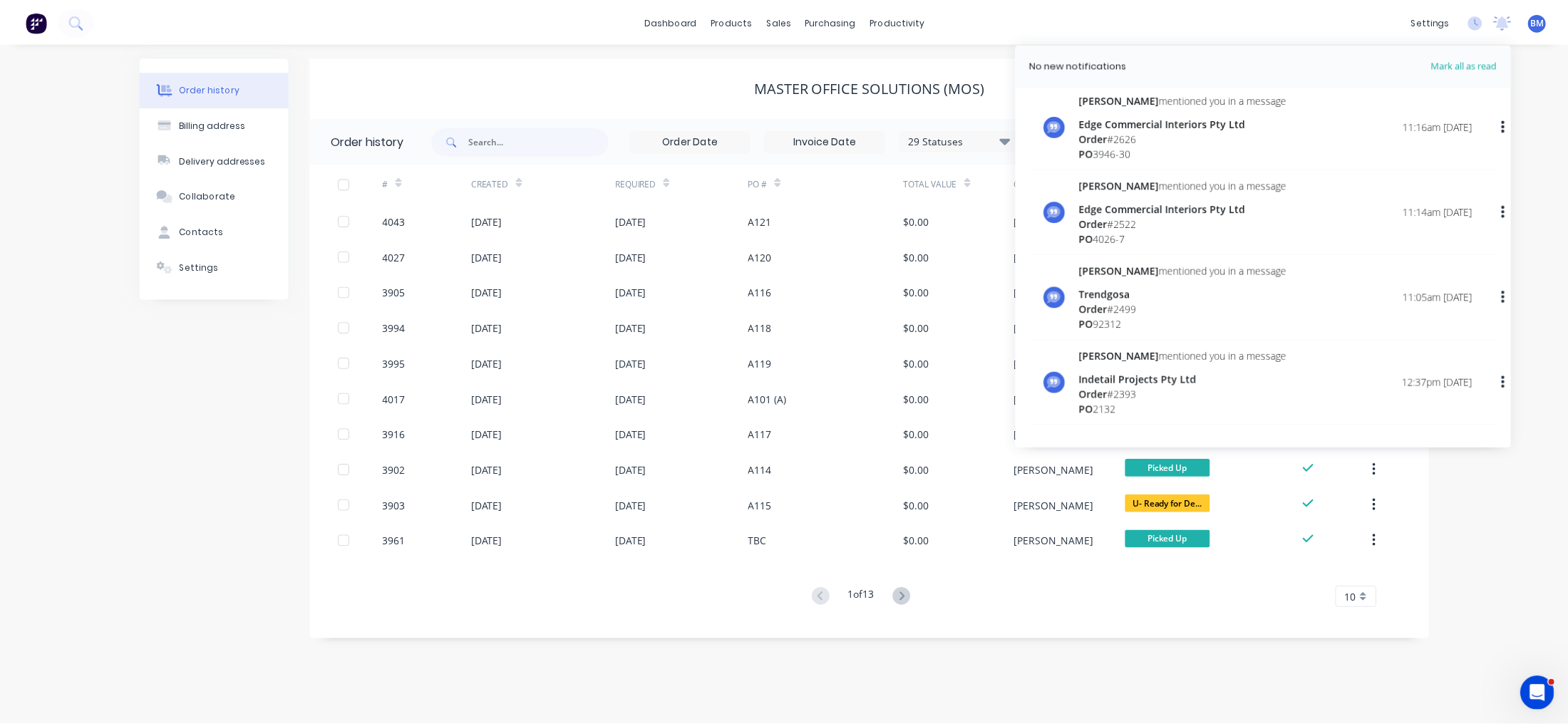
scroll to position [2237, 0]
click at [1507, 25] on icon at bounding box center [1512, 19] width 13 height 11
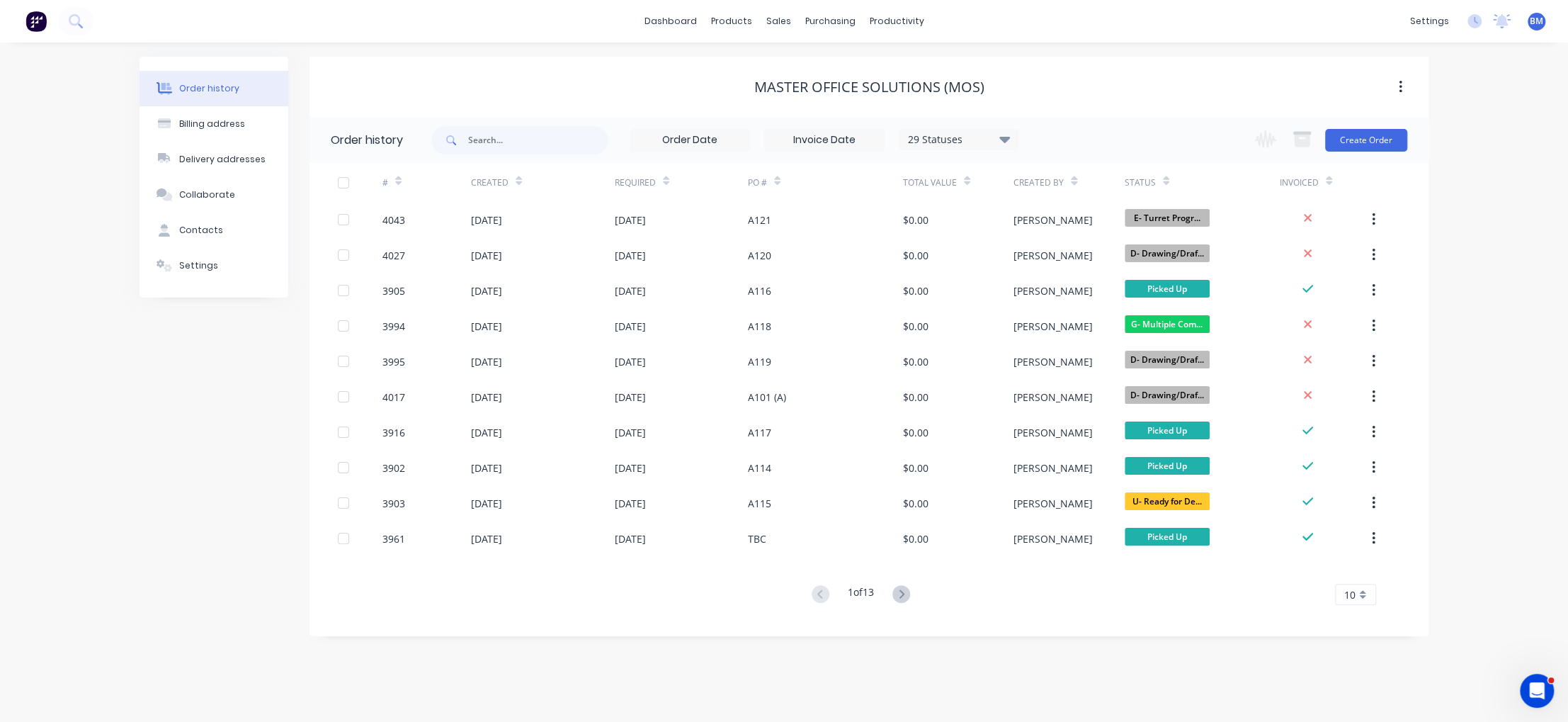
click at [42, 28] on img at bounding box center [36, 21] width 21 height 21
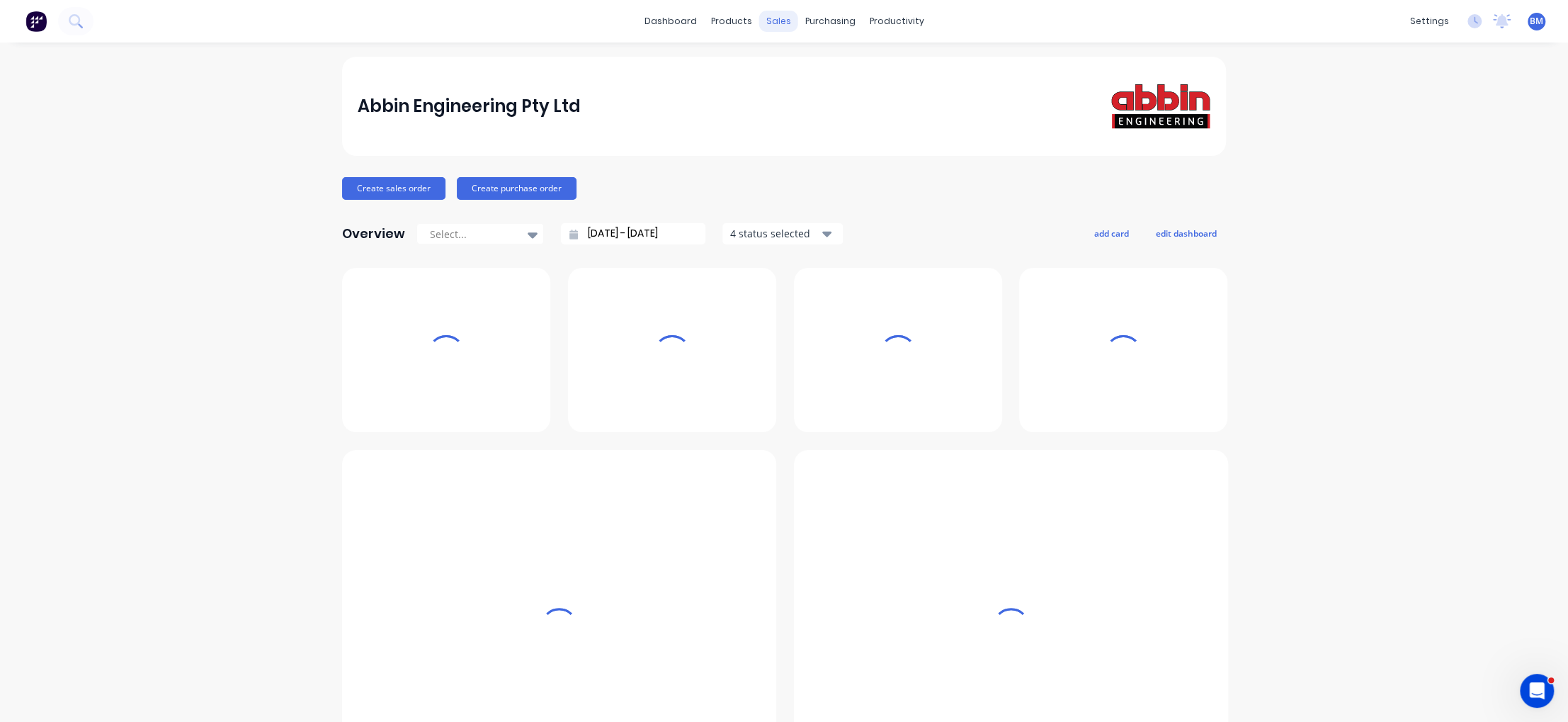
click at [768, 24] on div "sales" at bounding box center [779, 21] width 39 height 21
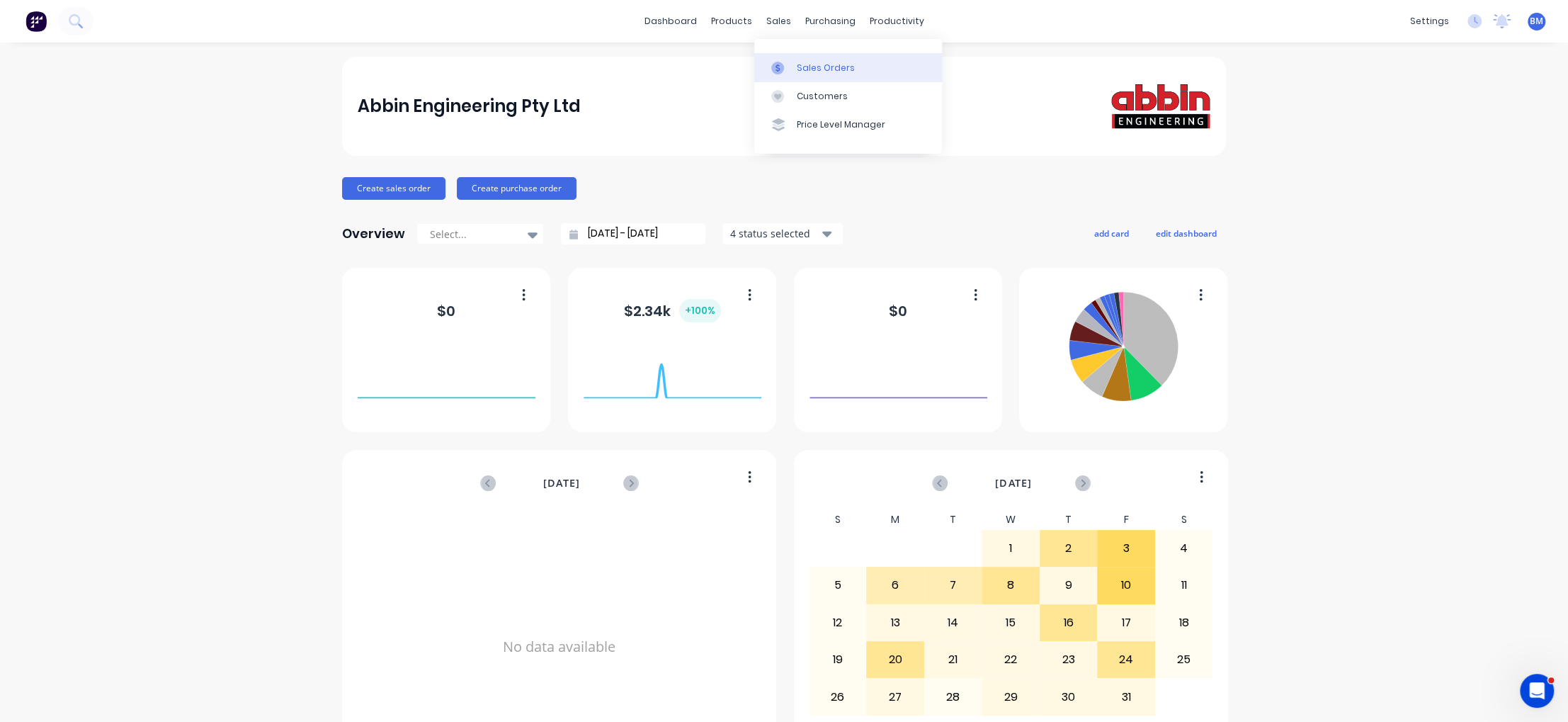
click at [786, 68] on div at bounding box center [781, 68] width 21 height 13
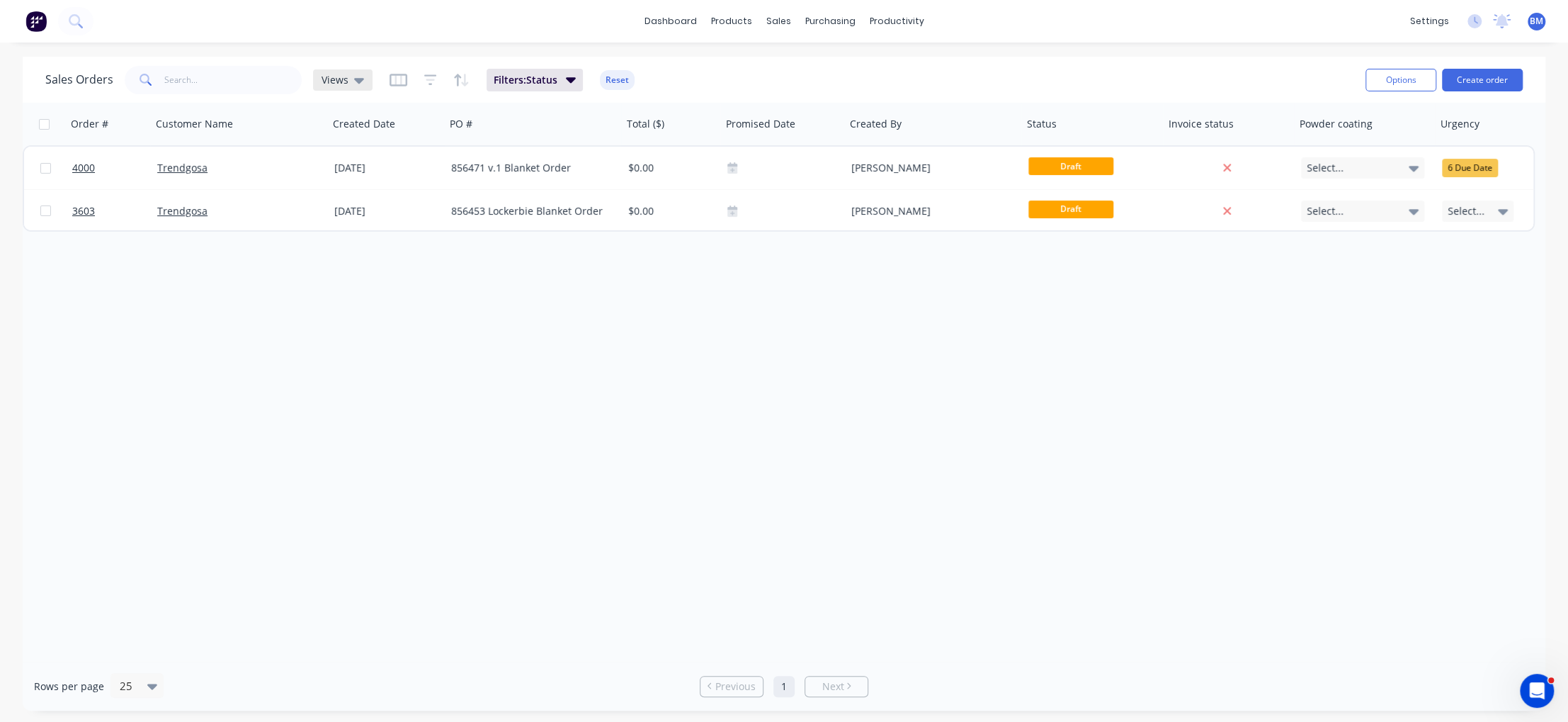
click at [352, 71] on div "Views" at bounding box center [343, 80] width 60 height 21
click at [361, 234] on button "drafts" at bounding box center [397, 228] width 161 height 16
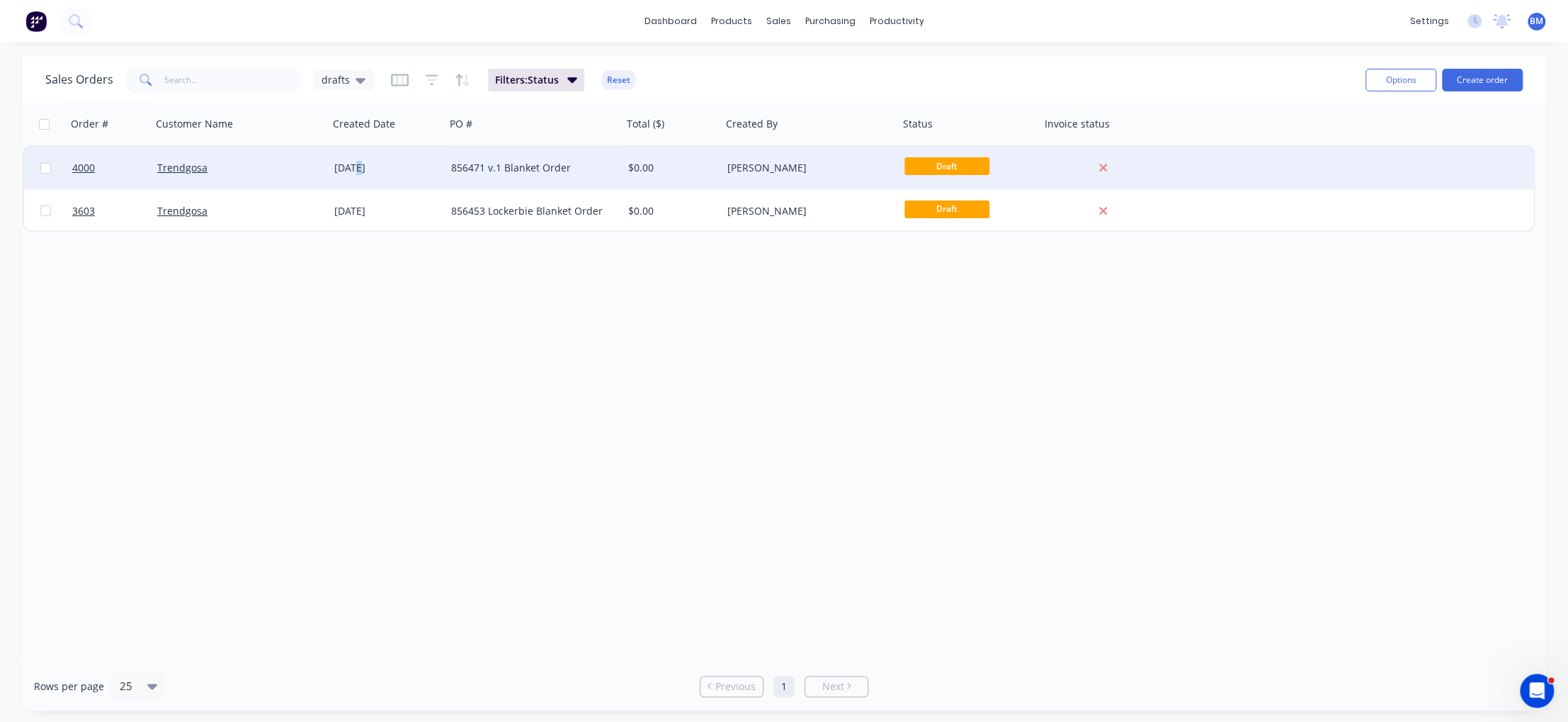
click at [358, 167] on div "[DATE]" at bounding box center [387, 168] width 117 height 42
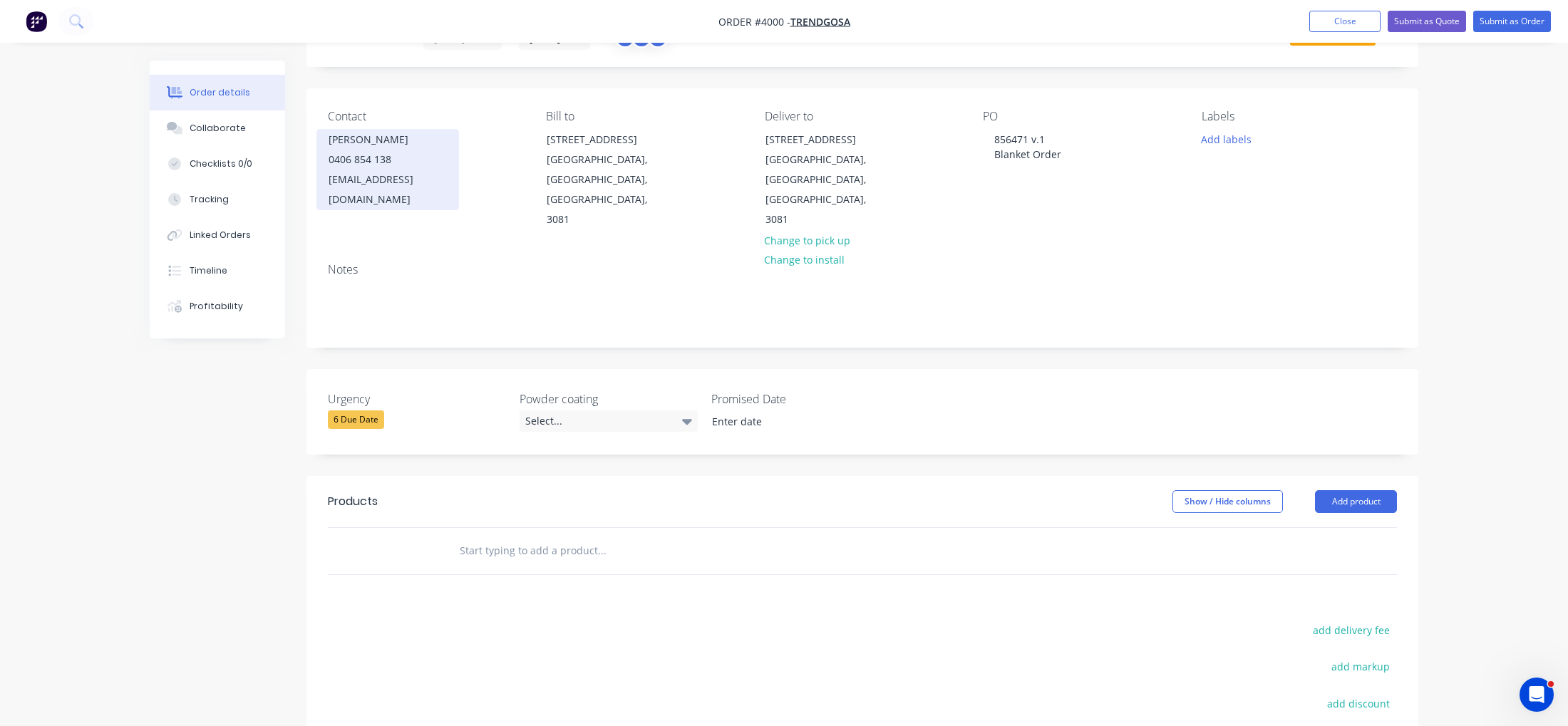
scroll to position [64, 0]
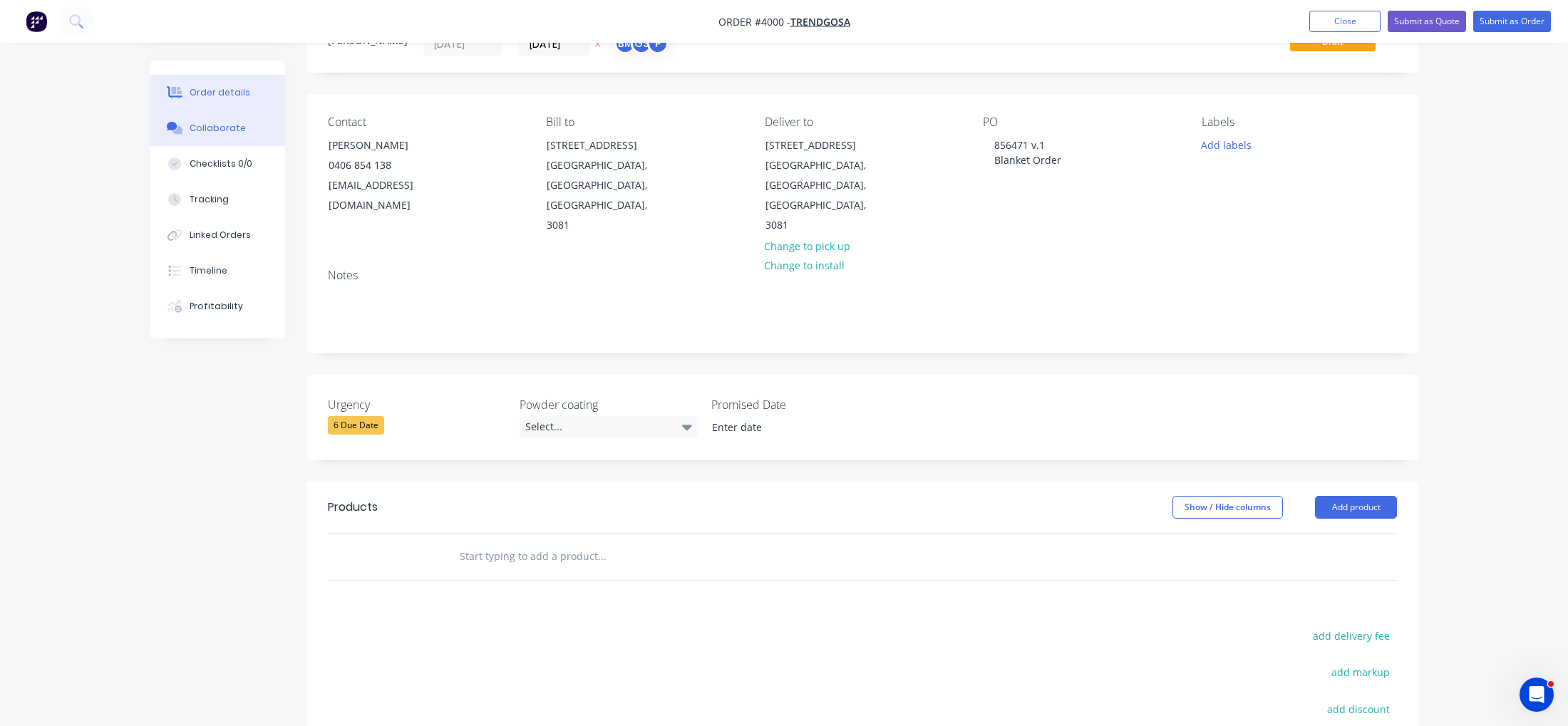
click at [175, 127] on icon at bounding box center [172, 125] width 11 height 8
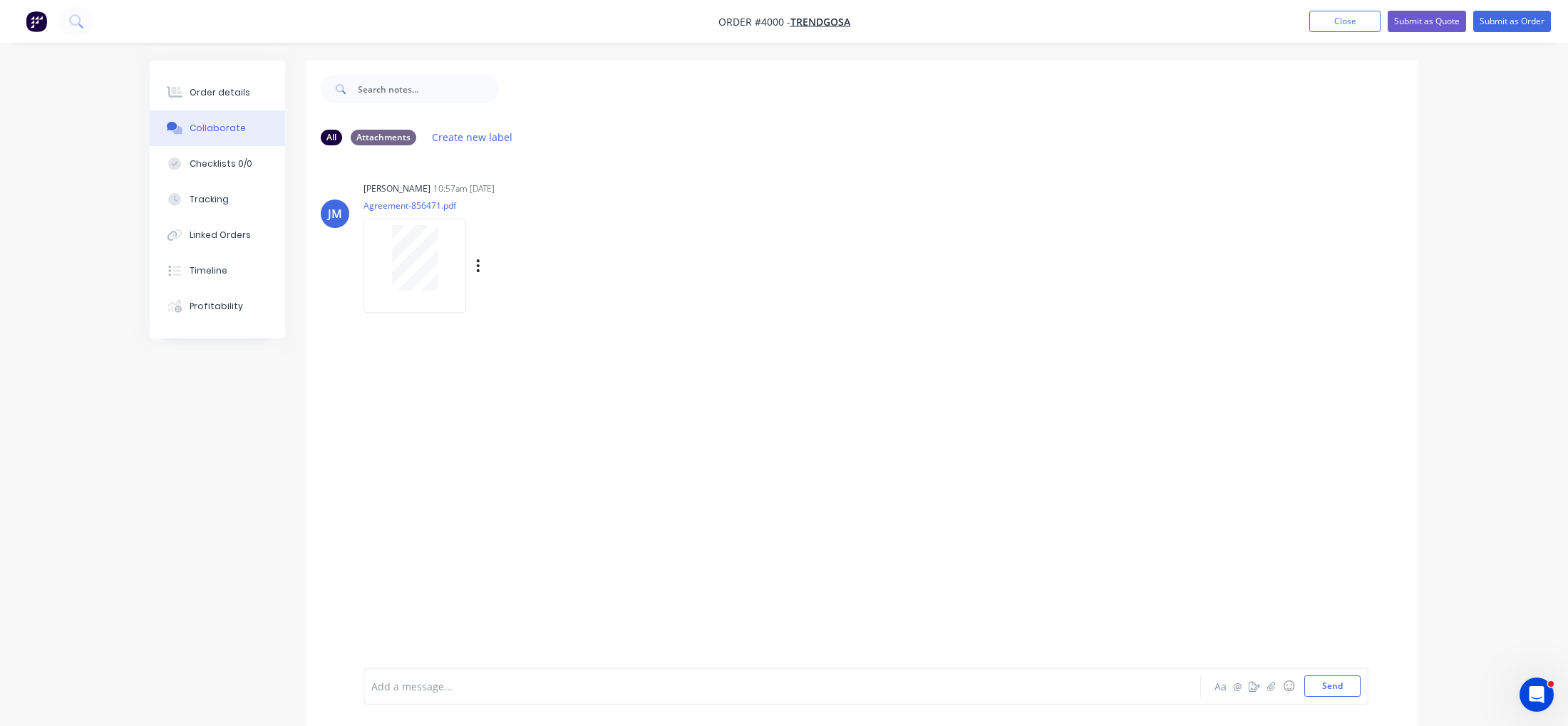
click at [383, 250] on div at bounding box center [414, 257] width 89 height 65
click at [168, 93] on icon at bounding box center [175, 92] width 17 height 11
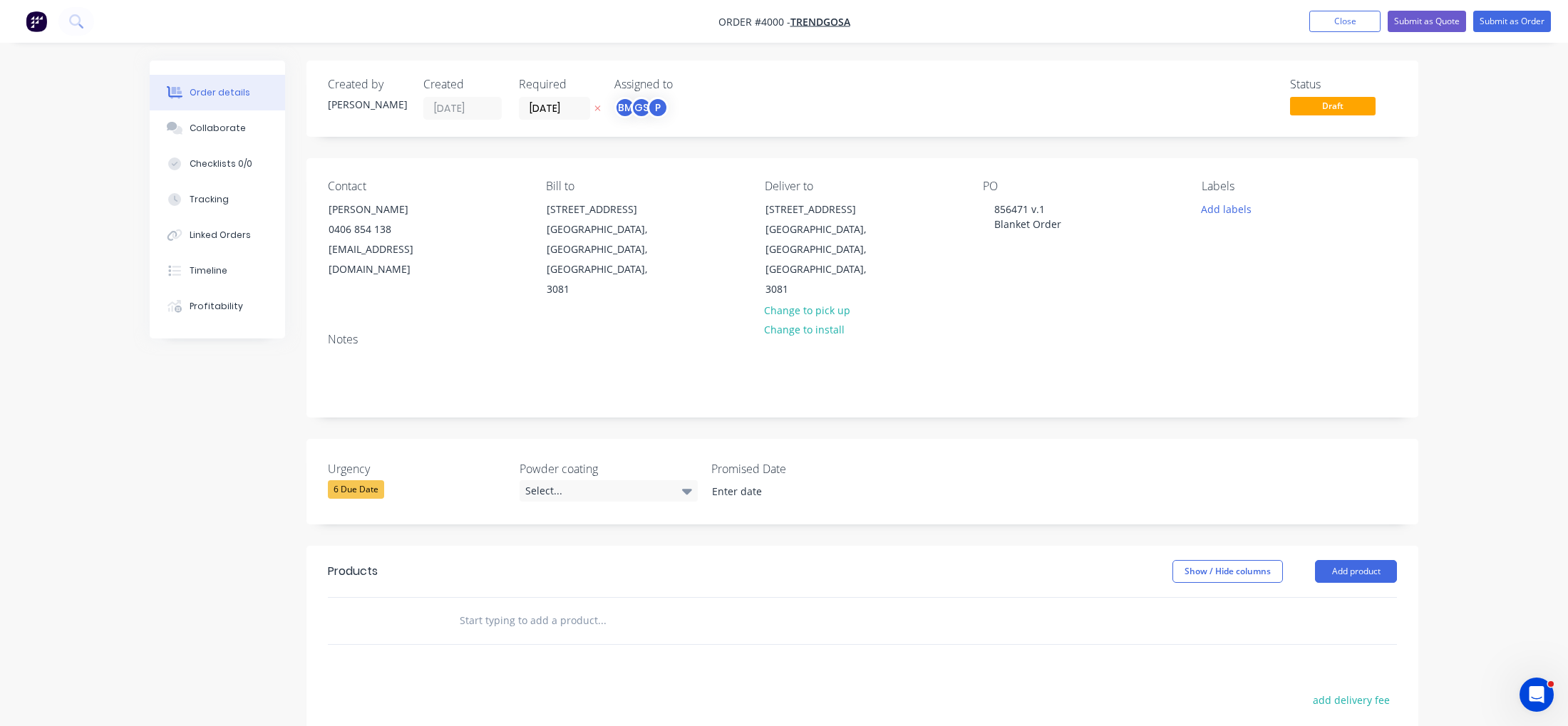
drag, startPoint x: 831, startPoint y: 14, endPoint x: 1438, endPoint y: -29, distance: 608.5
drag, startPoint x: 1438, startPoint y: -29, endPoint x: 699, endPoint y: 50, distance: 743.2
drag, startPoint x: 699, startPoint y: 50, endPoint x: 238, endPoint y: 396, distance: 576.4
click at [238, 396] on div "Created by [PERSON_NAME] Created [DATE] Required [DATE] Assigned to BM GS P Sta…" at bounding box center [784, 534] width 1268 height 947
drag, startPoint x: 867, startPoint y: 114, endPoint x: 819, endPoint y: 114, distance: 48.0
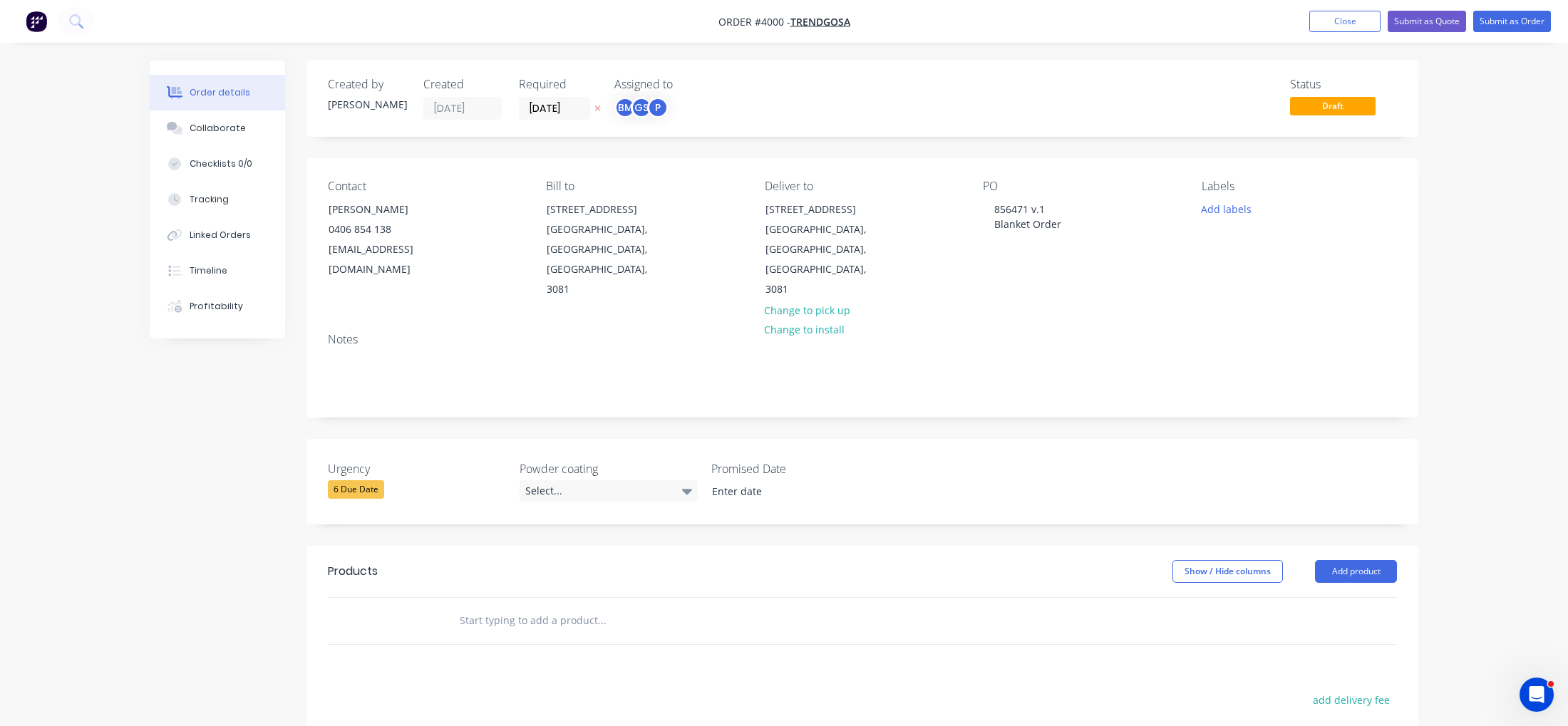
click at [815, 117] on div "Status Draft" at bounding box center [1077, 99] width 640 height 42
drag, startPoint x: 791, startPoint y: 130, endPoint x: 1580, endPoint y: 8, distance: 798.4
drag, startPoint x: 1580, startPoint y: 8, endPoint x: 65, endPoint y: 526, distance: 1601.1
click at [65, 526] on div "Order details Collaborate Checklists 0/0 Tracking Linked Orders Timeline Profit…" at bounding box center [784, 504] width 1568 height 1008
click at [659, 115] on div "P" at bounding box center [657, 107] width 21 height 21
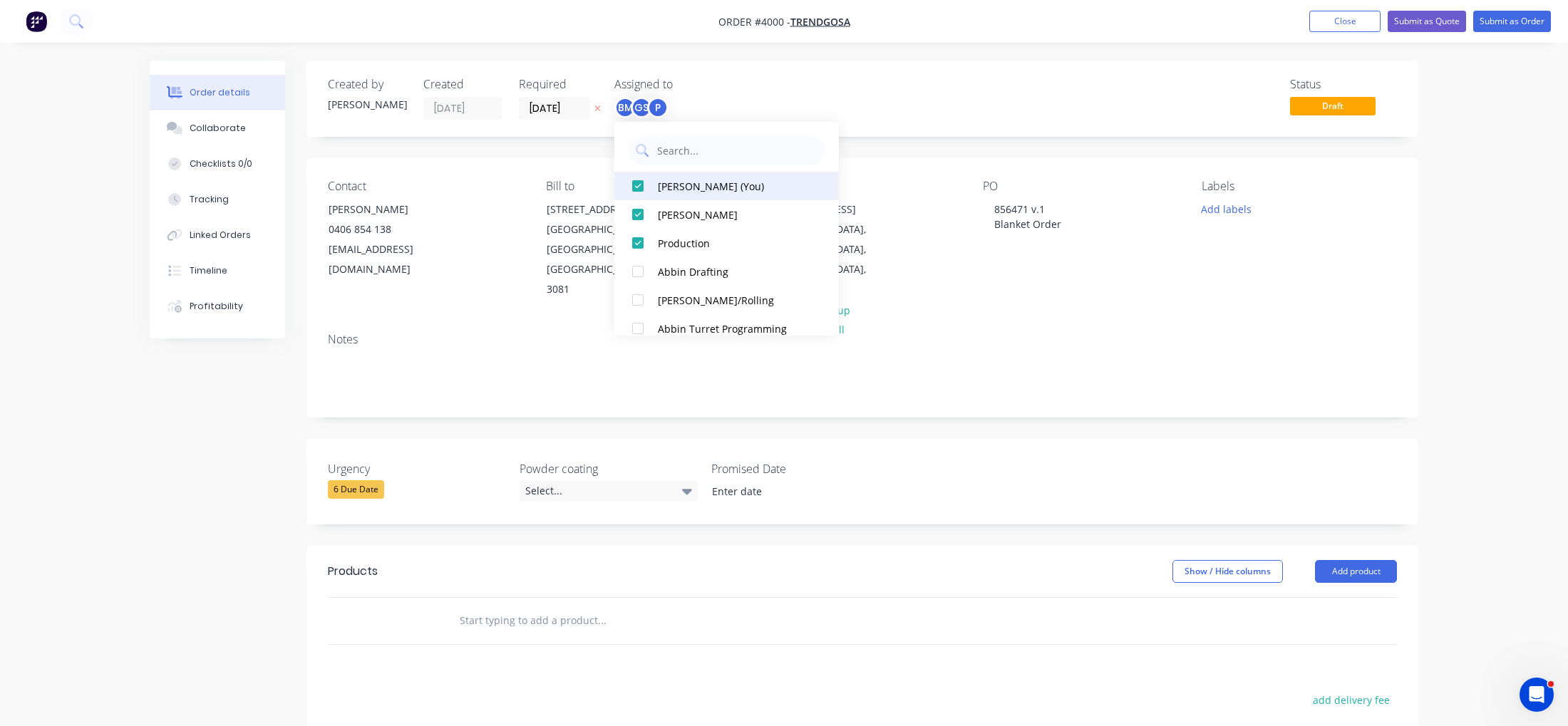
click at [664, 178] on div "[PERSON_NAME] (You)" at bounding box center [734, 185] width 151 height 15
click at [1005, 65] on div "Created by [PERSON_NAME] Created [DATE] Required [DATE] Assigned to GS P Status…" at bounding box center [863, 99] width 1112 height 76
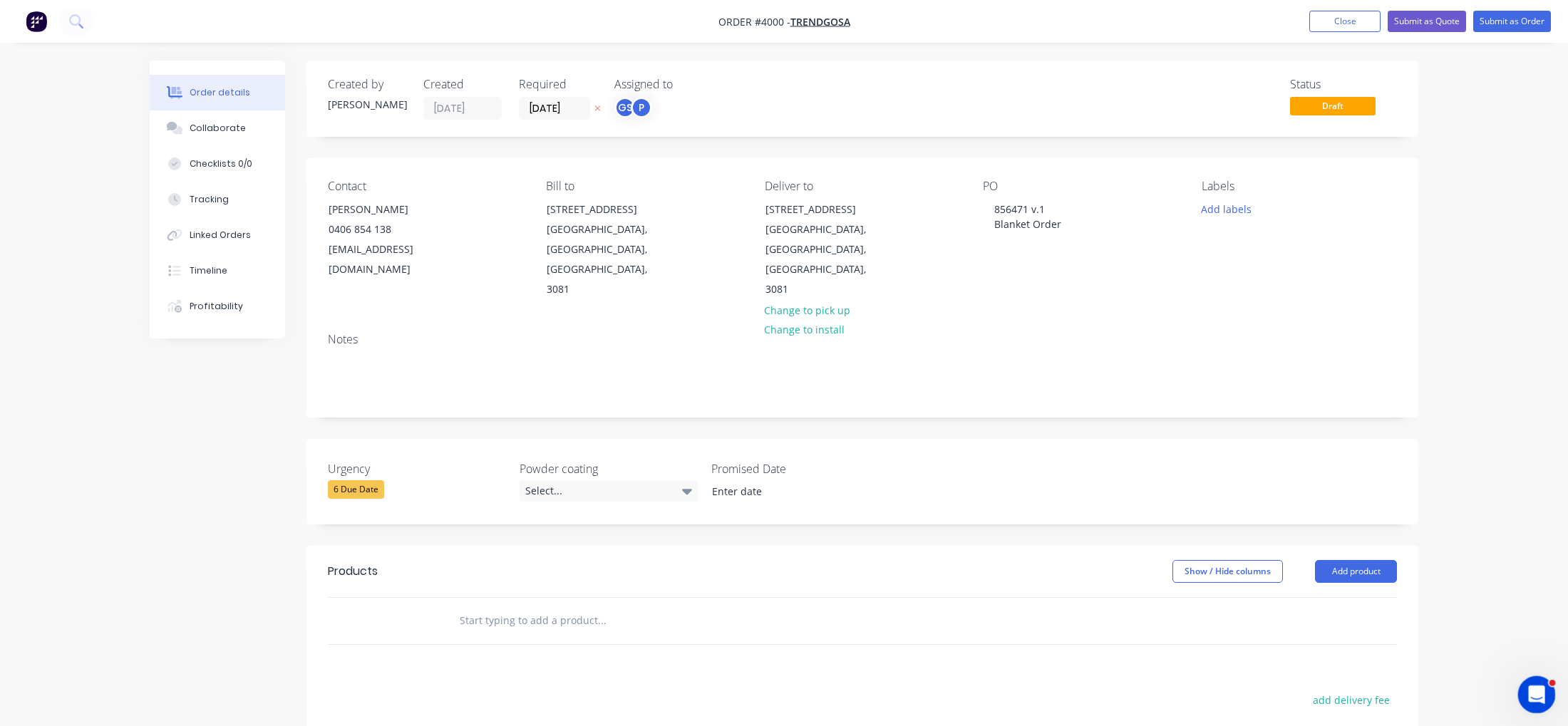
click at [1531, 709] on html at bounding box center [1534, 692] width 34 height 34
click at [1531, 699] on icon "Open Intercom Messenger" at bounding box center [1536, 693] width 24 height 24
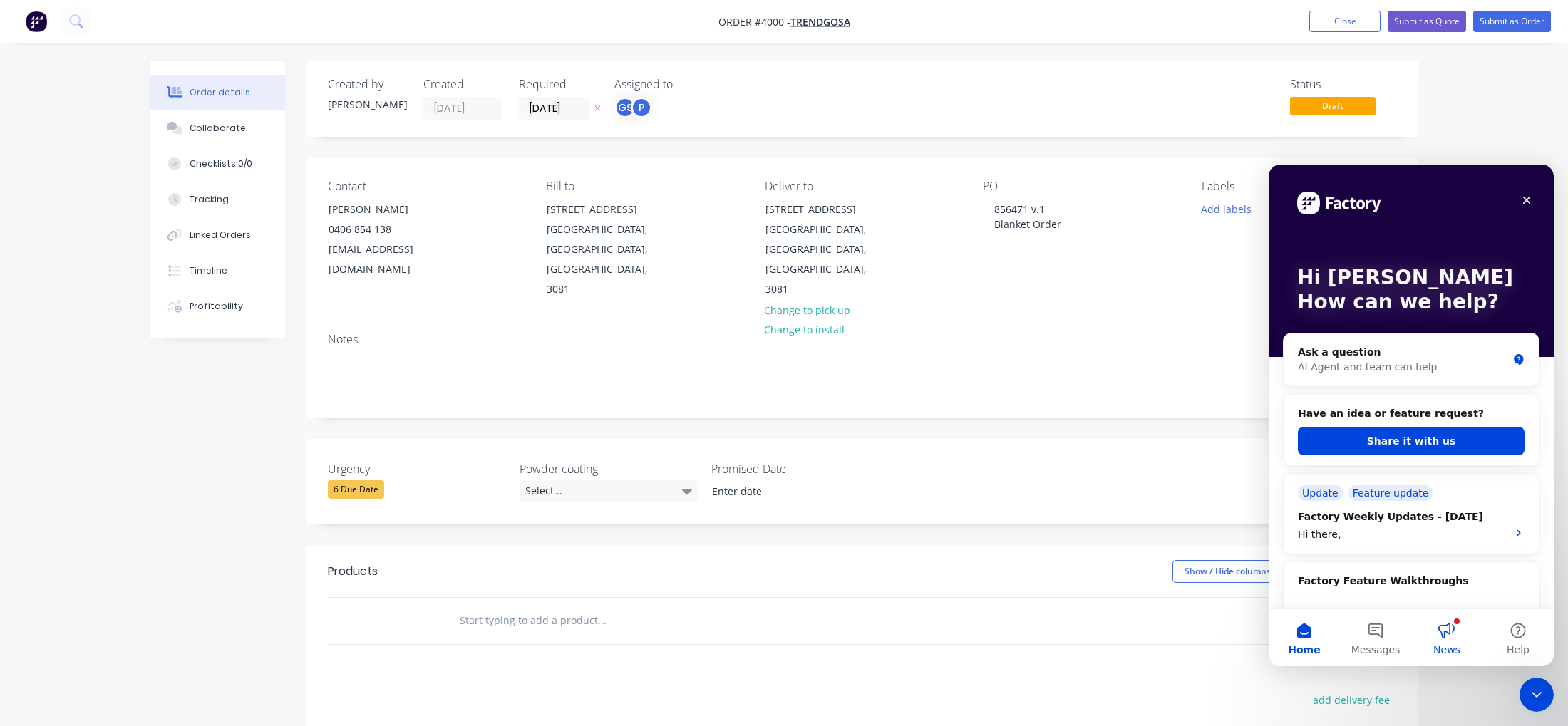
click at [1420, 626] on button "News" at bounding box center [1446, 638] width 71 height 57
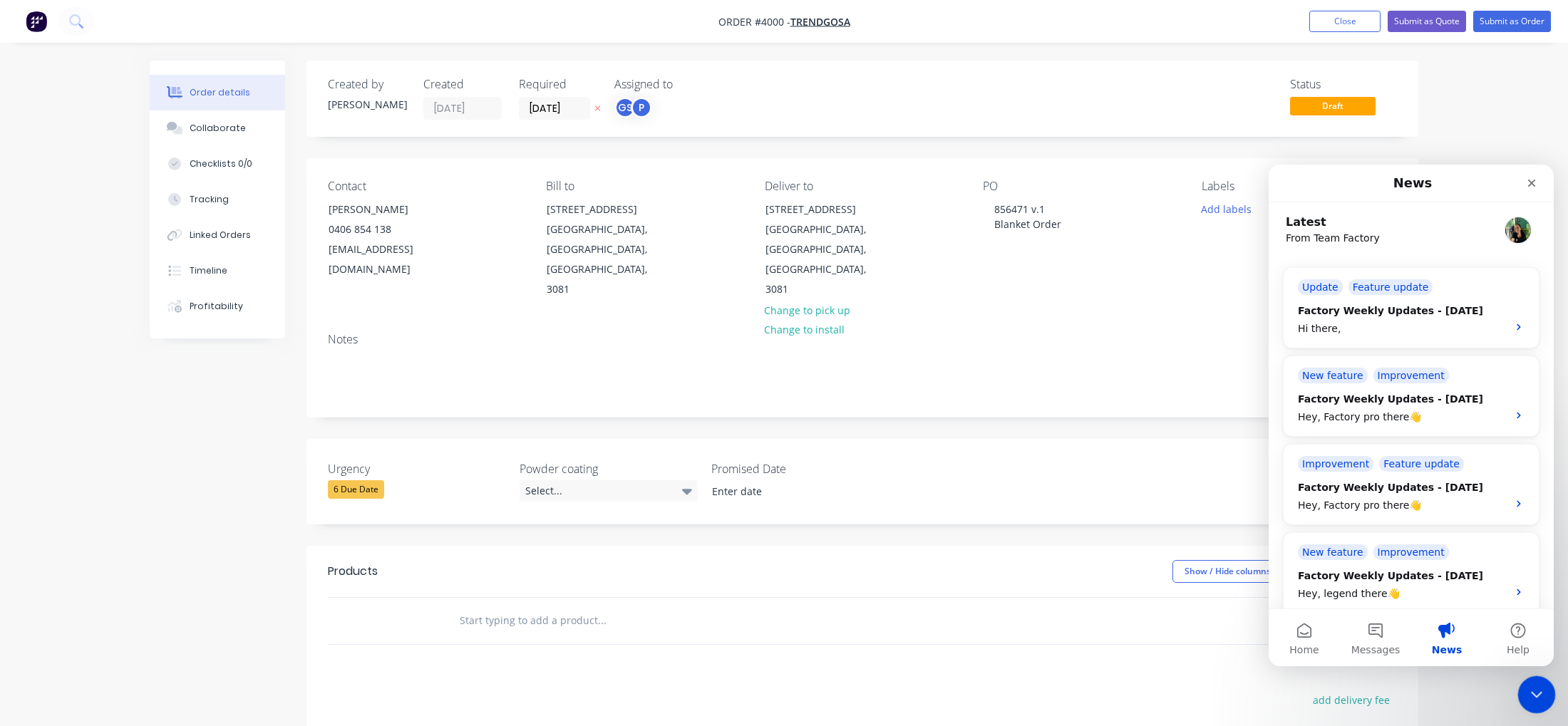
click at [1540, 699] on icon "Close Intercom Messenger" at bounding box center [1535, 692] width 18 height 18
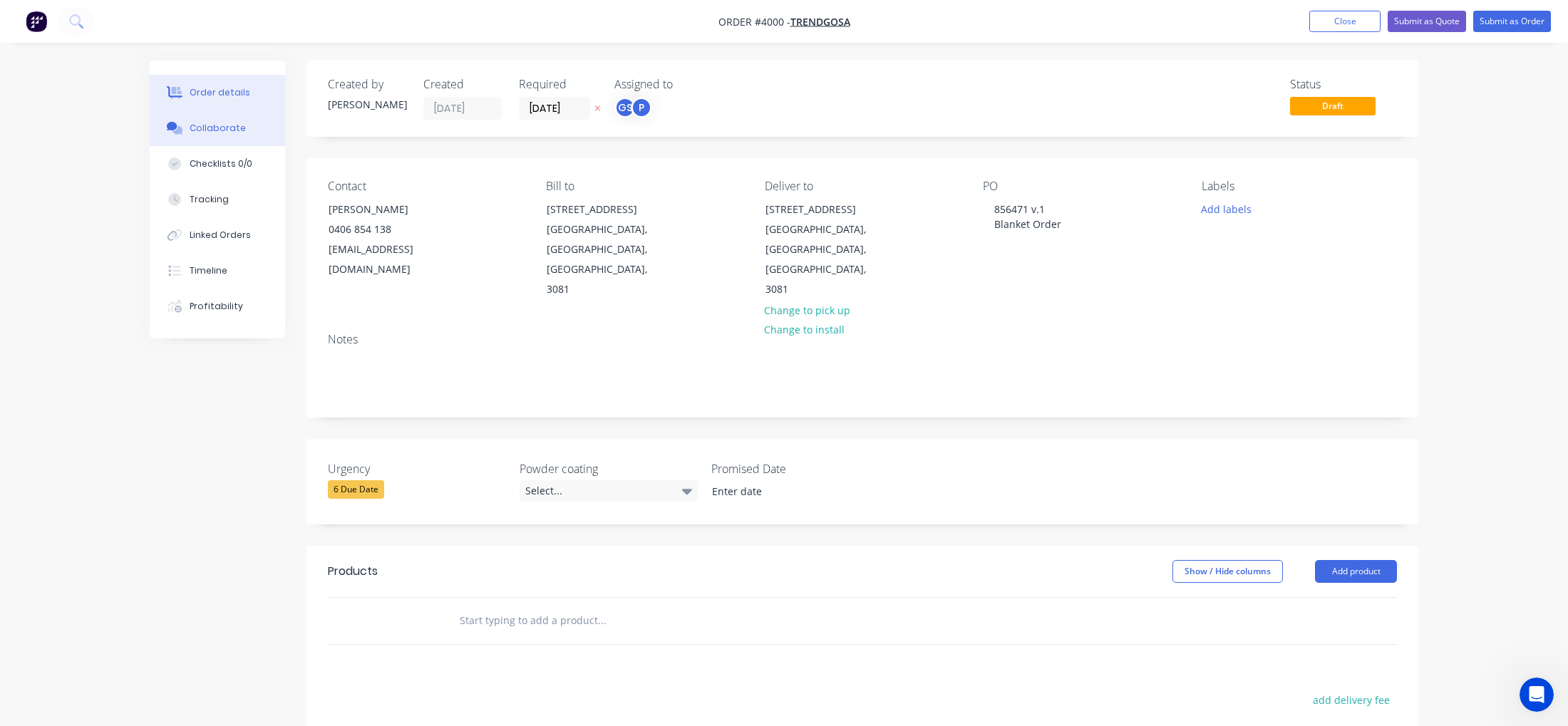
click at [203, 126] on div "Collaborate" at bounding box center [218, 128] width 56 height 13
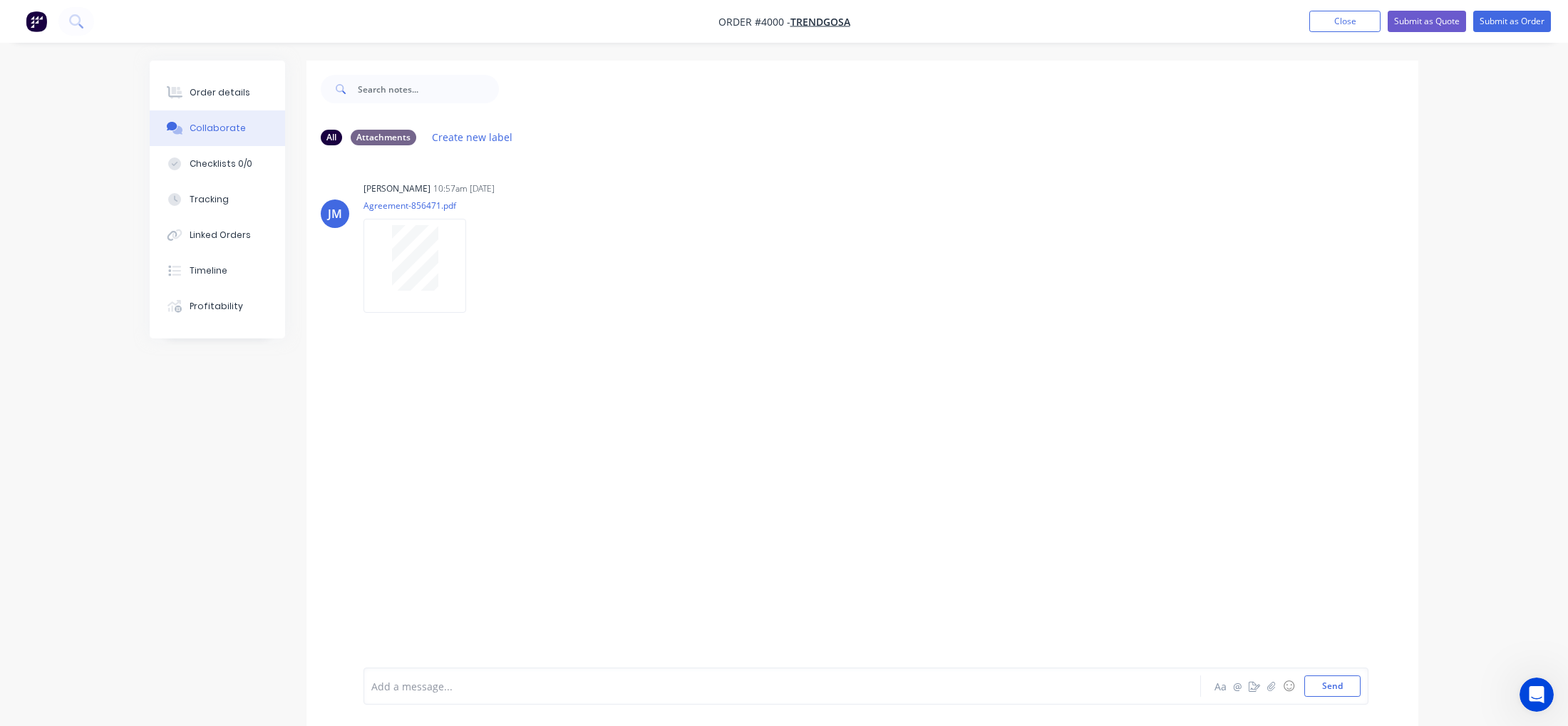
drag, startPoint x: 238, startPoint y: 135, endPoint x: 198, endPoint y: 61, distance: 84.1
click at [217, 109] on div "Order details Collaborate Checklists 0/0 Tracking Linked Orders Timeline Profit…" at bounding box center [217, 200] width 136 height 278
drag, startPoint x: 194, startPoint y: 45, endPoint x: 193, endPoint y: 52, distance: 7.1
click at [193, 51] on div "Order details Collaborate Checklists 0/0 Tracking Linked Orders Timeline Profit…" at bounding box center [784, 373] width 1568 height 747
drag, startPoint x: 188, startPoint y: 87, endPoint x: 173, endPoint y: 27, distance: 61.8
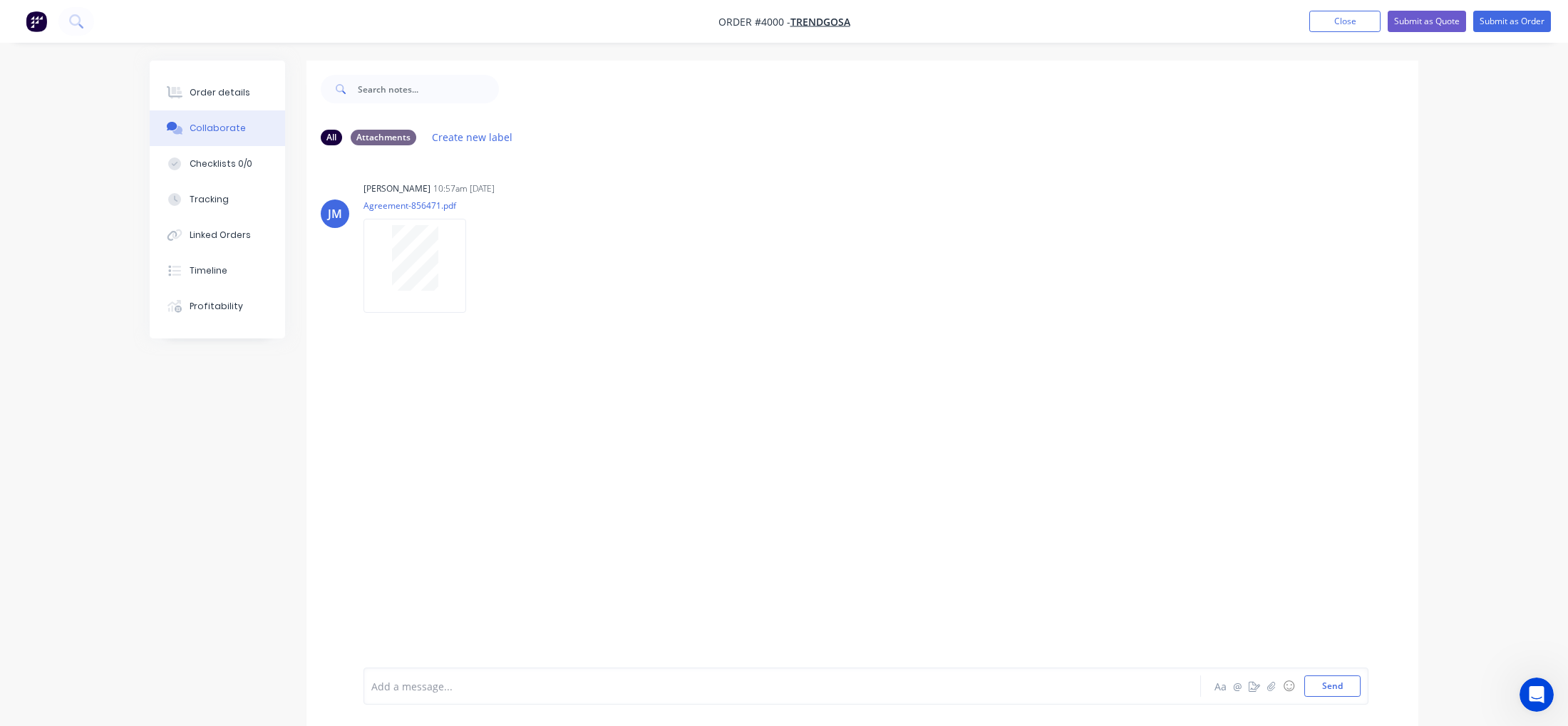
click at [173, 27] on div "Order #4000 - Trendgosa Add product Close Submit as Quote Submit as Order Order…" at bounding box center [784, 373] width 1568 height 747
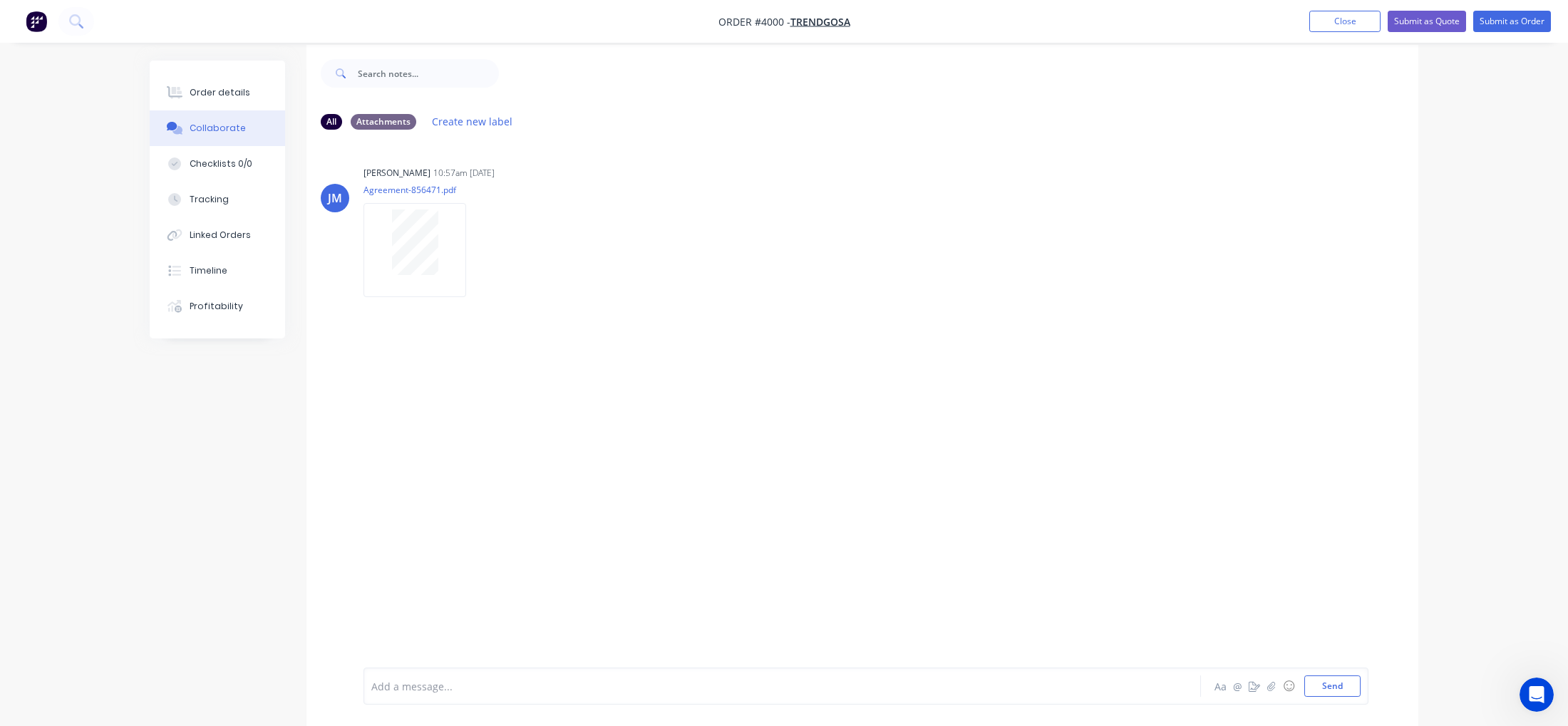
scroll to position [21, 0]
